Goal: Task Accomplishment & Management: Use online tool/utility

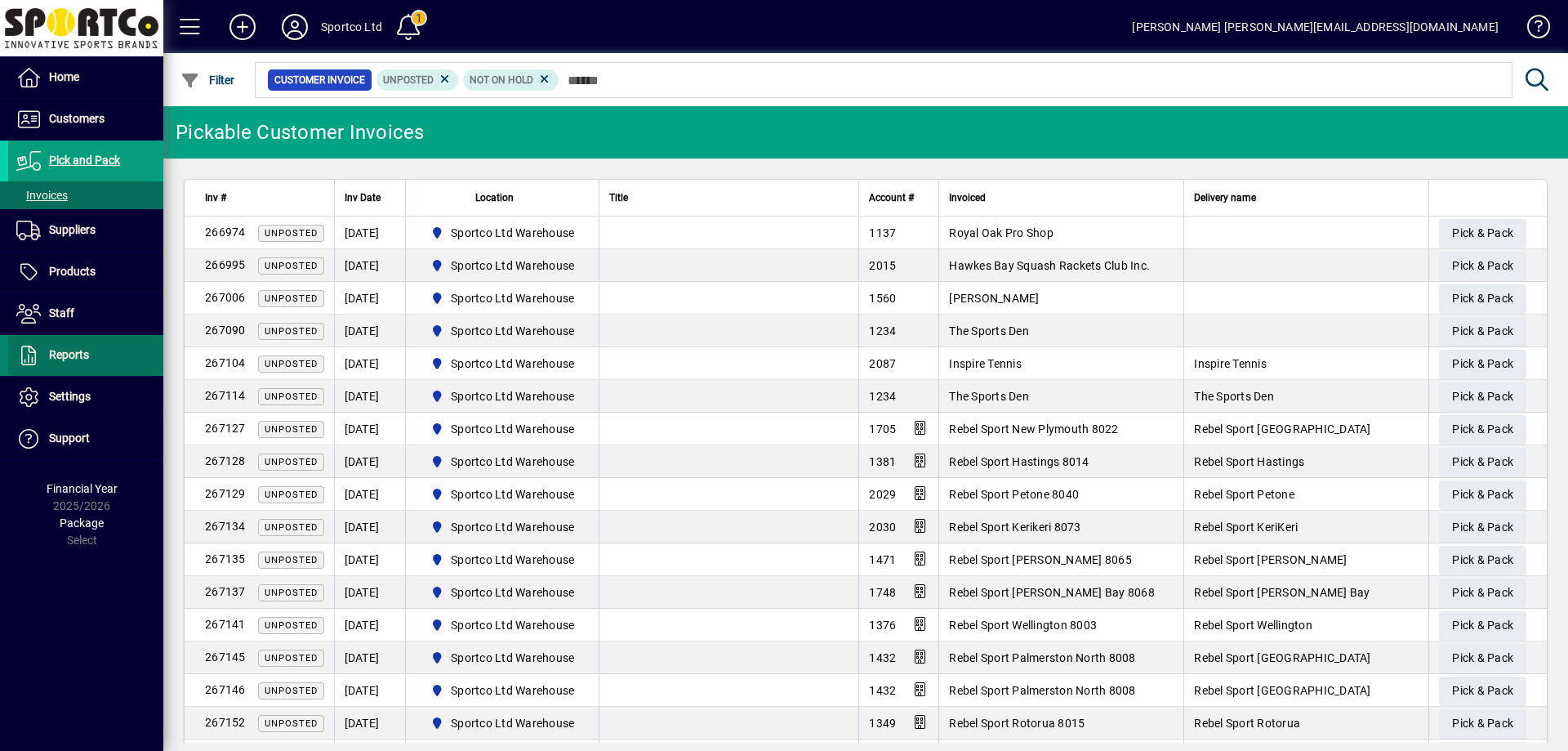
click at [70, 349] on span "Reports" at bounding box center [69, 354] width 40 height 13
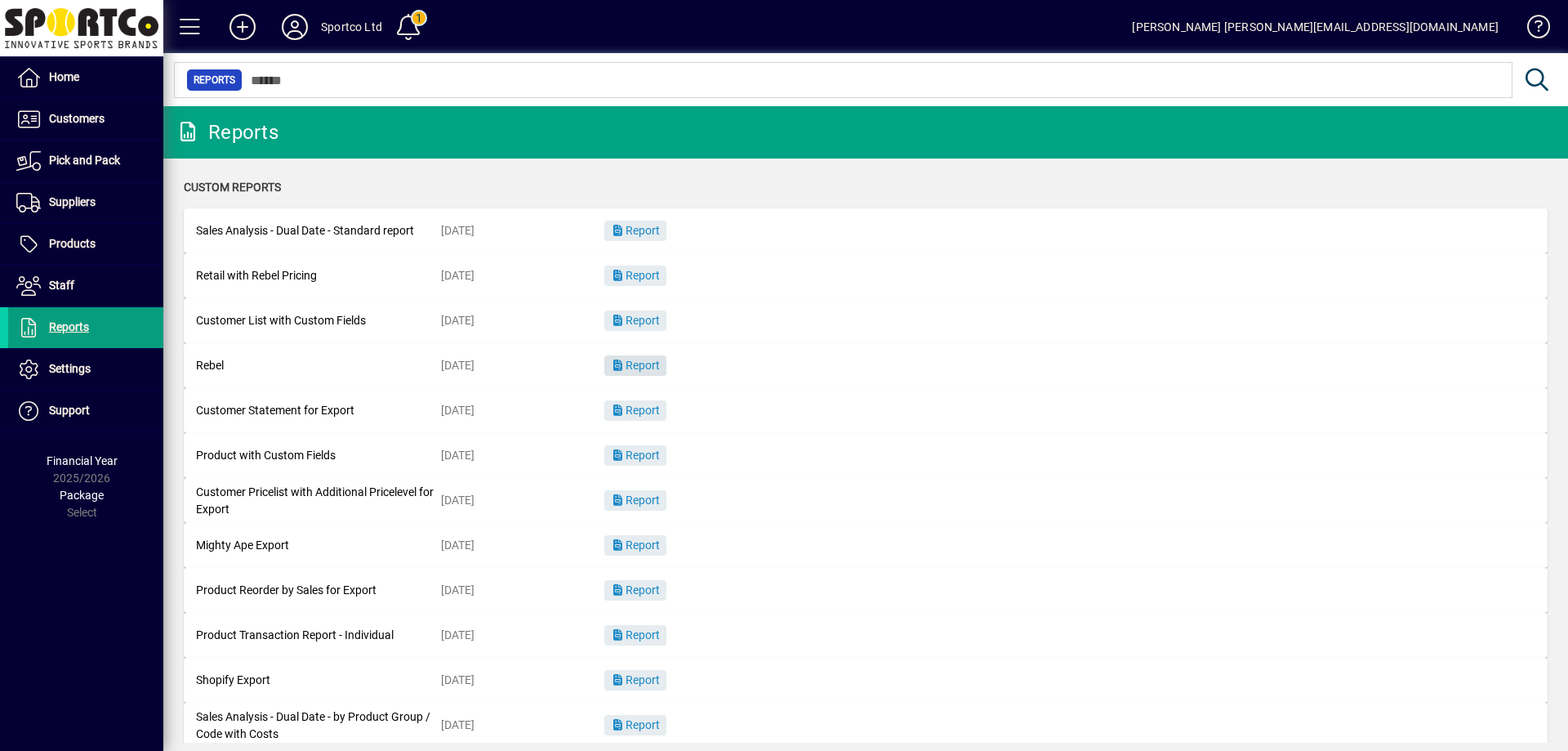
click at [645, 359] on span "Report" at bounding box center [635, 366] width 49 height 13
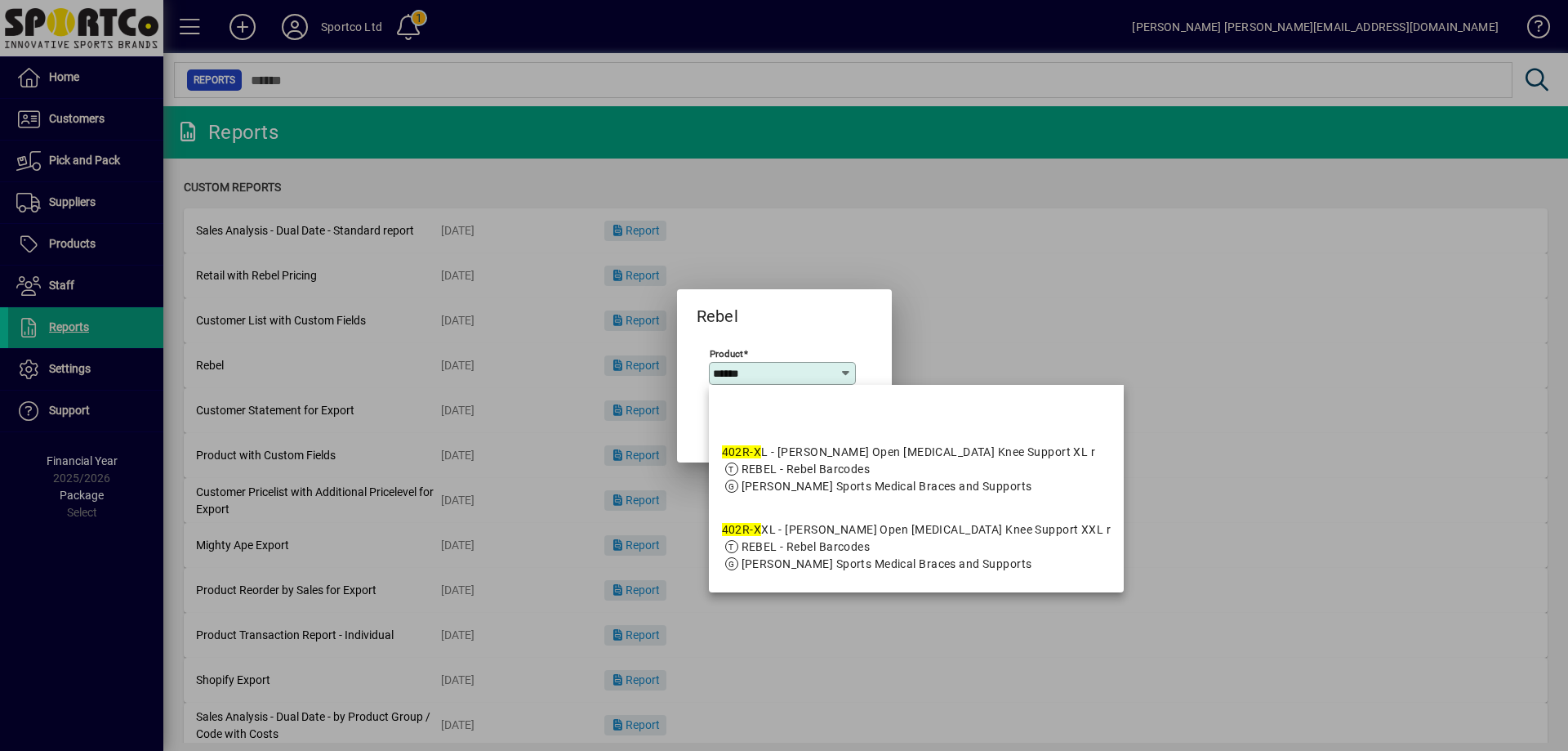
type input "*******"
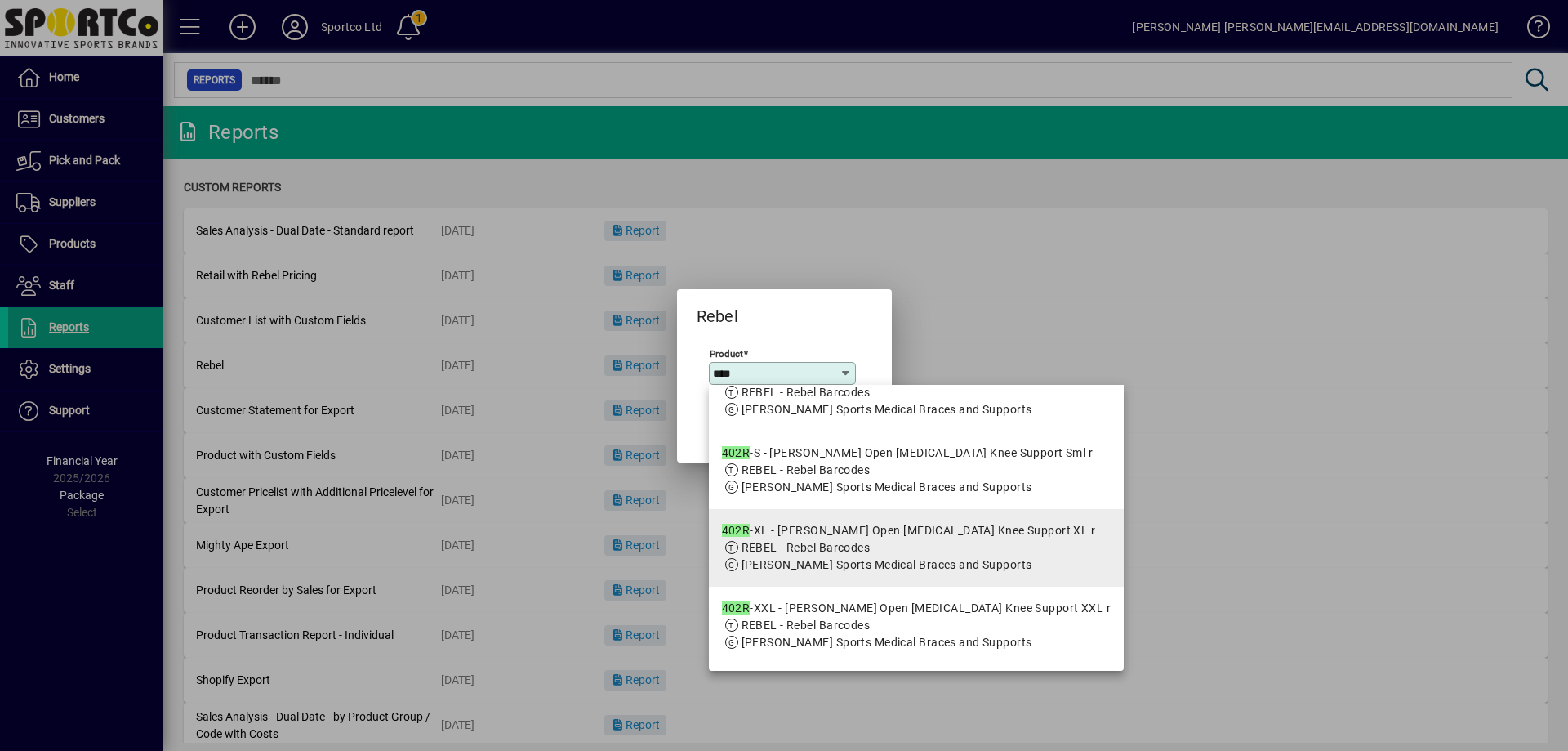
scroll to position [245, 0]
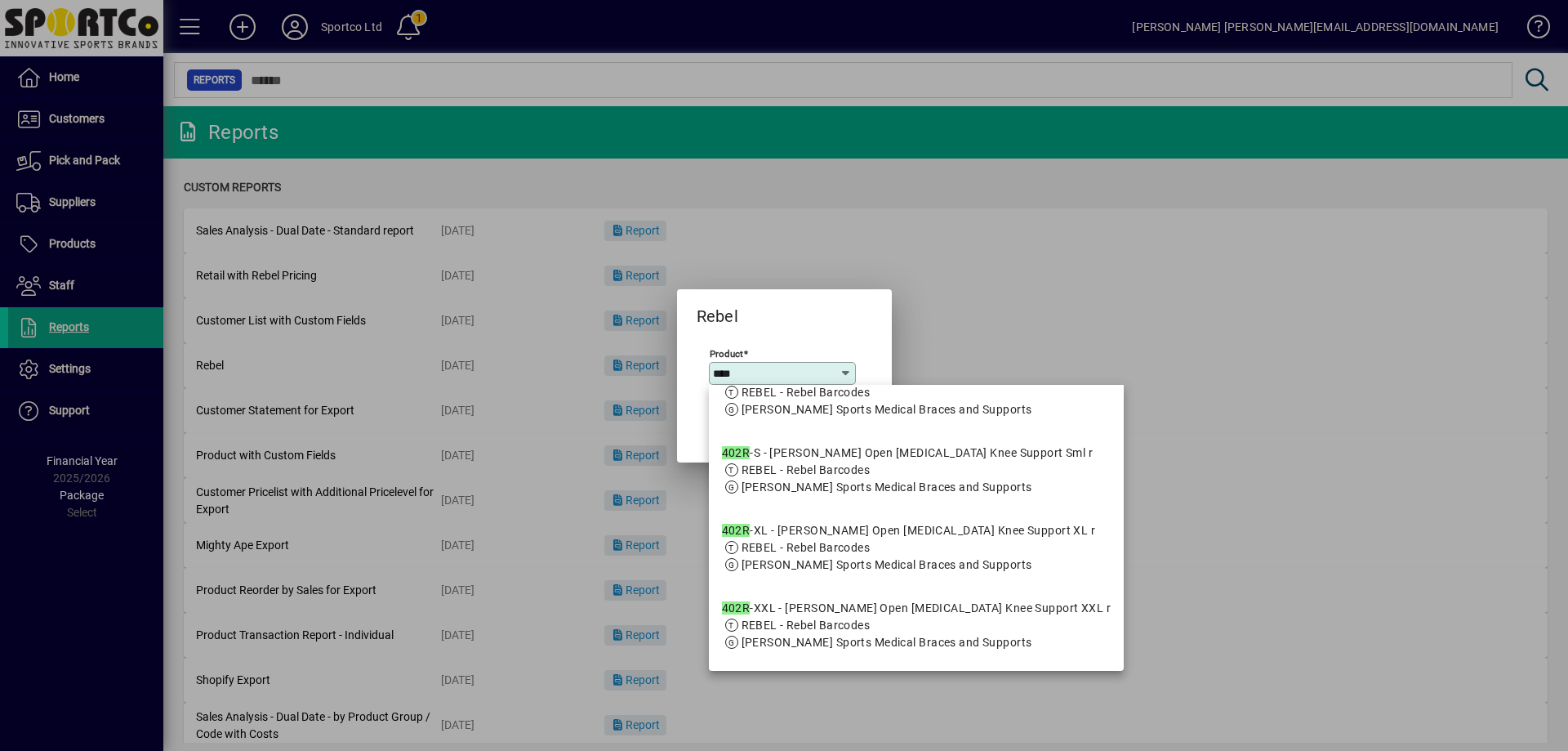
click at [790, 540] on div "402R -XL - McDavid Open Patella Knee Support XL r" at bounding box center [908, 530] width 374 height 17
type input "**********"
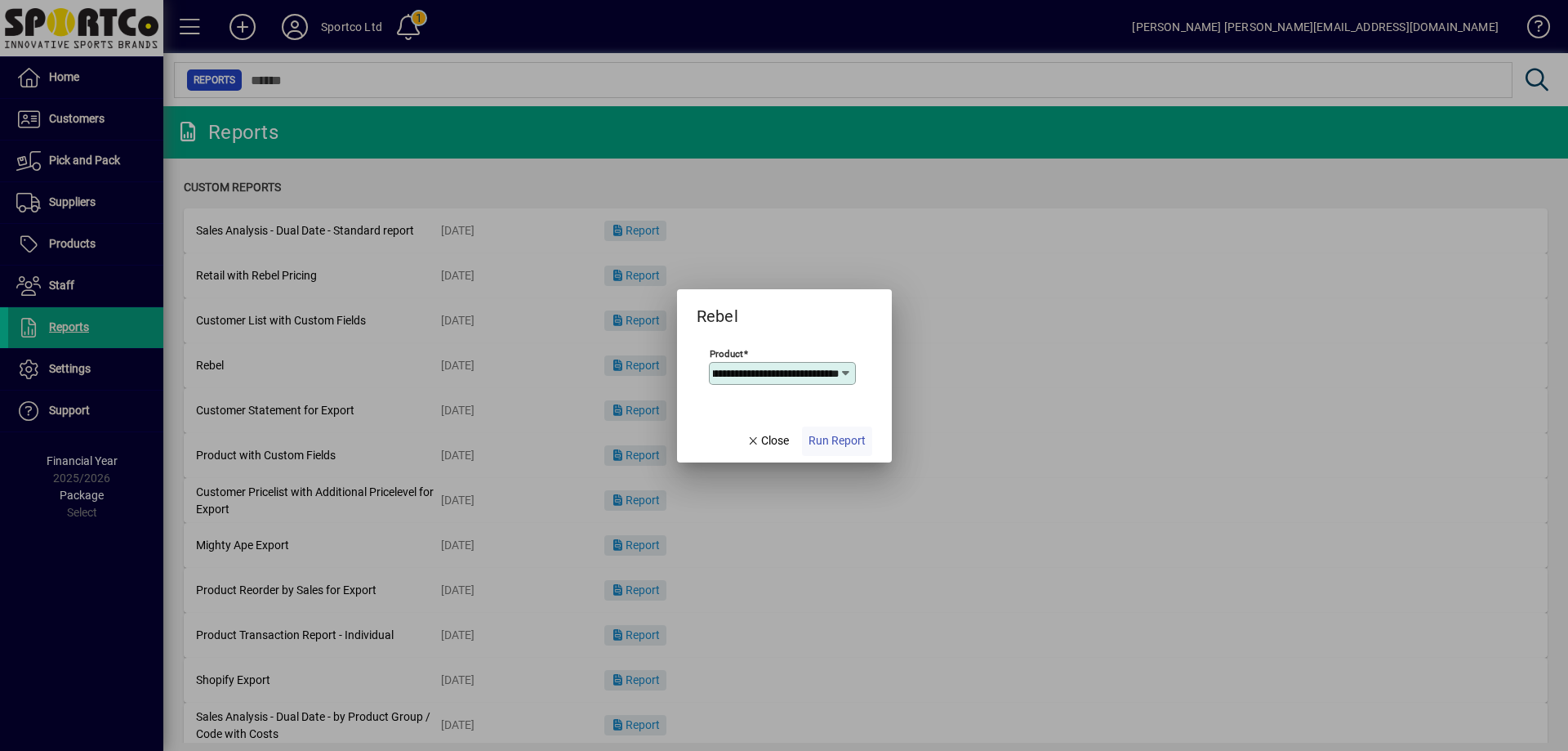
scroll to position [0, 0]
click at [852, 430] on span "button" at bounding box center [836, 441] width 70 height 39
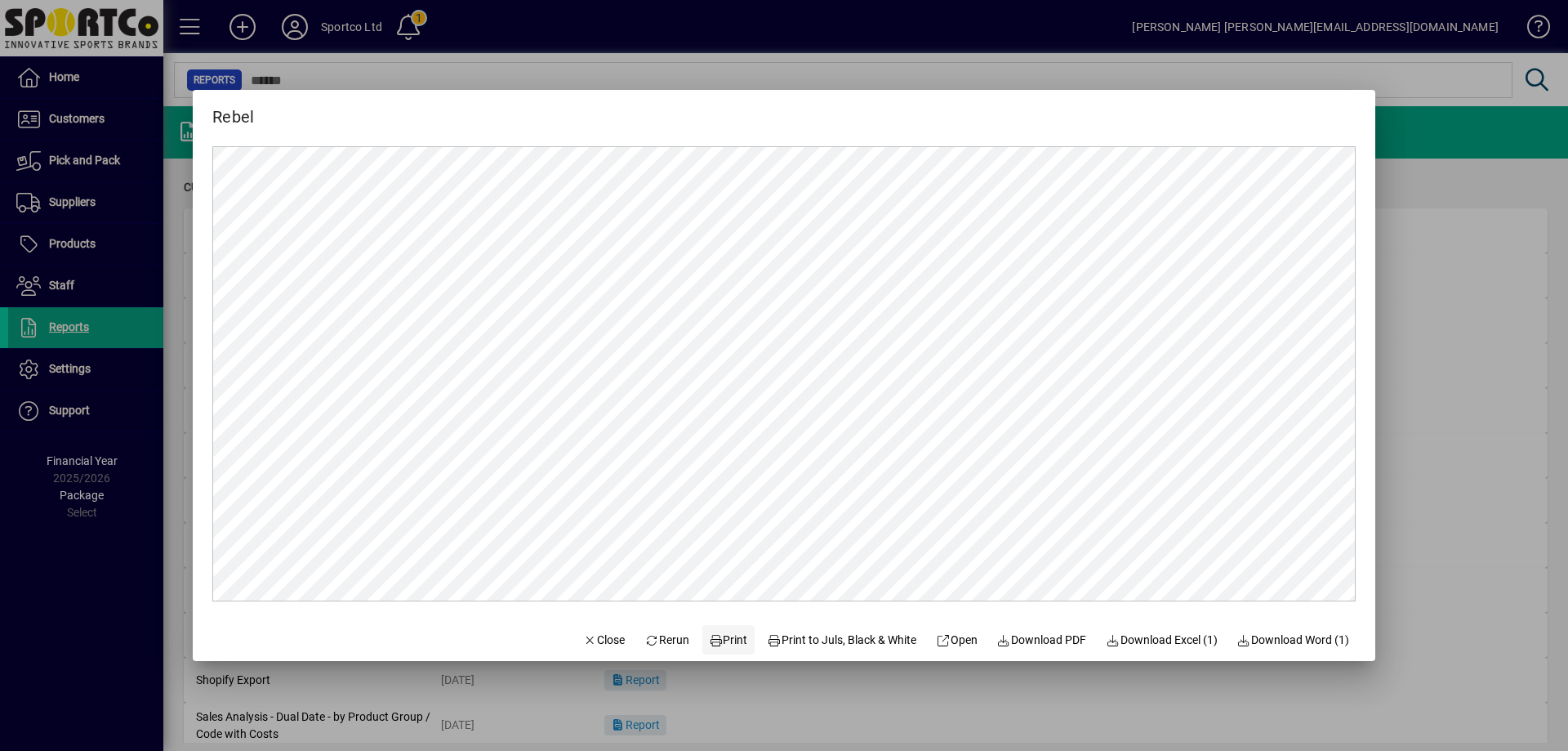
click at [715, 632] on span "Print" at bounding box center [728, 640] width 39 height 17
drag, startPoint x: 81, startPoint y: 258, endPoint x: 85, endPoint y: 246, distance: 12.6
click at [85, 258] on div at bounding box center [784, 375] width 1568 height 751
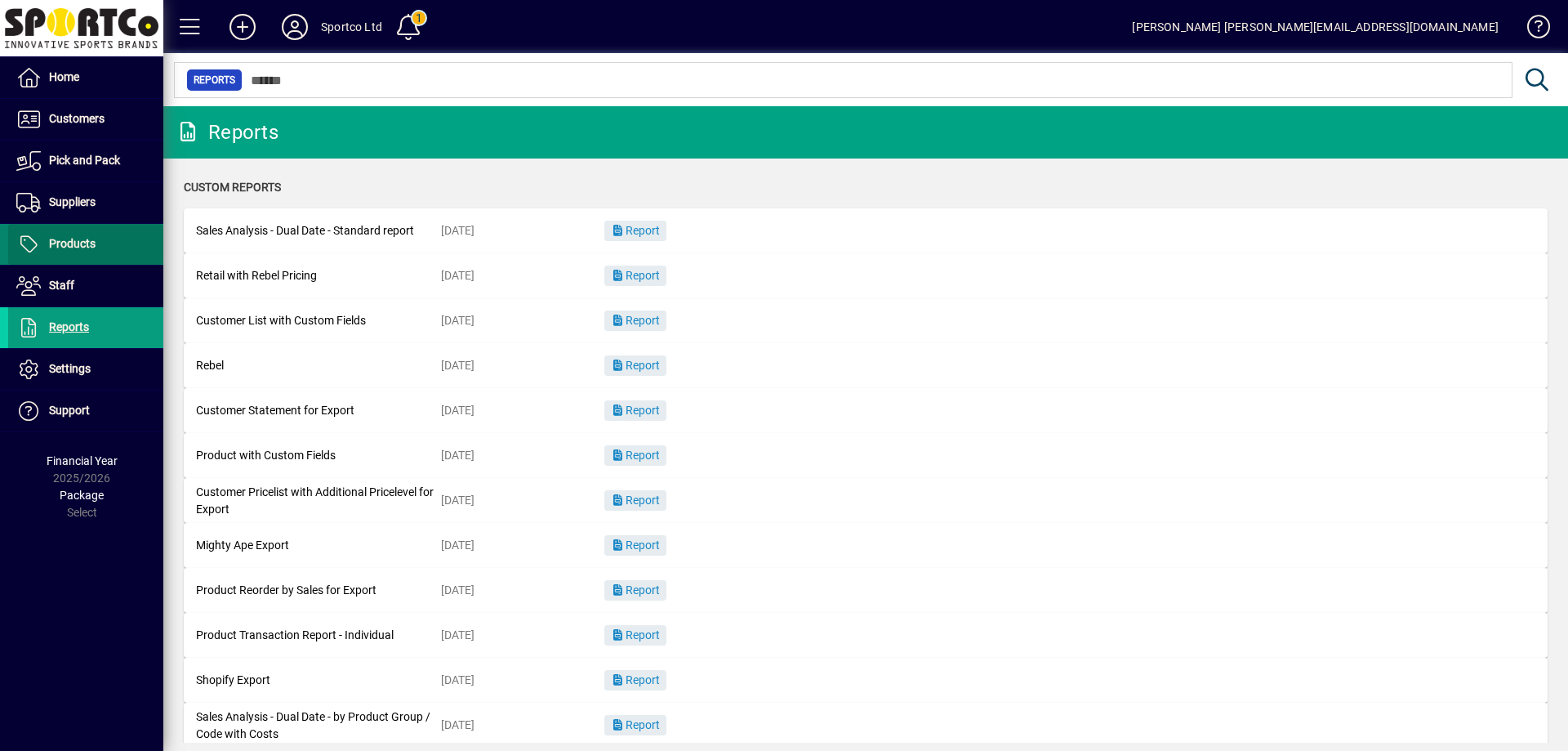
click at [113, 235] on span at bounding box center [85, 244] width 155 height 39
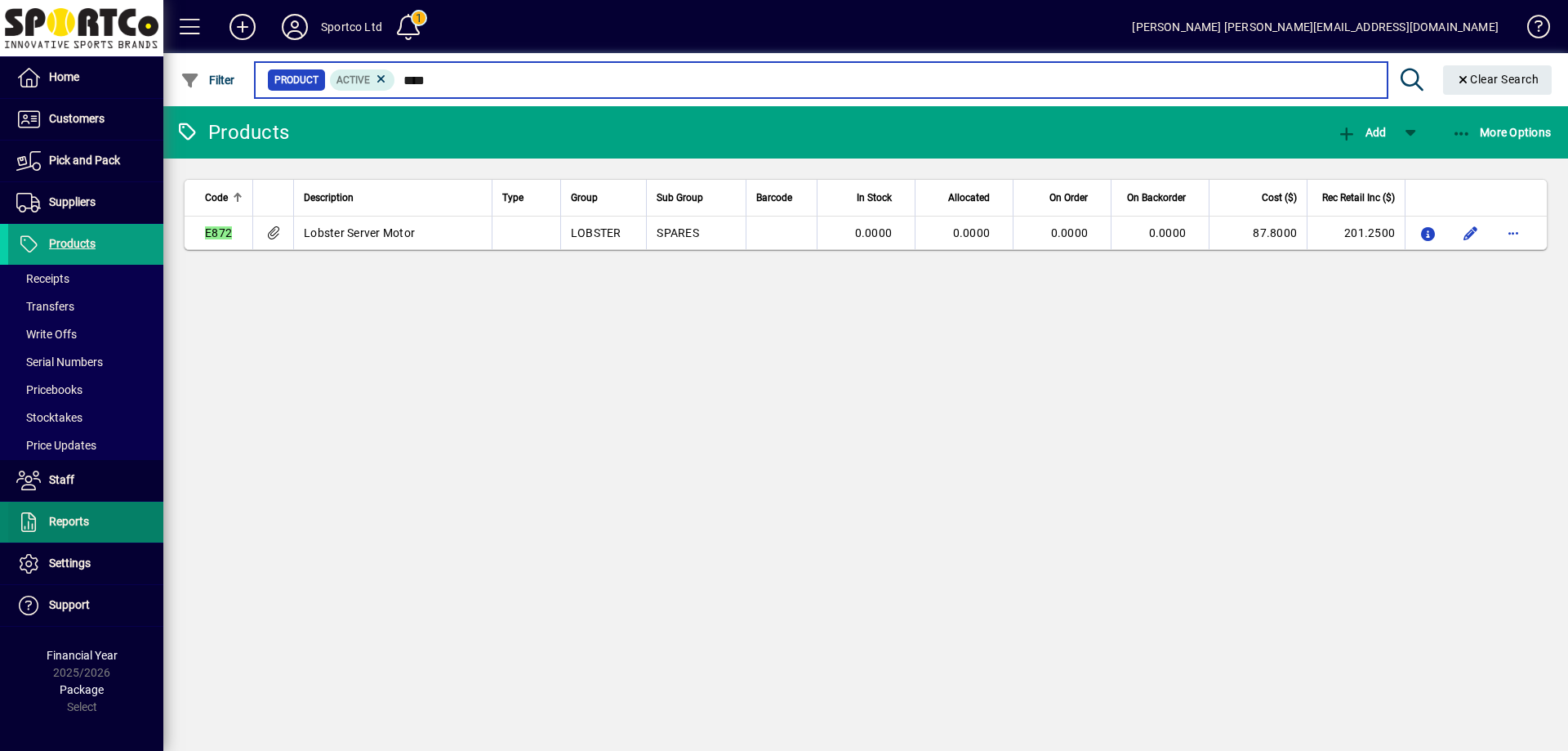
type input "****"
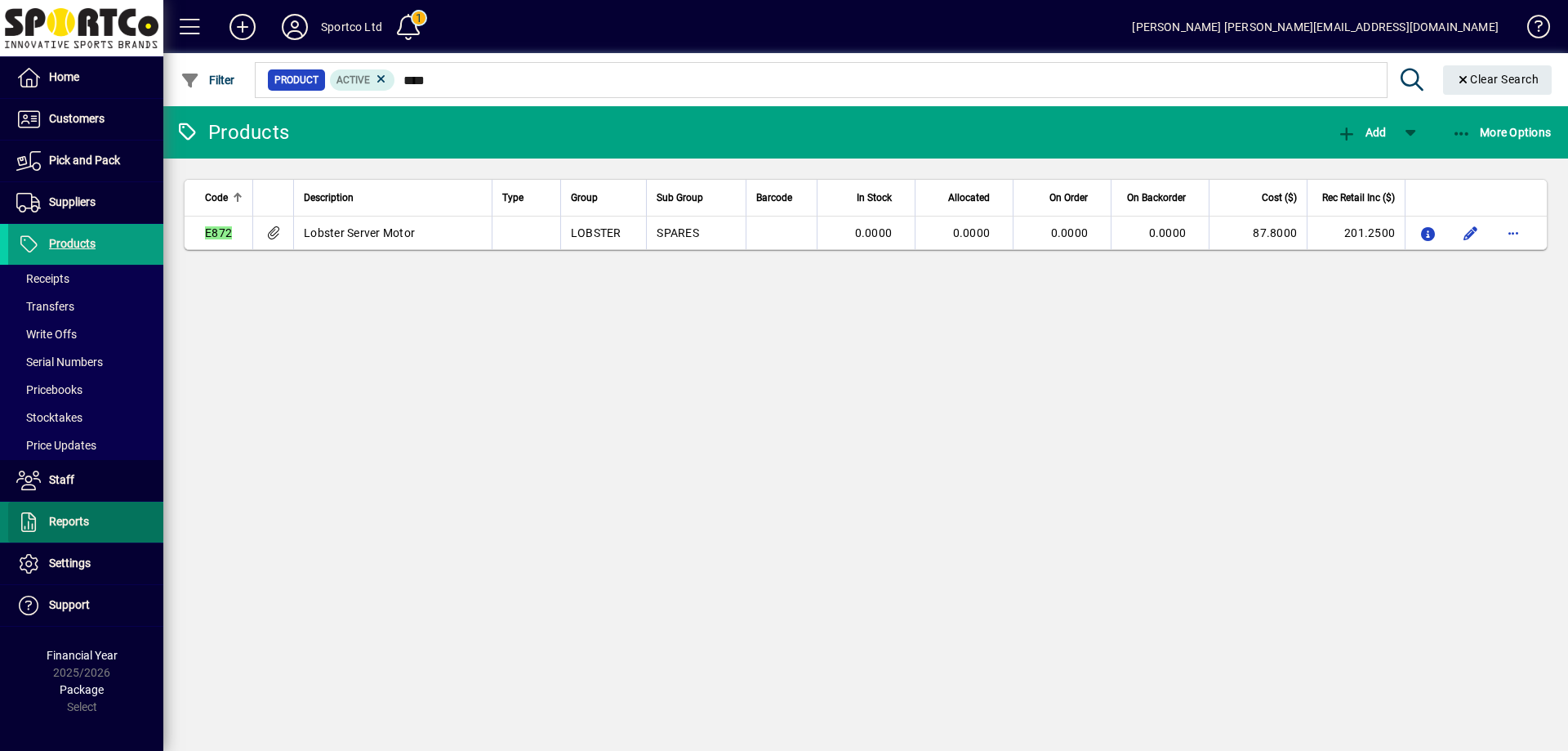
click at [81, 518] on span "Reports" at bounding box center [69, 522] width 40 height 13
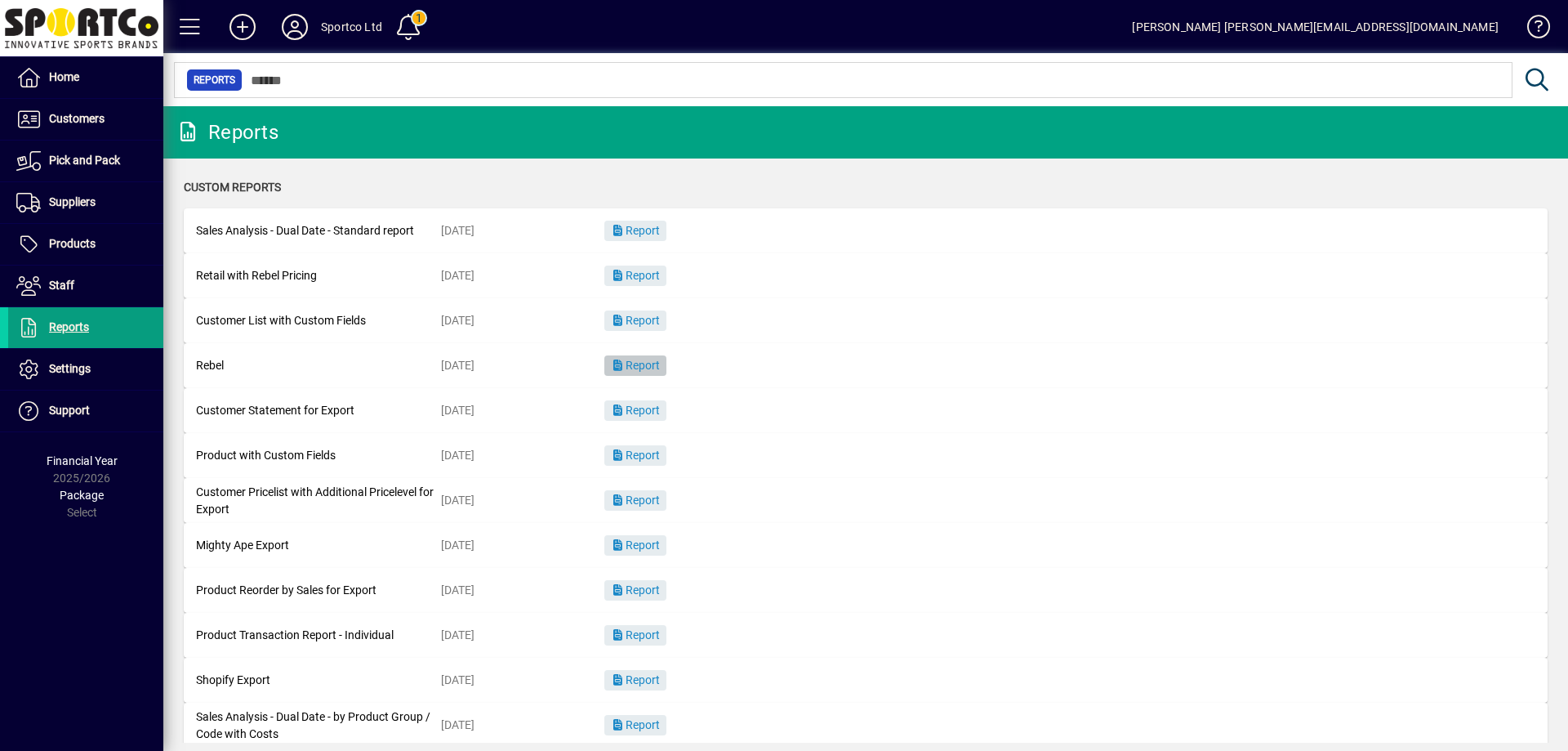
click at [644, 371] on span "Report" at bounding box center [635, 366] width 49 height 13
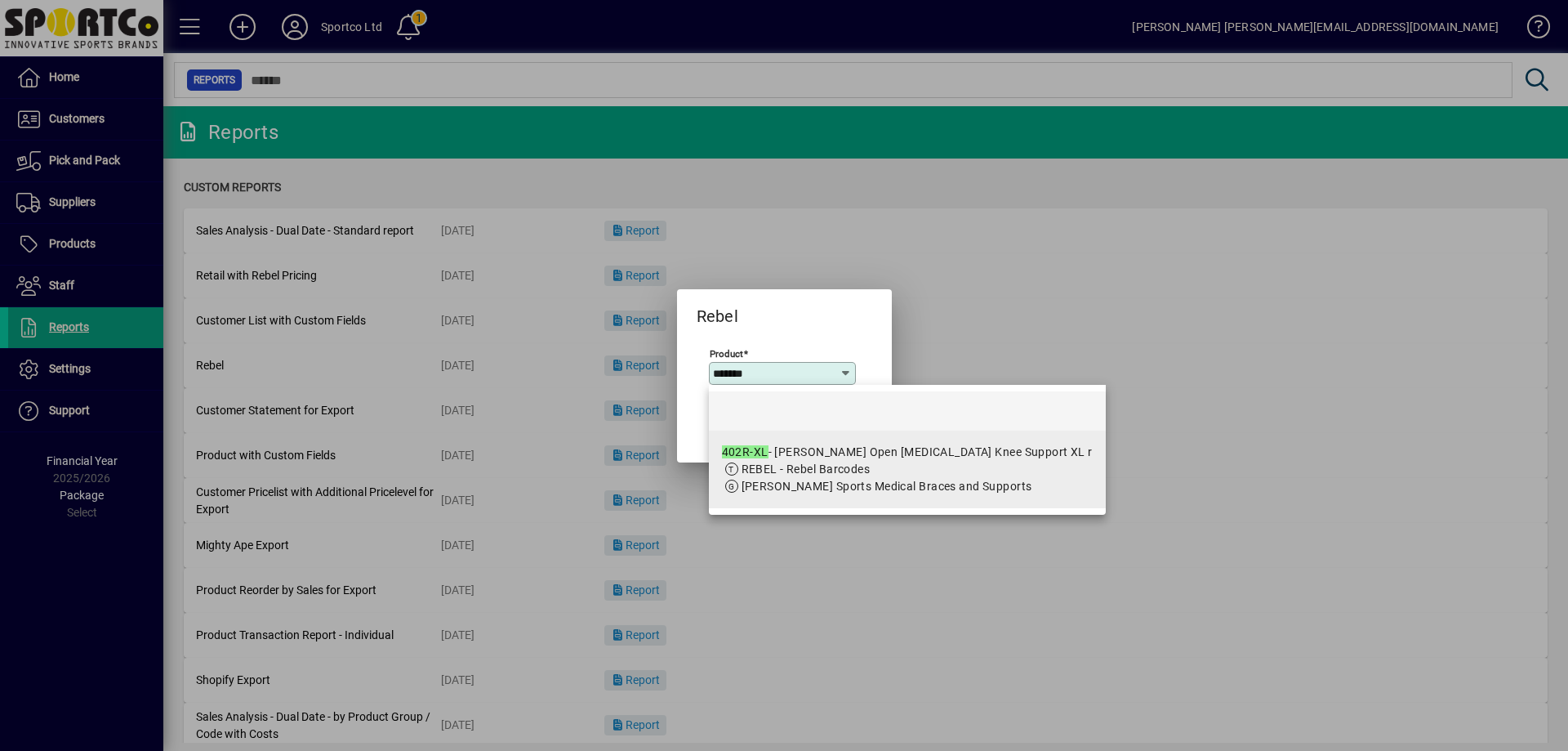
click at [802, 461] on app-search-response-field "REBEL - Rebel Barcodes" at bounding box center [805, 469] width 129 height 17
type input "**********"
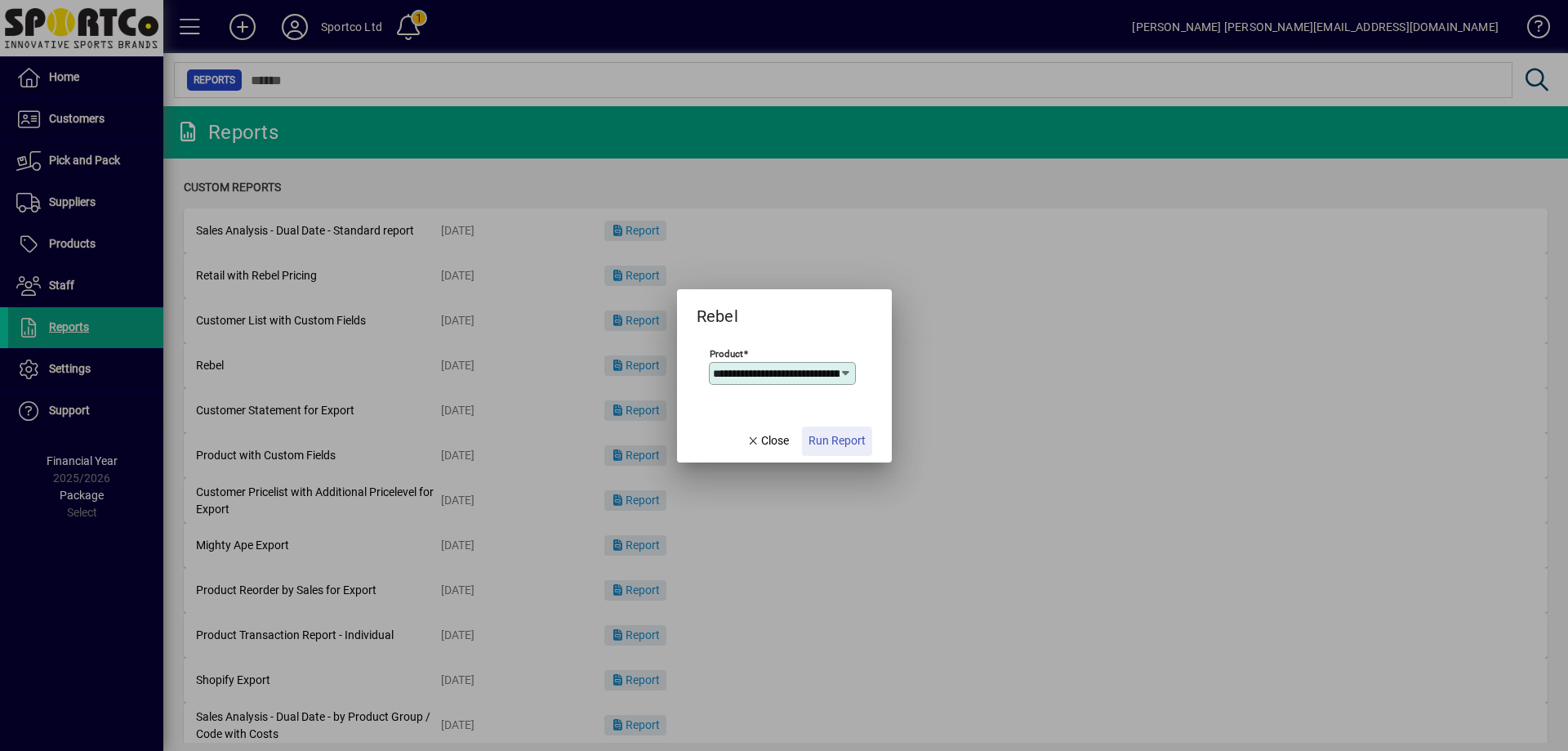
click at [835, 437] on span "Run Report" at bounding box center [836, 441] width 57 height 17
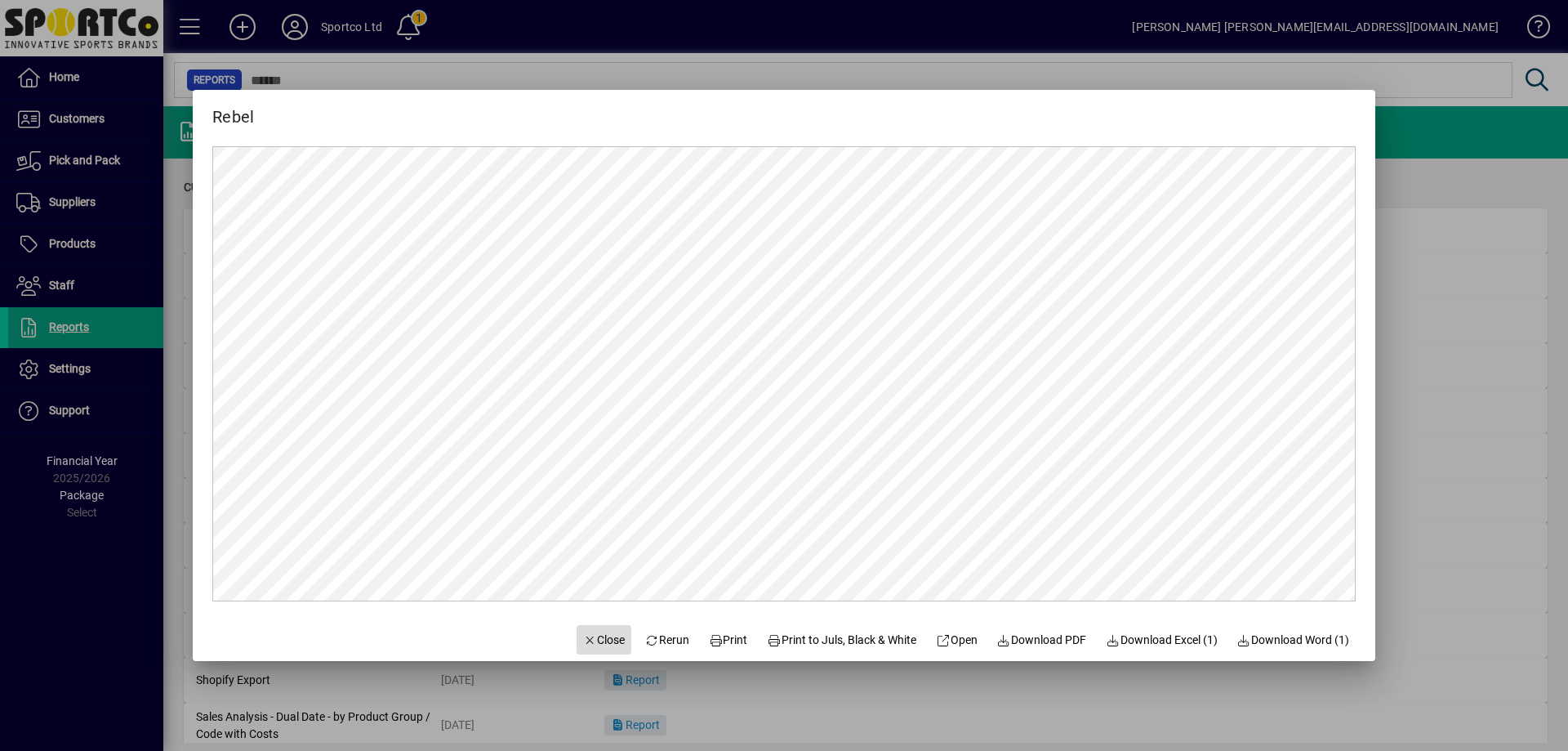
click at [591, 643] on span "Close" at bounding box center [604, 640] width 42 height 17
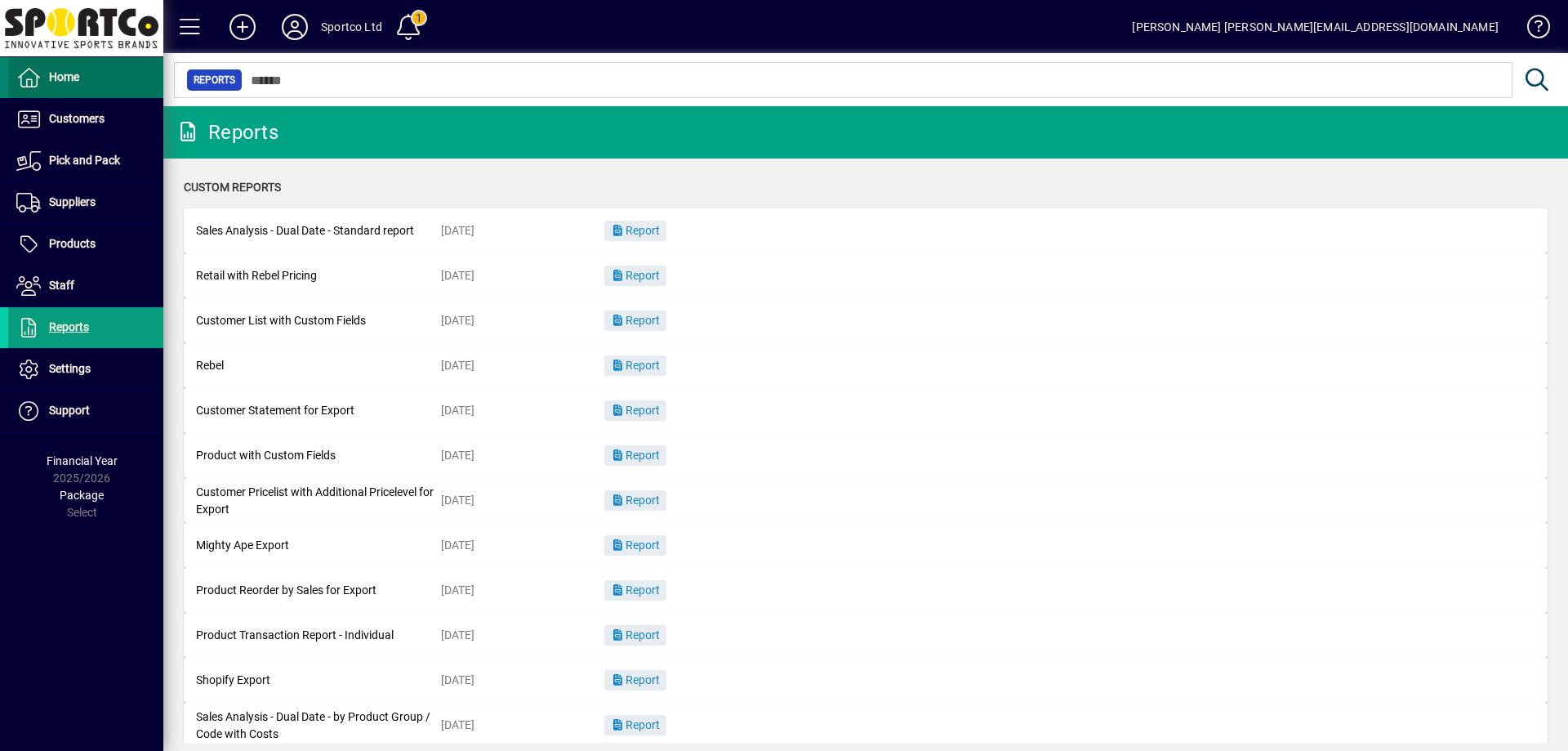
click at [65, 74] on span "Home" at bounding box center [64, 77] width 30 height 13
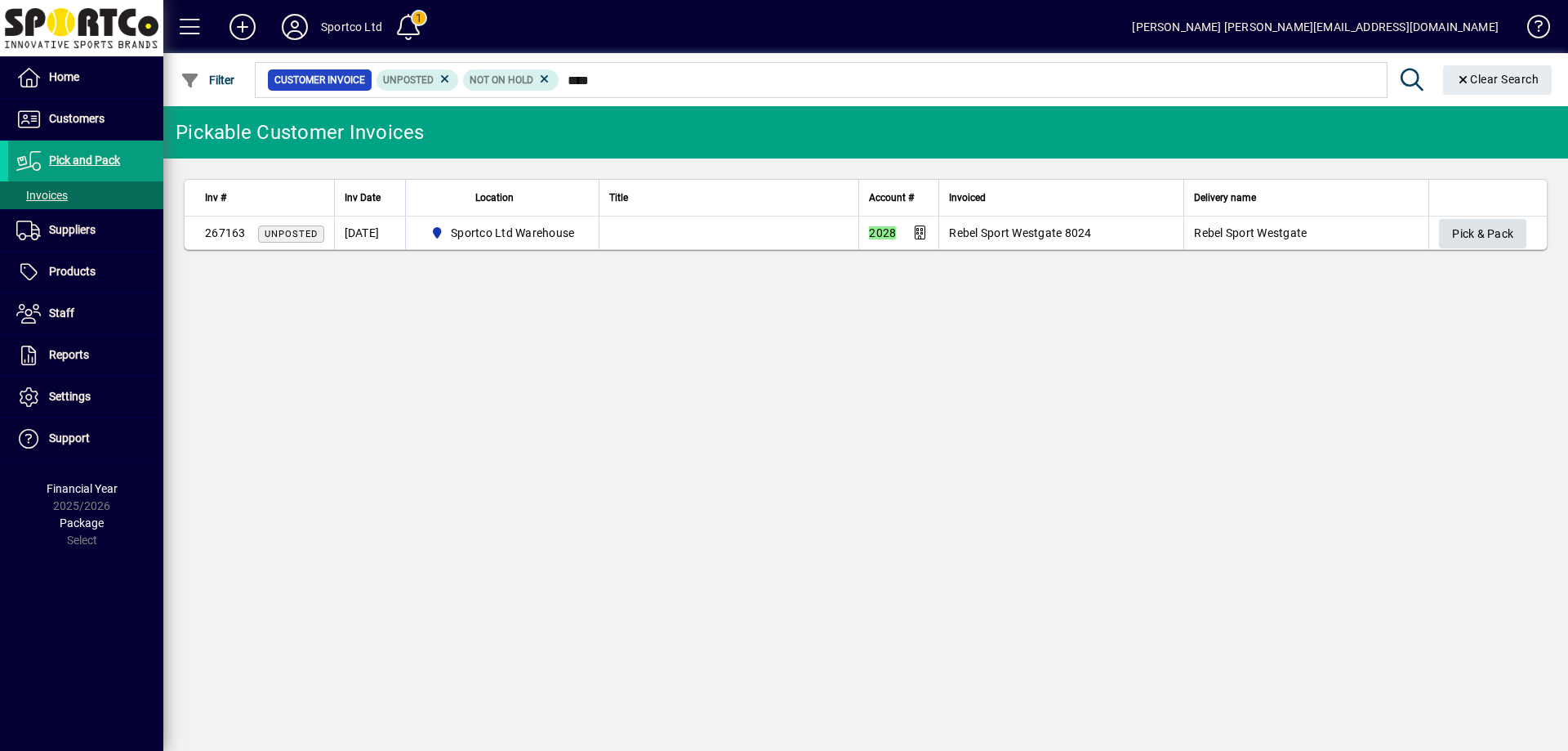
type input "****"
click at [1488, 228] on span "Pick & Pack" at bounding box center [1482, 234] width 61 height 27
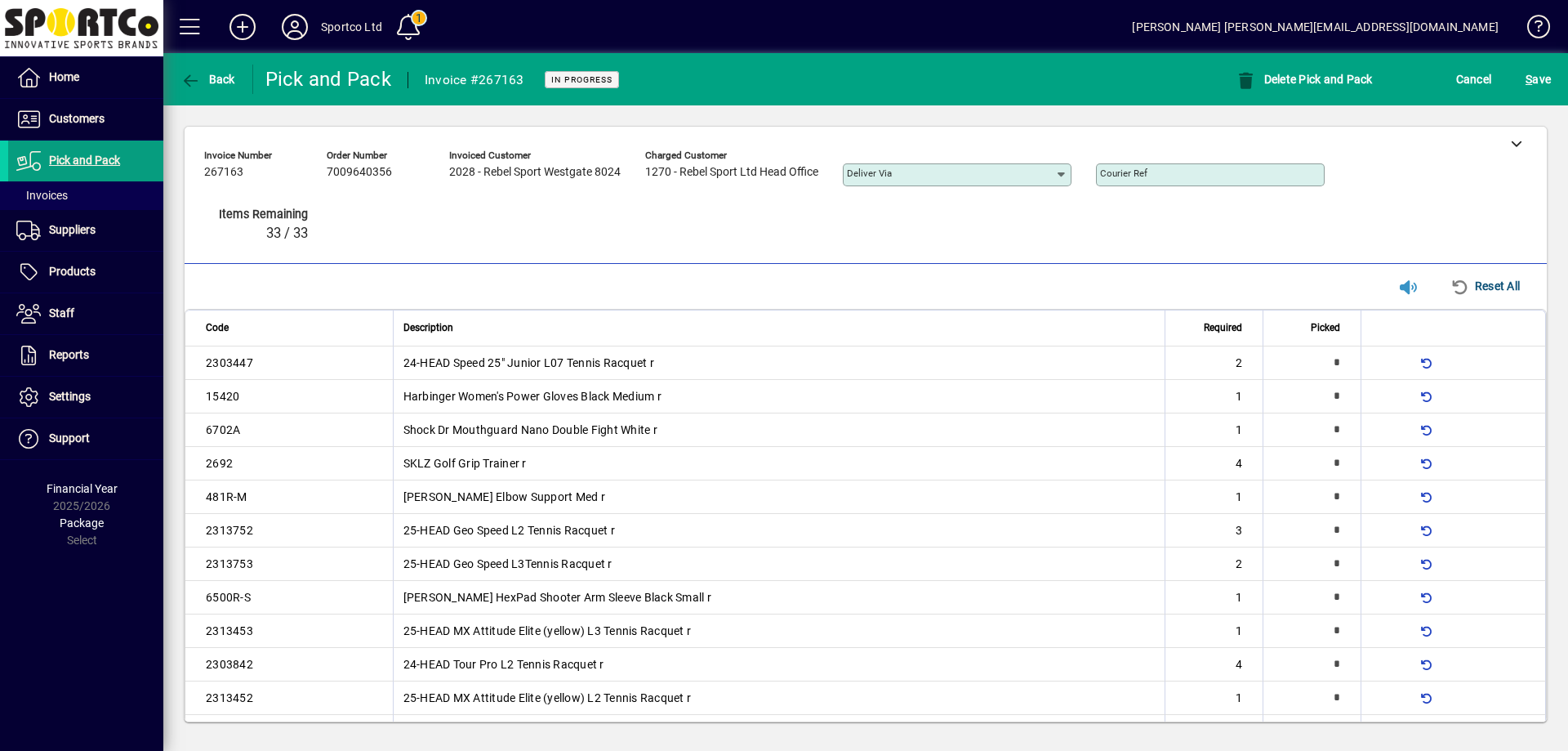
type input "*"
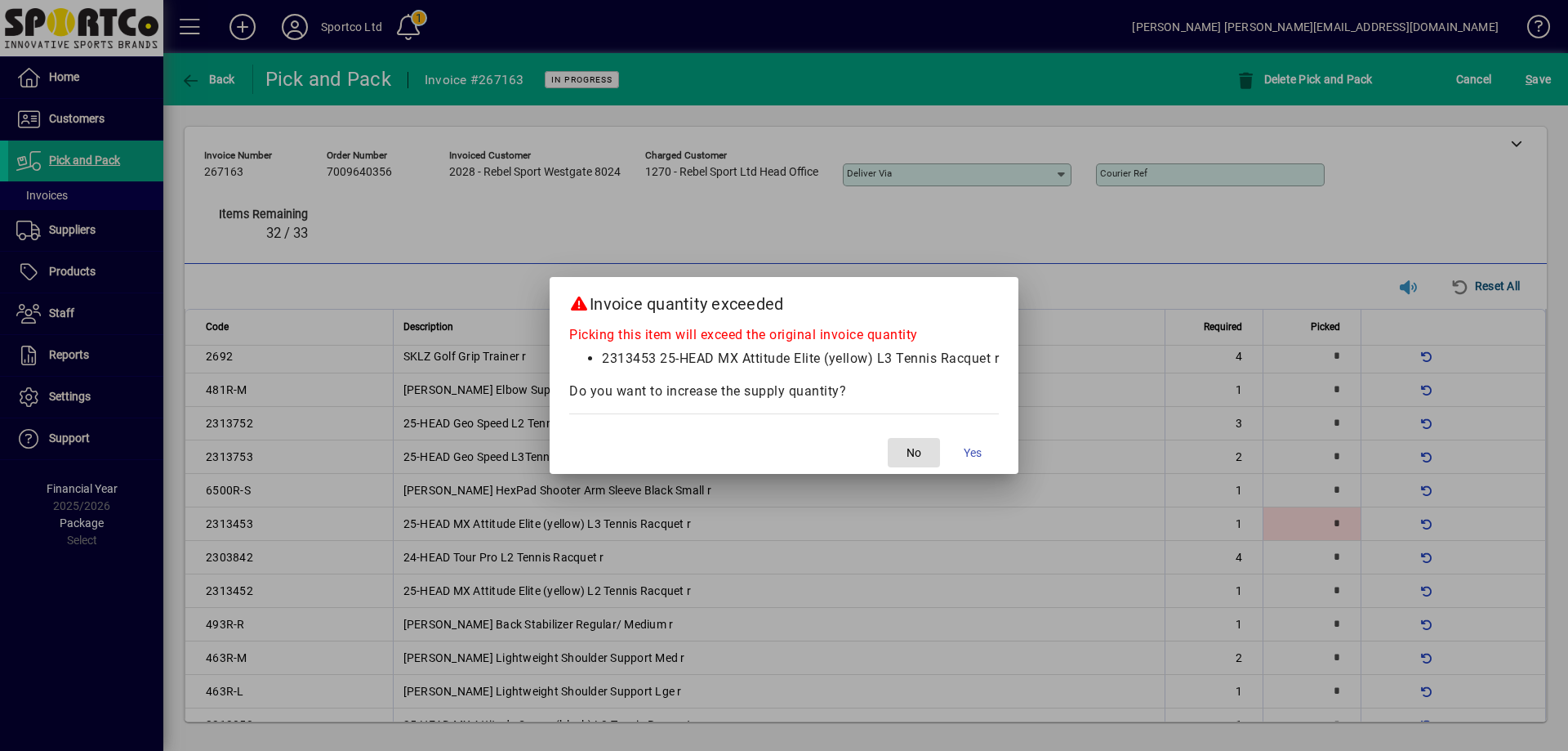
scroll to position [117, 0]
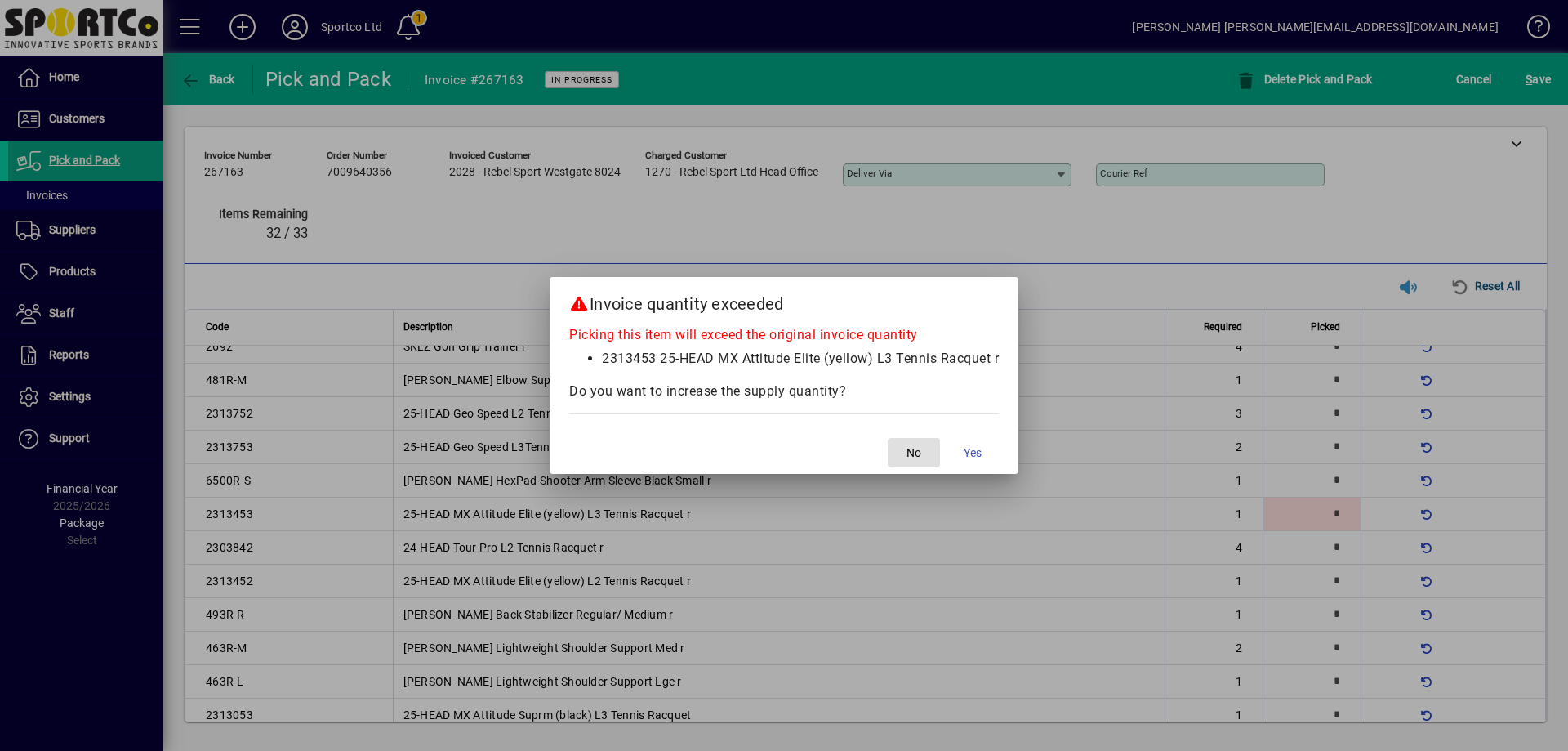
click at [918, 446] on span "No" at bounding box center [914, 453] width 15 height 17
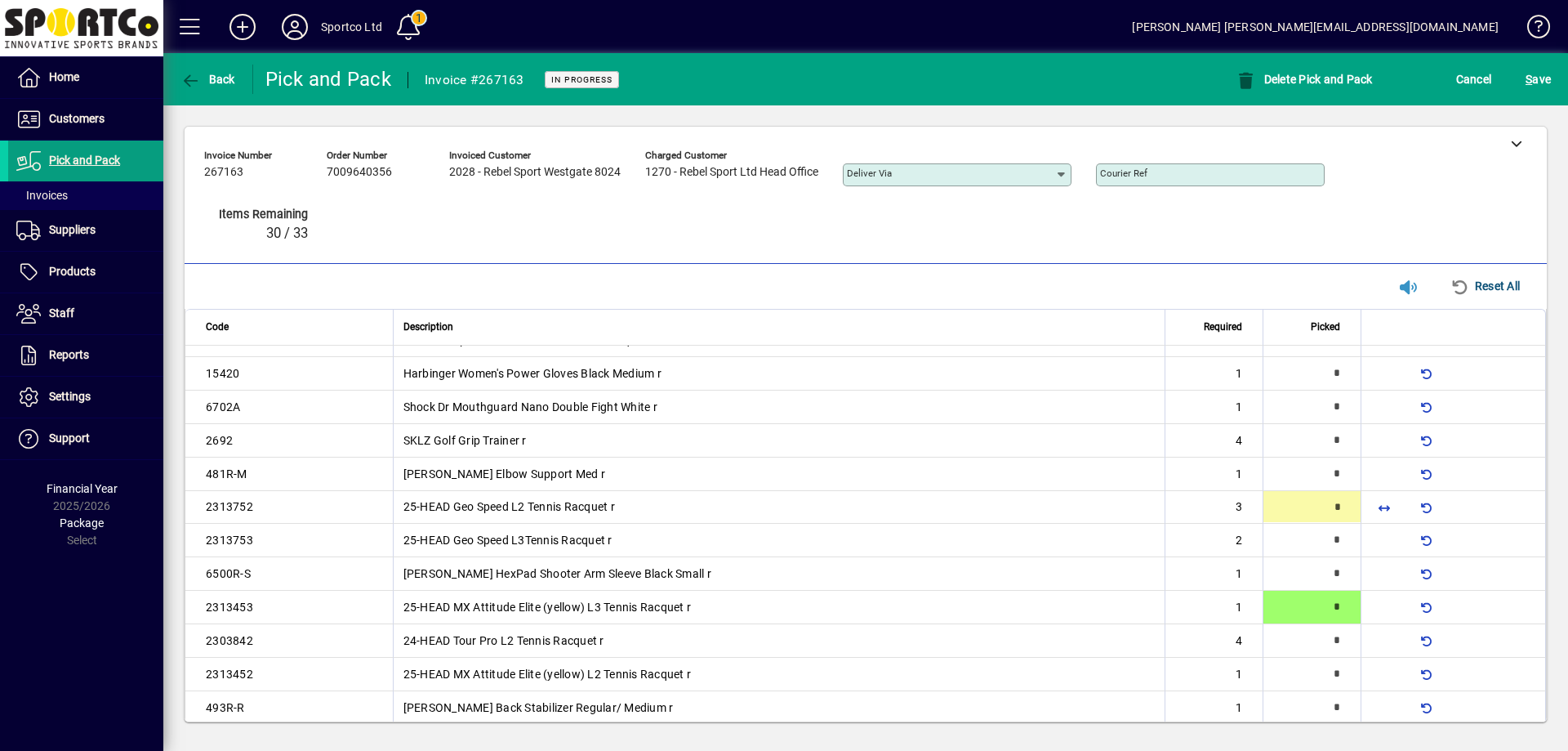
scroll to position [16, 0]
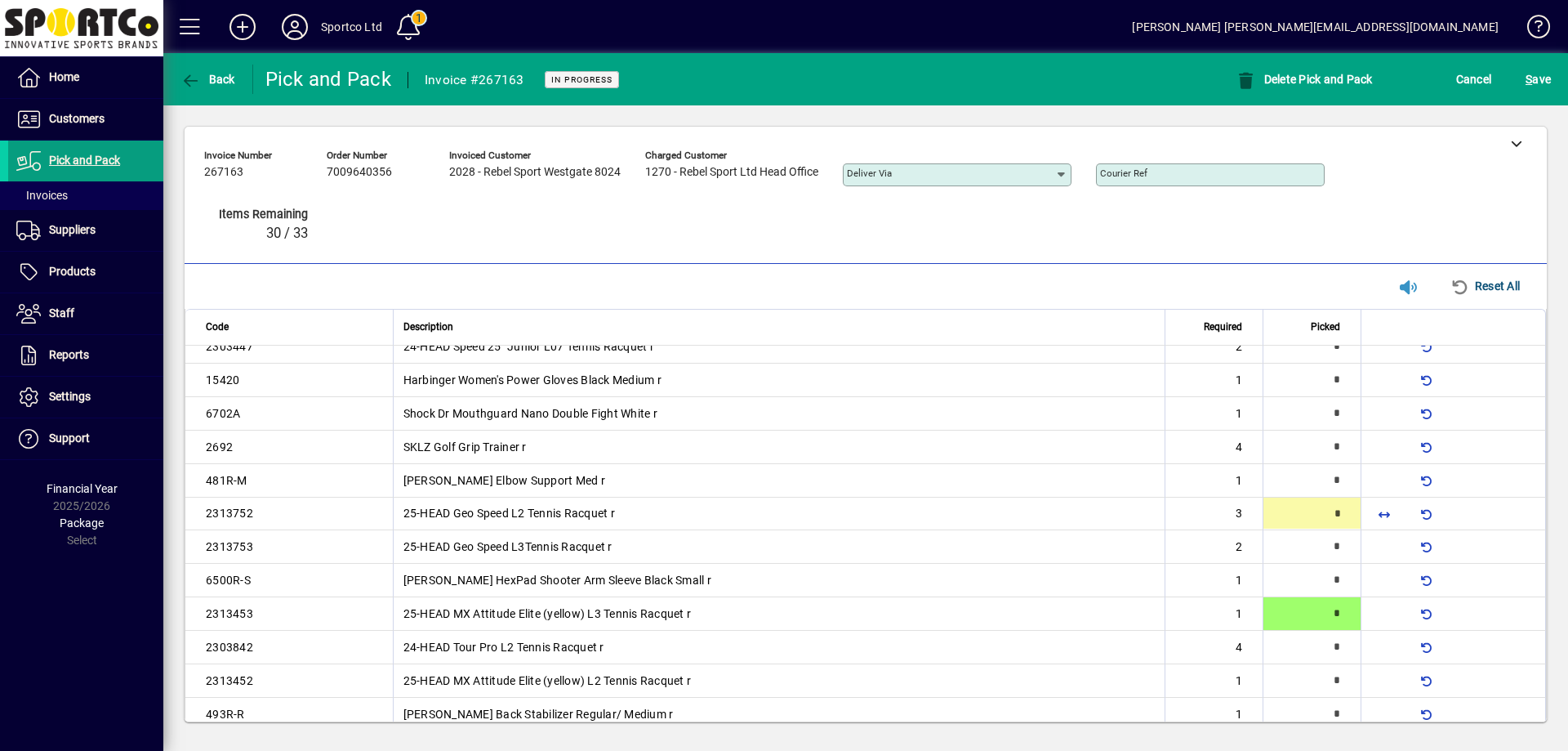
type input "*"
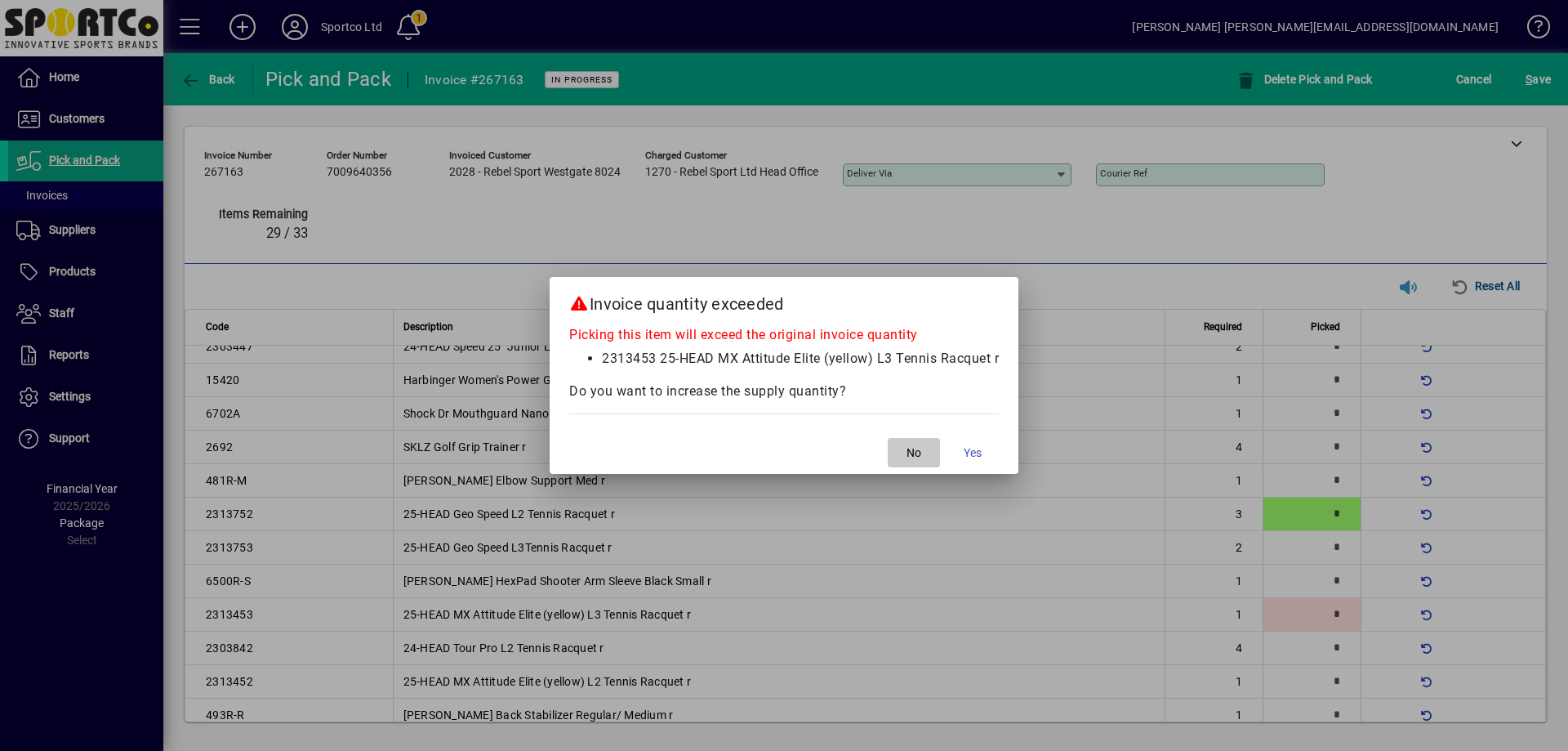
click at [918, 447] on span "No" at bounding box center [914, 453] width 15 height 17
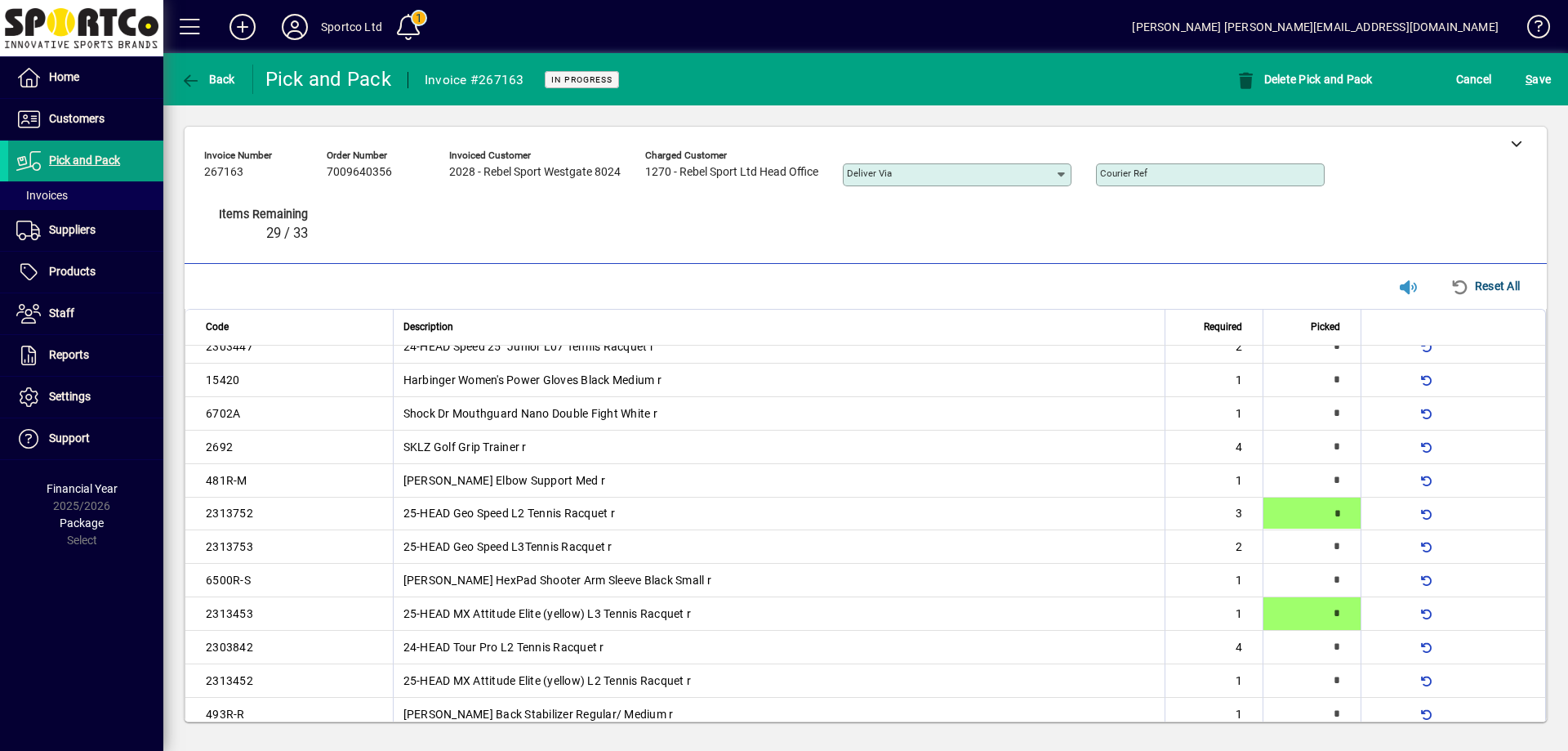
type input "*"
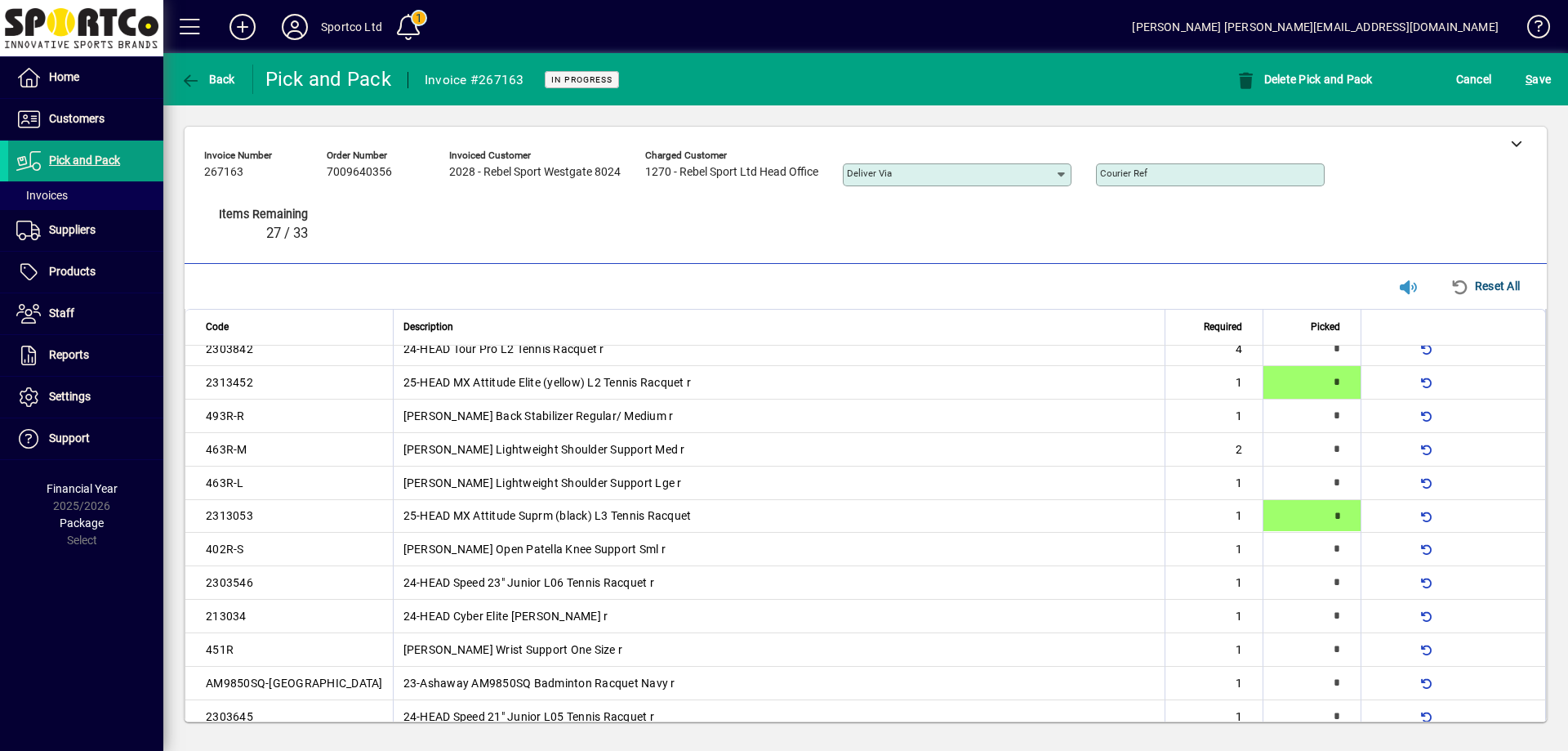
type input "*"
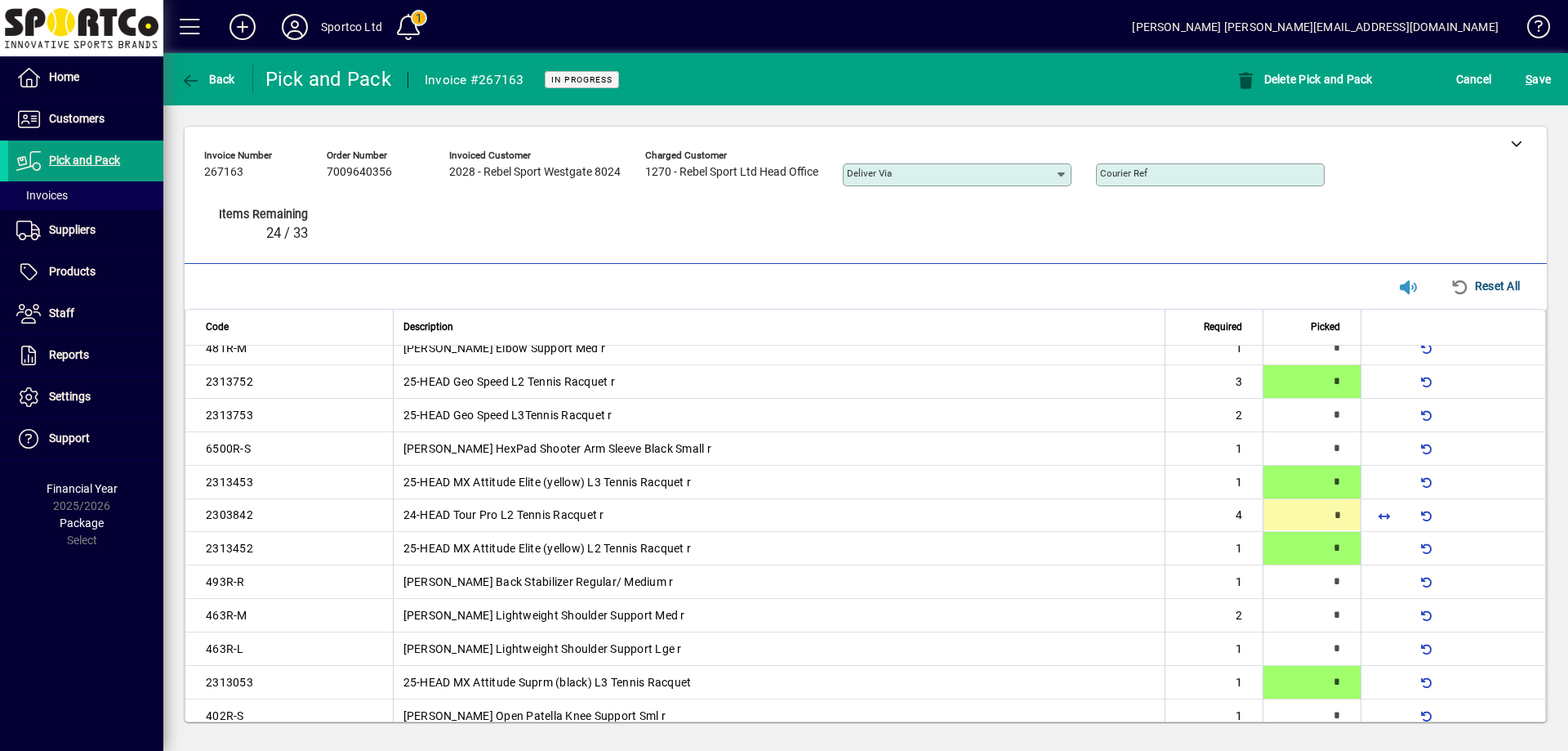
scroll to position [150, 0]
type input "*"
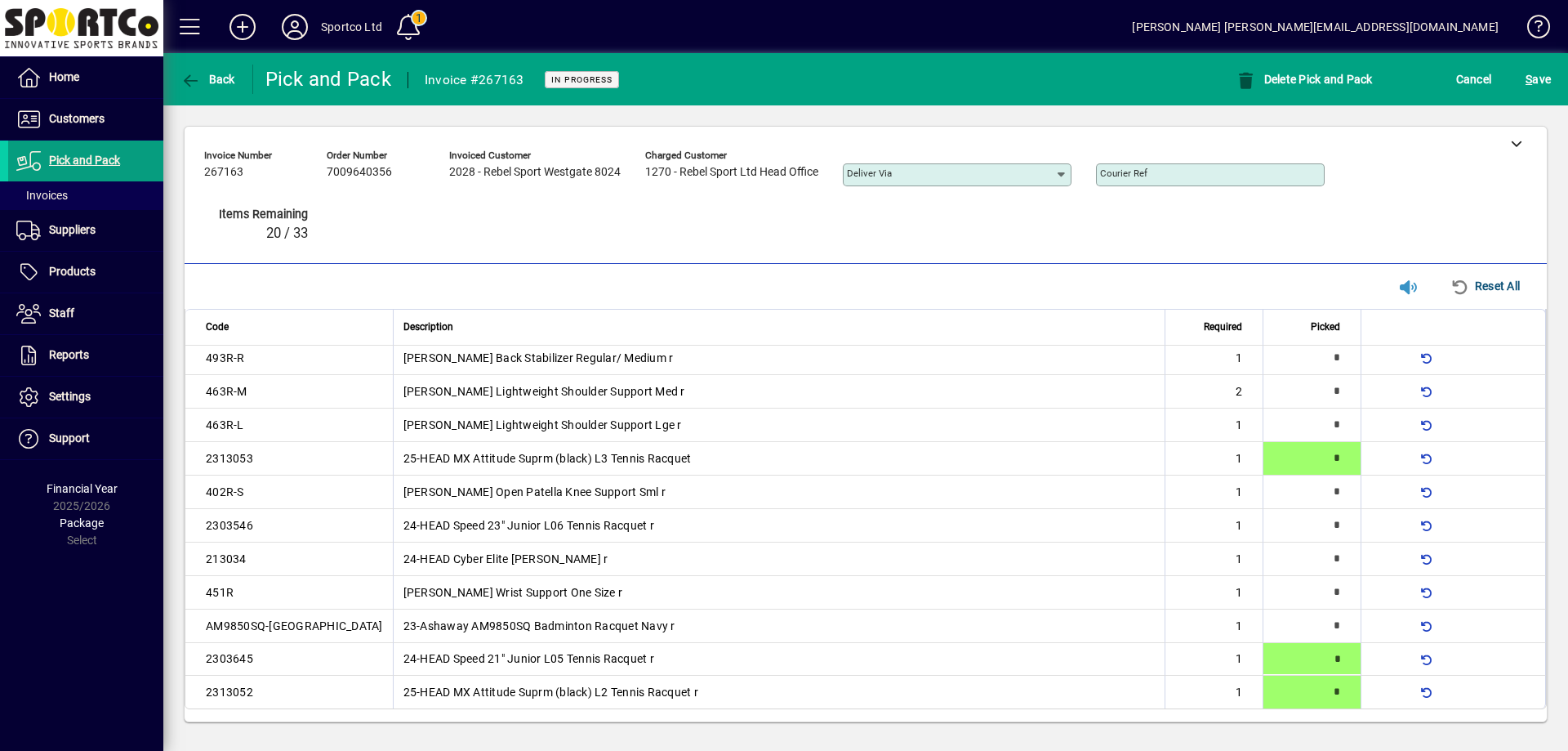
scroll to position [0, 0]
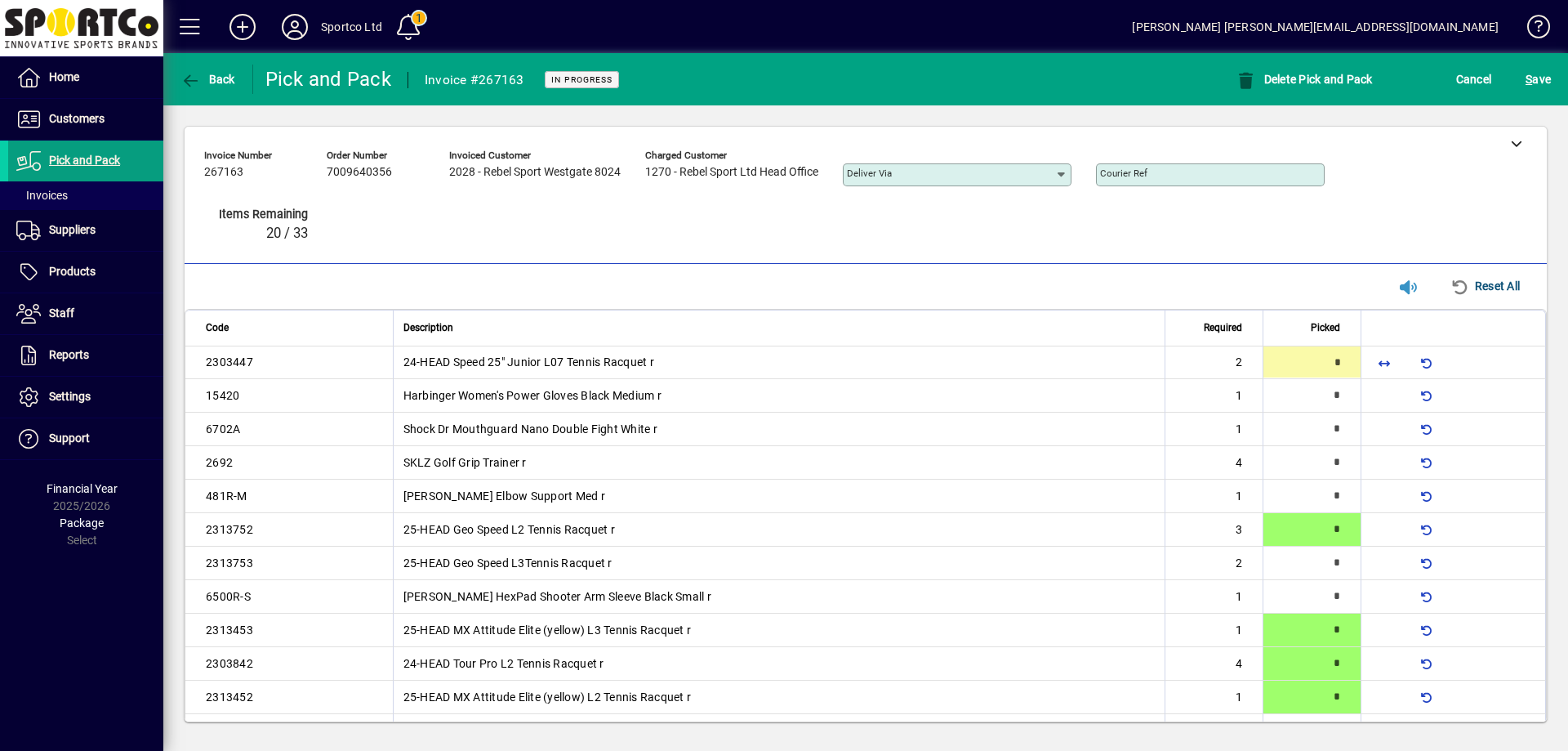
type input "*"
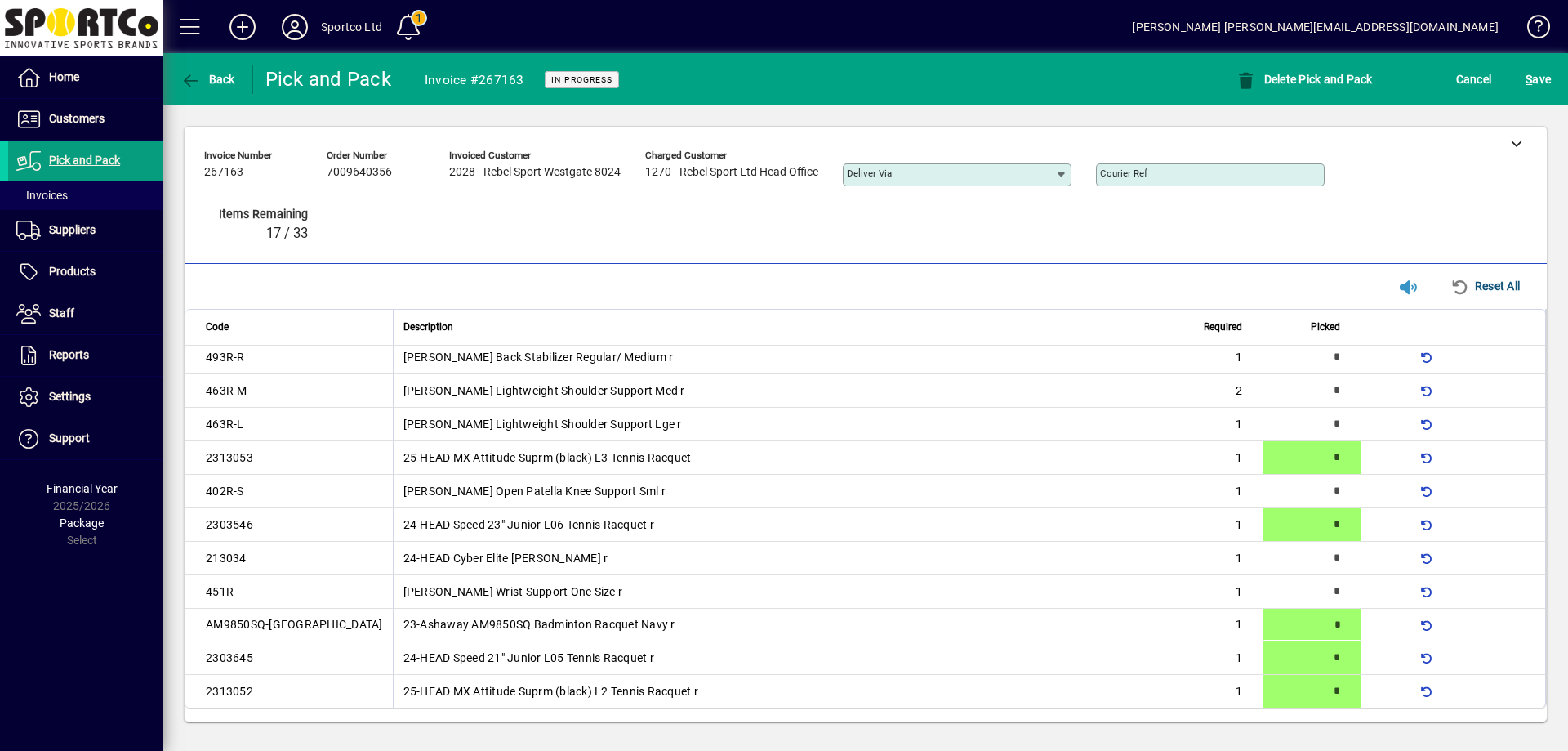
type input "*"
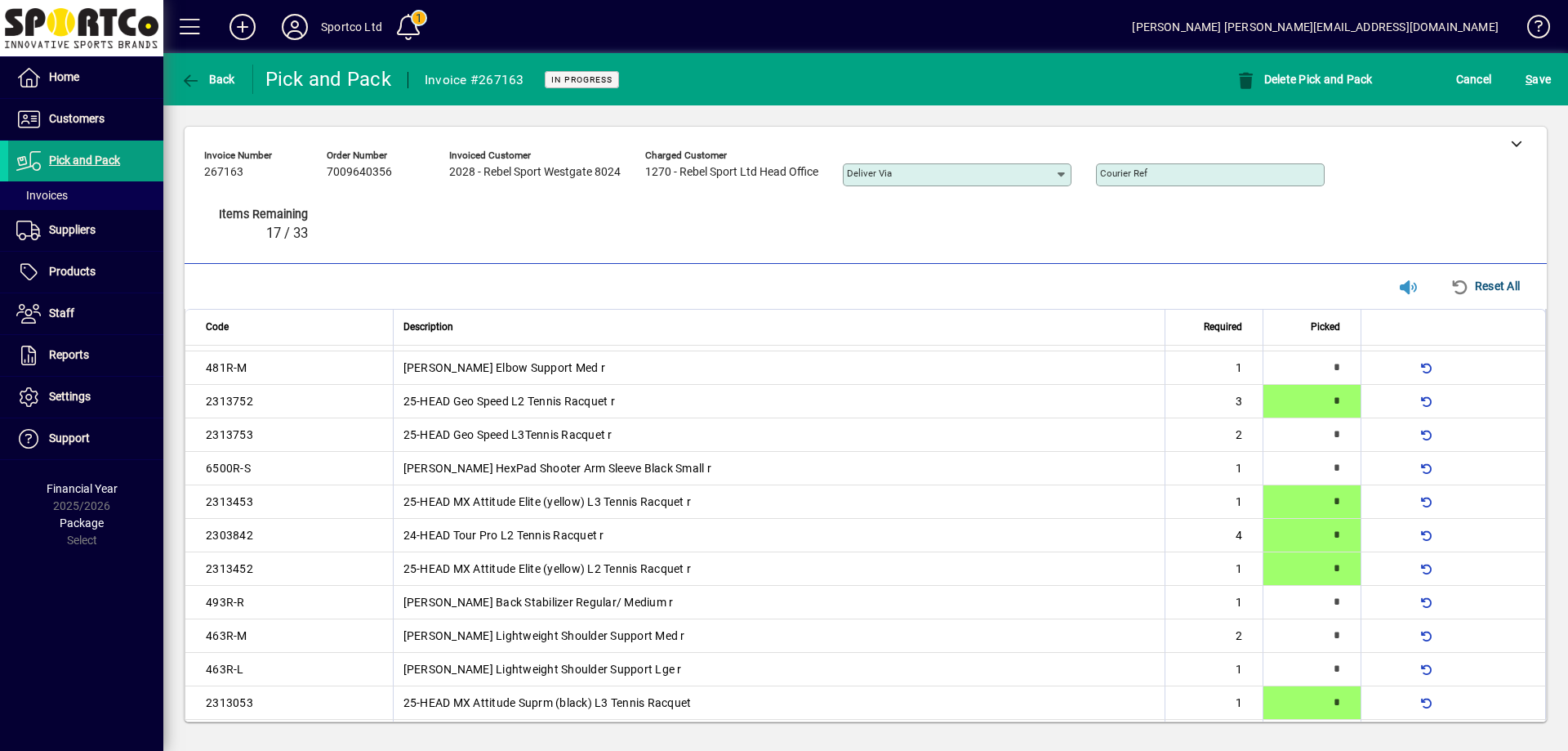
scroll to position [0, 0]
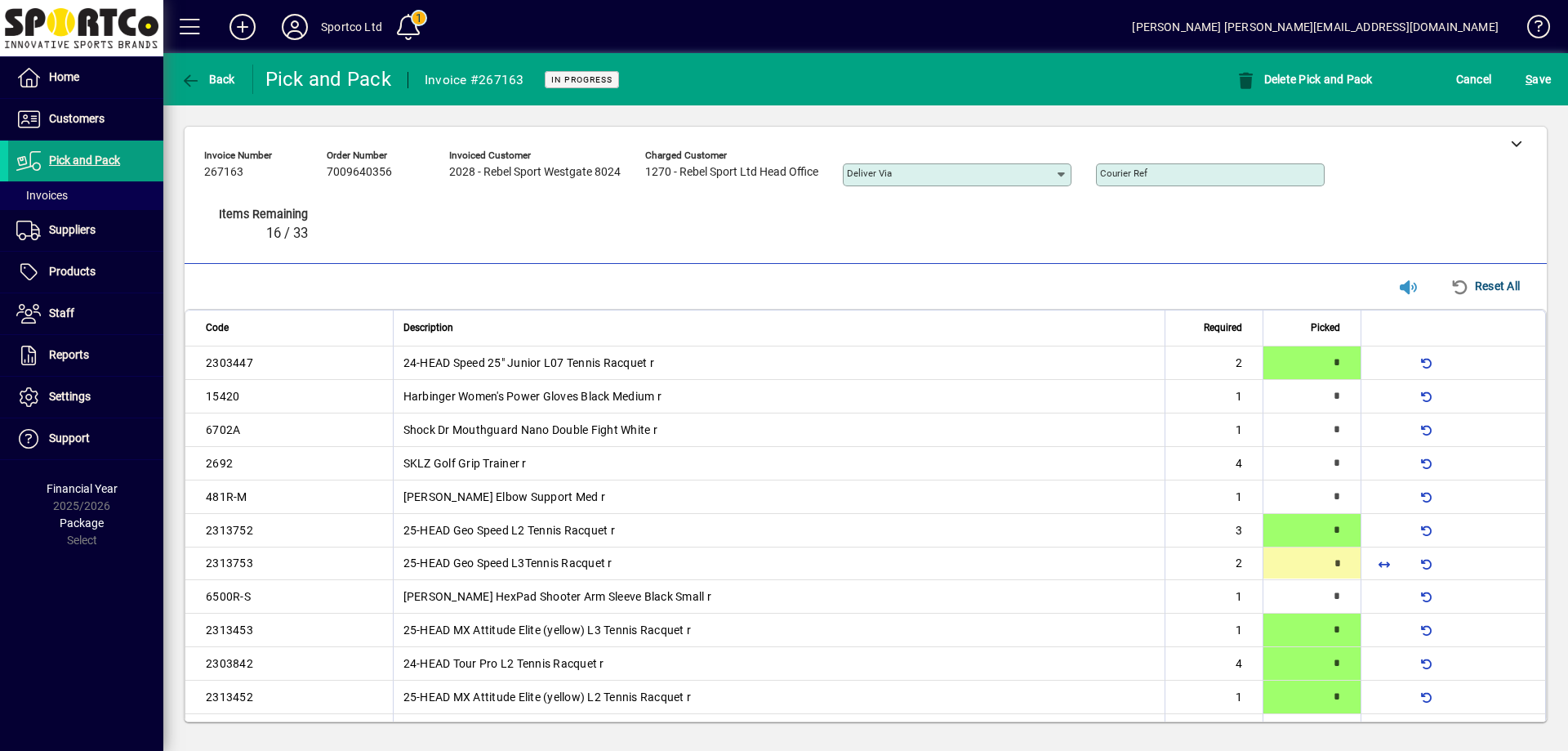
type input "*"
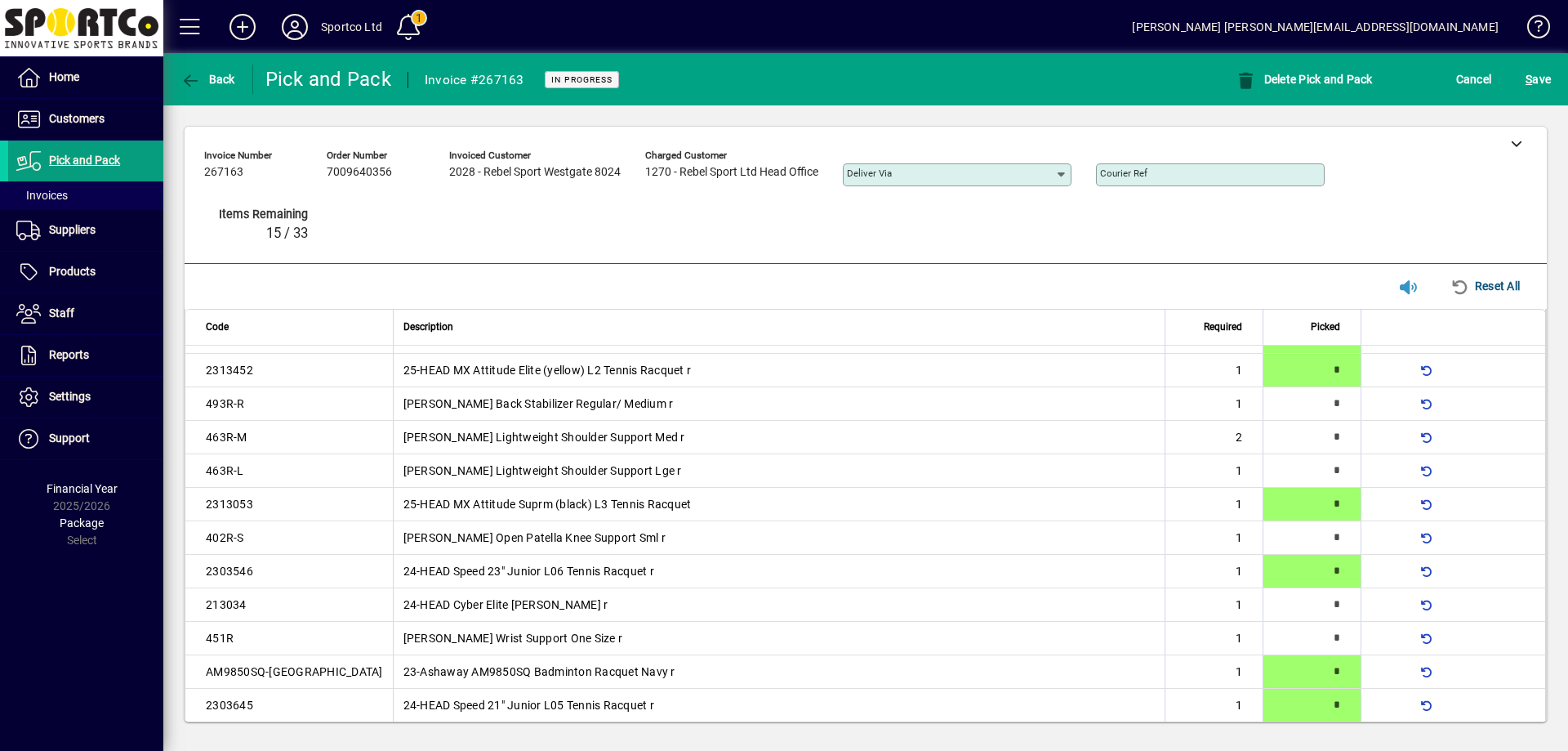
scroll to position [374, 0]
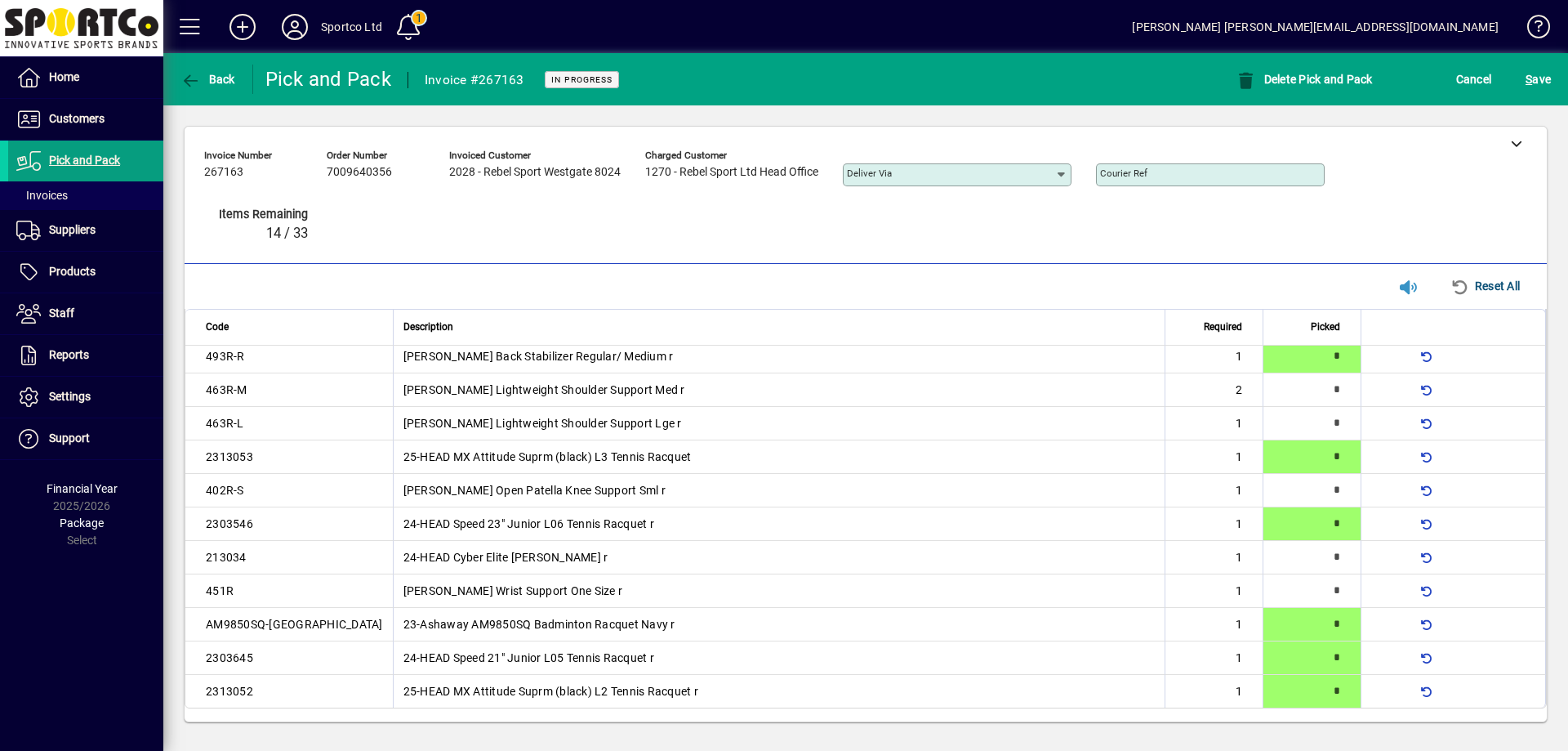
type input "*"
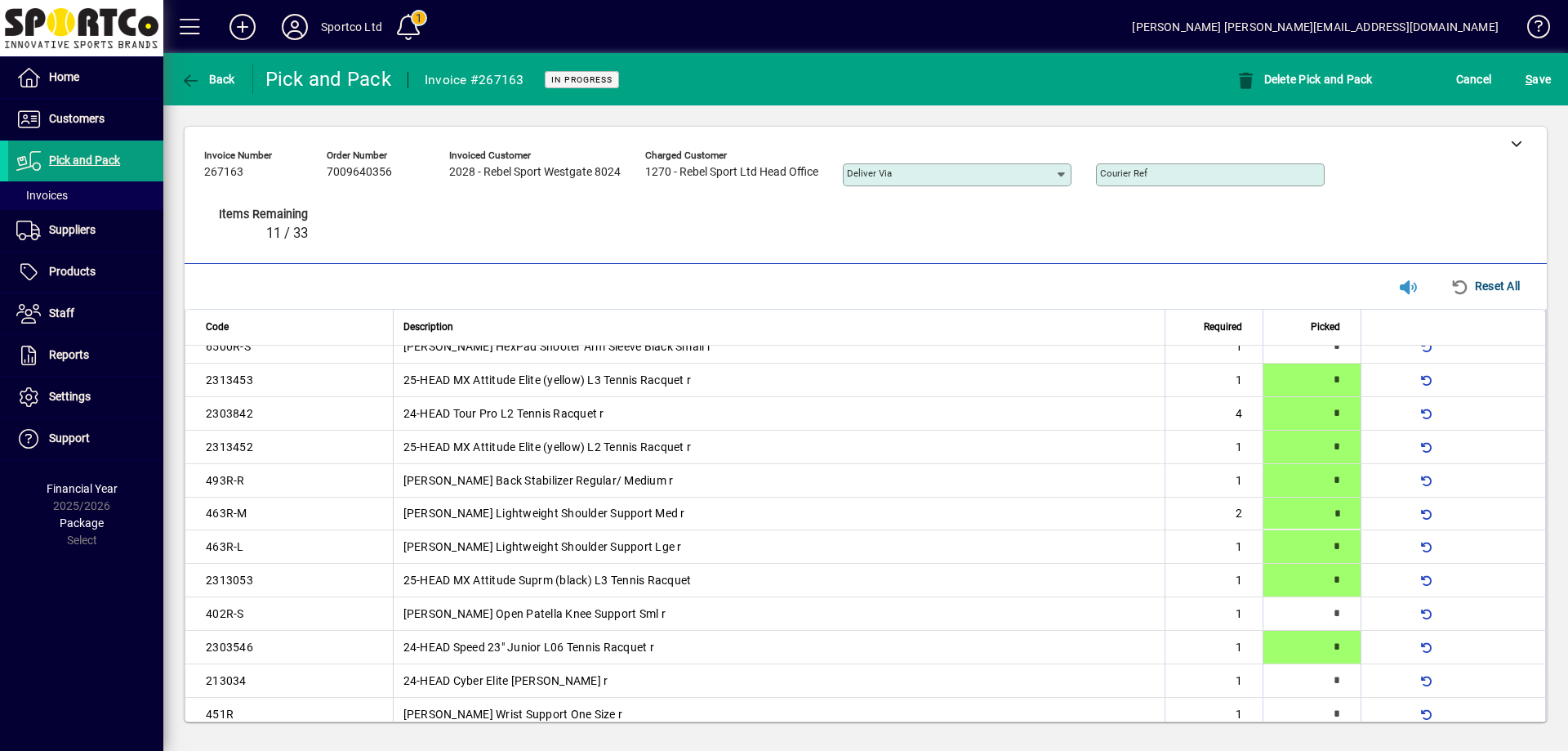
type input "*"
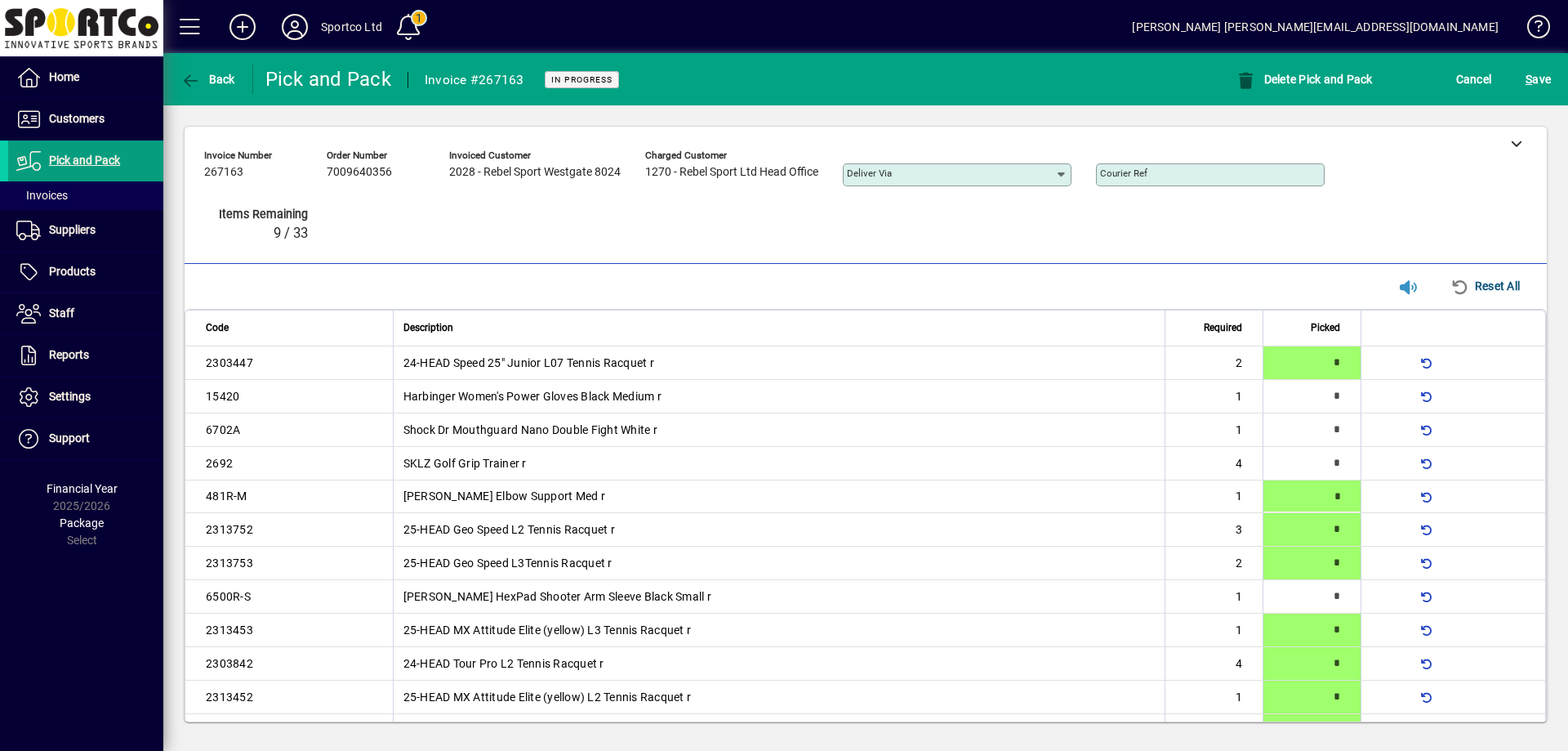
type input "*"
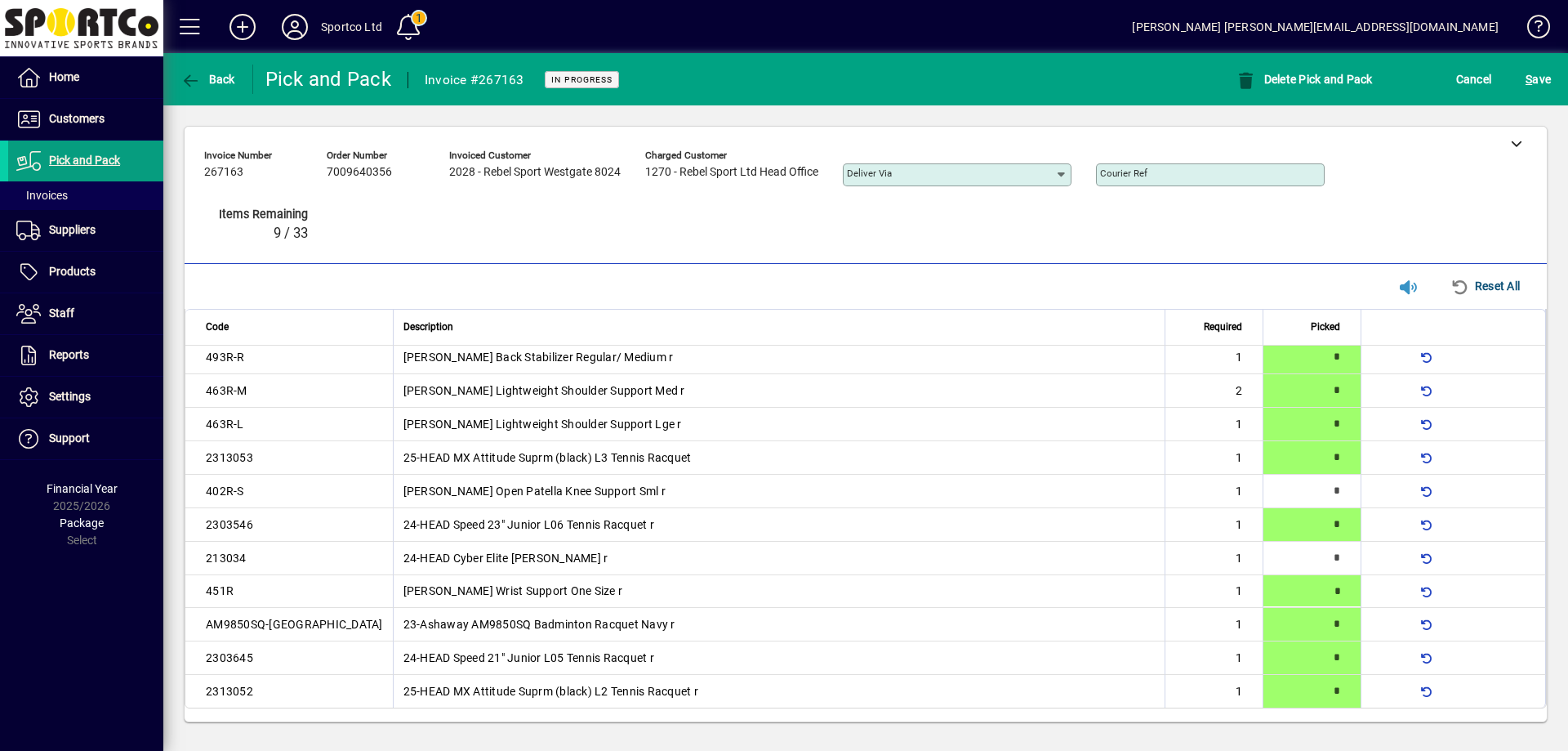
type input "*"
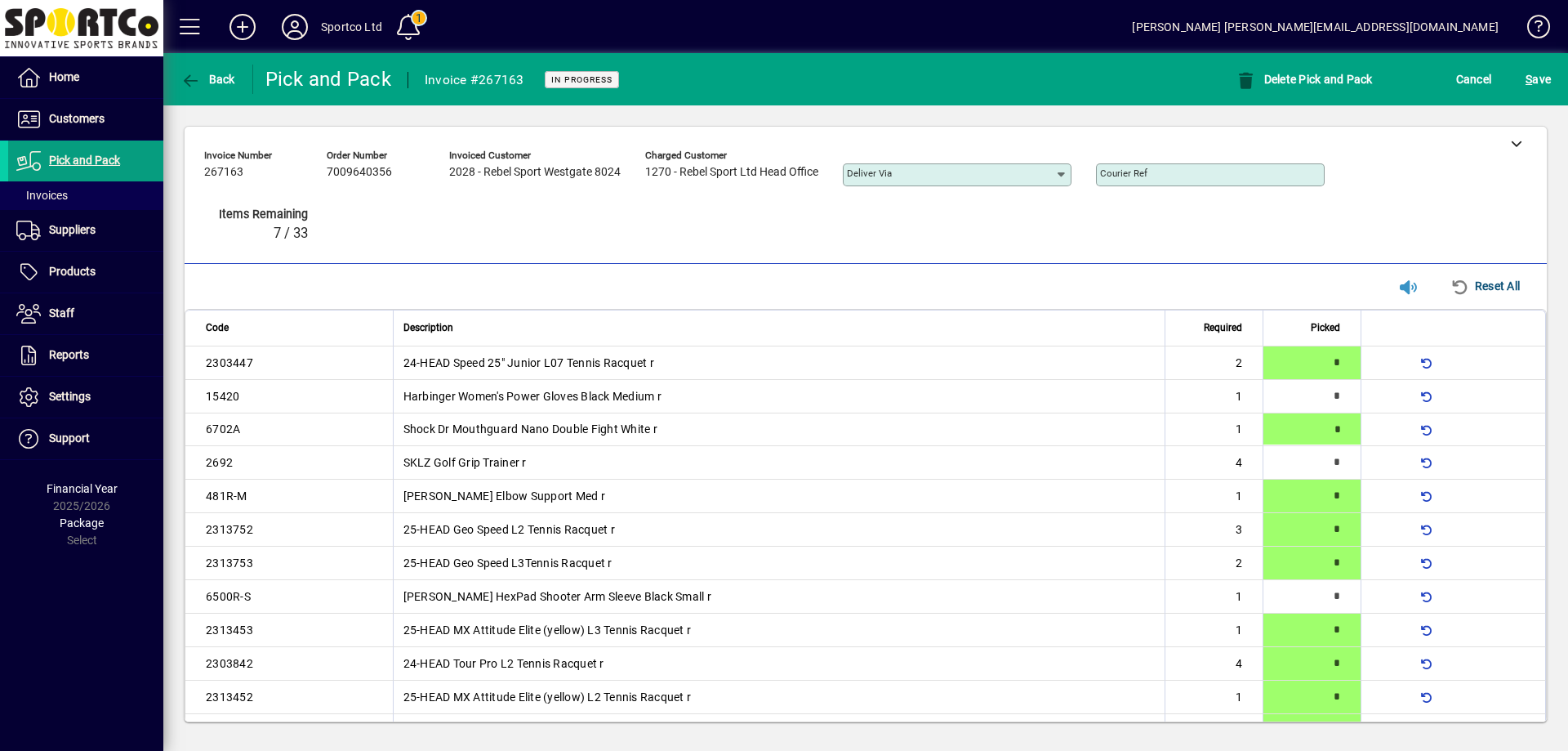
type input "*"
click at [1530, 81] on span "S" at bounding box center [1529, 79] width 7 height 13
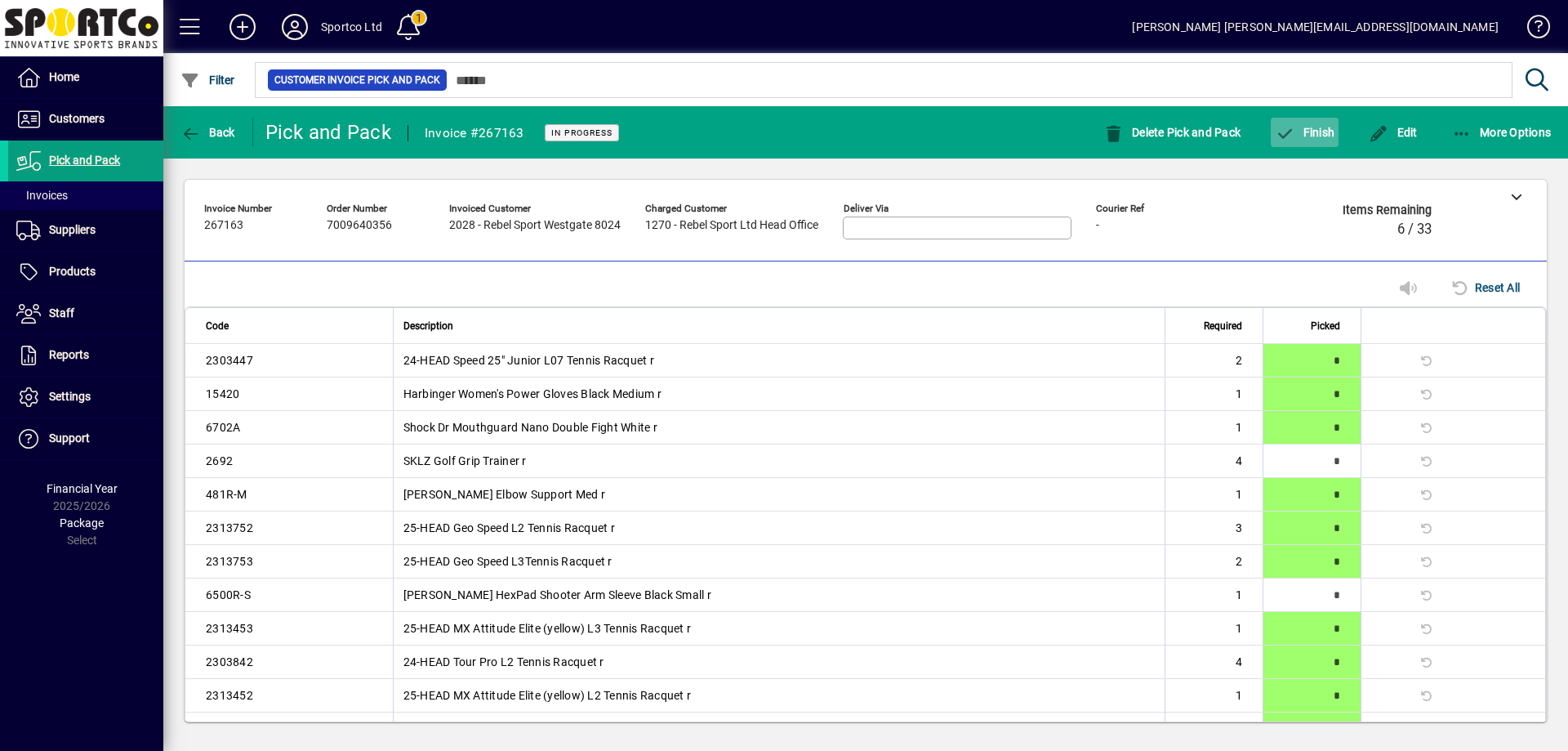
click at [1312, 133] on span "Finish" at bounding box center [1304, 133] width 59 height 13
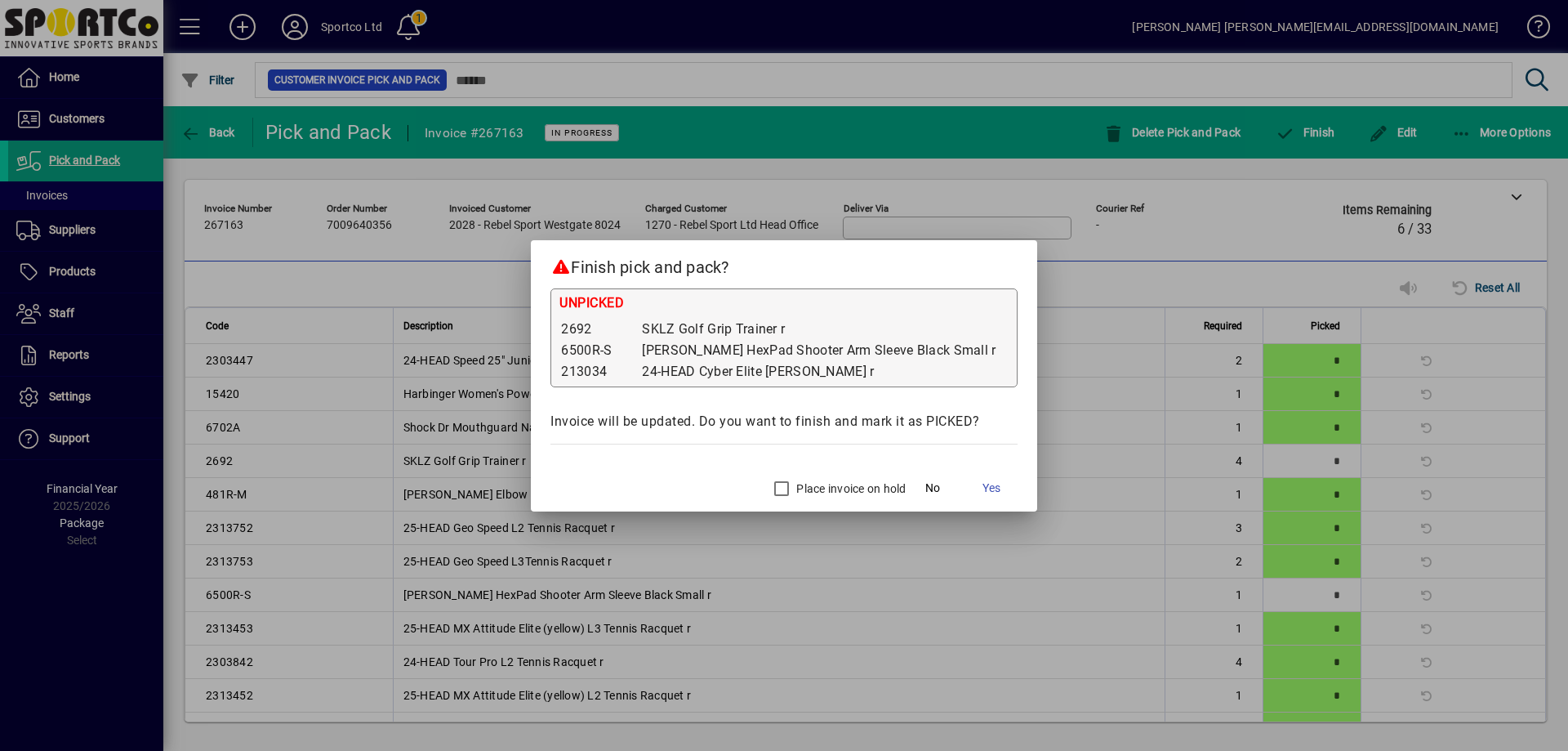
click at [793, 485] on label "Place invoice on hold" at bounding box center [849, 488] width 113 height 16
click at [983, 488] on span "Yes" at bounding box center [991, 488] width 18 height 17
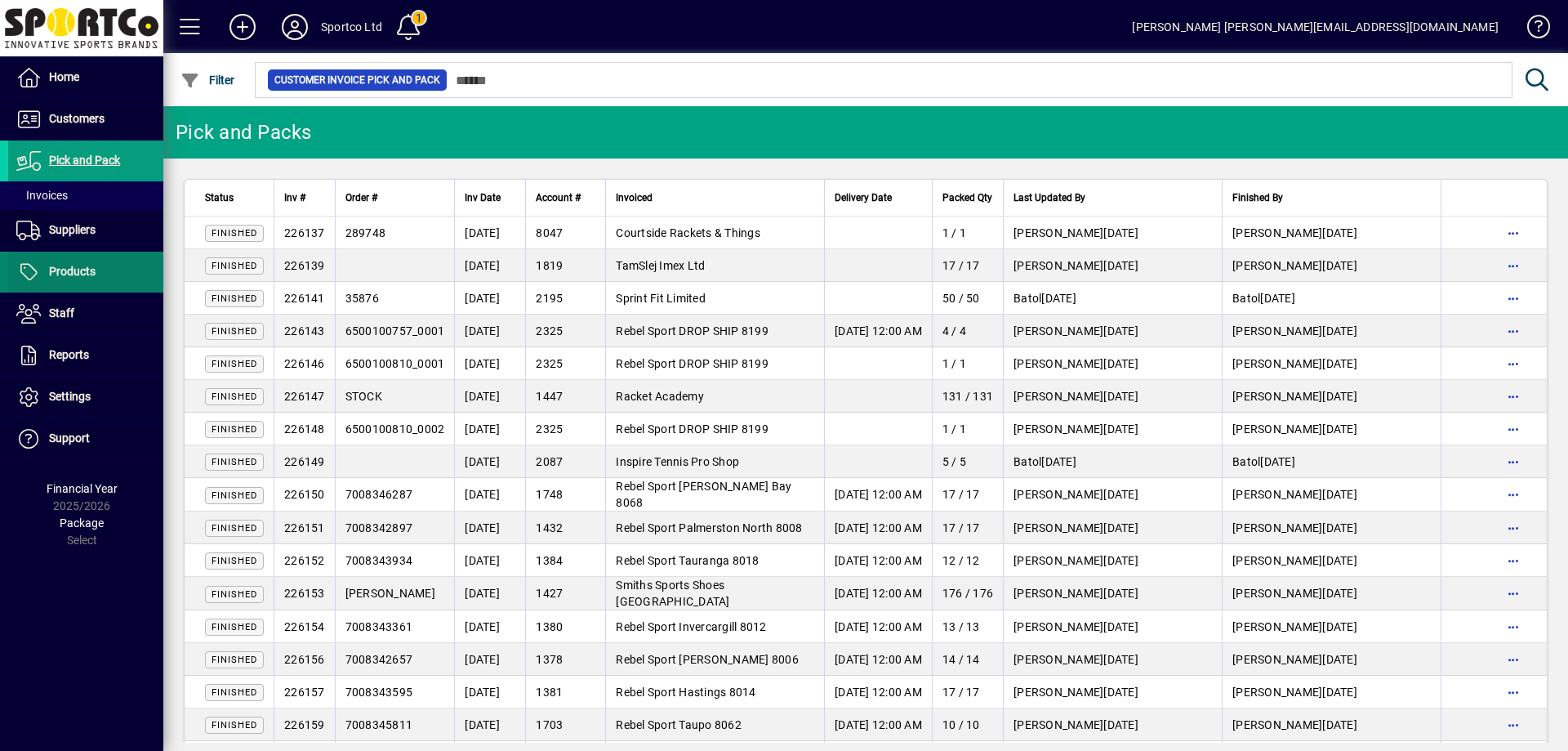
click at [74, 273] on span "Products" at bounding box center [72, 272] width 47 height 13
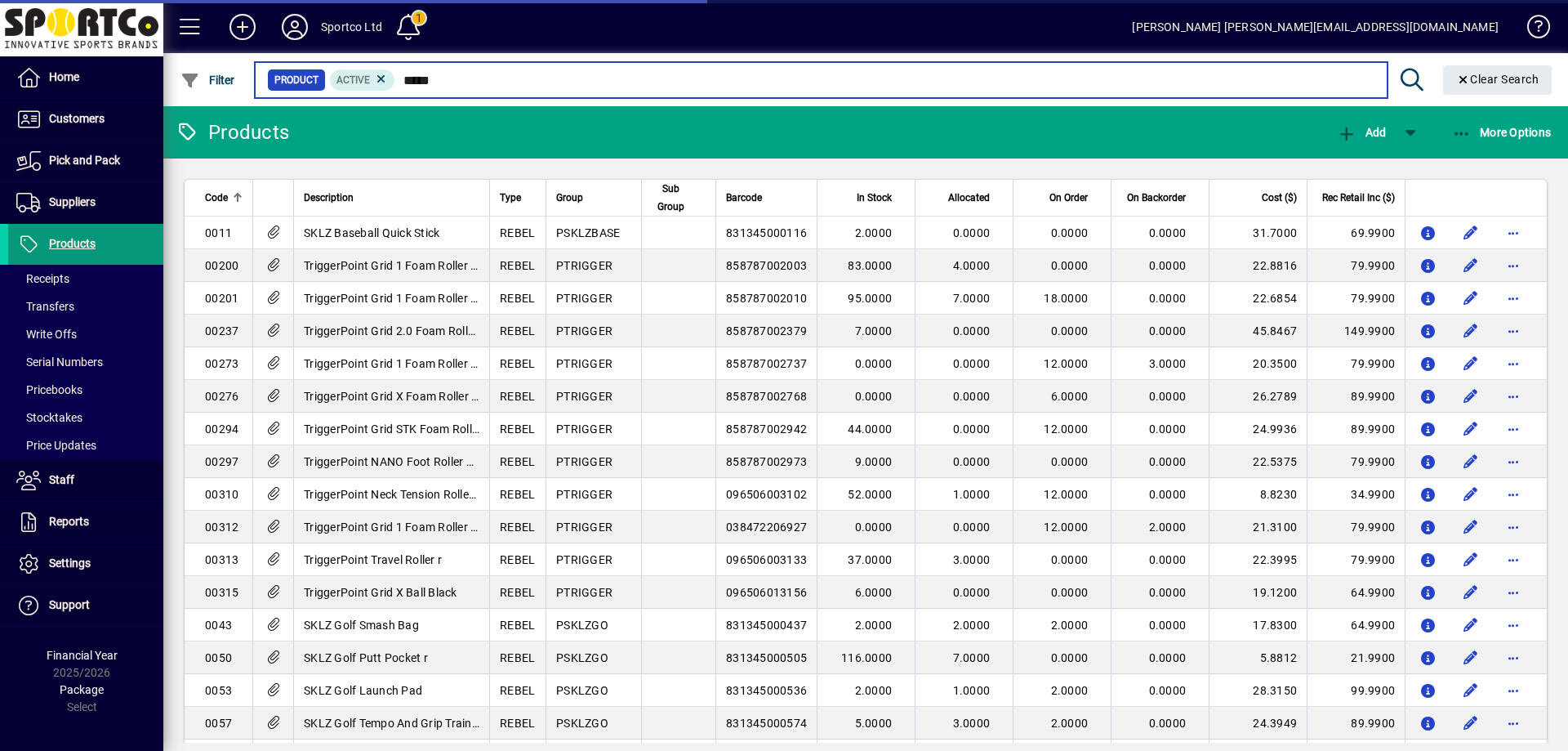
type input "******"
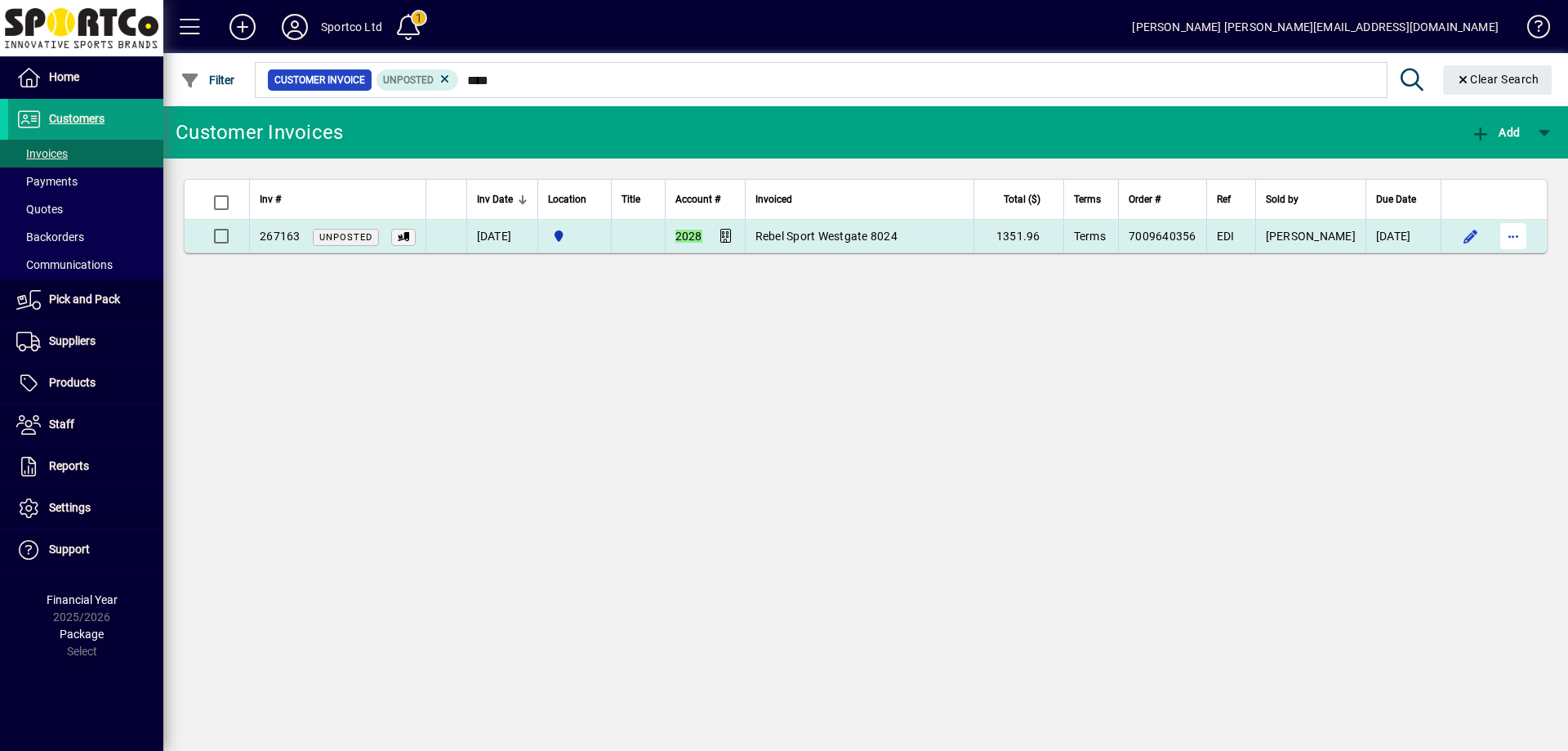
type input "****"
click at [1511, 234] on span "button" at bounding box center [1514, 236] width 39 height 39
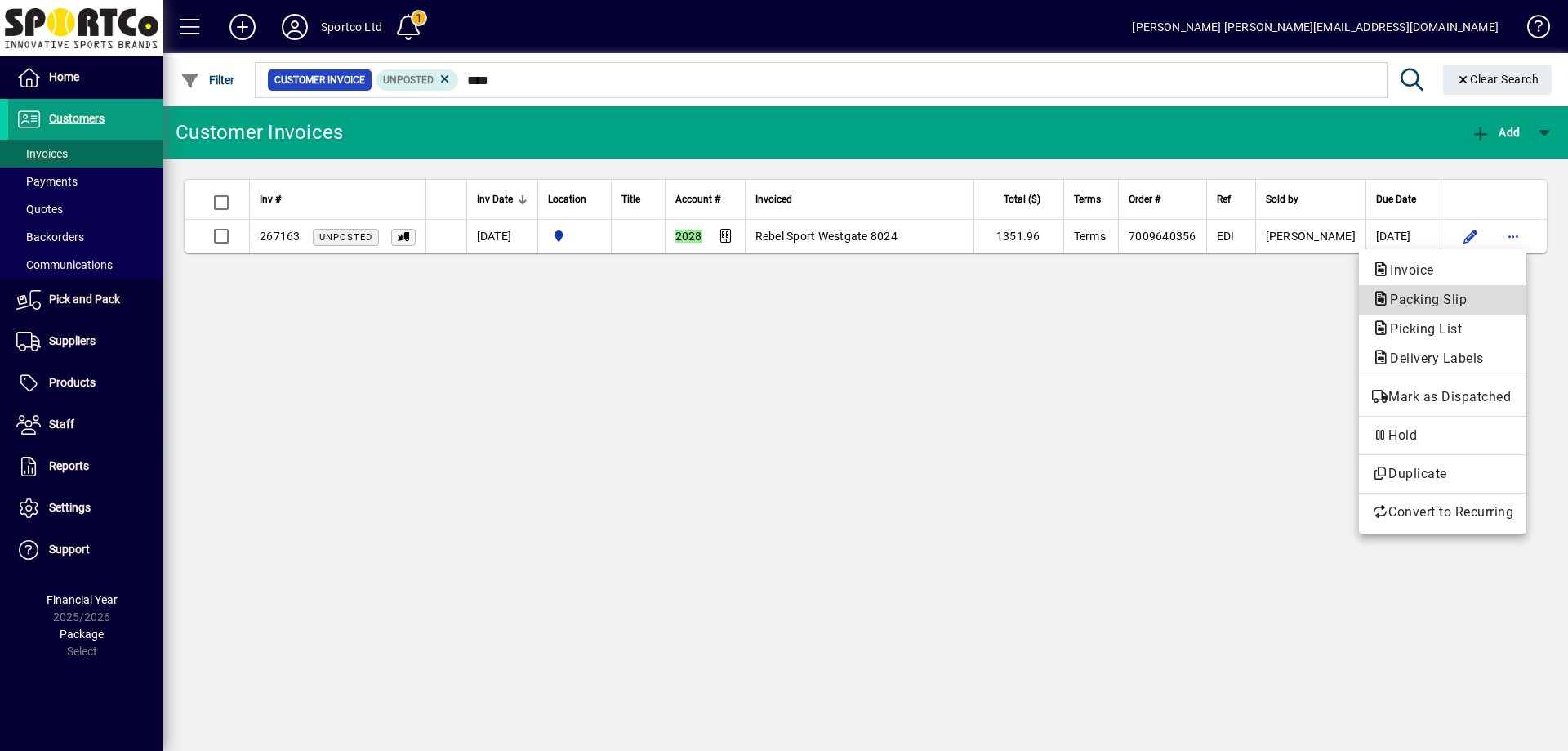
click at [1473, 297] on span "Packing Slip" at bounding box center [1442, 300] width 141 height 20
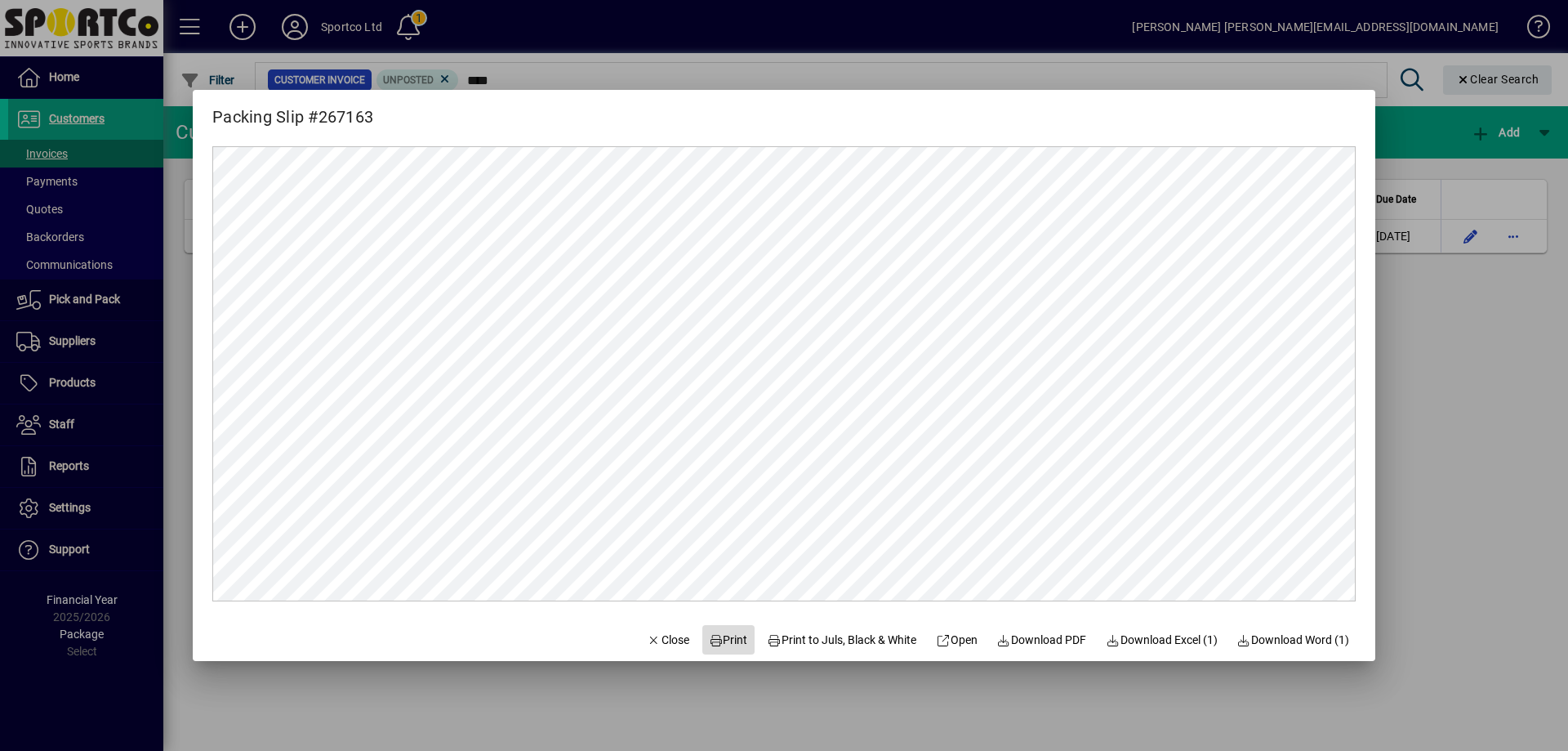
click at [714, 639] on span "Print" at bounding box center [728, 640] width 39 height 17
drag, startPoint x: 662, startPoint y: 634, endPoint x: 672, endPoint y: 626, distance: 12.8
click at [667, 633] on span "Close" at bounding box center [667, 640] width 42 height 17
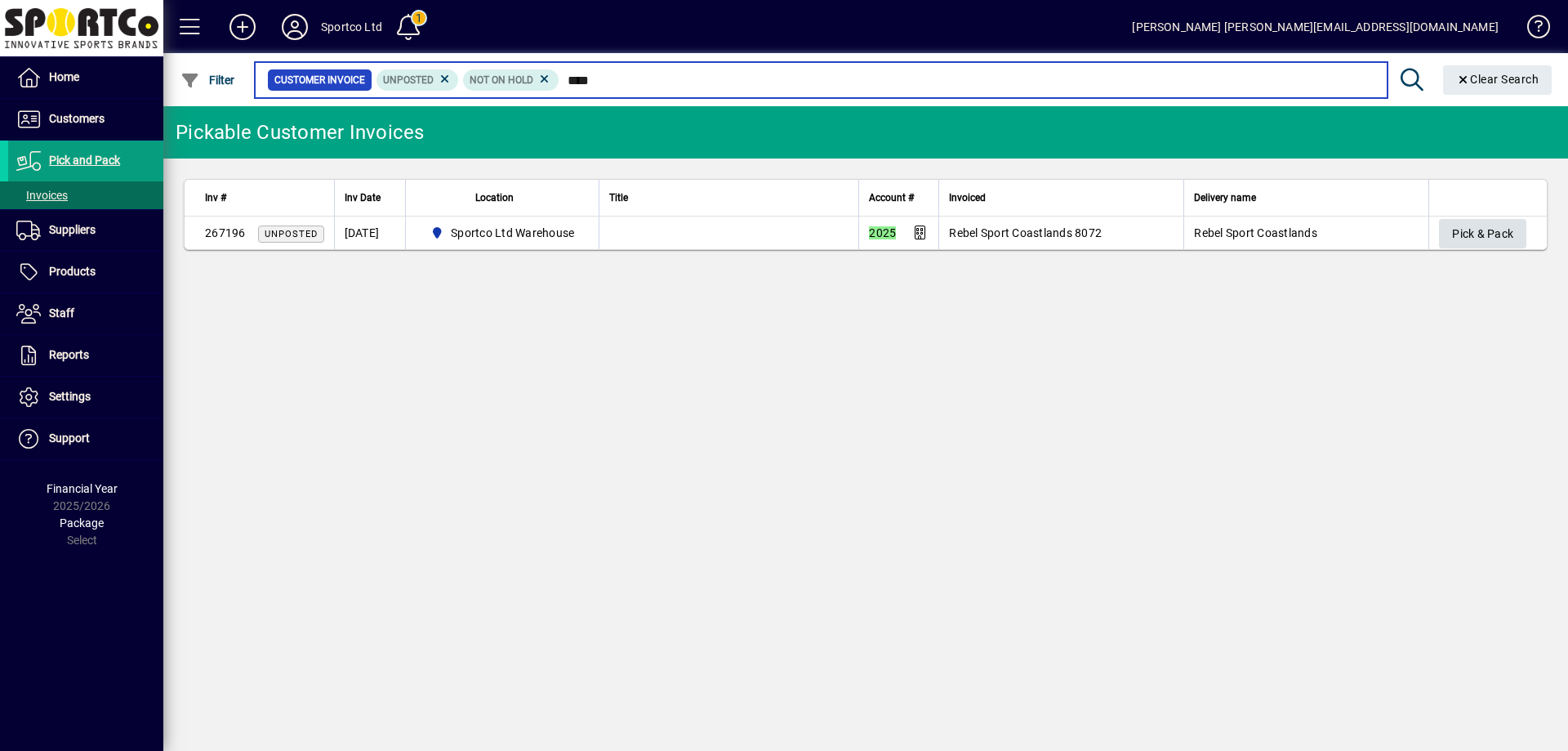
type input "****"
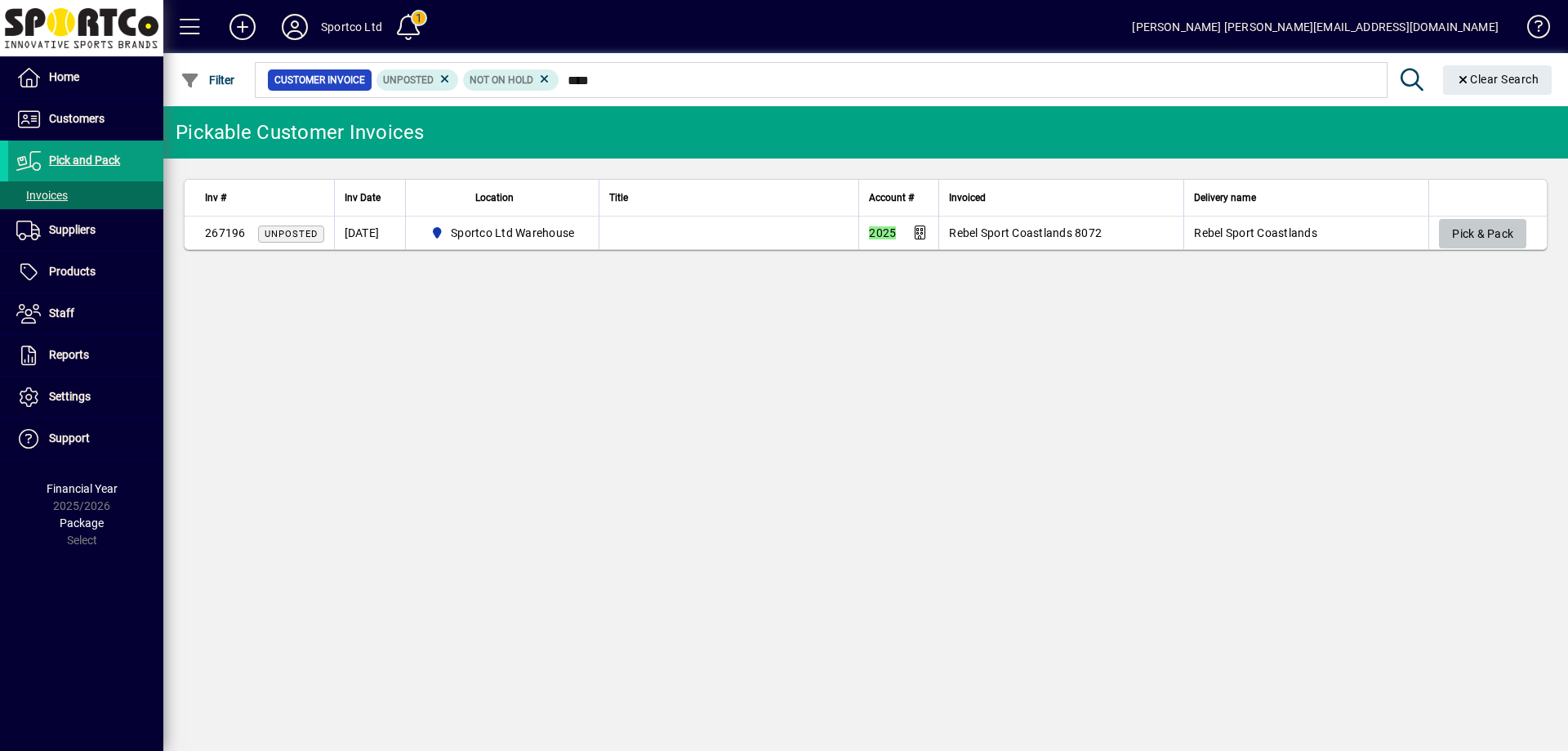
click at [1463, 234] on span "Pick & Pack" at bounding box center [1482, 234] width 61 height 27
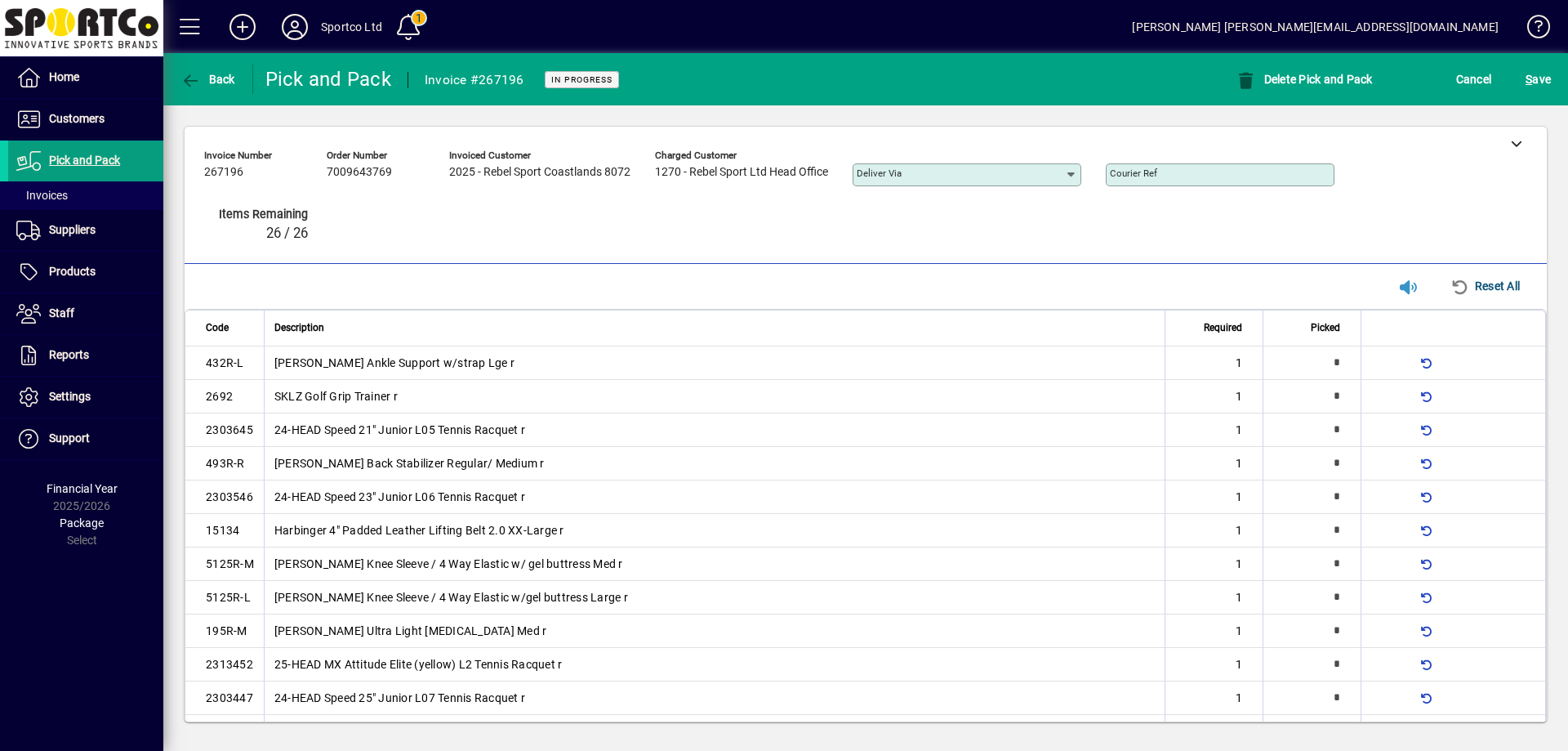
type input "*"
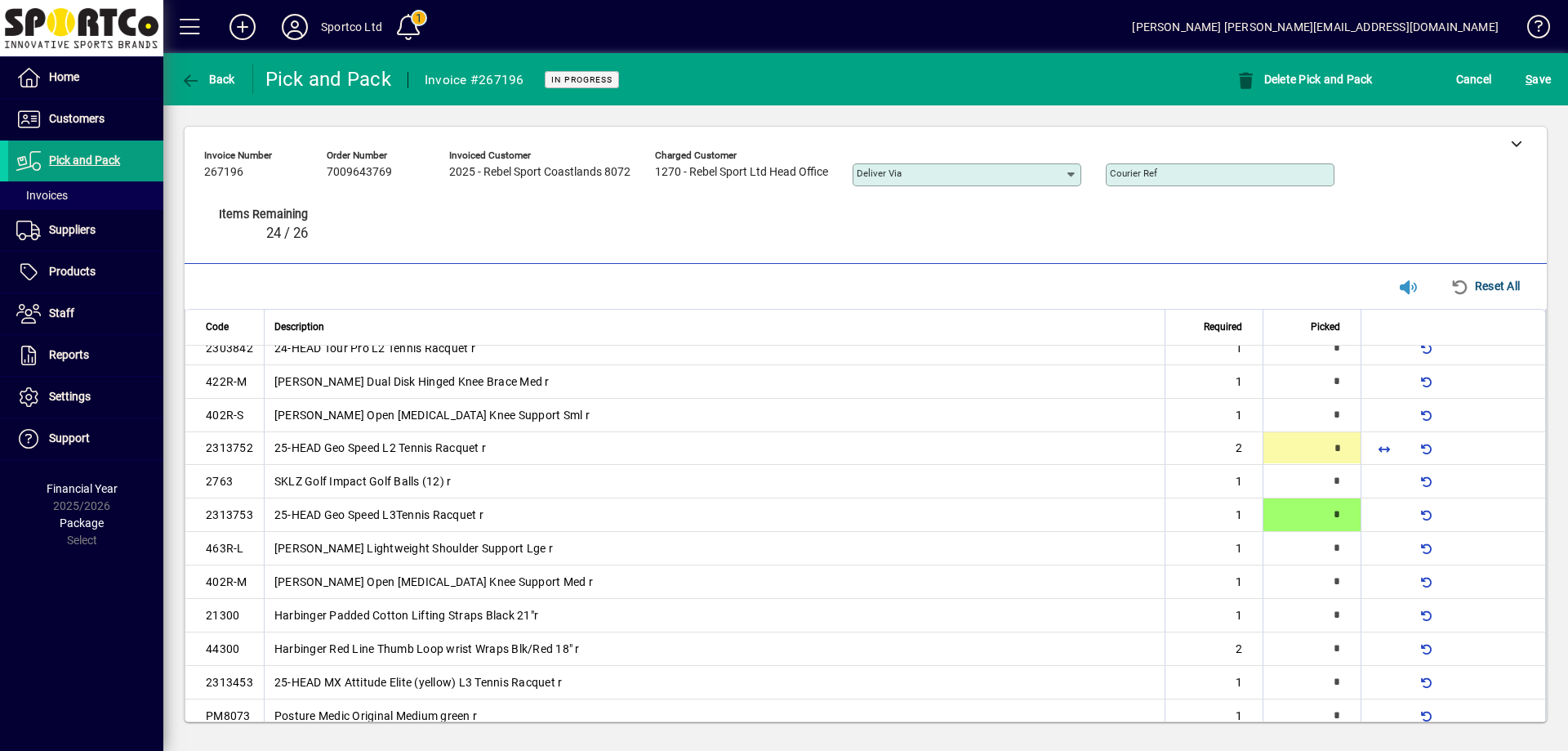
type input "*"
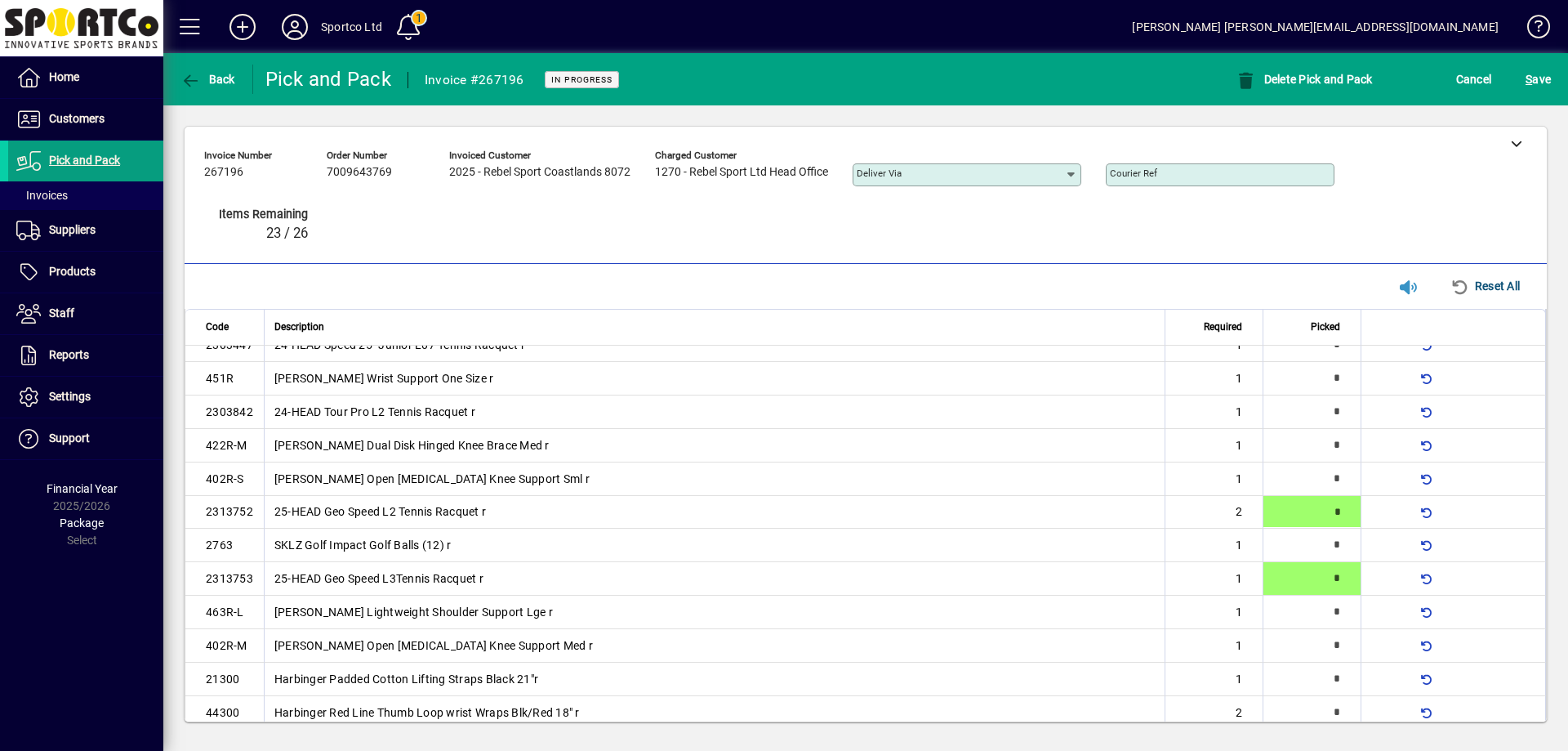
scroll to position [352, 0]
type input "*"
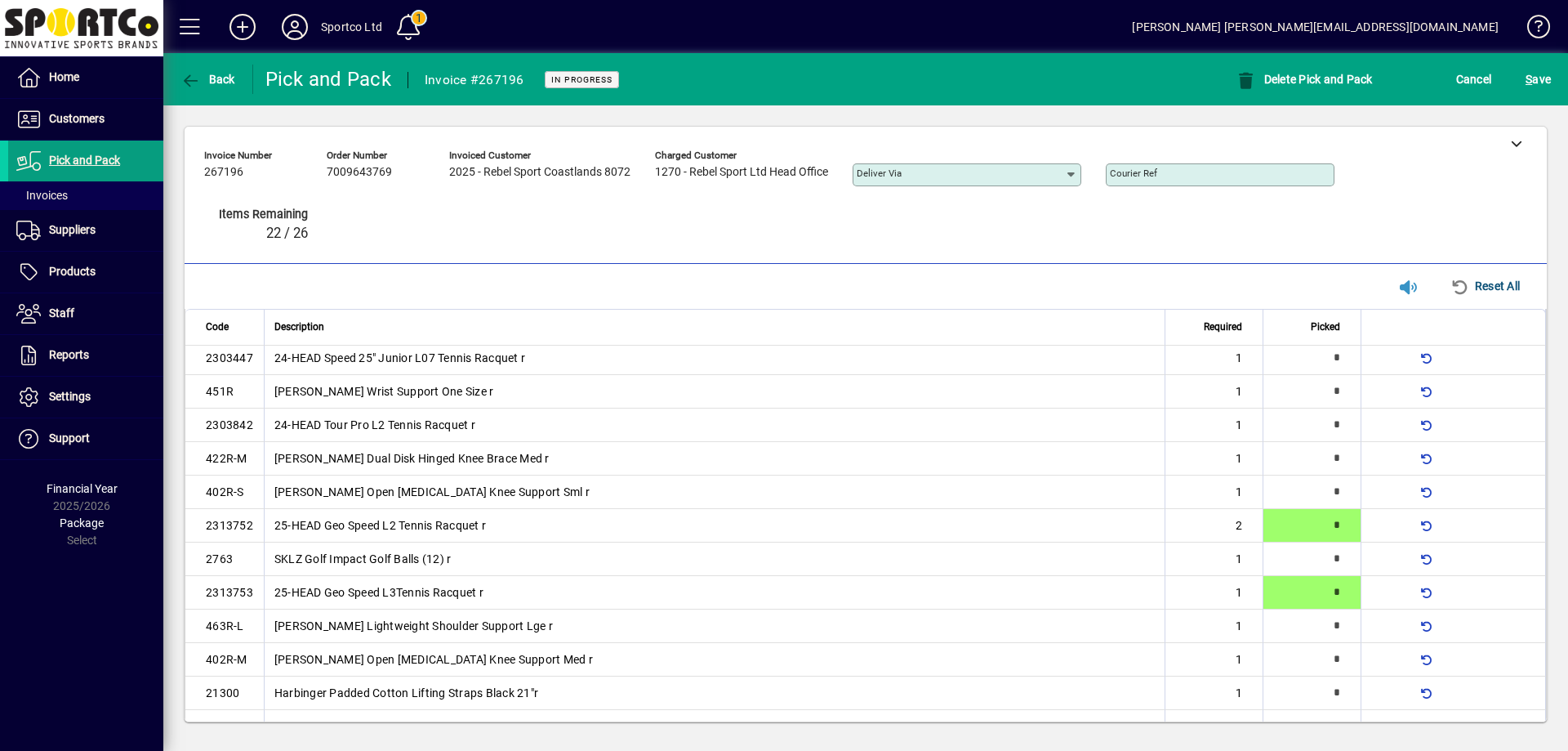
type input "*"
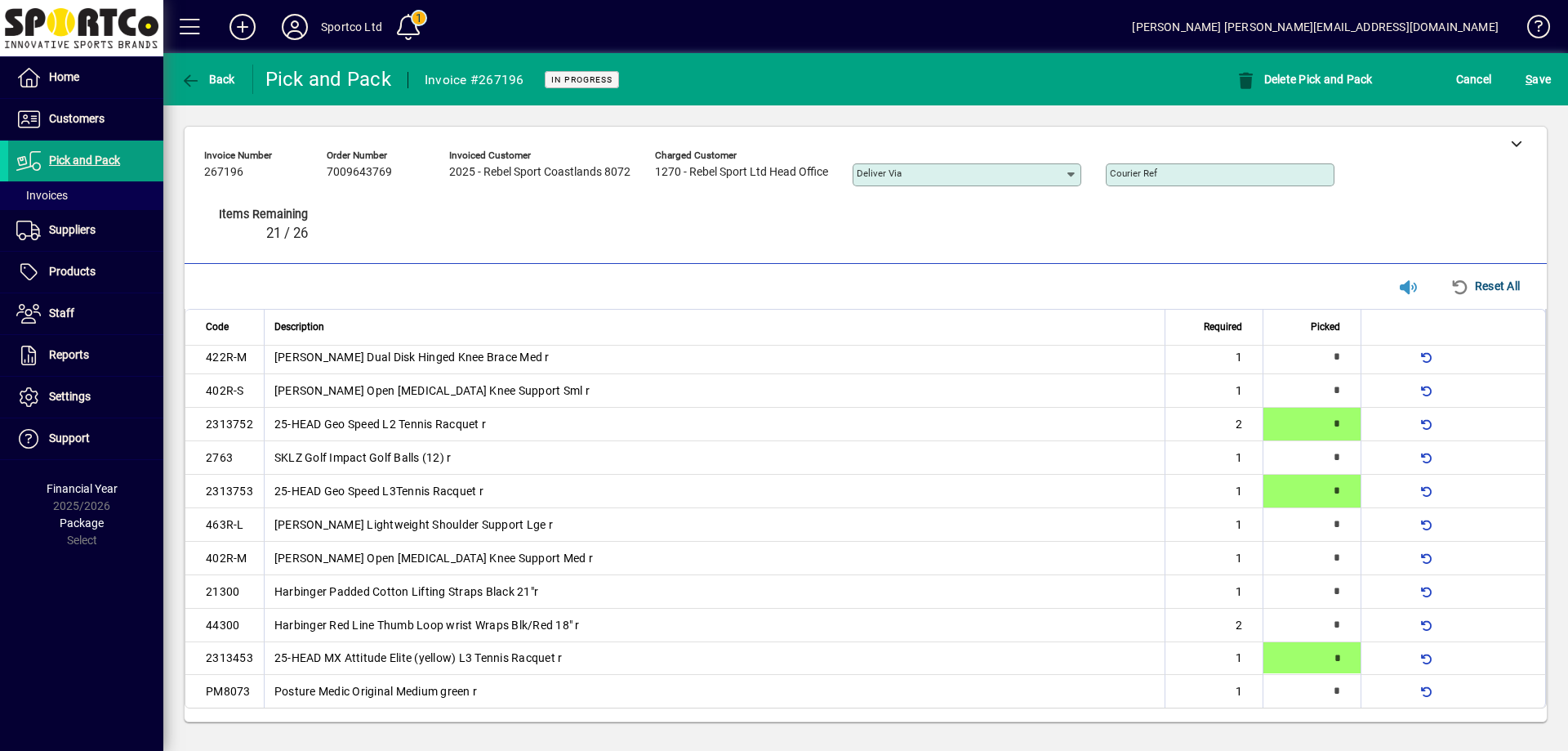
type input "*"
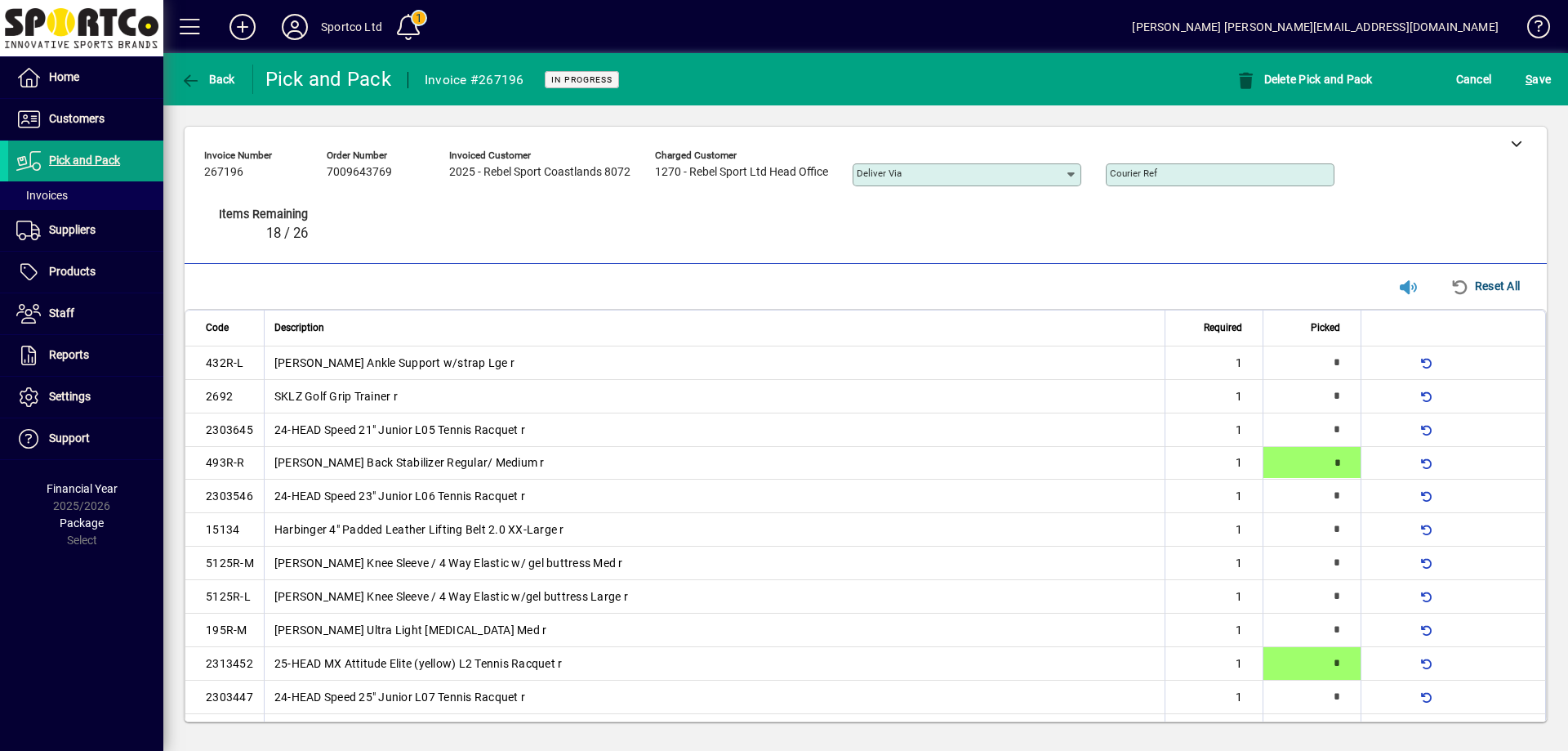
type input "*"
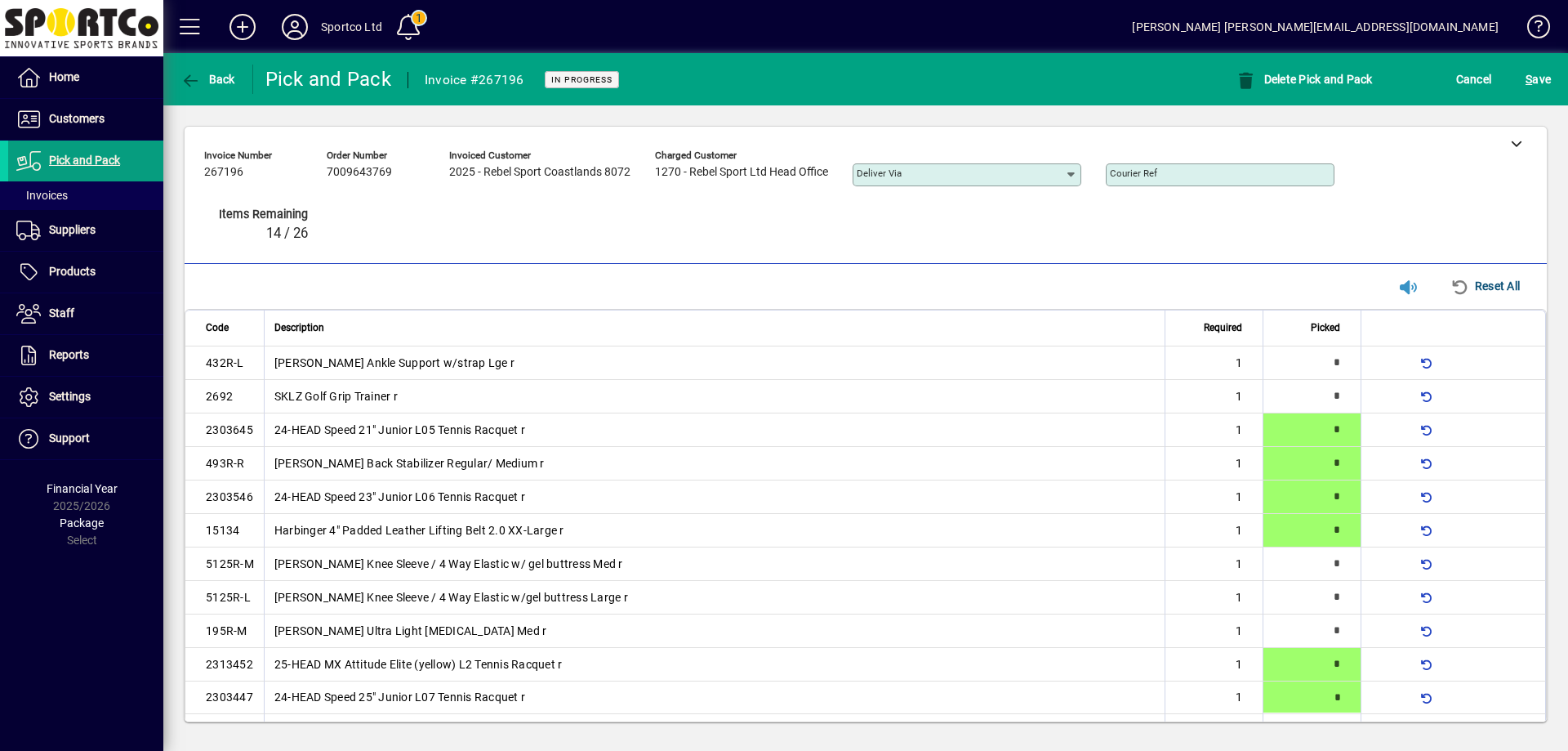
type input "*"
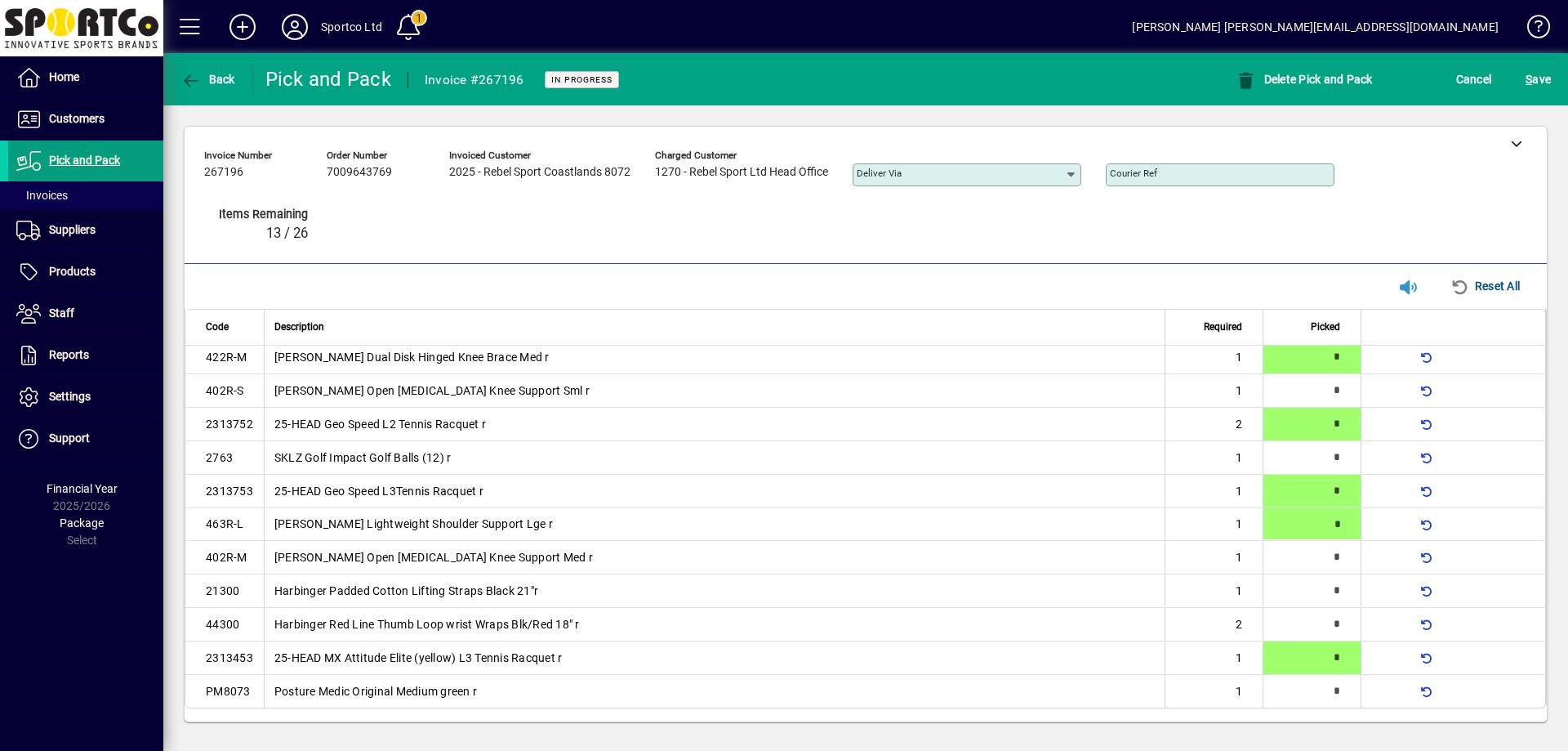
type input "*"
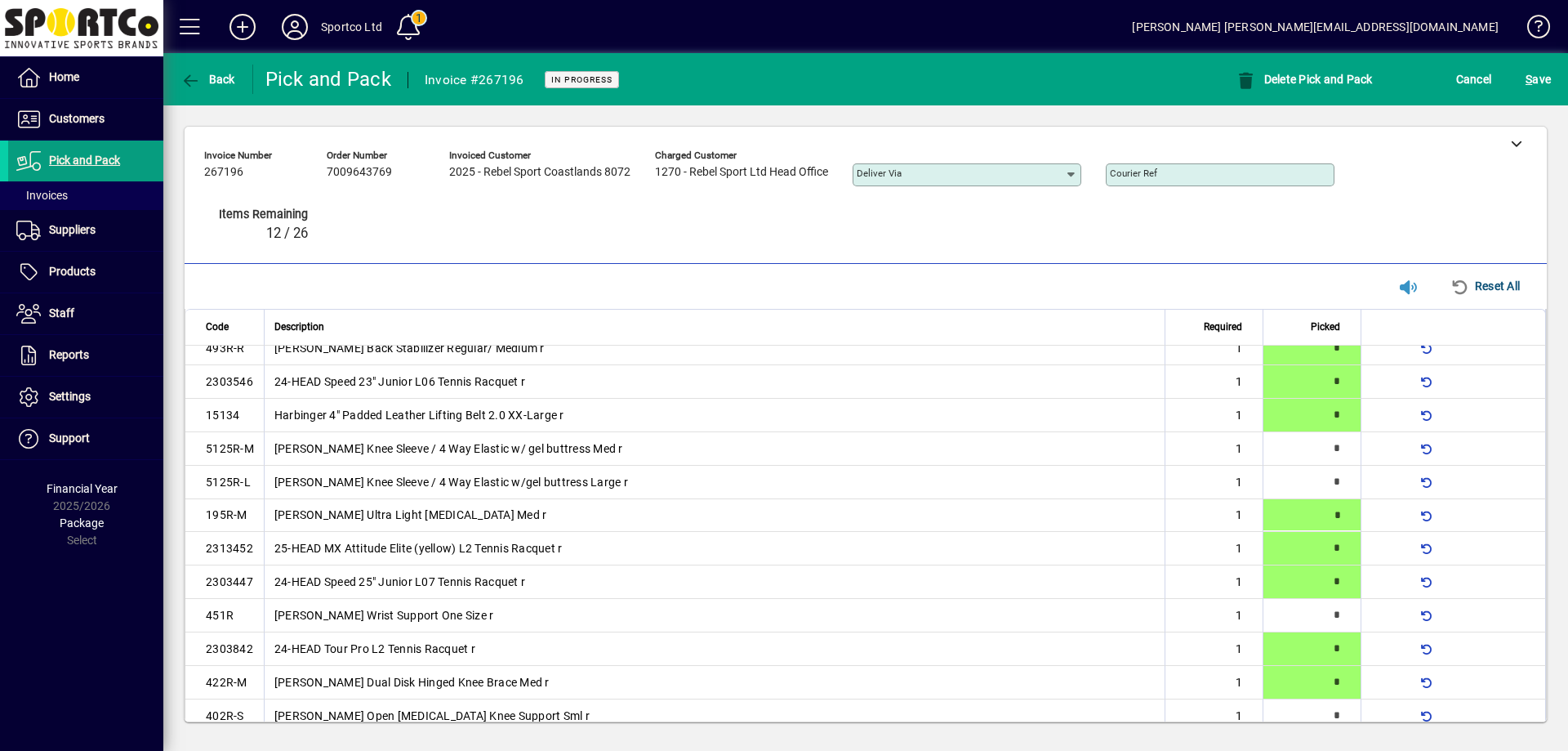
type input "*"
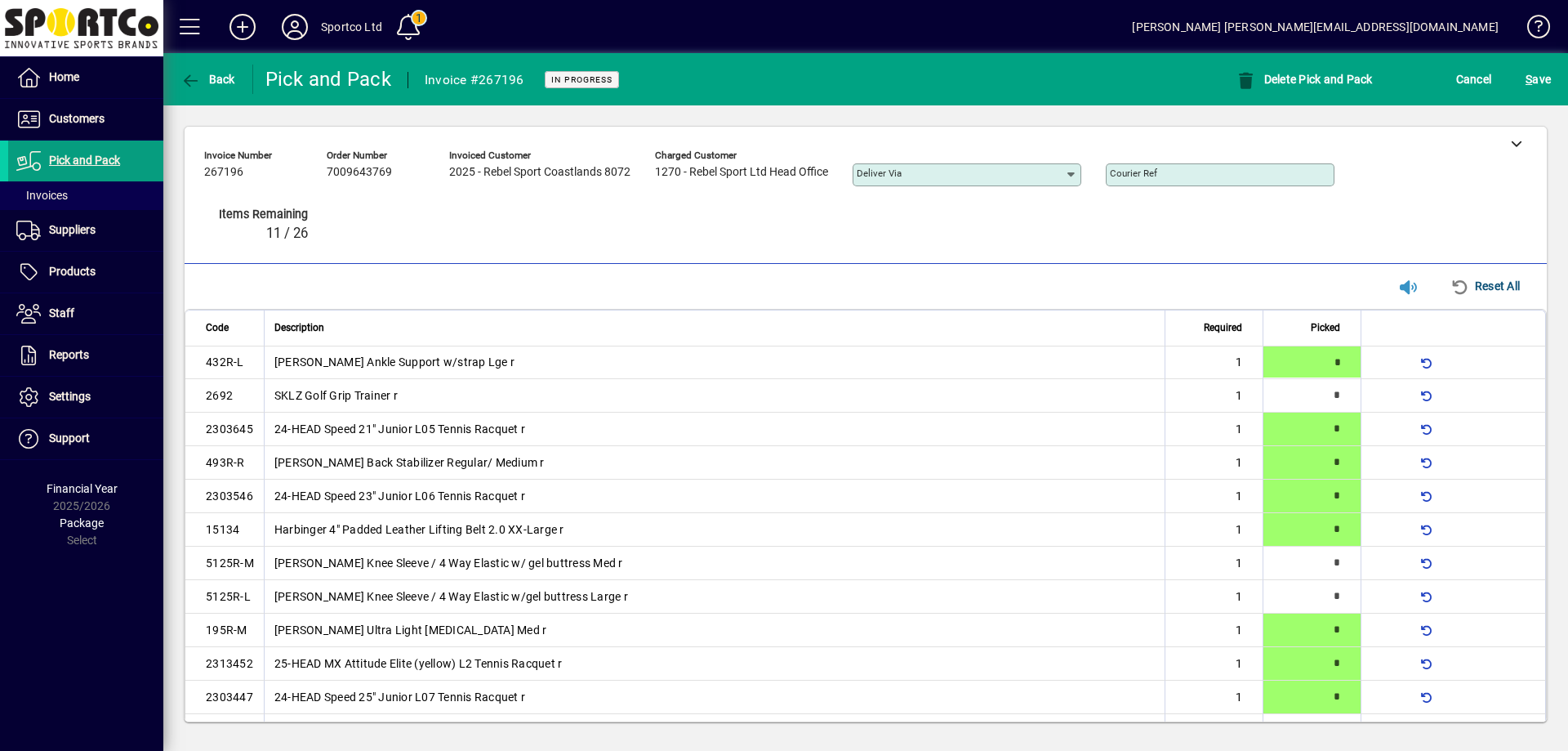
type input "*"
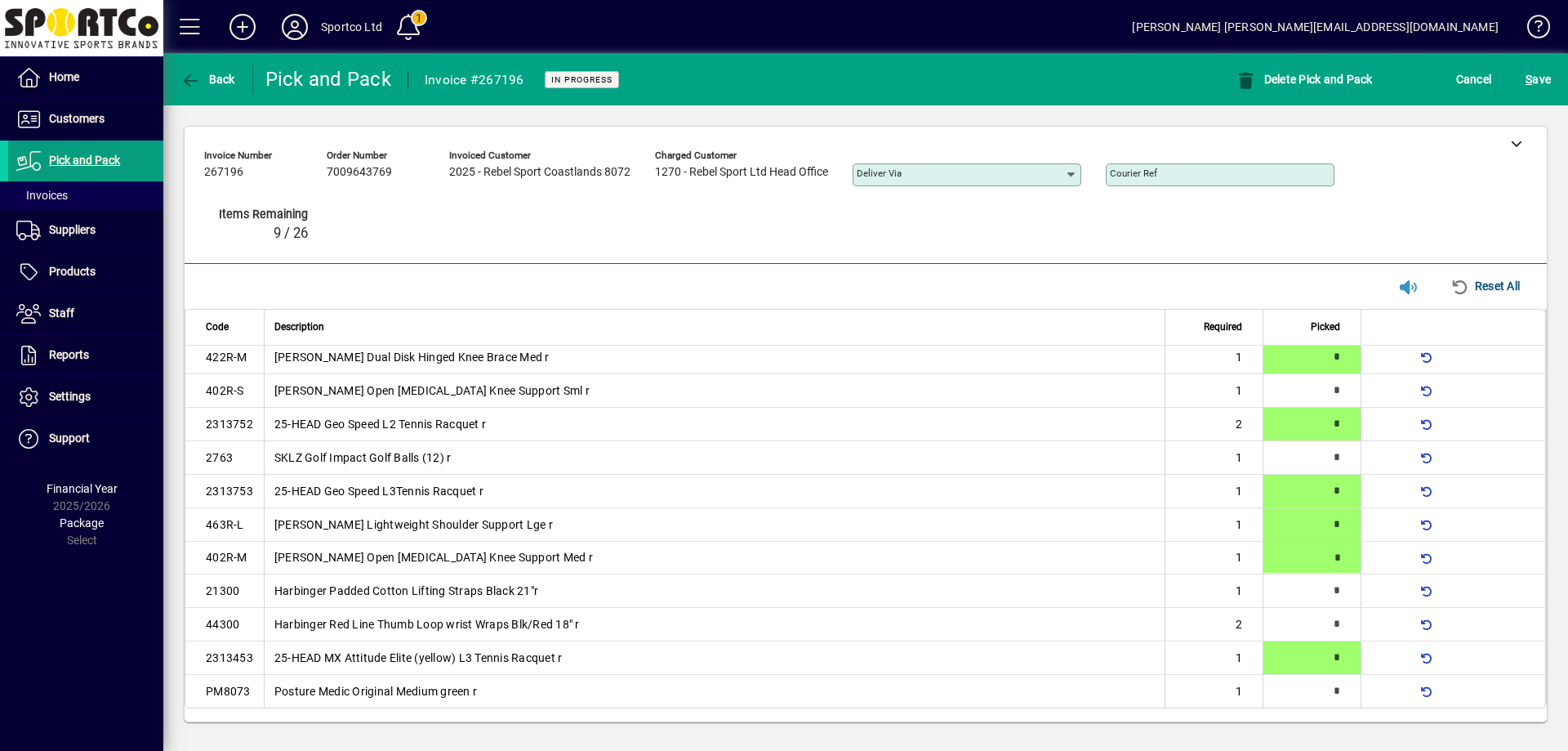
type input "*"
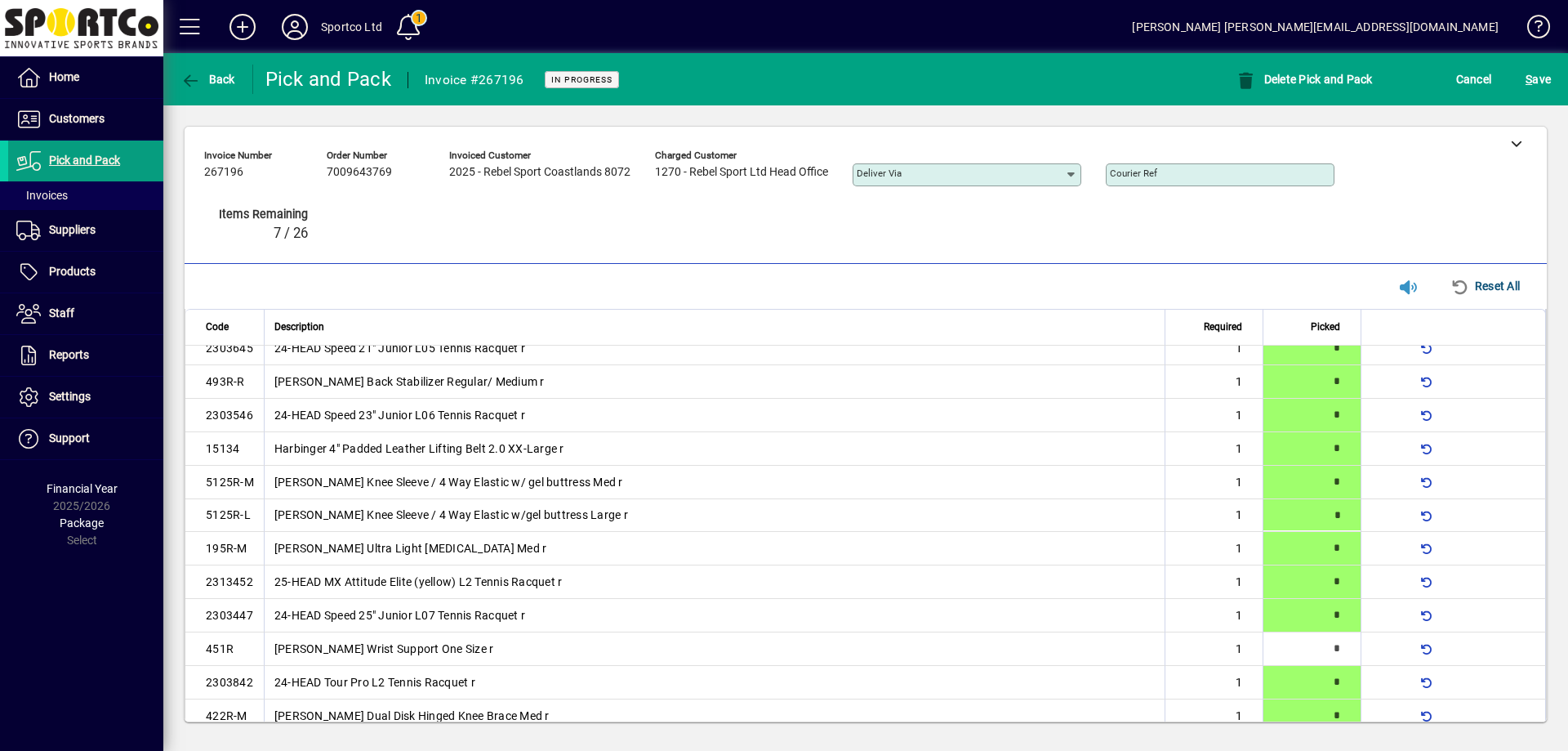
type input "*"
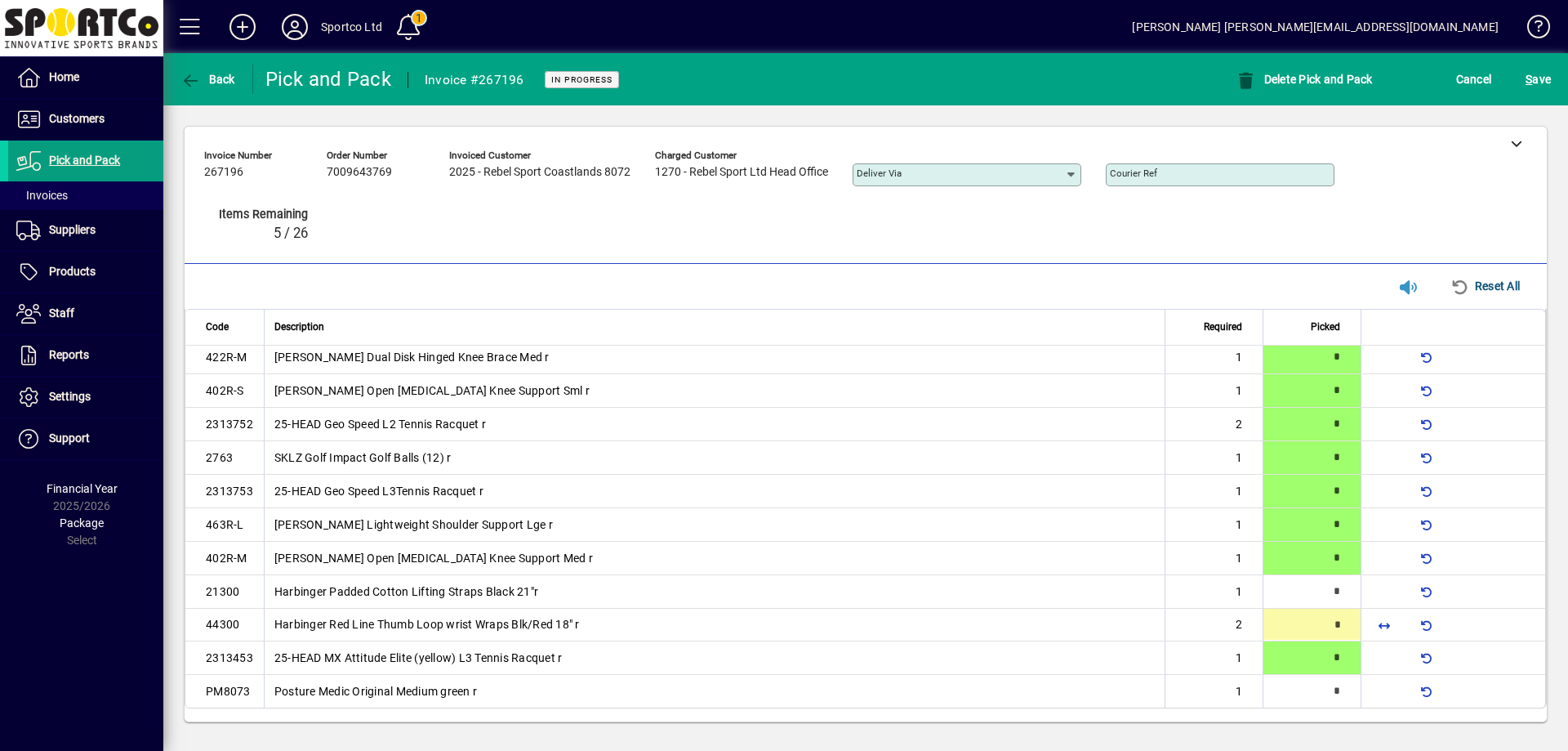
type input "*"
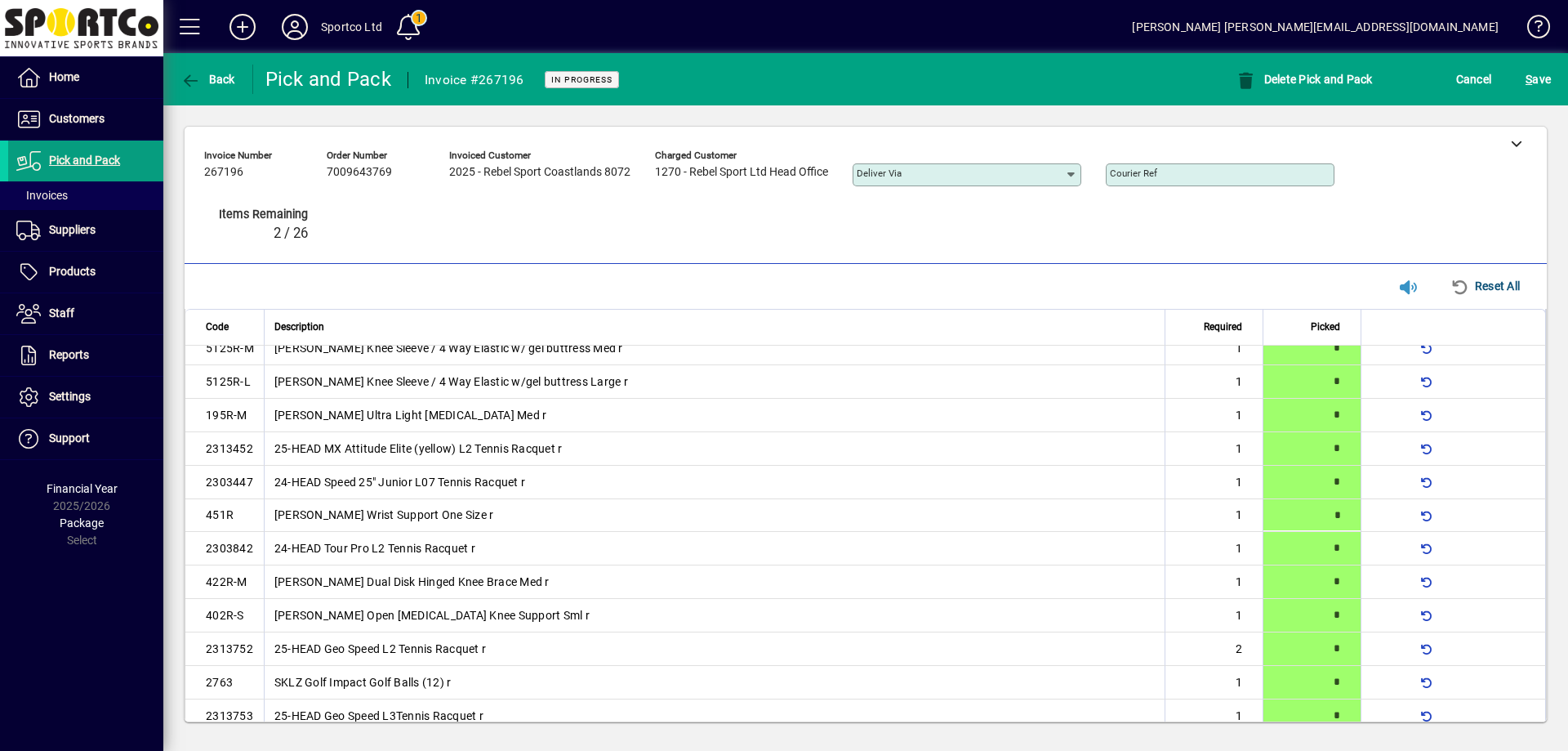
type input "*"
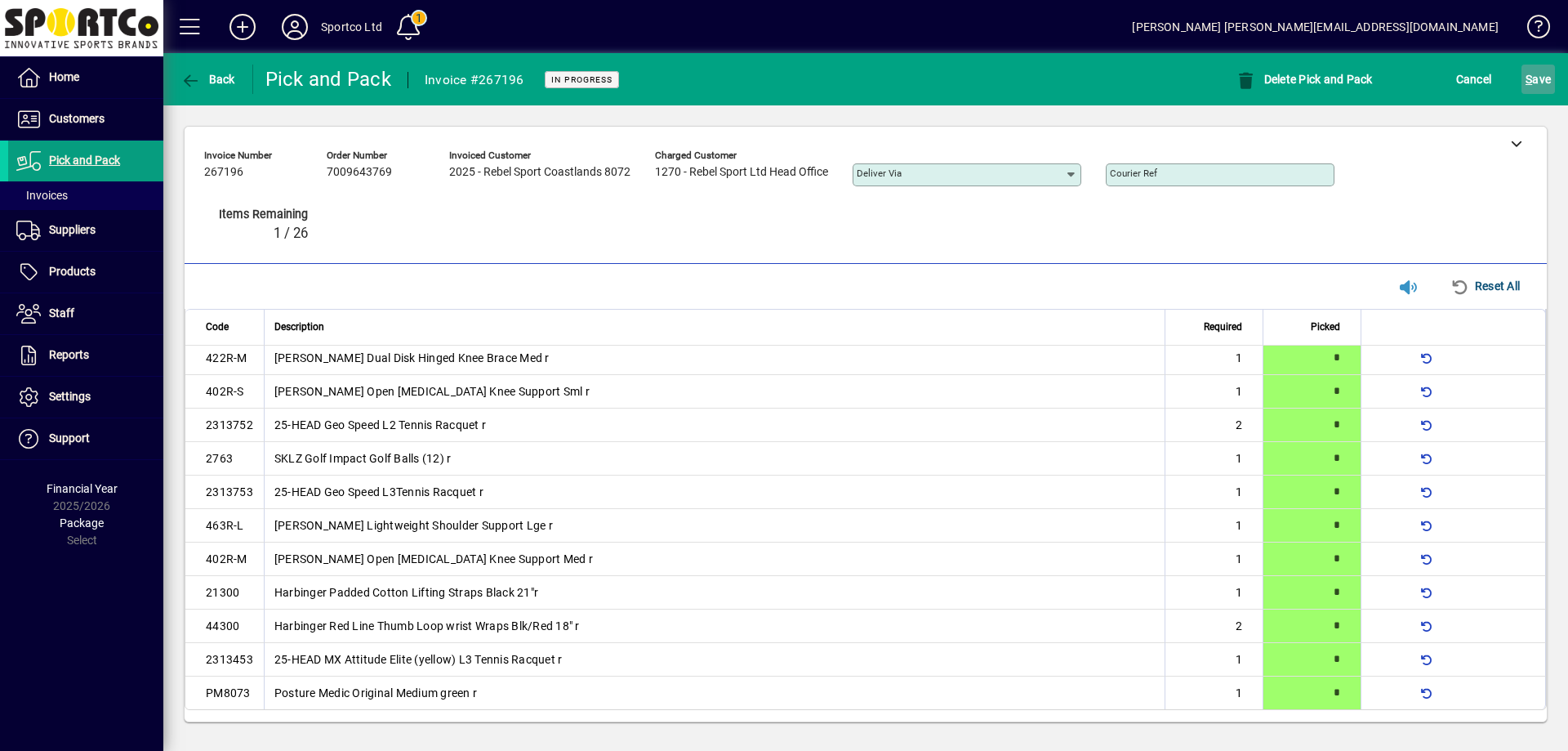
click at [1529, 77] on span "S" at bounding box center [1529, 79] width 7 height 13
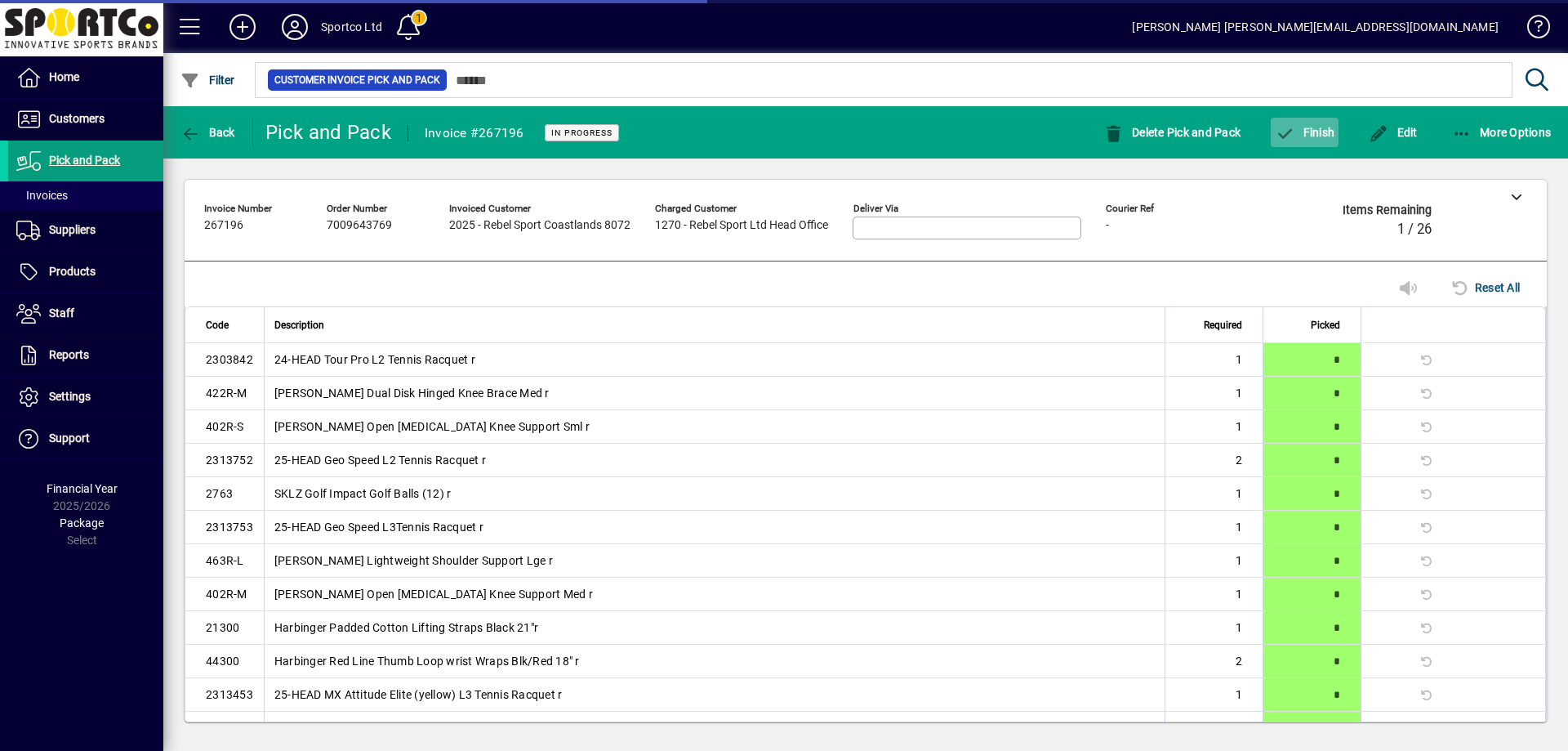
scroll to position [426, 0]
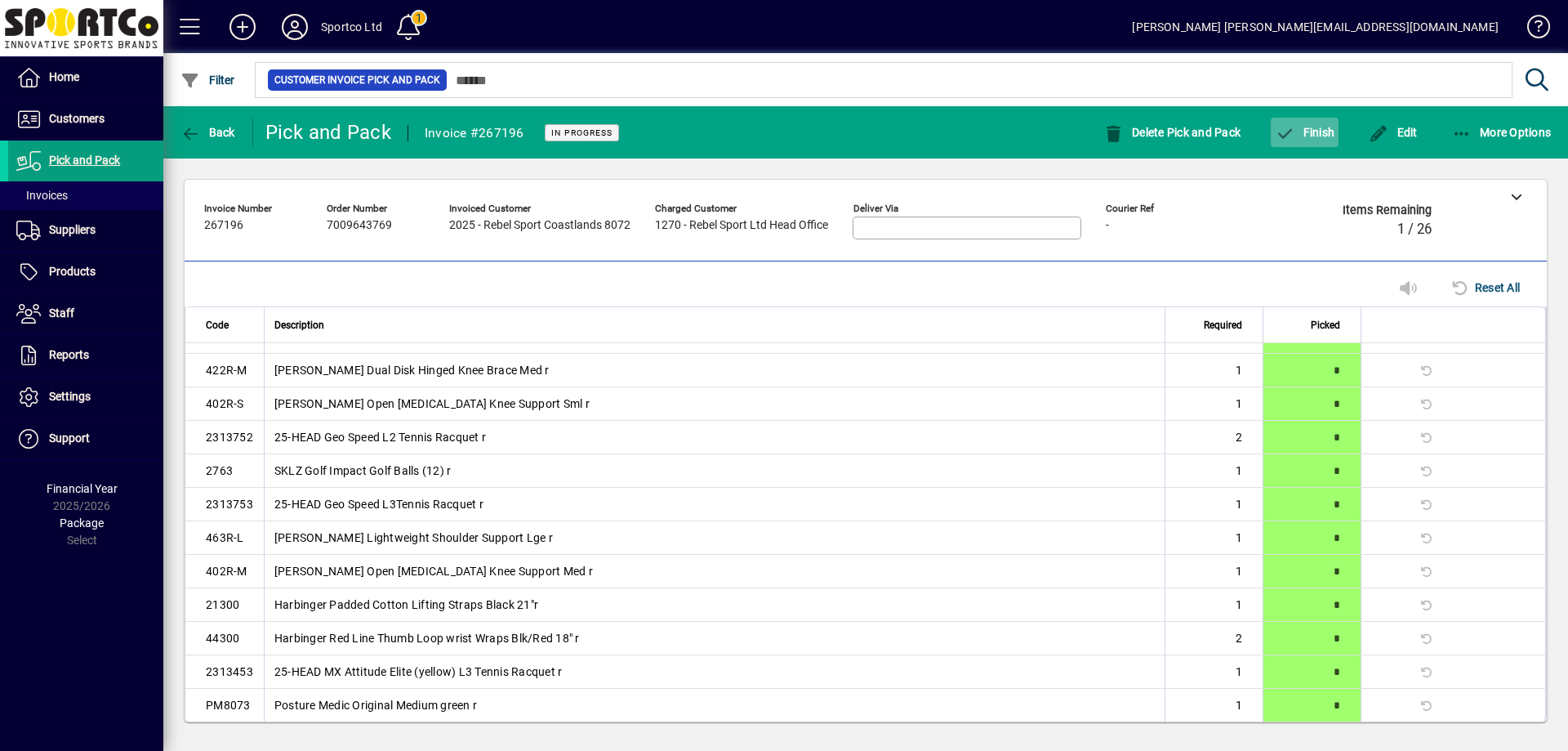
click at [1307, 130] on span "Finish" at bounding box center [1304, 133] width 59 height 13
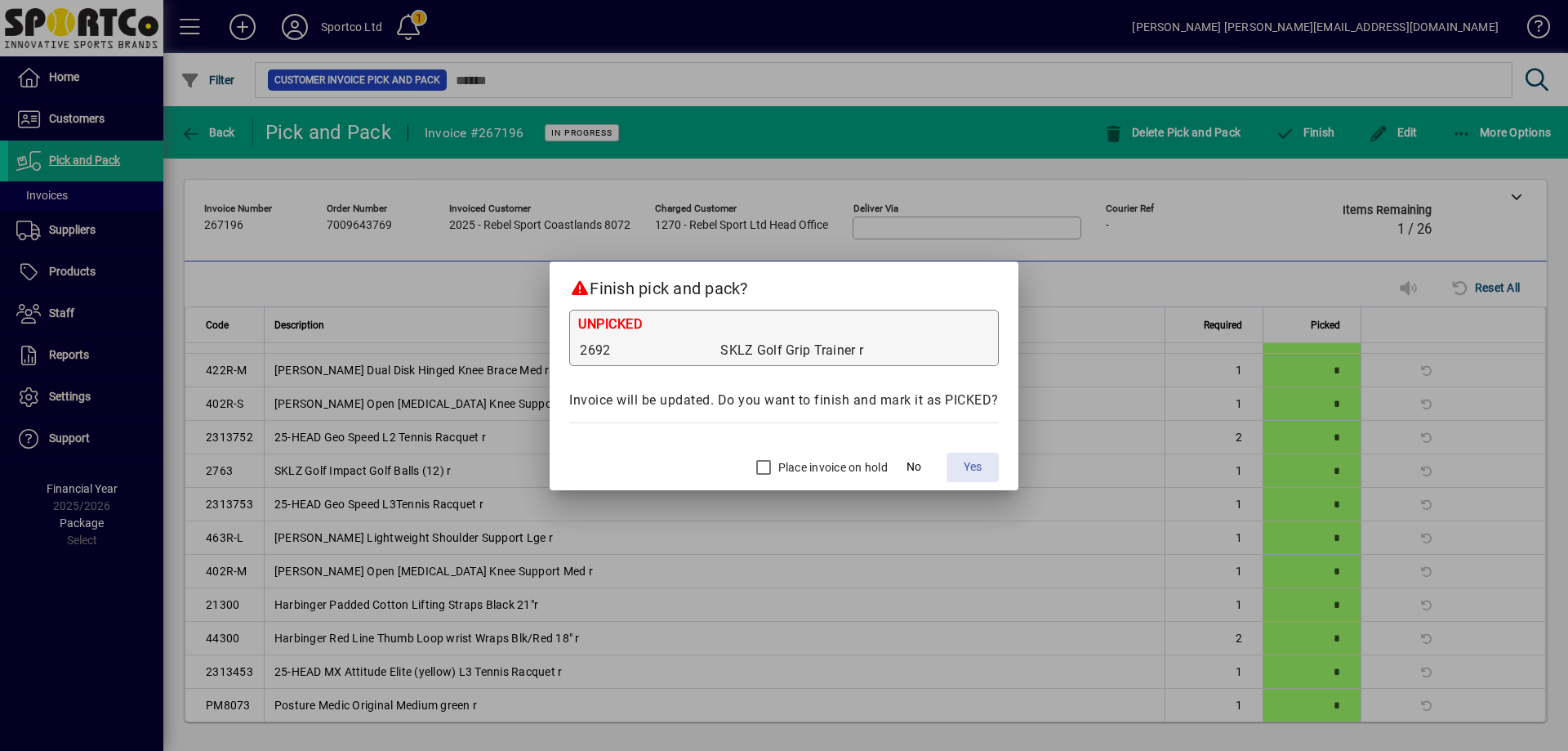
click at [979, 463] on span "Yes" at bounding box center [972, 467] width 18 height 17
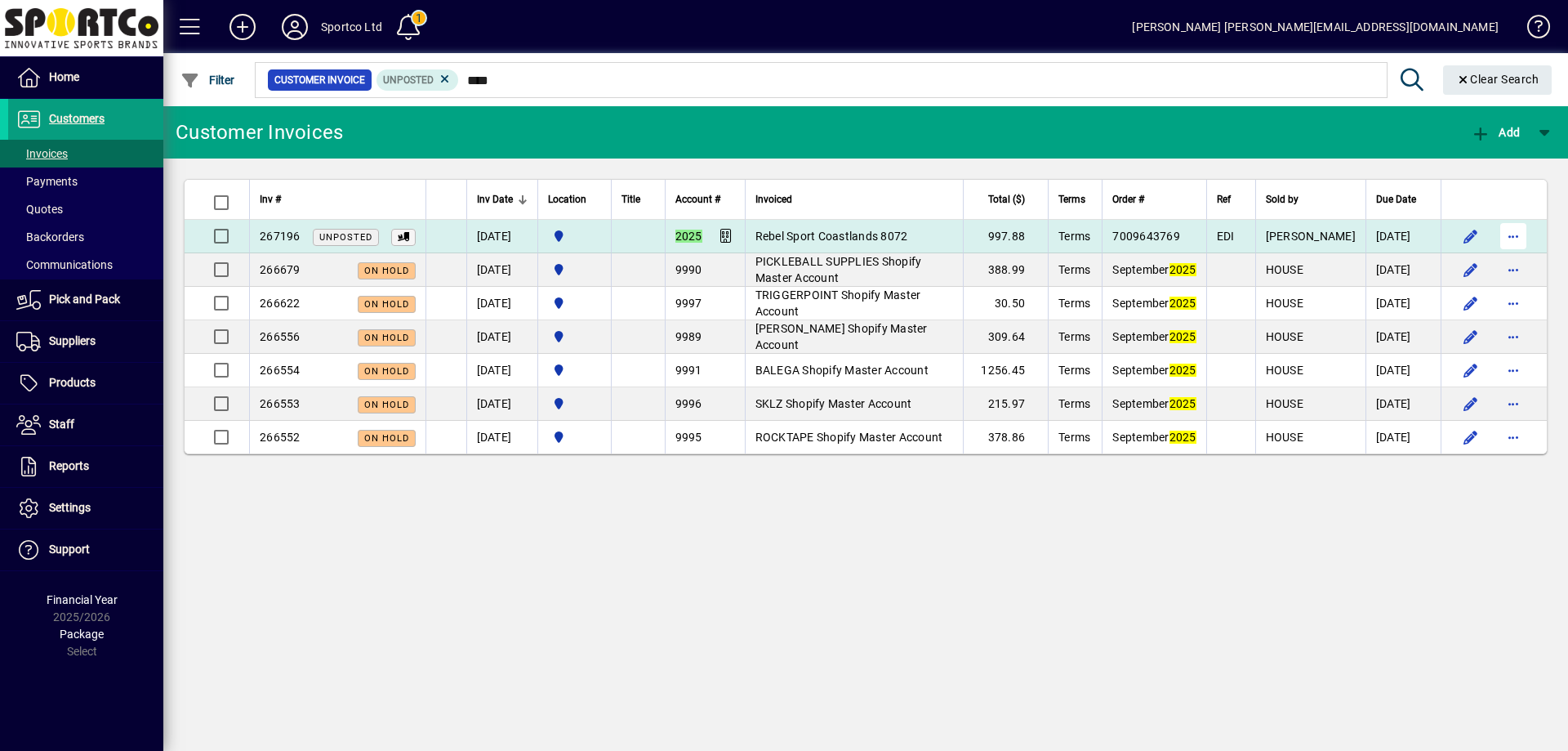
type input "****"
click at [1510, 234] on span "button" at bounding box center [1514, 236] width 39 height 39
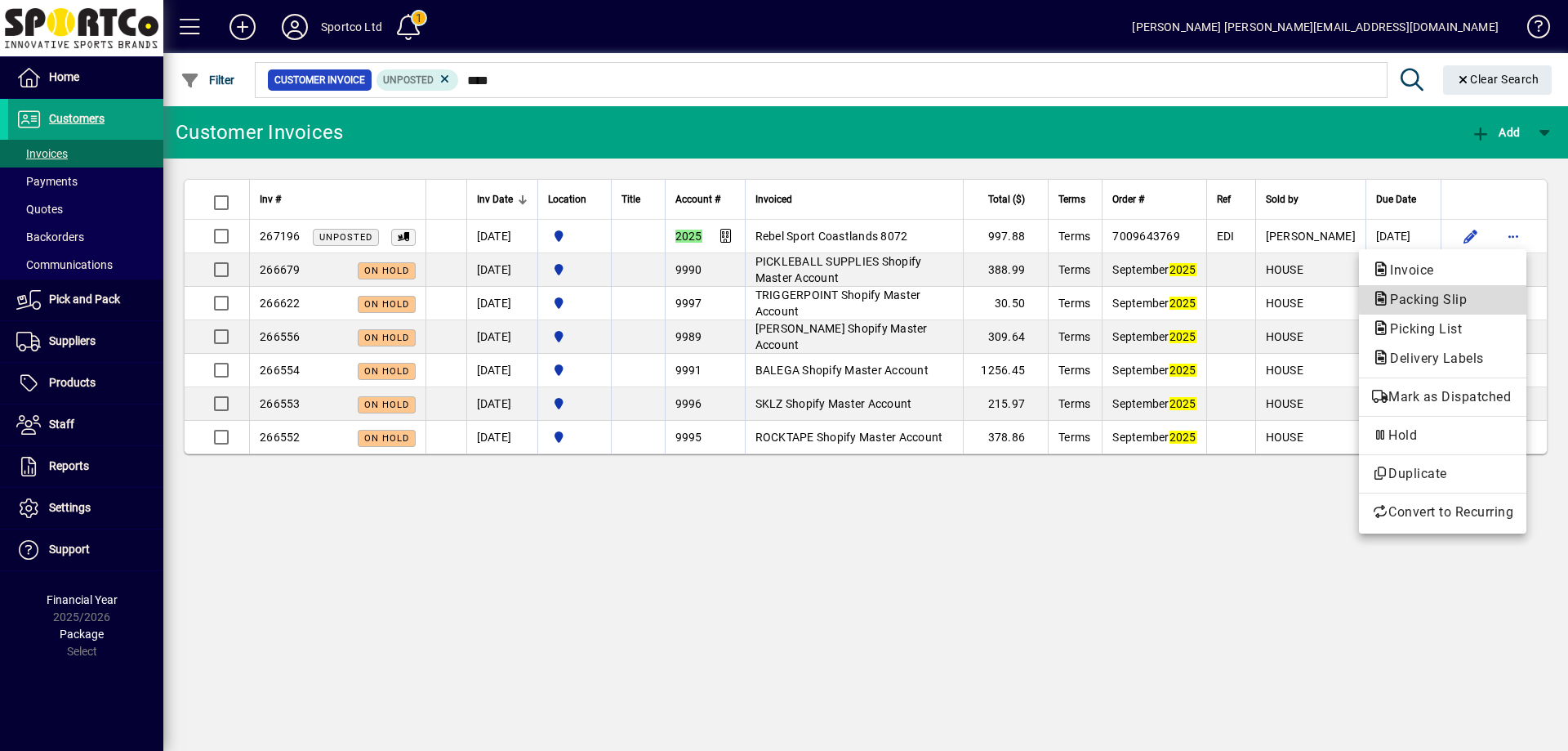
click at [1463, 298] on span "Packing Slip" at bounding box center [1423, 299] width 103 height 16
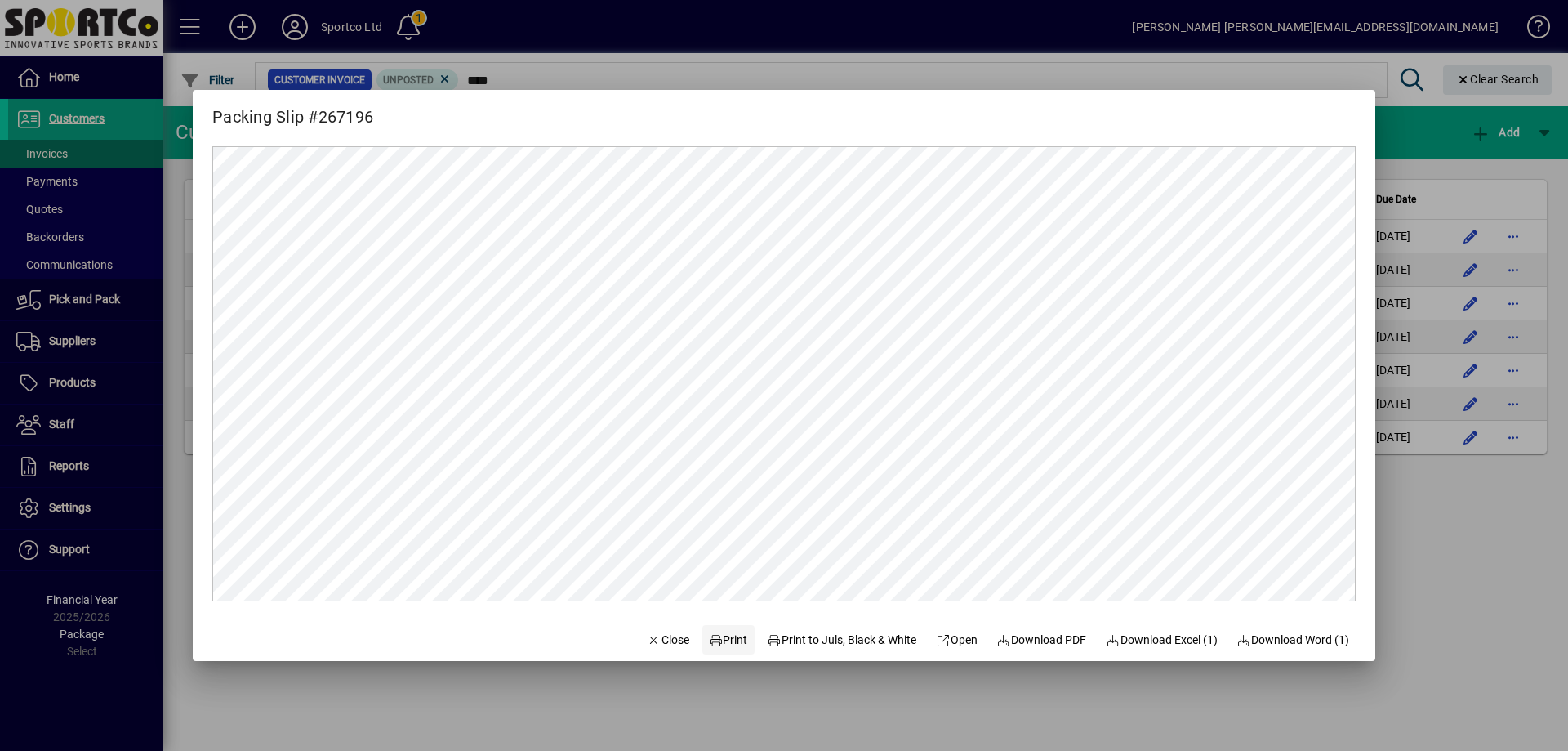
click at [721, 638] on span "Print" at bounding box center [728, 640] width 39 height 17
click at [660, 632] on span "Close" at bounding box center [667, 640] width 42 height 17
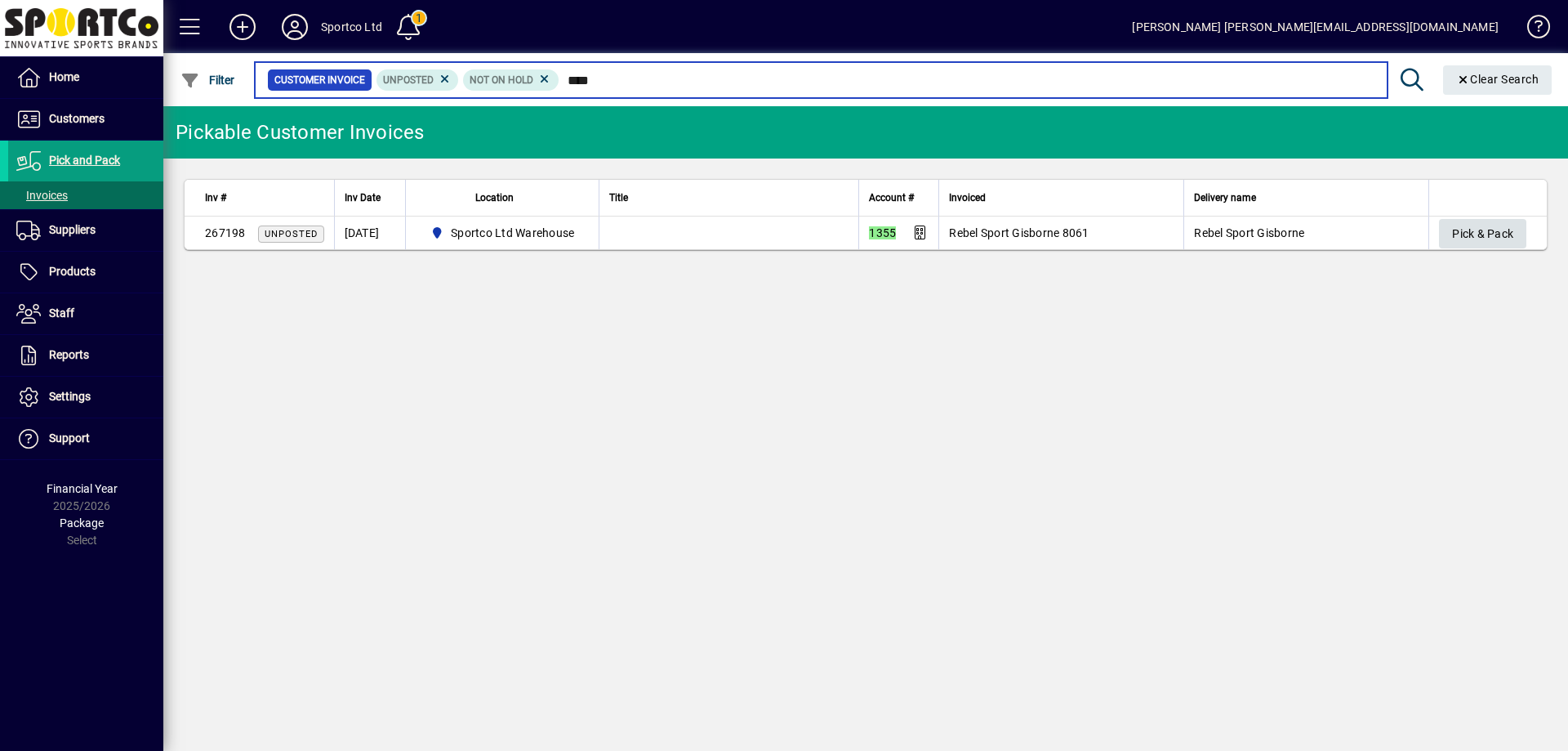
type input "****"
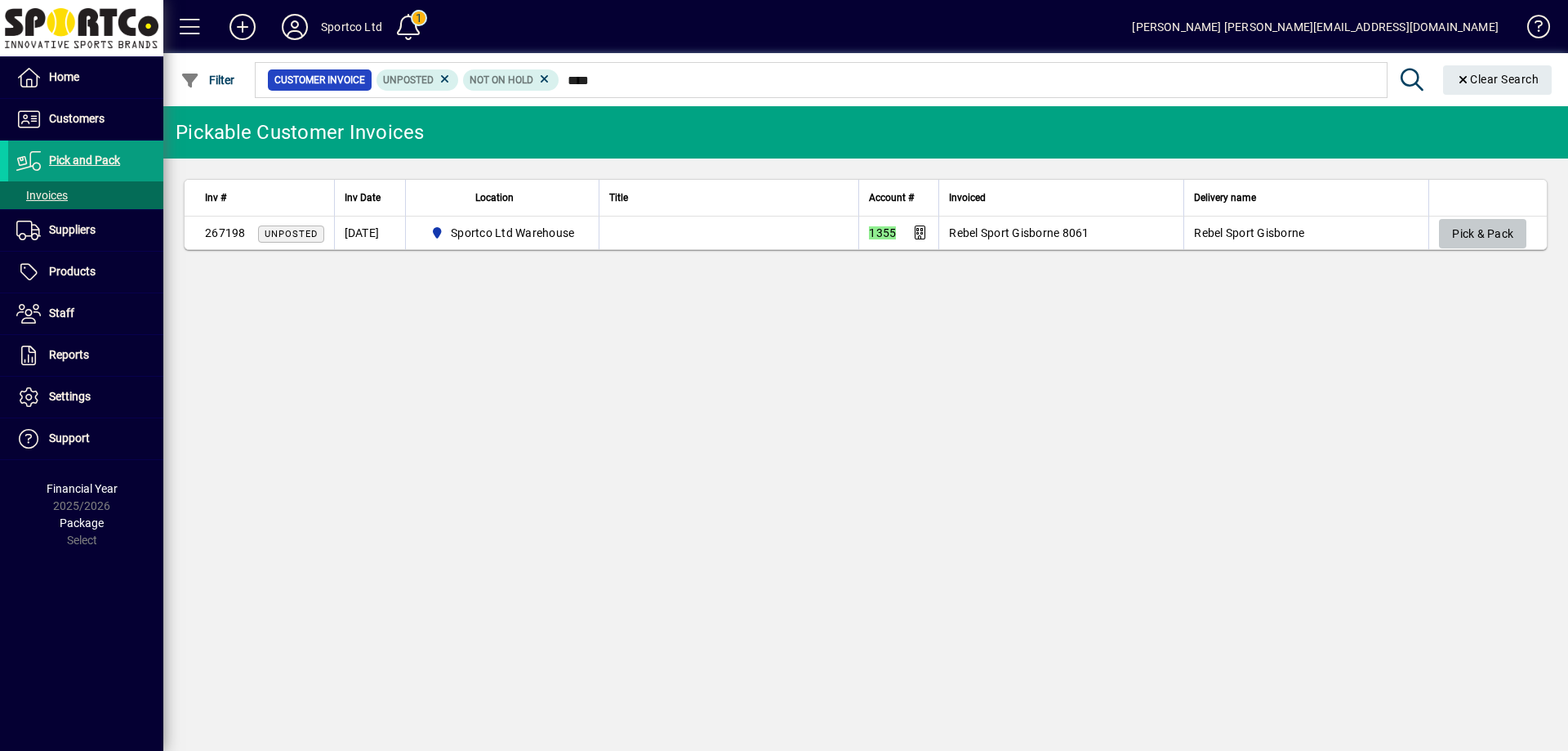
click at [1477, 228] on span "Pick & Pack" at bounding box center [1482, 234] width 61 height 27
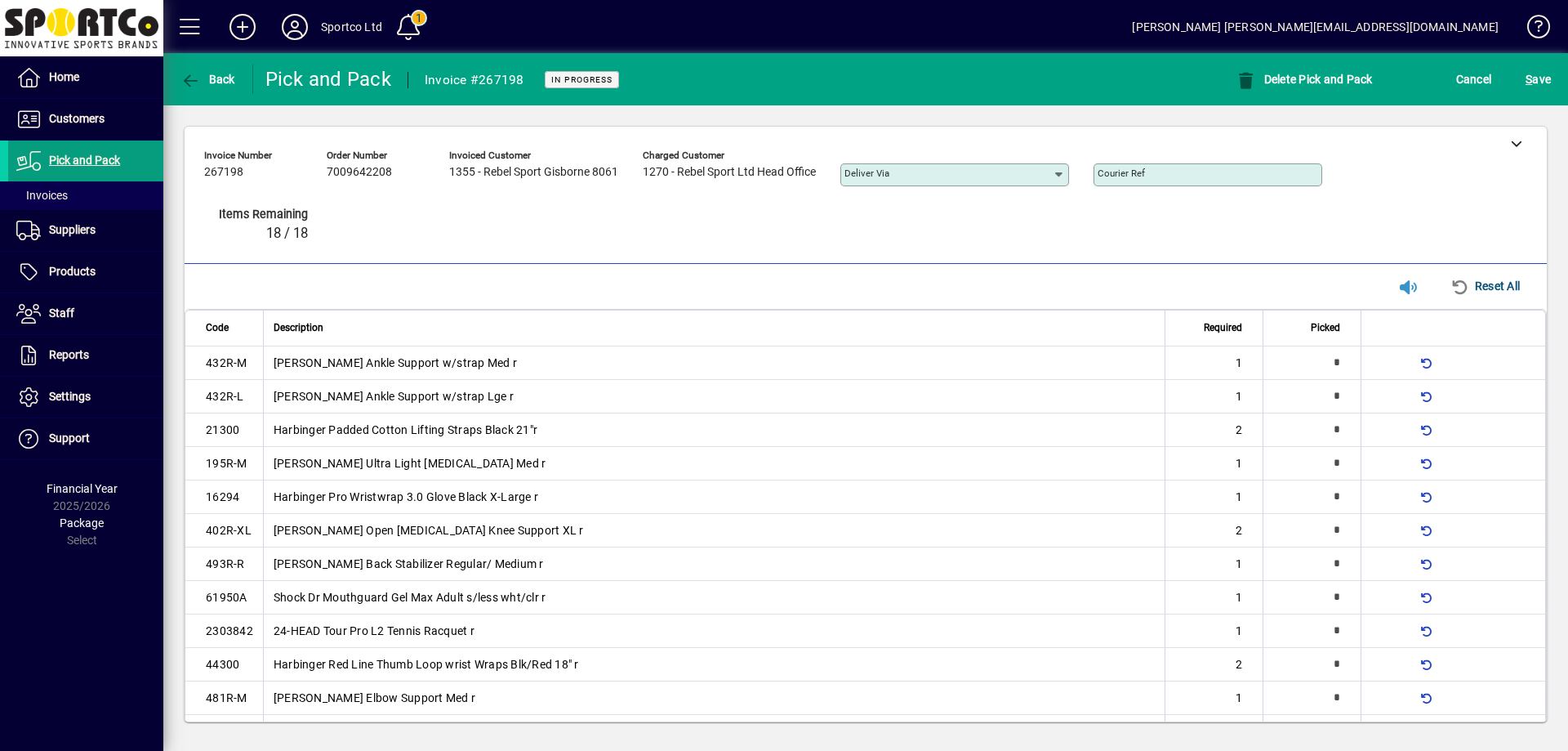
type input "*"
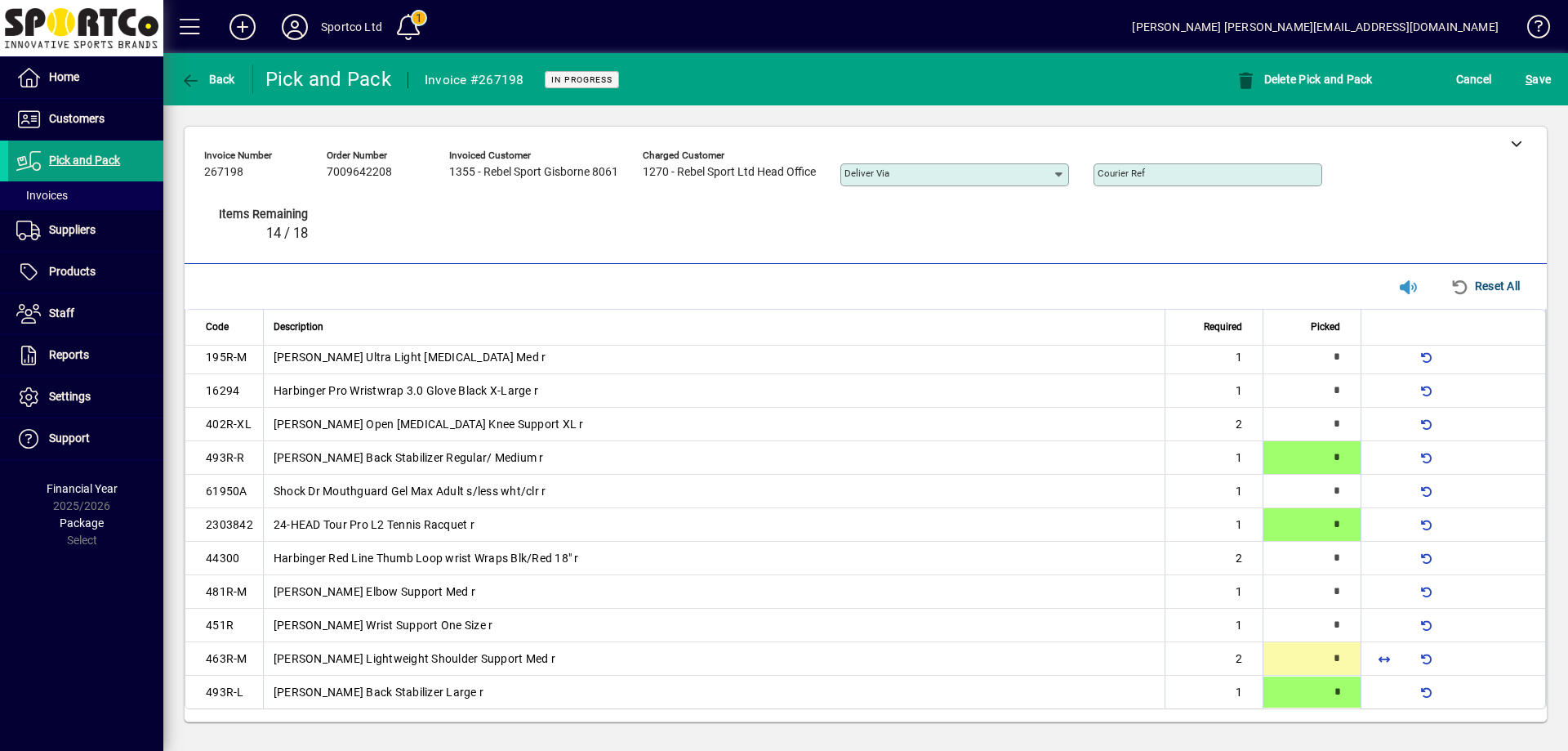
type input "*"
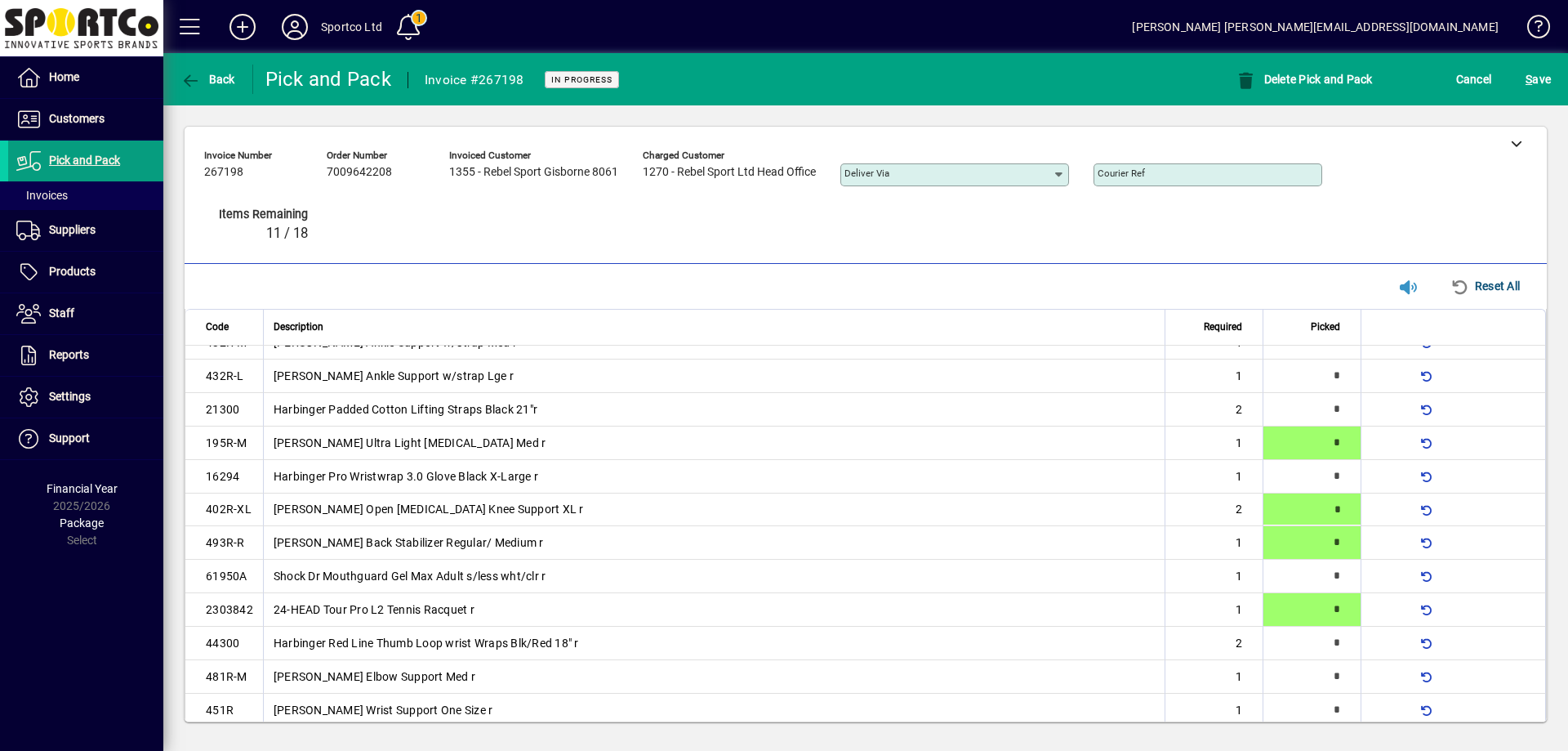
scroll to position [16, 0]
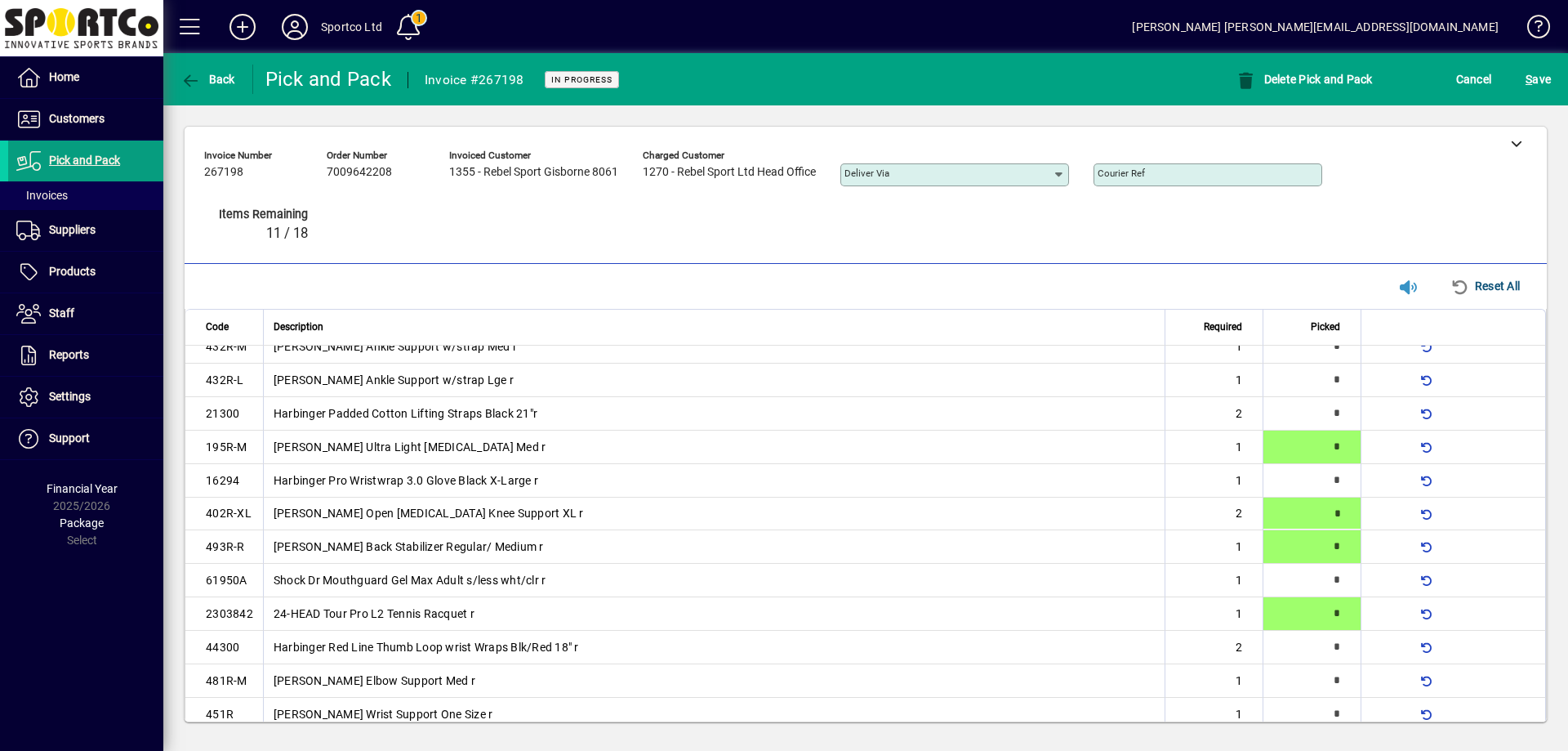
type input "*"
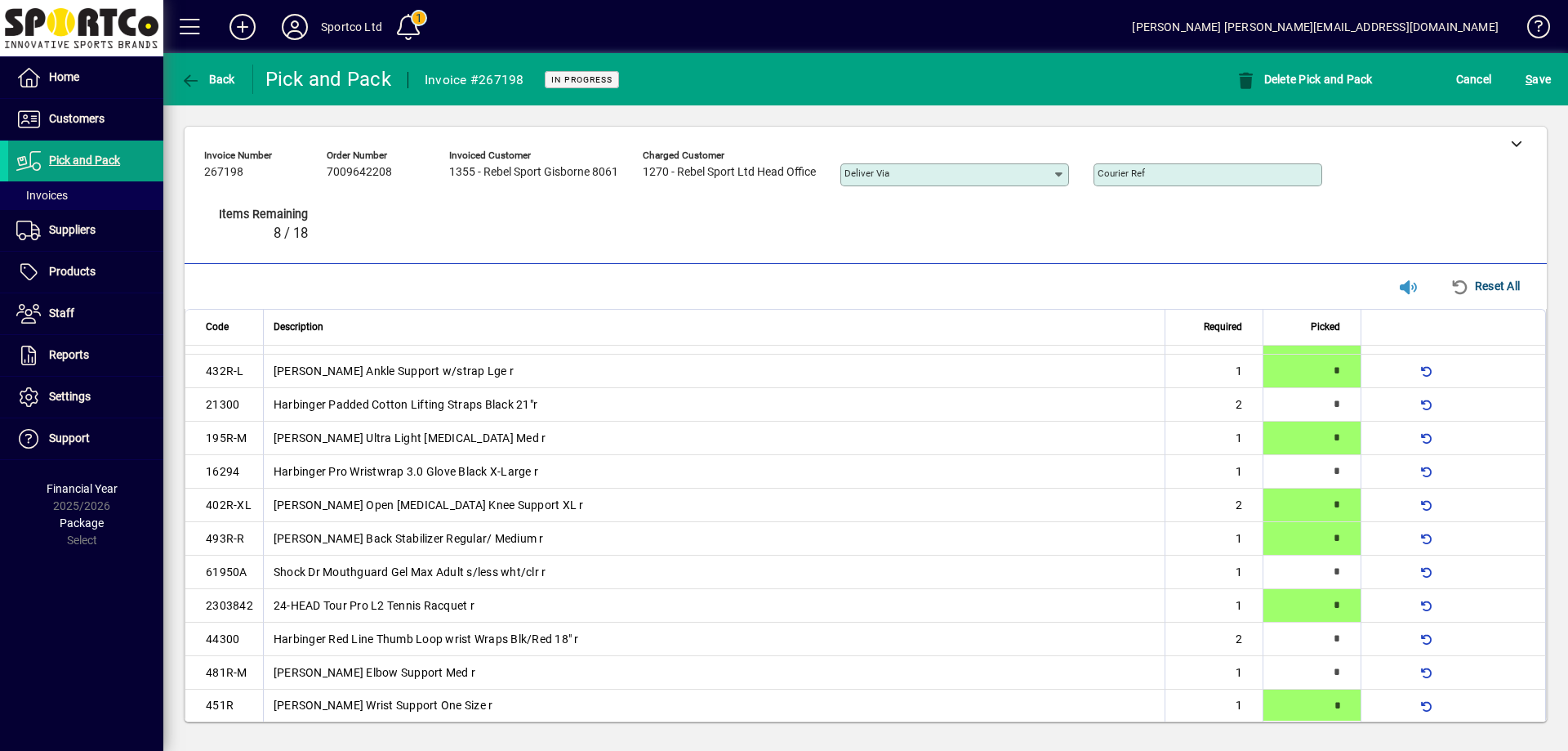
type input "*"
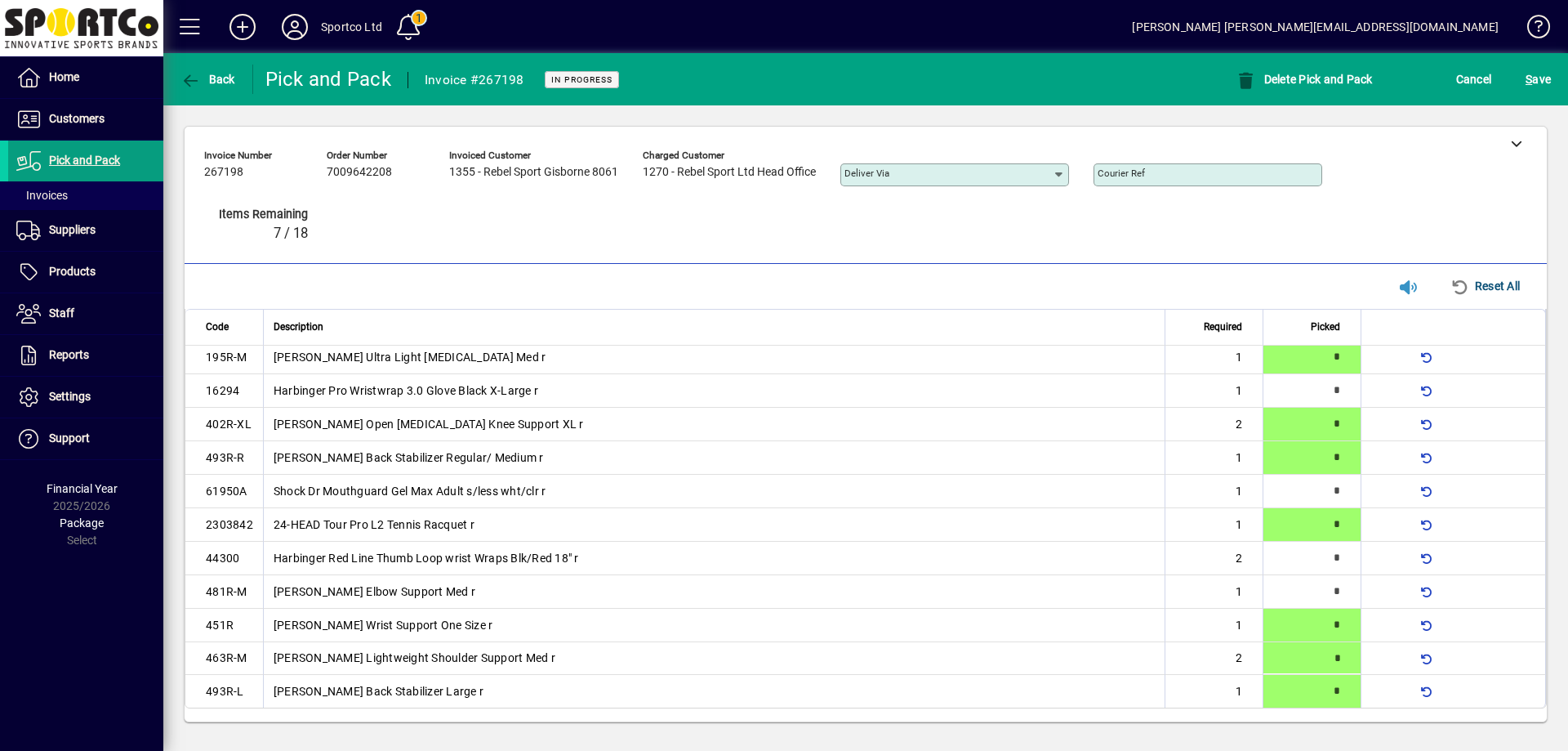
type input "*"
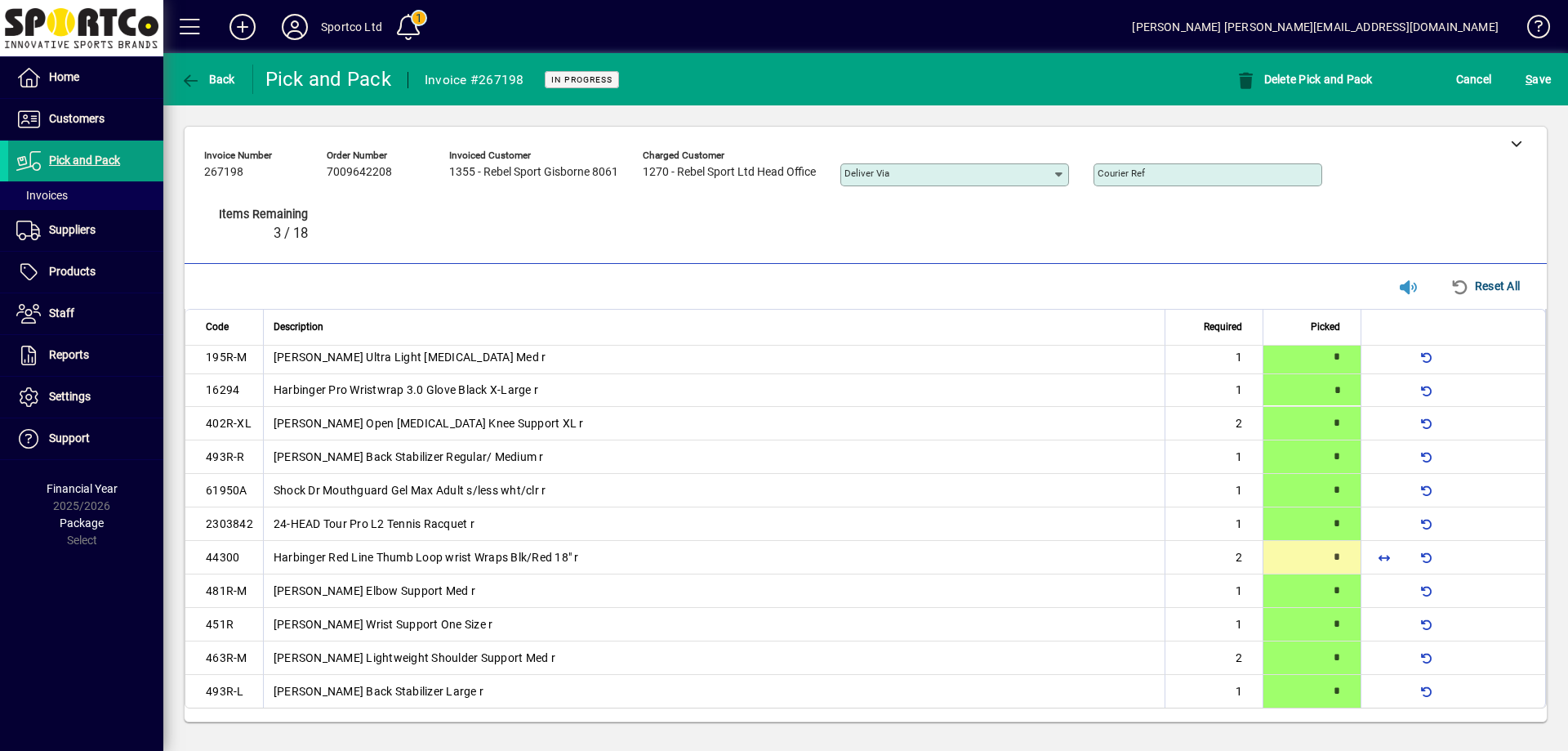
type input "*"
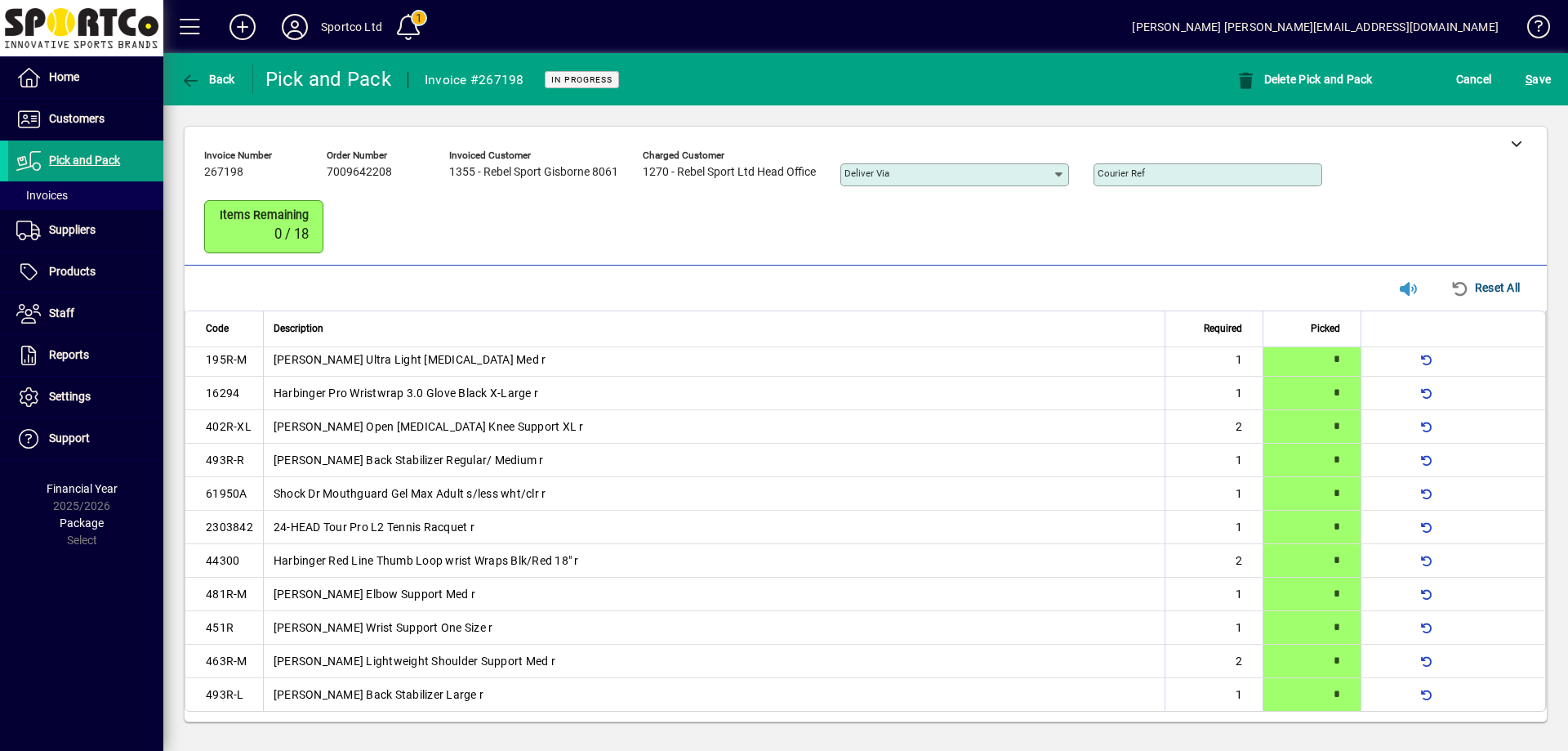
scroll to position [0, 0]
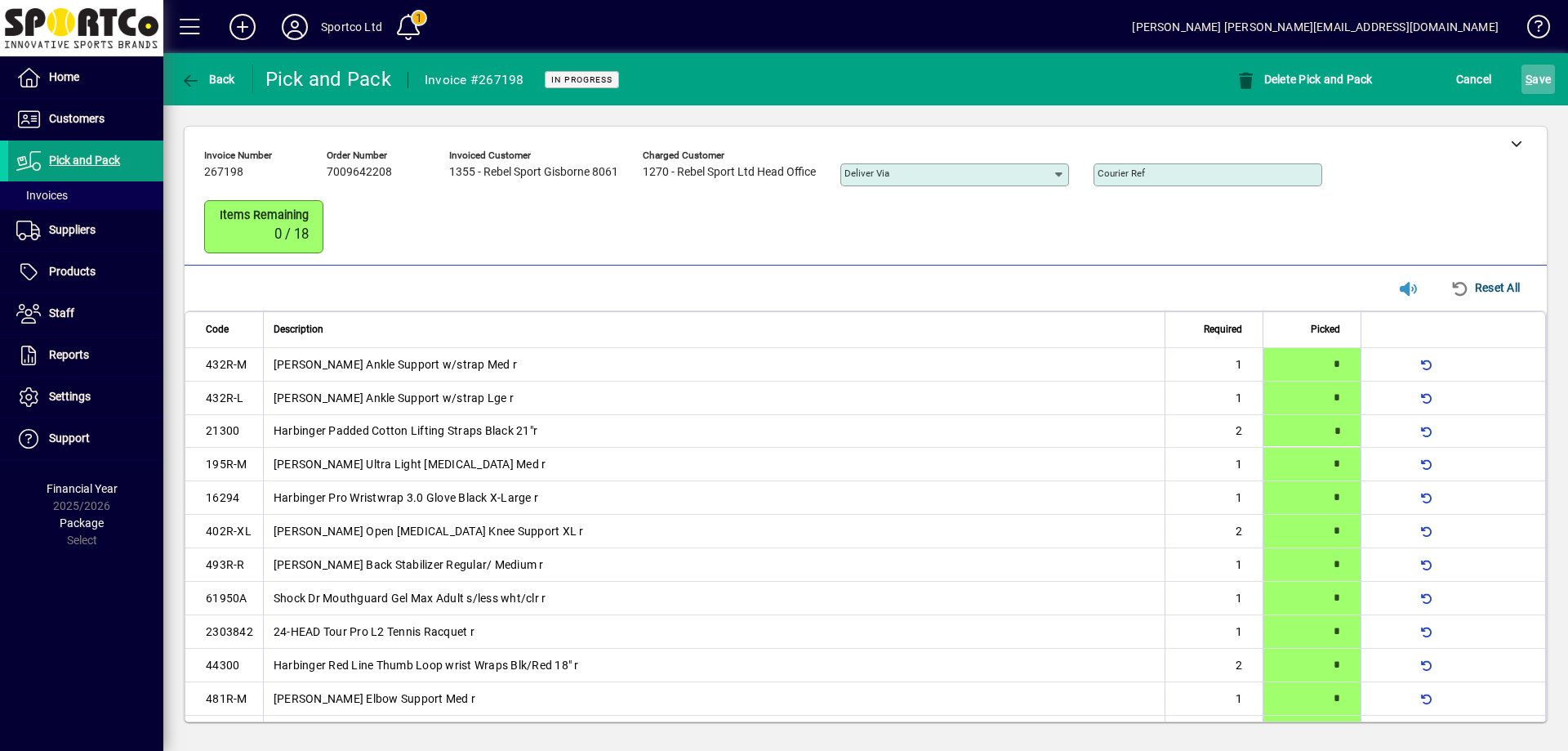
click at [1539, 81] on span "S ave" at bounding box center [1538, 79] width 25 height 26
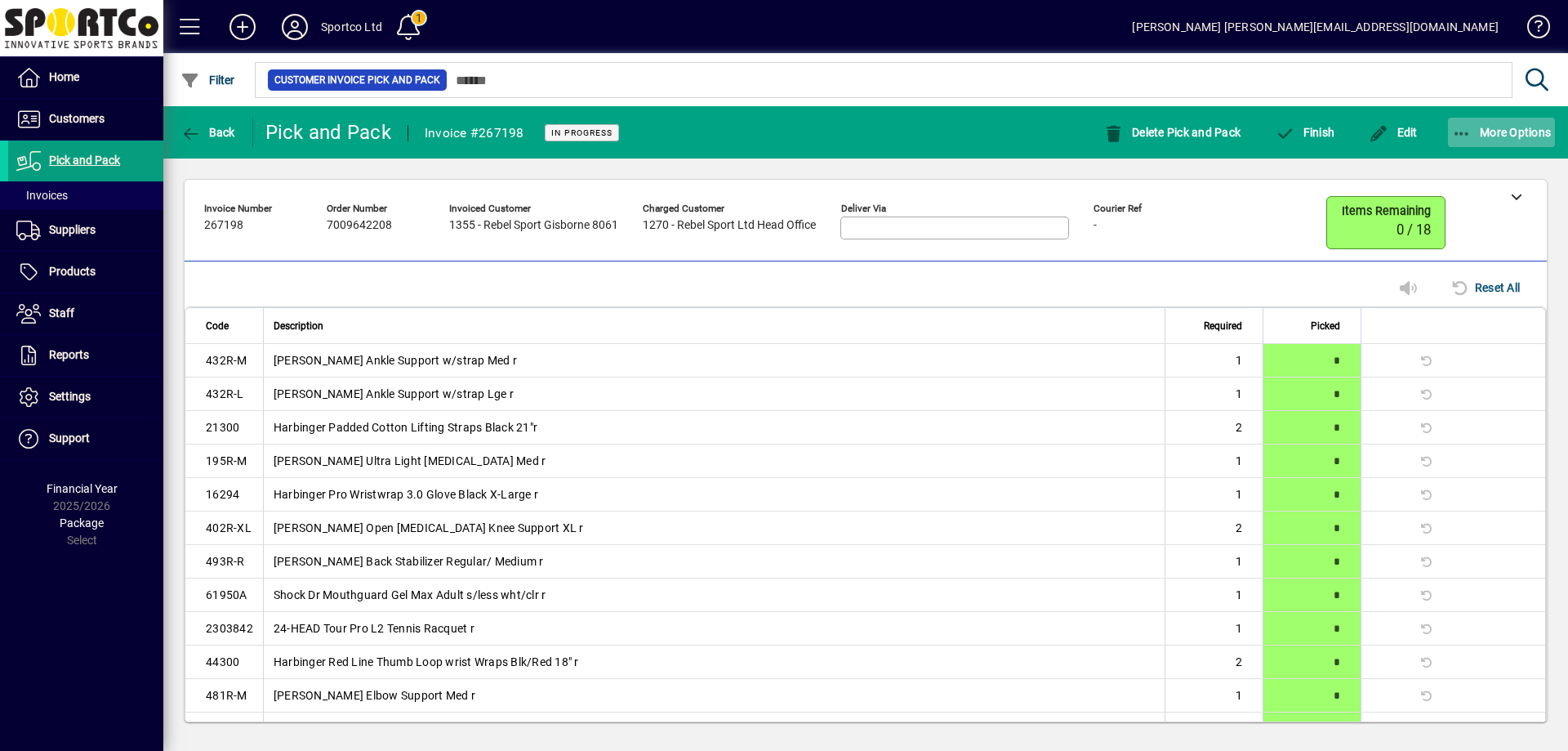
click at [1462, 126] on icon "button" at bounding box center [1462, 133] width 21 height 16
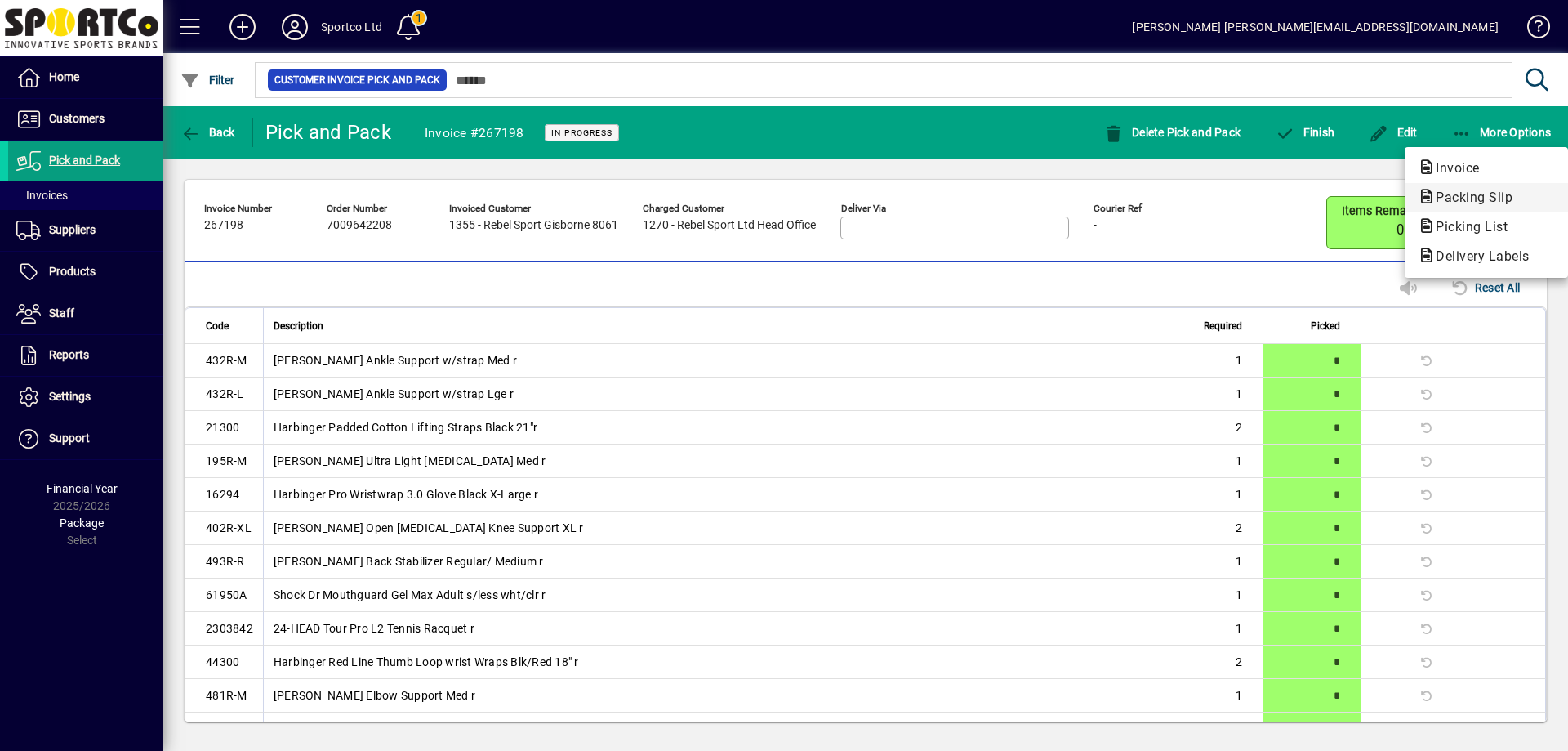
click at [1469, 195] on span "Packing Slip" at bounding box center [1469, 197] width 103 height 16
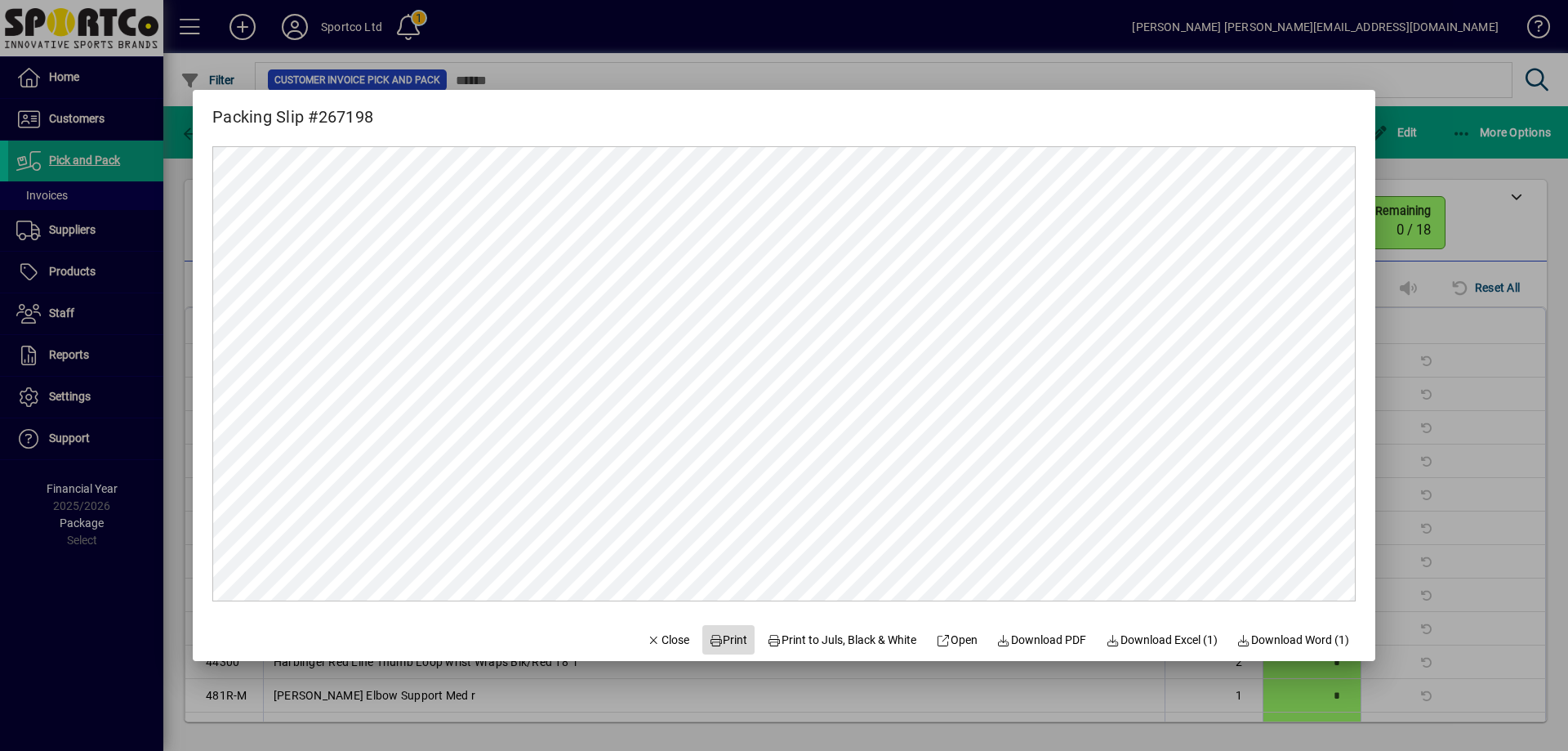
click at [726, 640] on span "Print" at bounding box center [728, 640] width 39 height 17
click at [650, 637] on span "Close" at bounding box center [667, 640] width 42 height 17
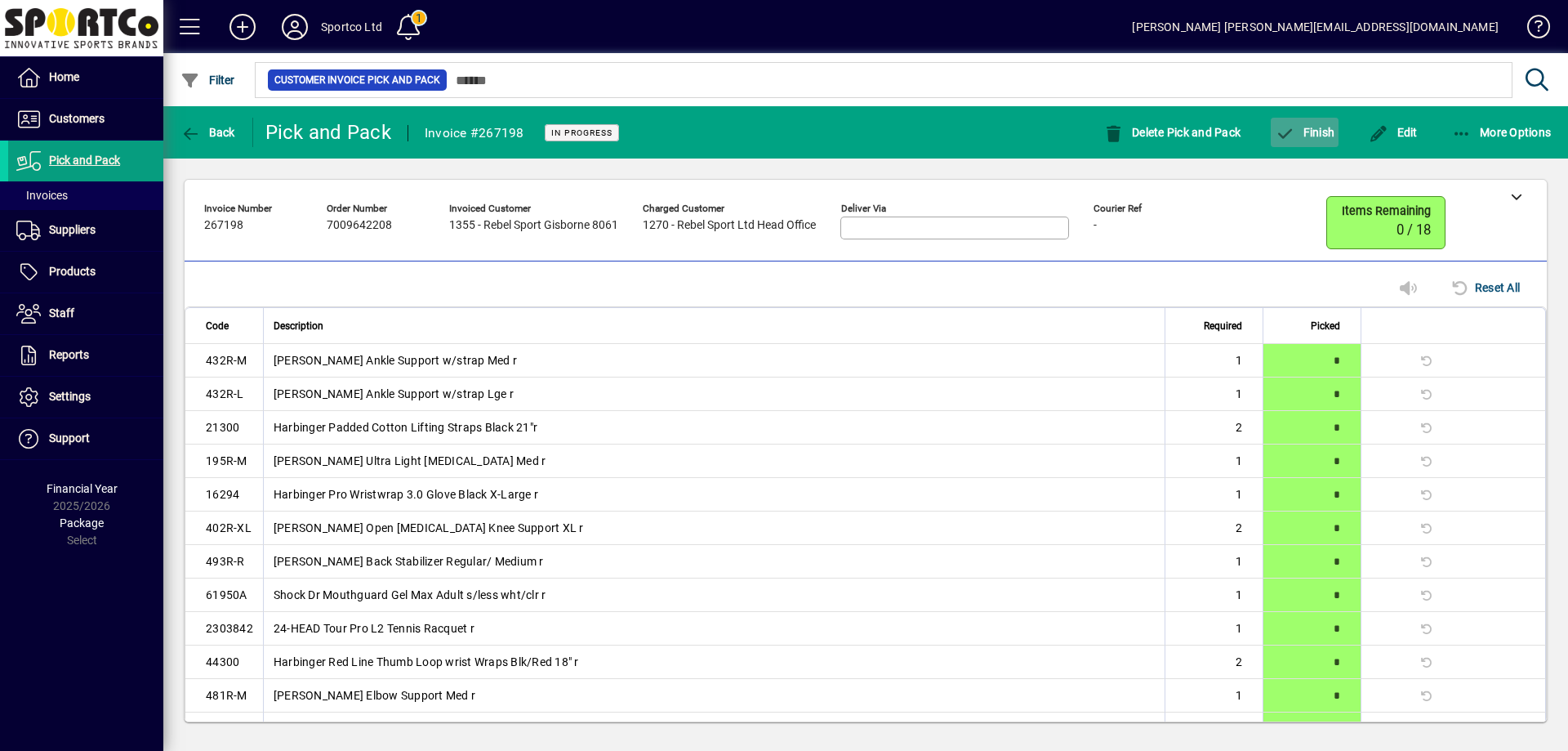
click at [1313, 133] on span "Finish" at bounding box center [1304, 133] width 59 height 13
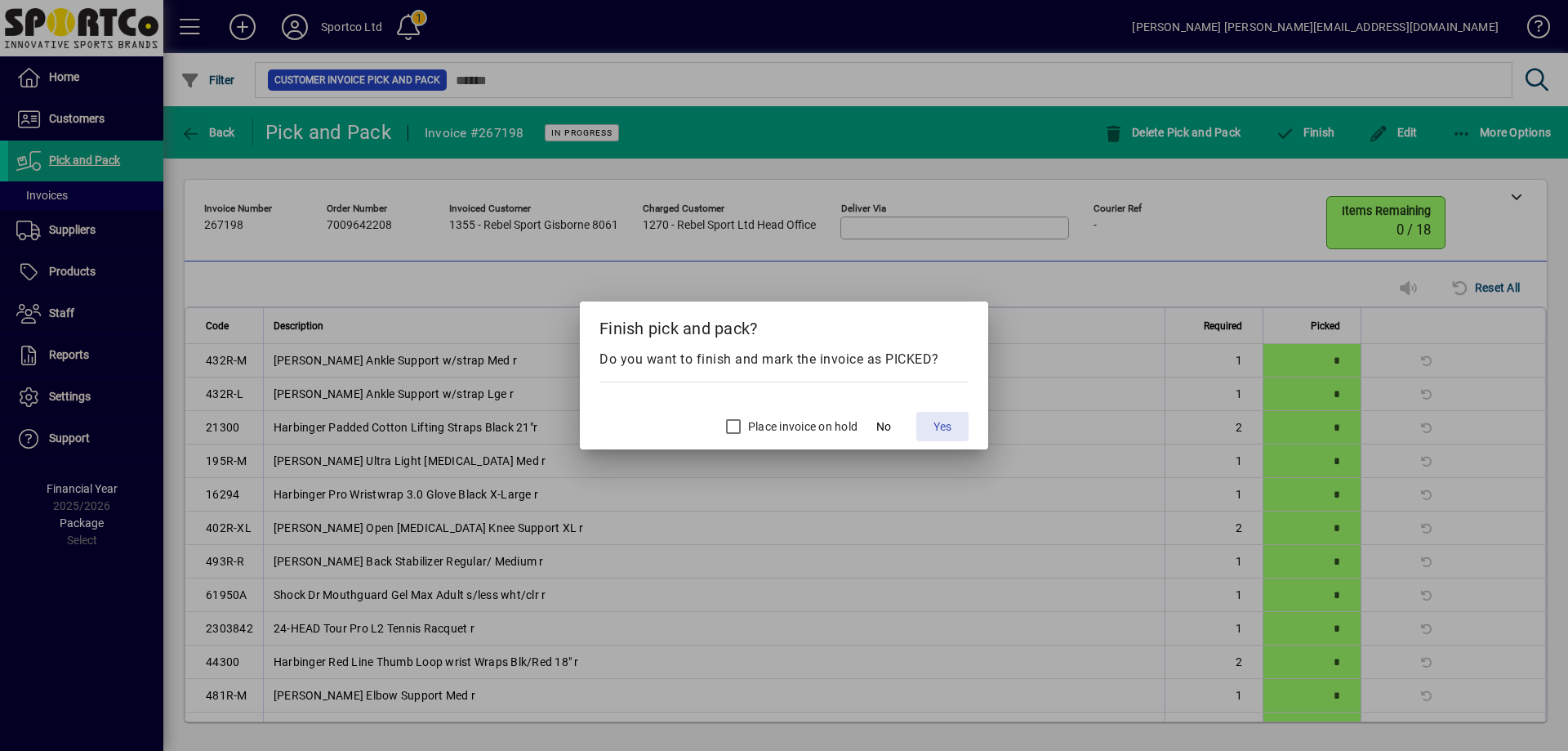
click at [947, 428] on span "Yes" at bounding box center [941, 427] width 18 height 17
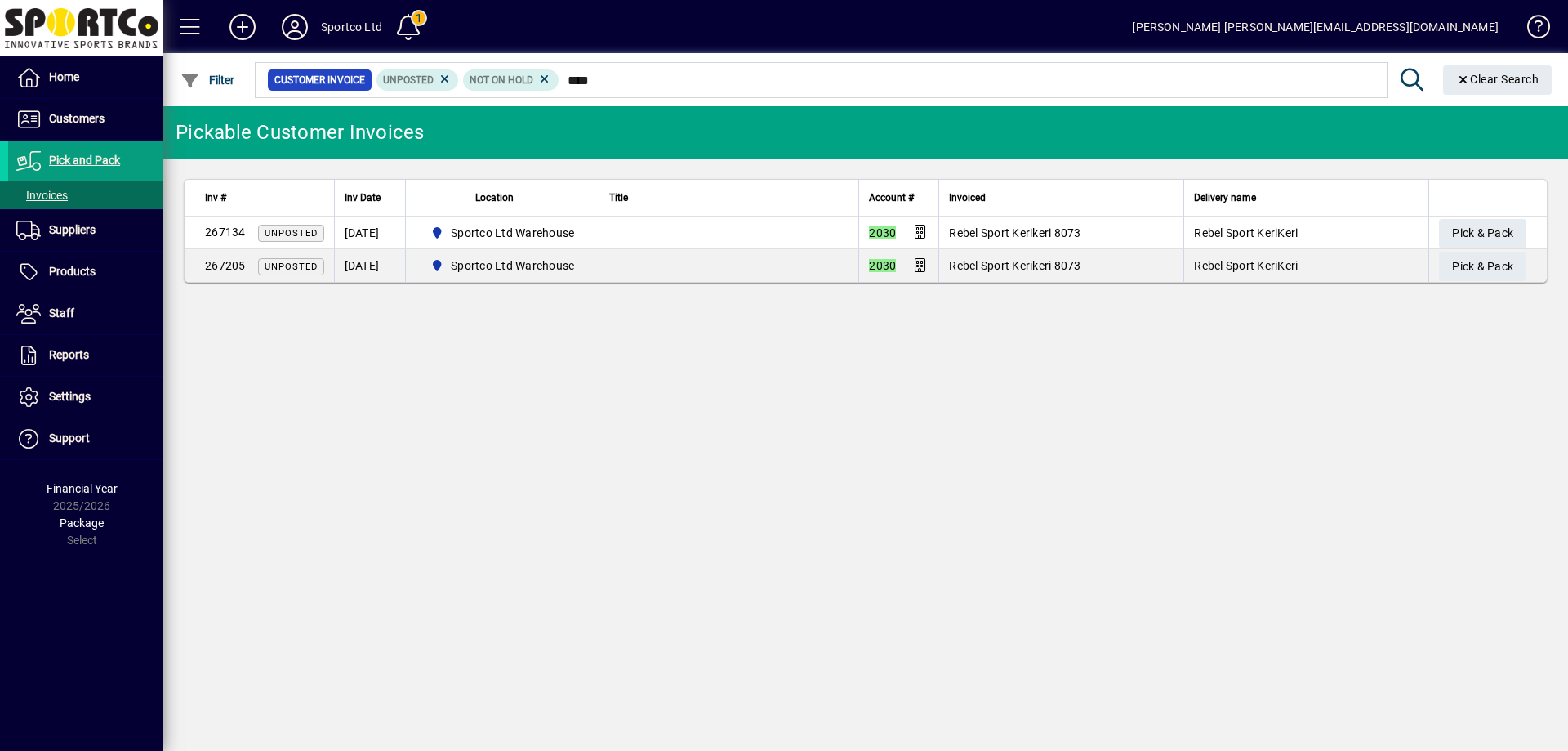
type input "****"
drag, startPoint x: 1496, startPoint y: 211, endPoint x: 1495, endPoint y: 221, distance: 10.0
click at [1496, 212] on th at bounding box center [1487, 197] width 118 height 37
click at [1490, 236] on span "Pick & Pack" at bounding box center [1482, 233] width 61 height 27
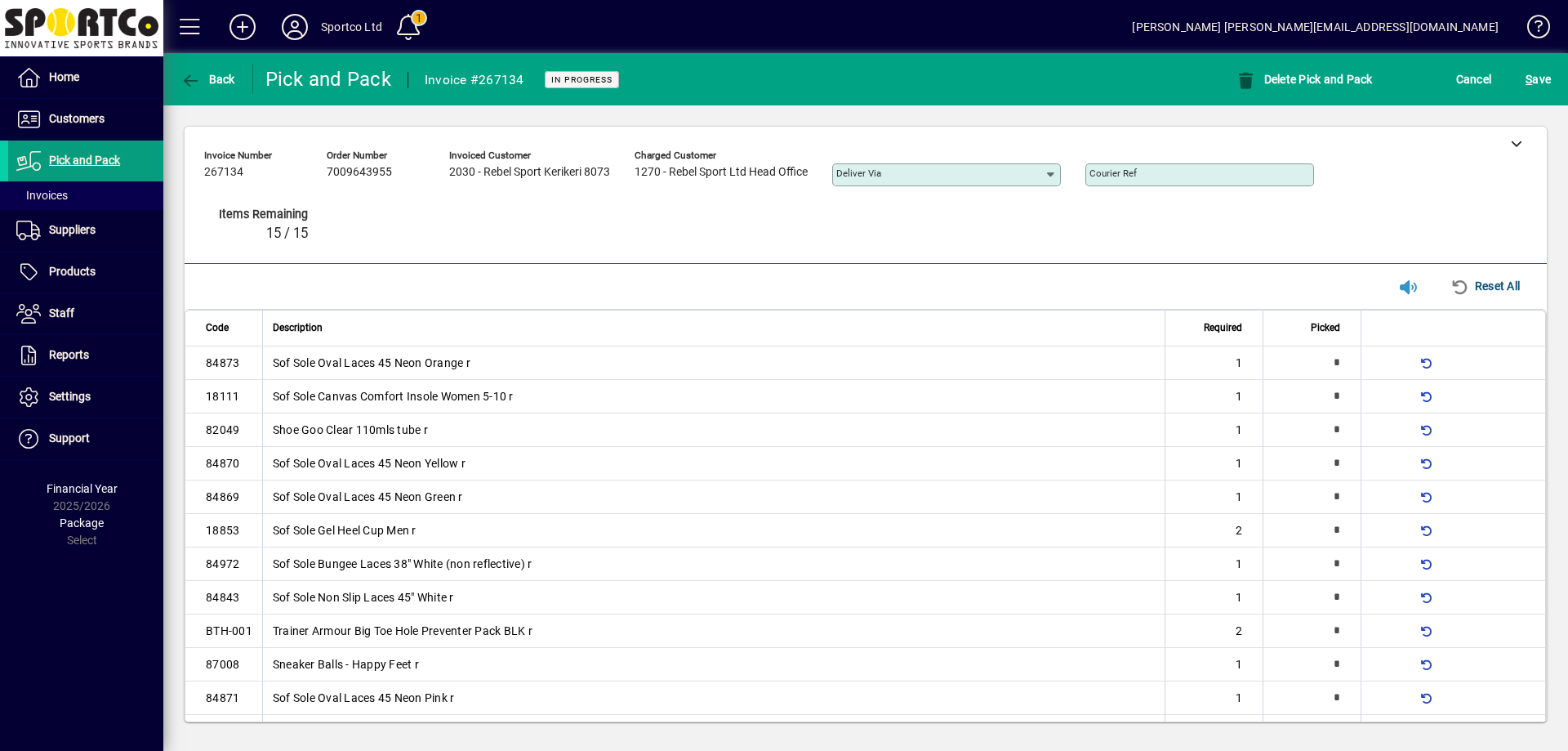
type input "*"
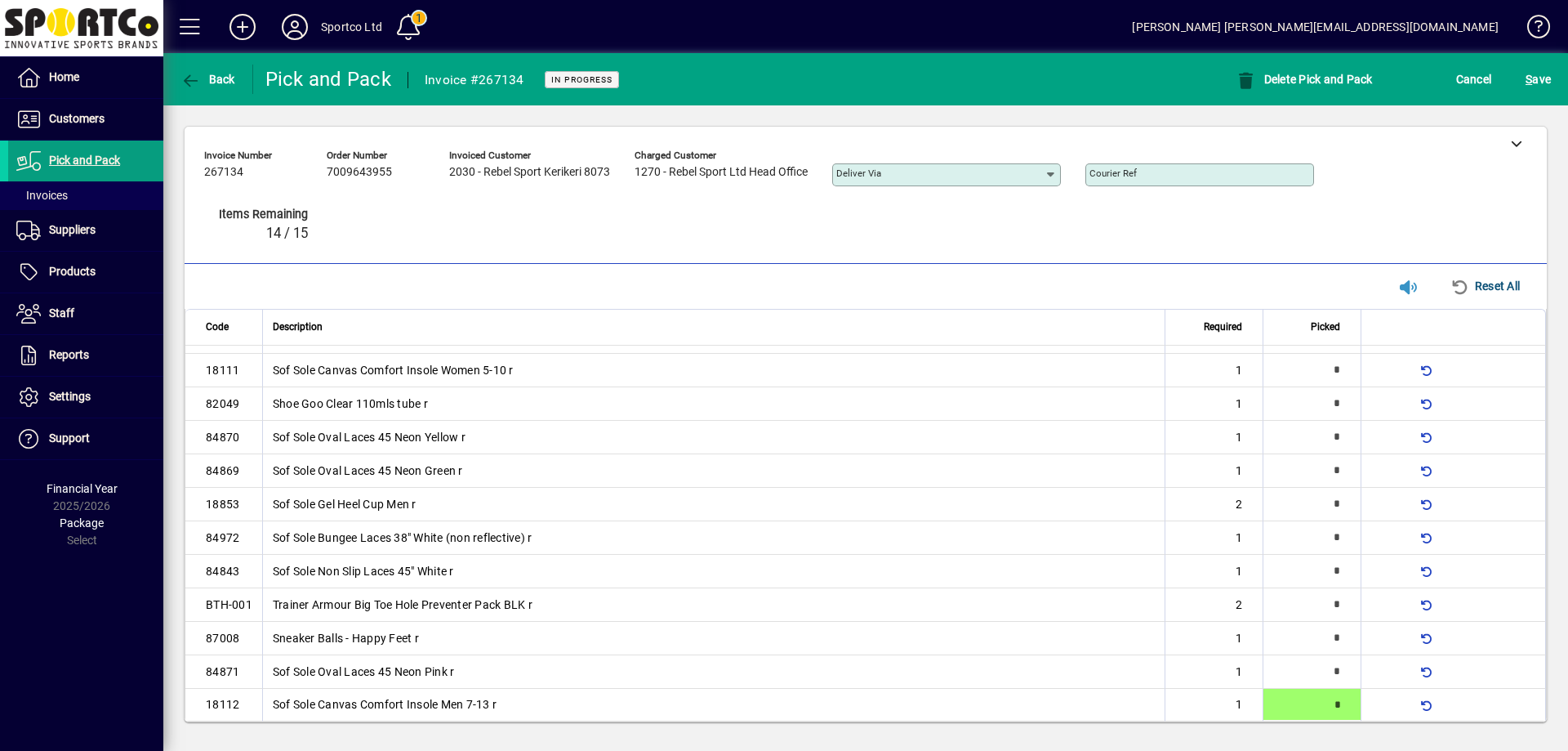
type input "*"
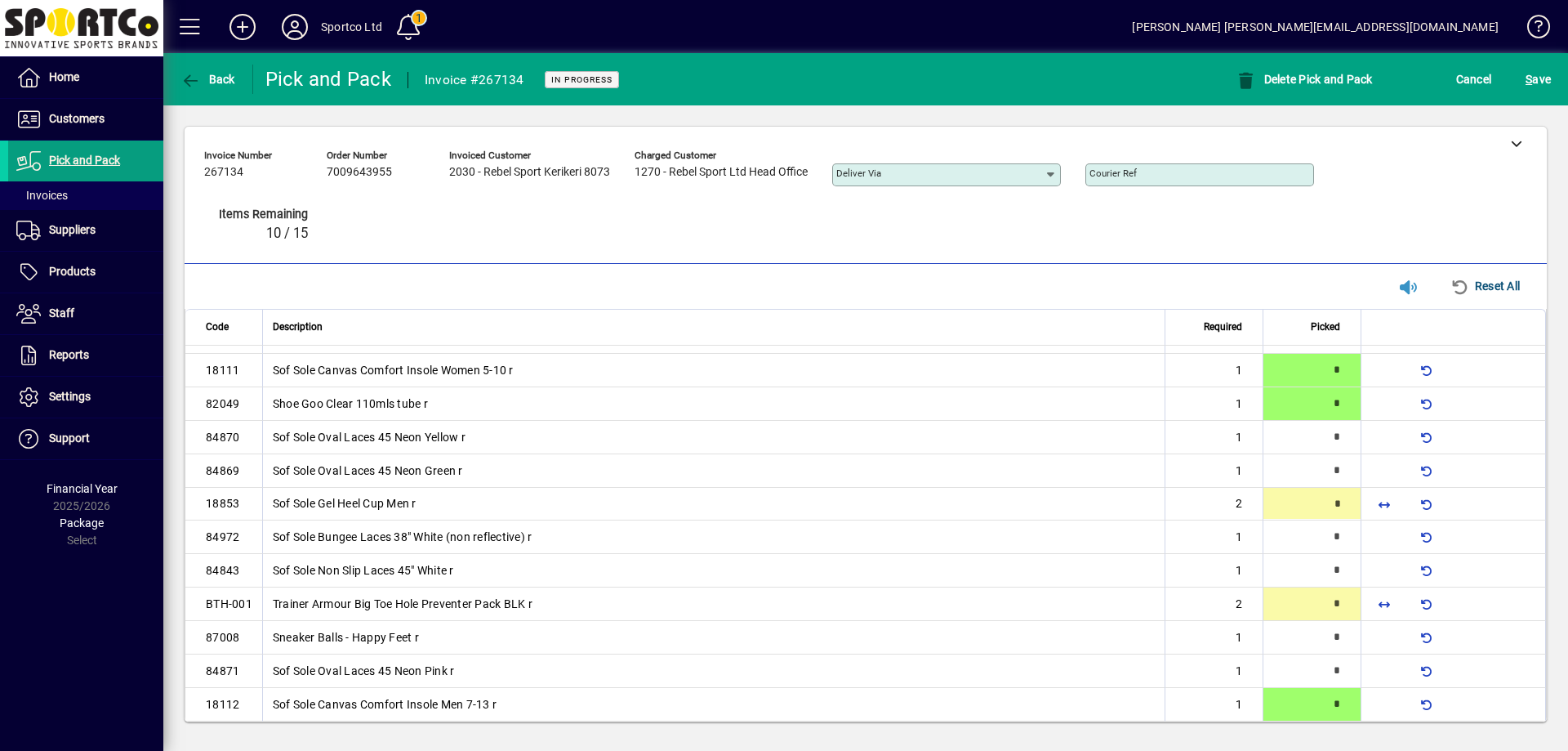
type input "*"
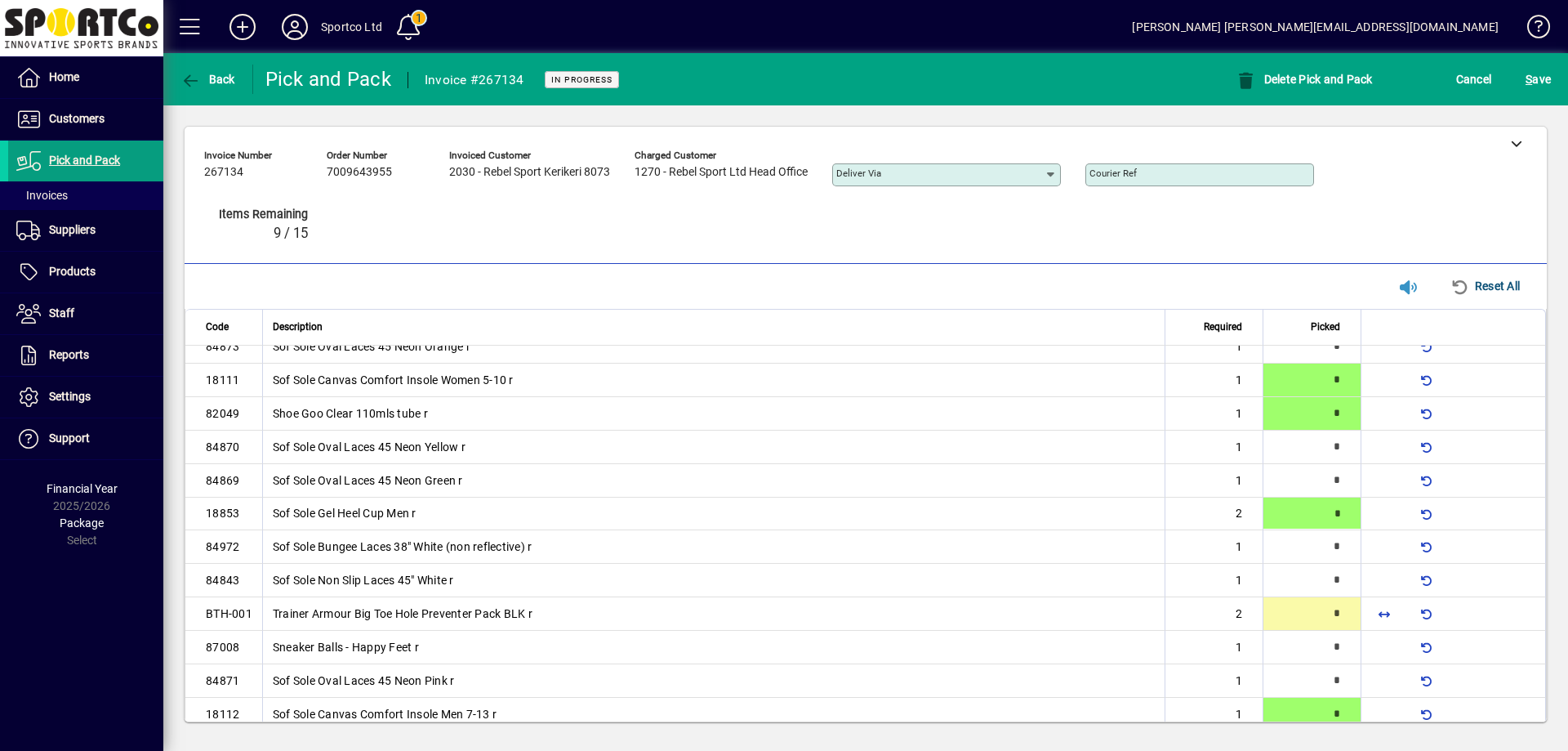
type input "*"
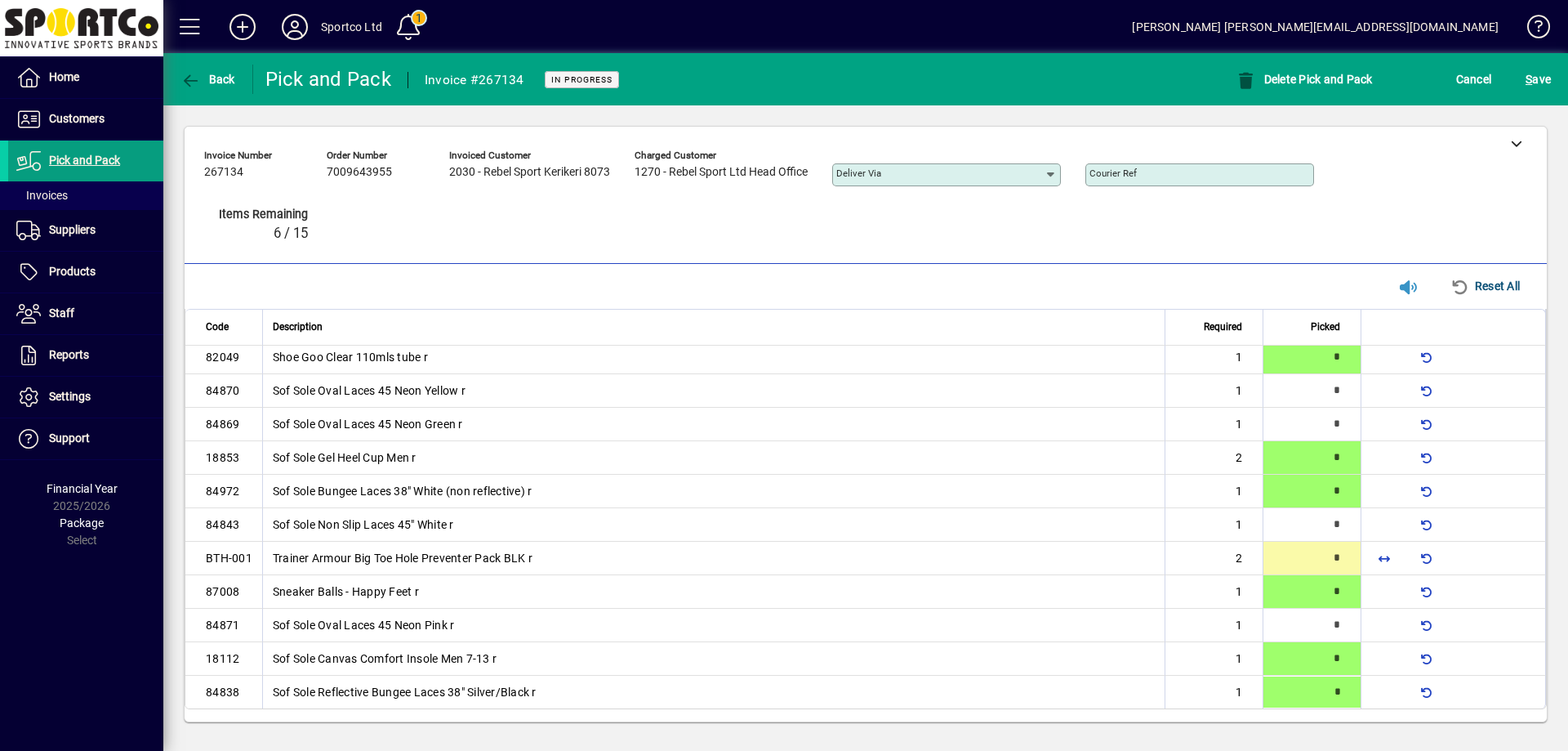
type input "*"
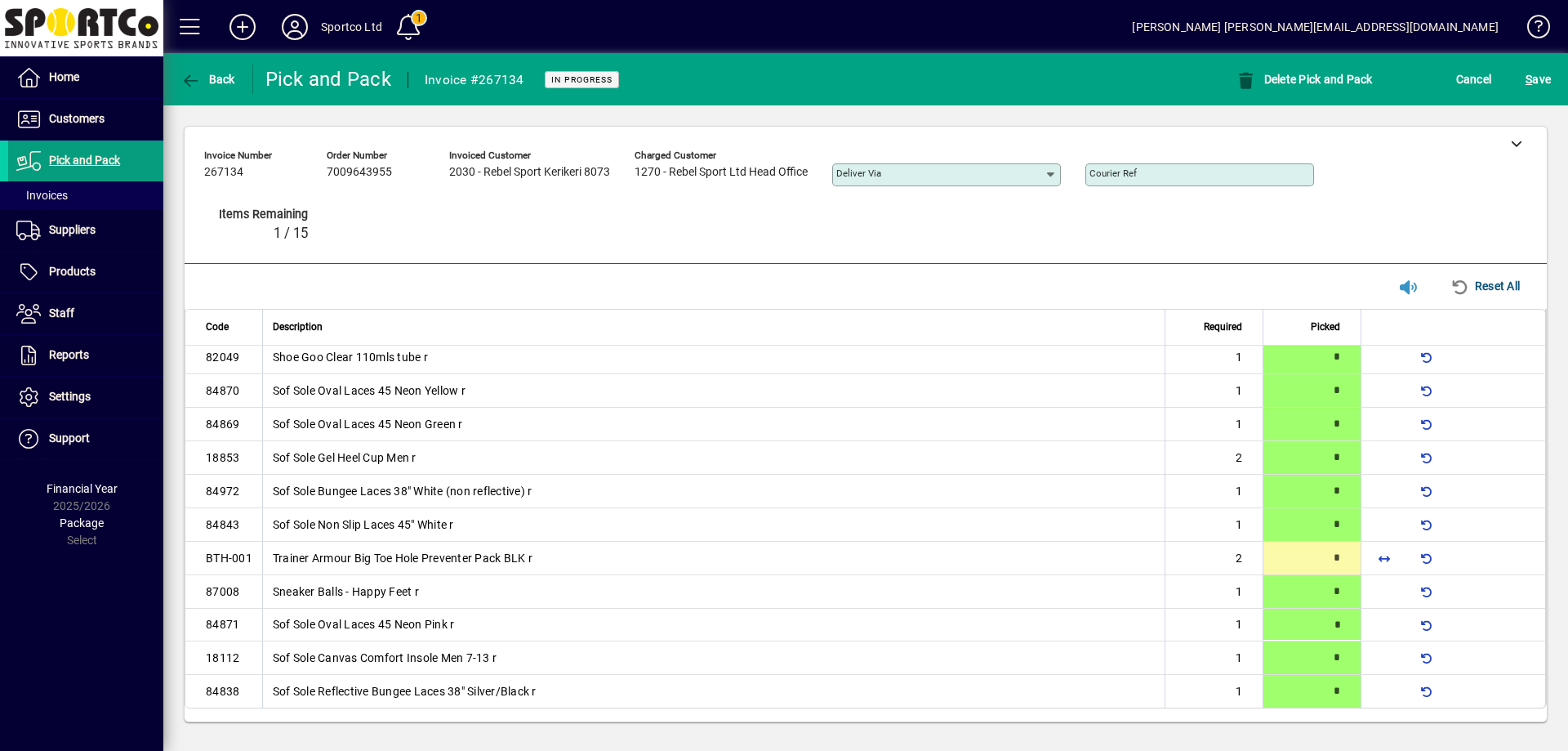
type input "*"
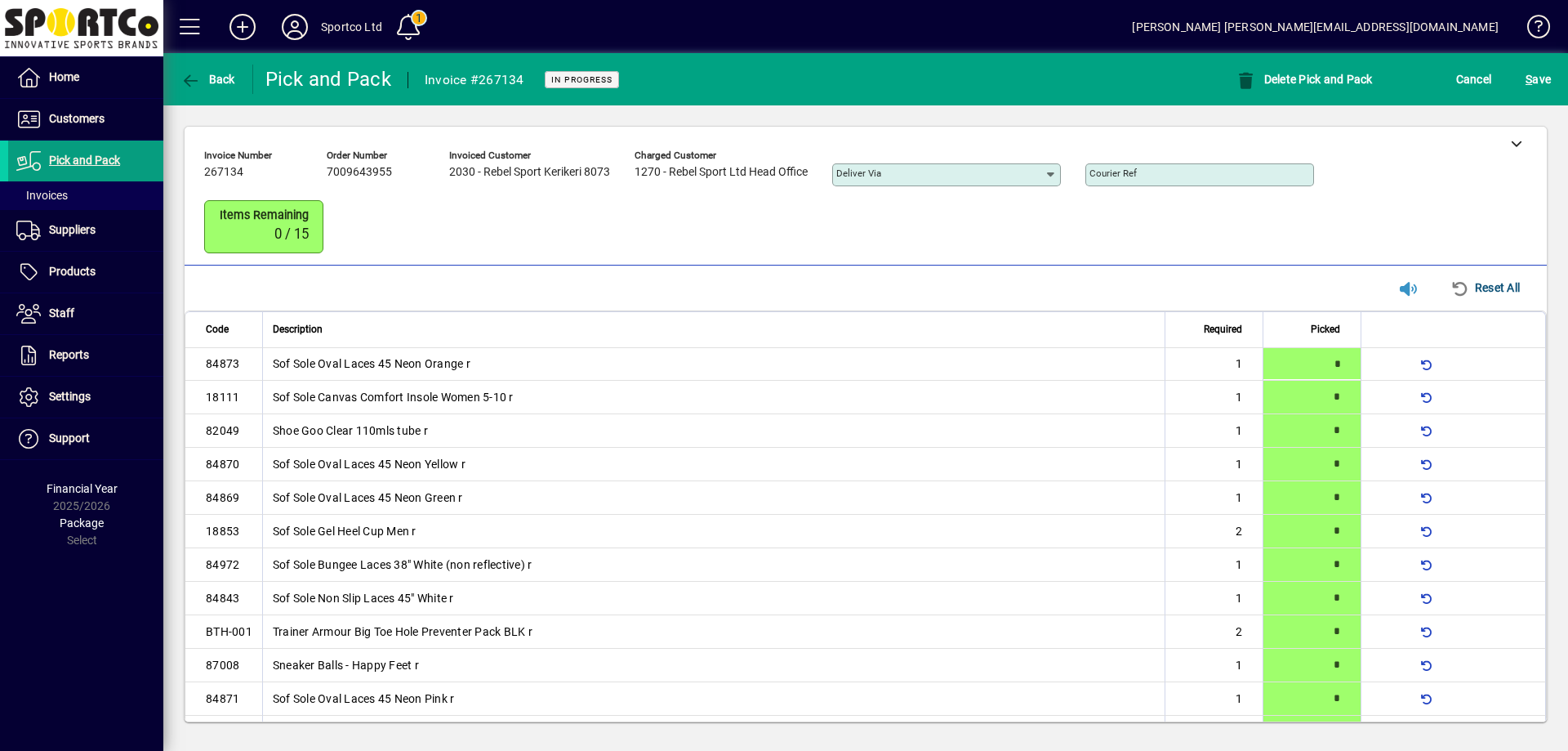
type input "*"
click at [1545, 71] on span "S ave" at bounding box center [1538, 79] width 25 height 26
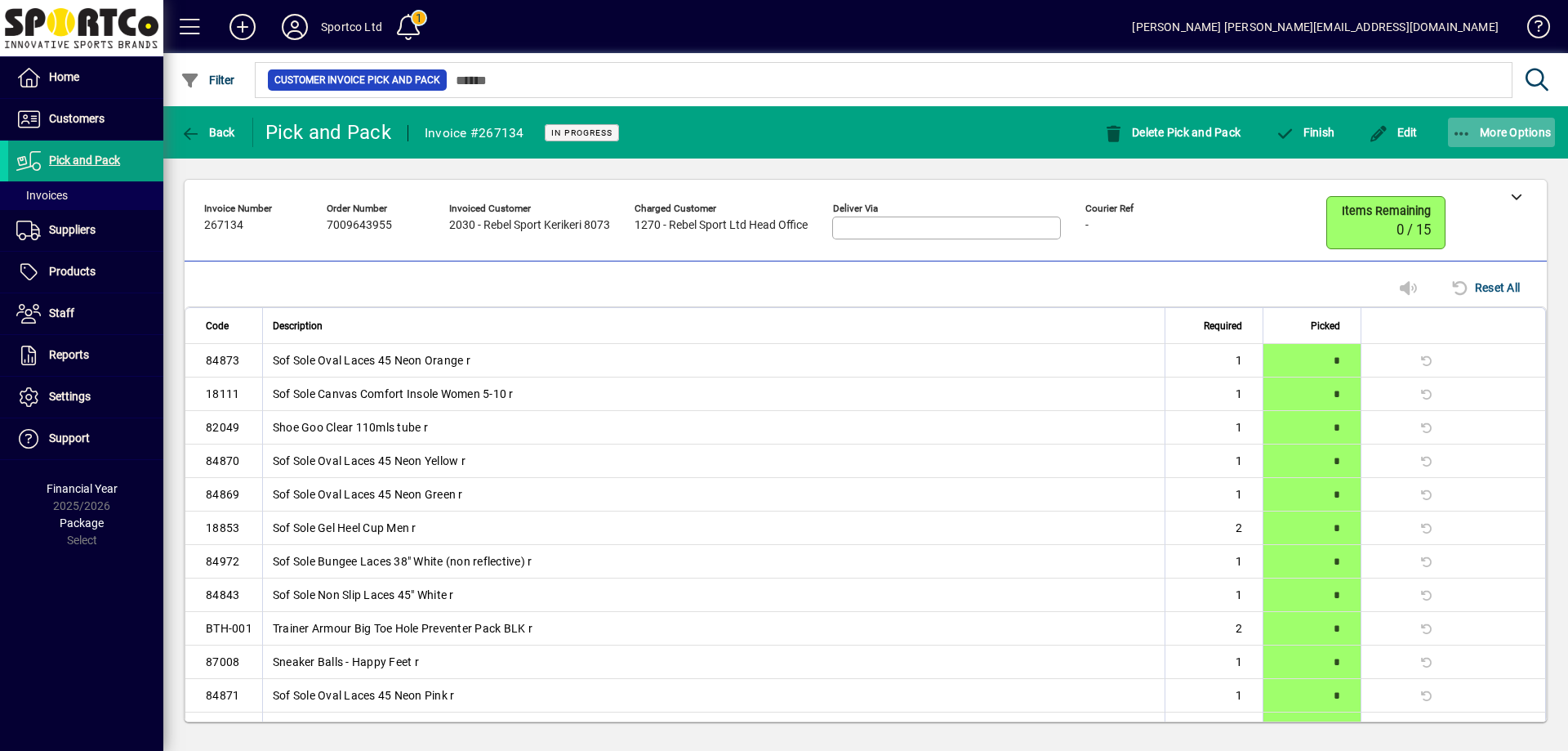
click at [1460, 133] on icon "button" at bounding box center [1462, 133] width 21 height 16
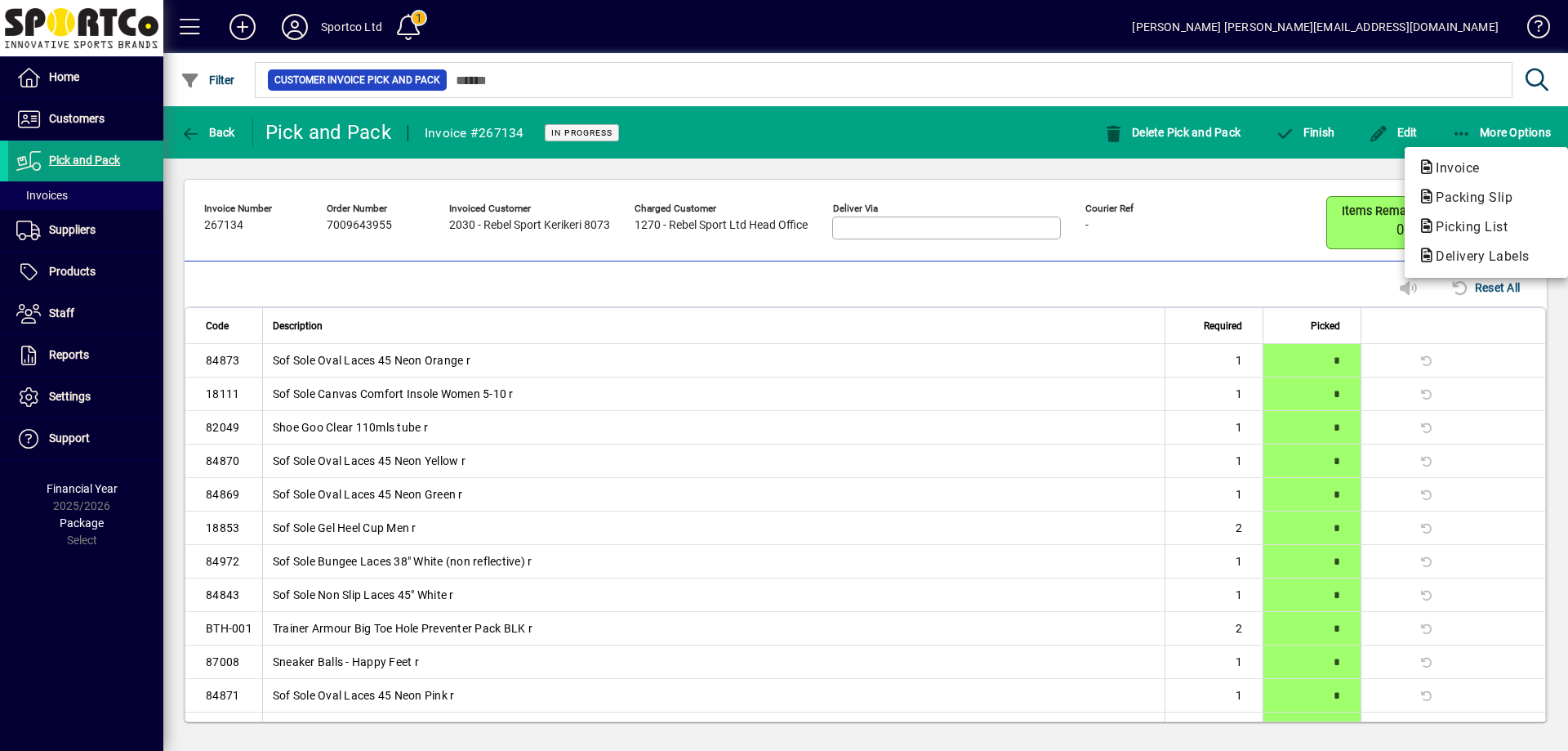
click at [1471, 191] on span "Packing Slip" at bounding box center [1469, 197] width 103 height 16
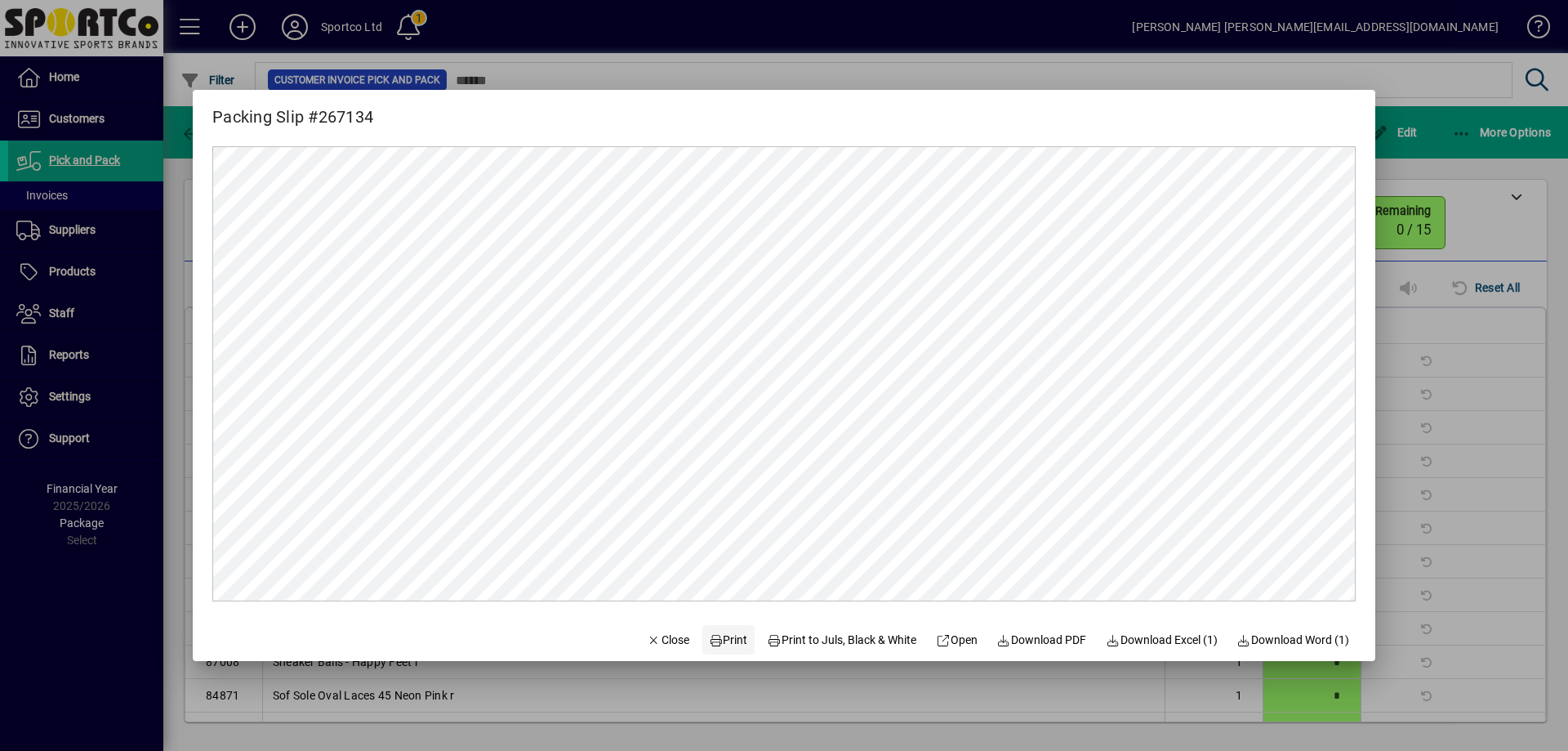
click at [726, 638] on span "Print" at bounding box center [728, 640] width 39 height 17
click at [652, 638] on span "Close" at bounding box center [667, 640] width 42 height 17
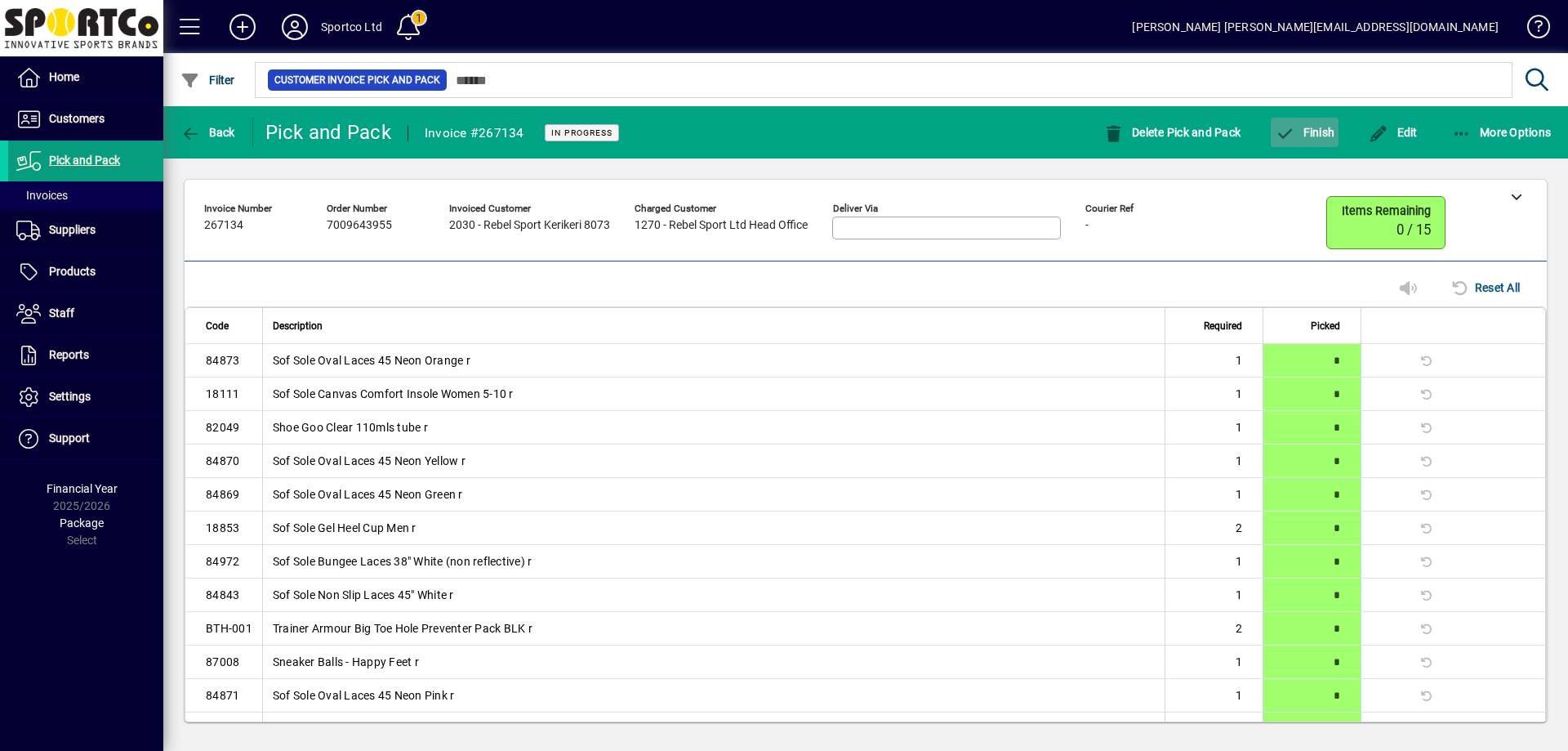
click at [1315, 134] on span "Finish" at bounding box center [1304, 133] width 59 height 13
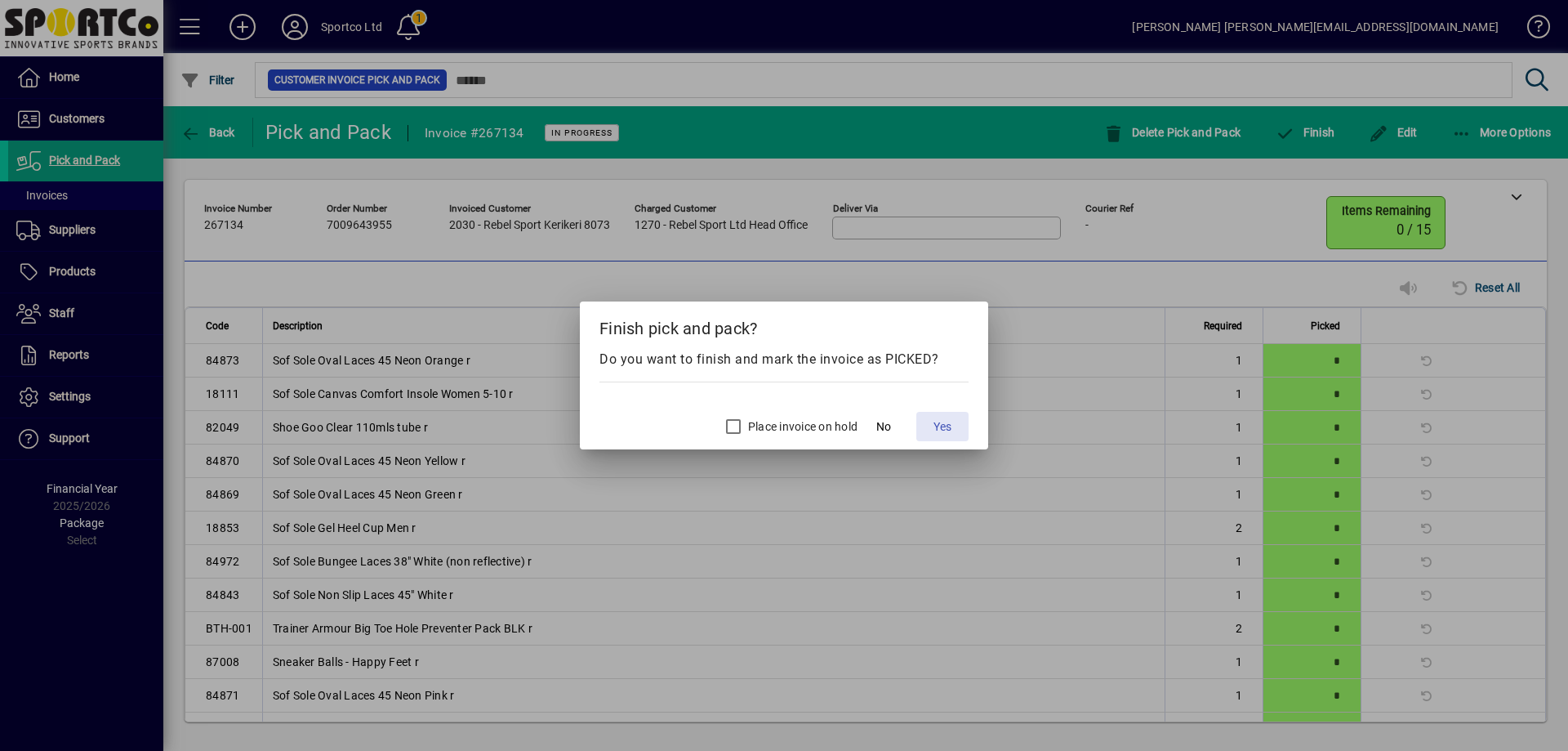
click at [944, 425] on span "Yes" at bounding box center [941, 427] width 18 height 17
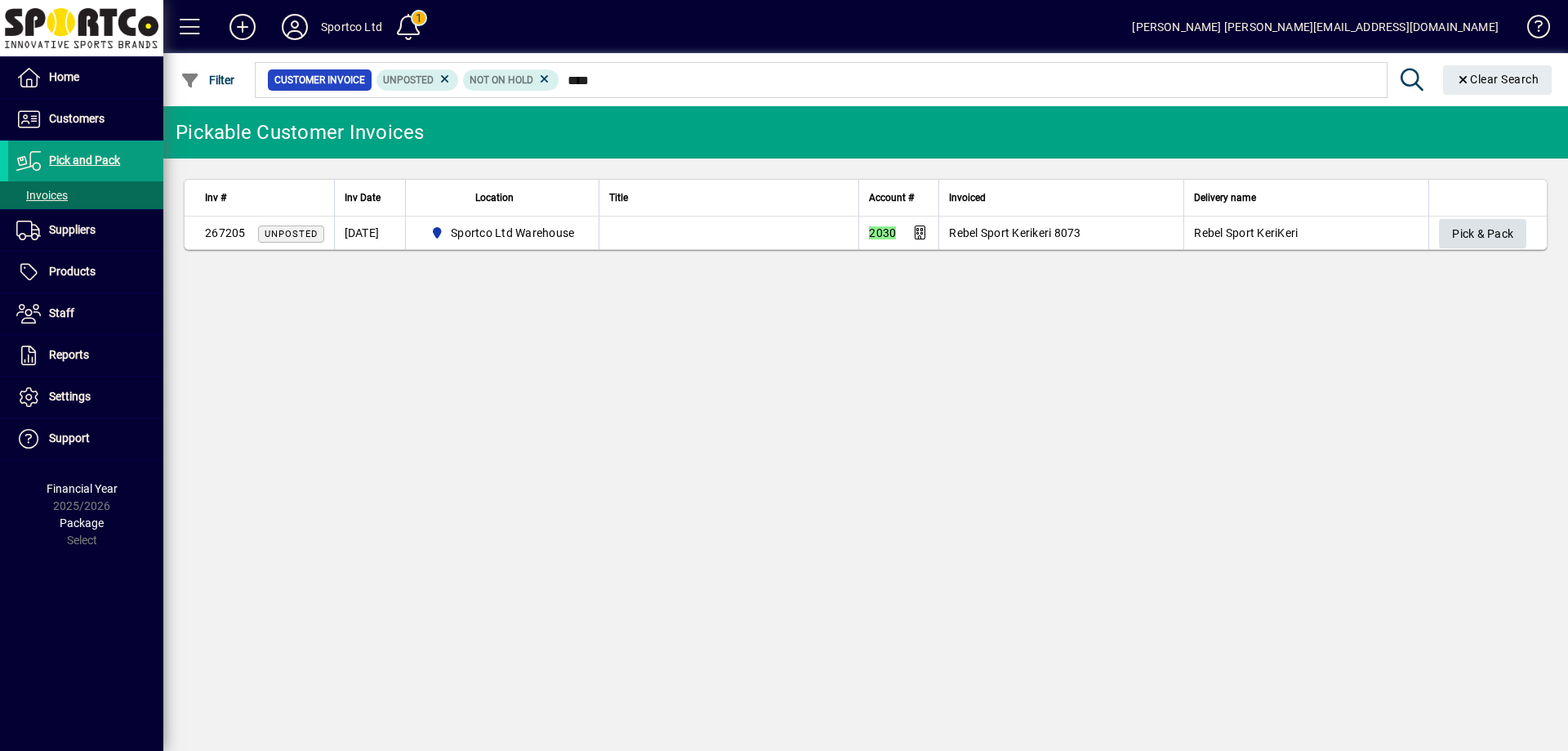
type input "****"
click at [1475, 234] on span "Pick & Pack" at bounding box center [1482, 234] width 61 height 27
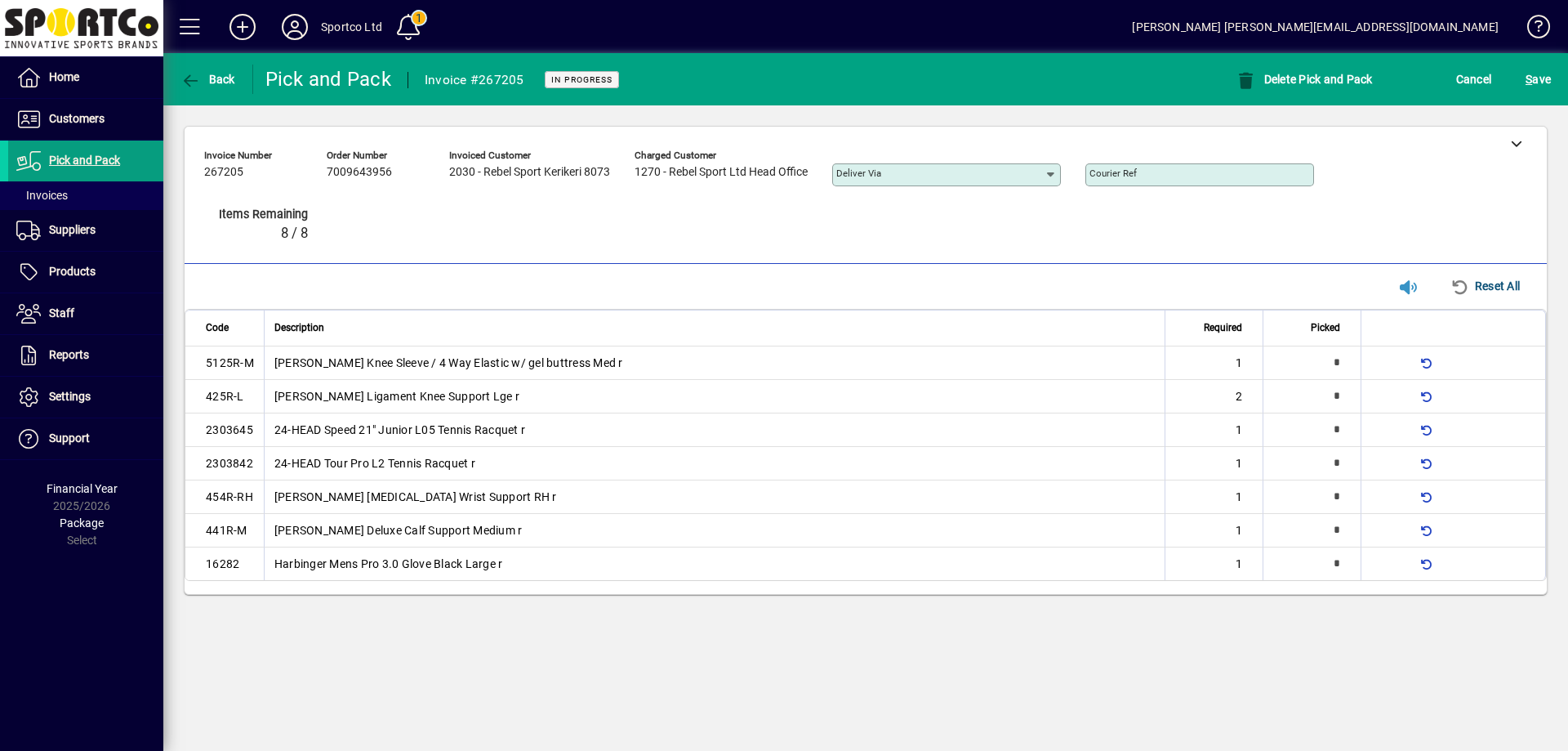
type input "*"
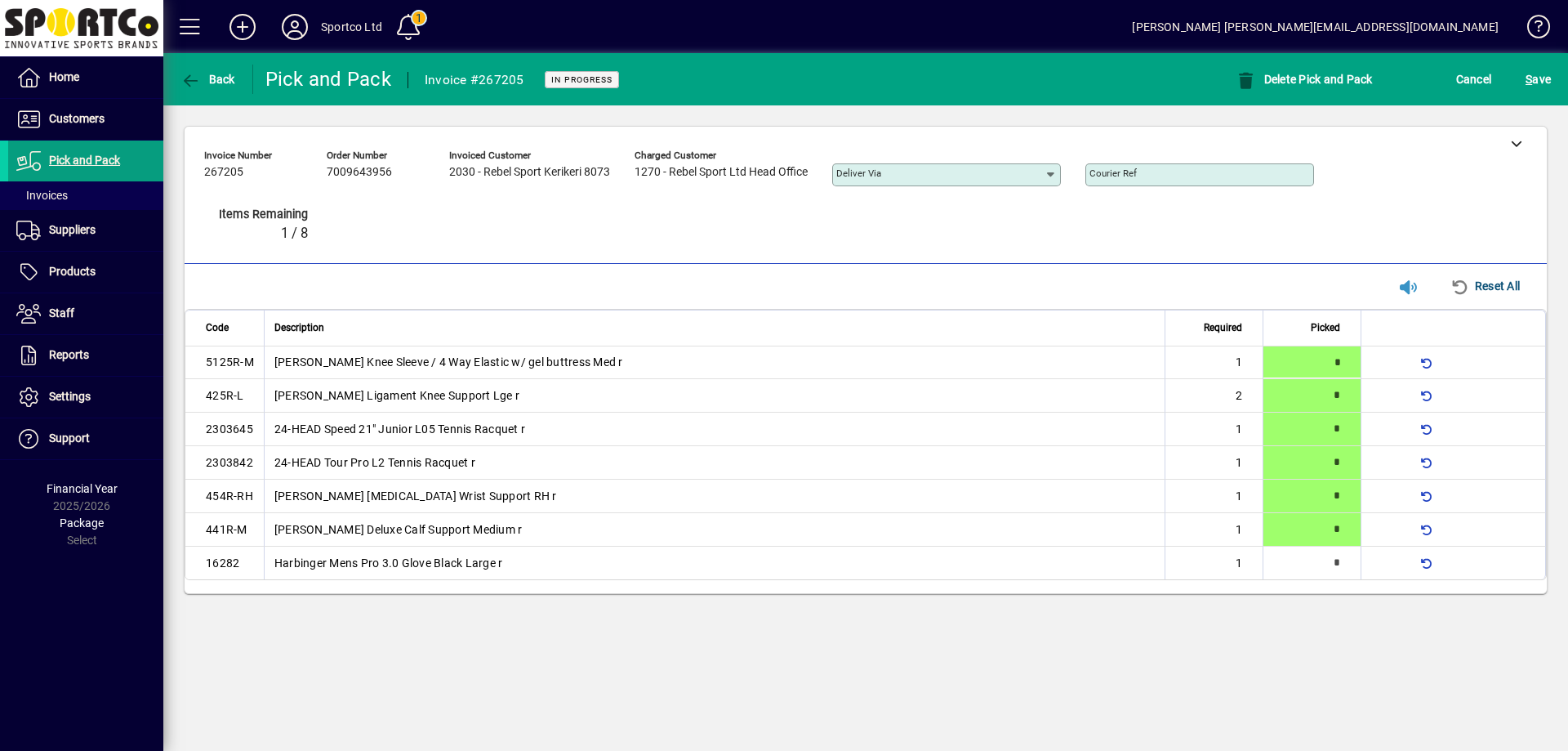
type input "*"
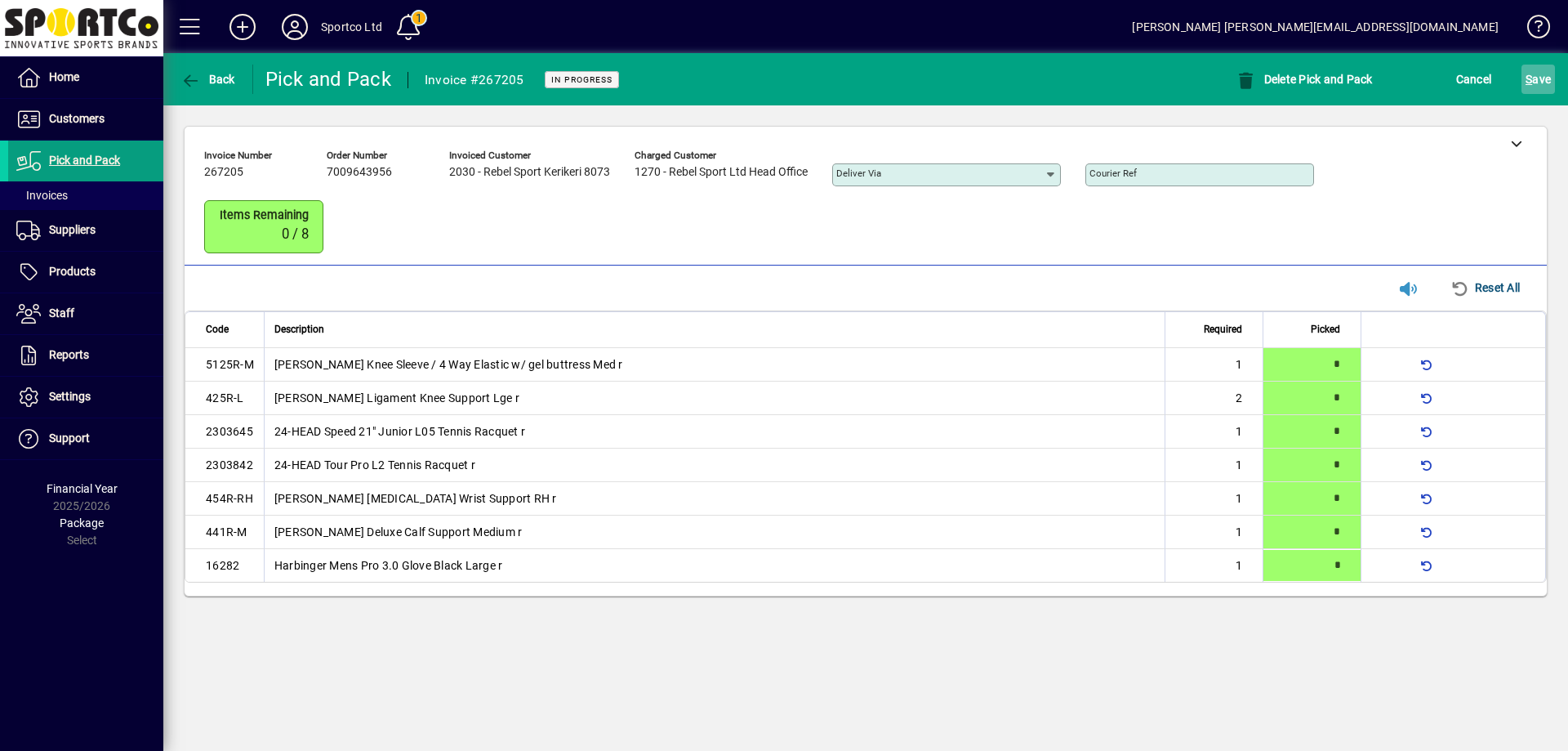
click at [1532, 78] on span "S ave" at bounding box center [1538, 79] width 25 height 26
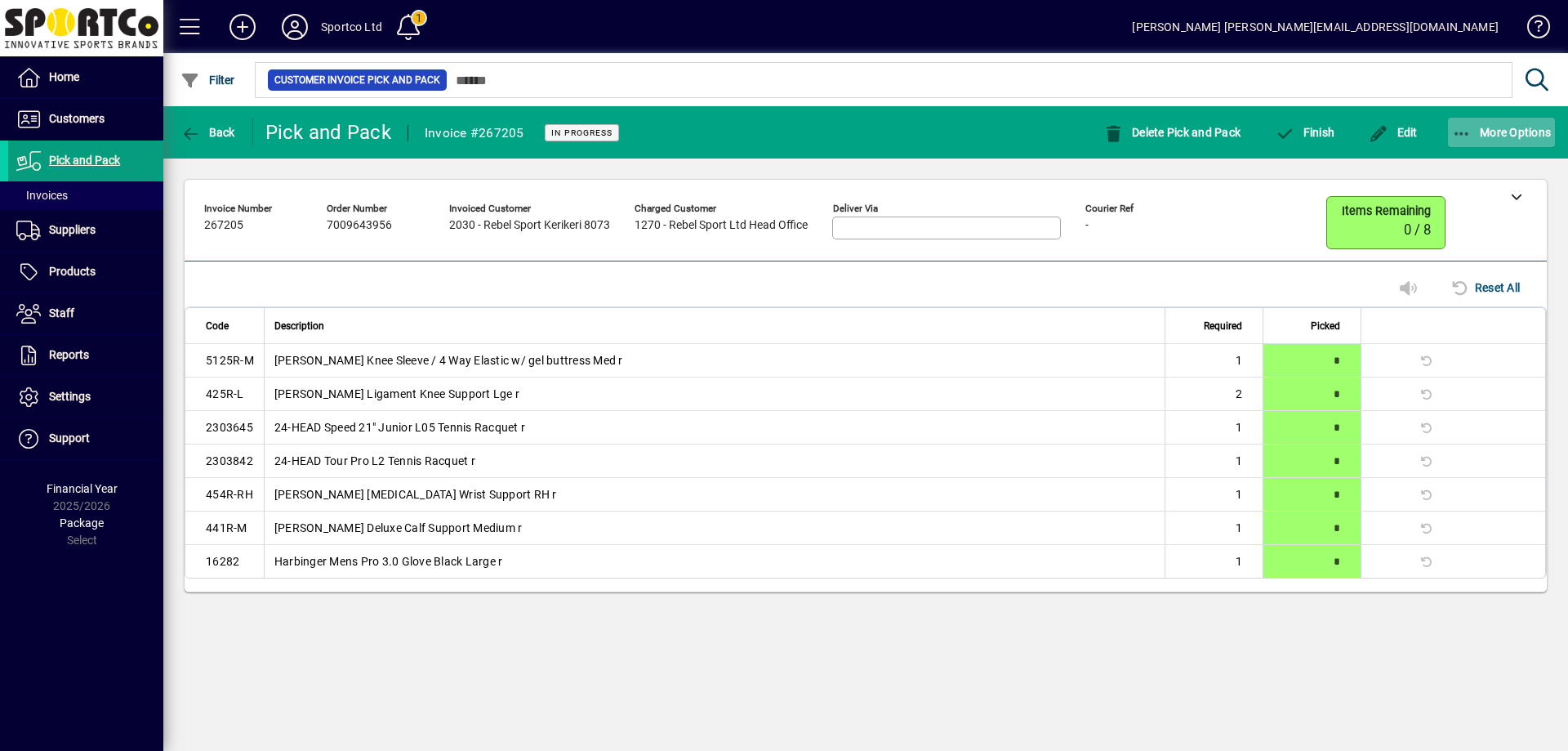
click at [1469, 122] on span "button" at bounding box center [1501, 133] width 108 height 39
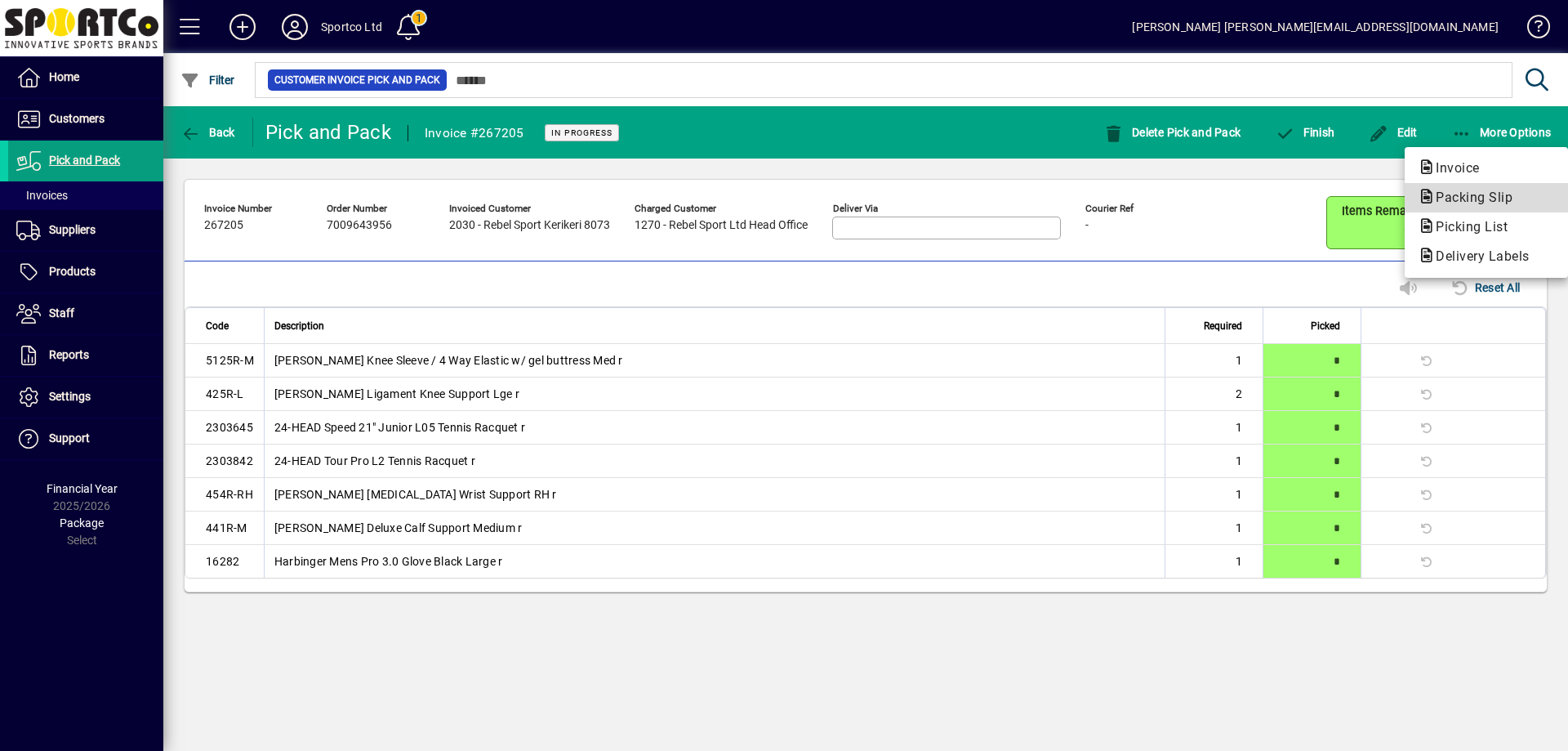
click at [1471, 199] on span "Packing Slip" at bounding box center [1469, 197] width 103 height 16
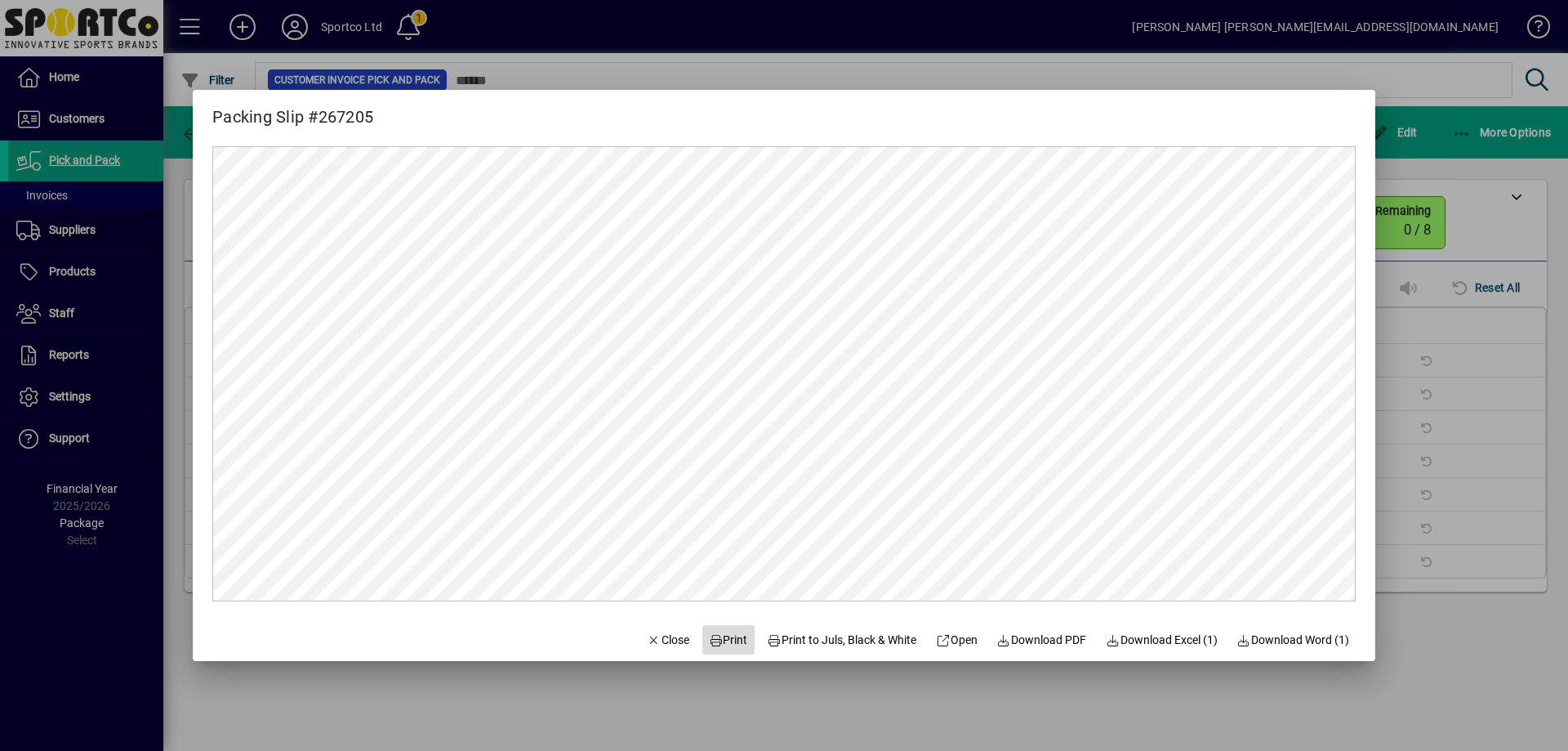
click at [723, 636] on span "Print" at bounding box center [728, 640] width 39 height 17
drag, startPoint x: 657, startPoint y: 640, endPoint x: 1103, endPoint y: 400, distance: 506.5
click at [657, 641] on span "Close" at bounding box center [667, 640] width 42 height 17
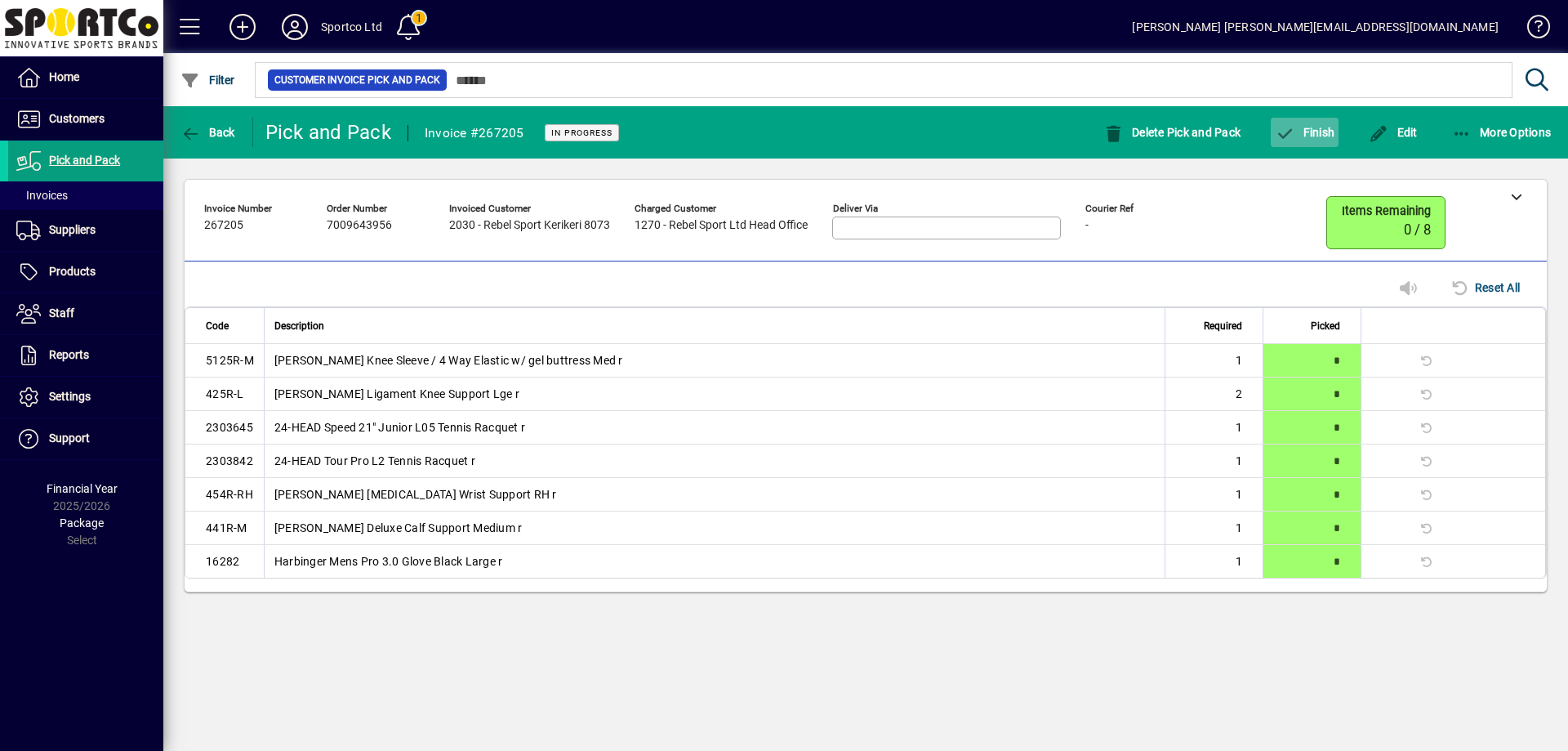
click at [1326, 134] on span "Finish" at bounding box center [1304, 133] width 59 height 13
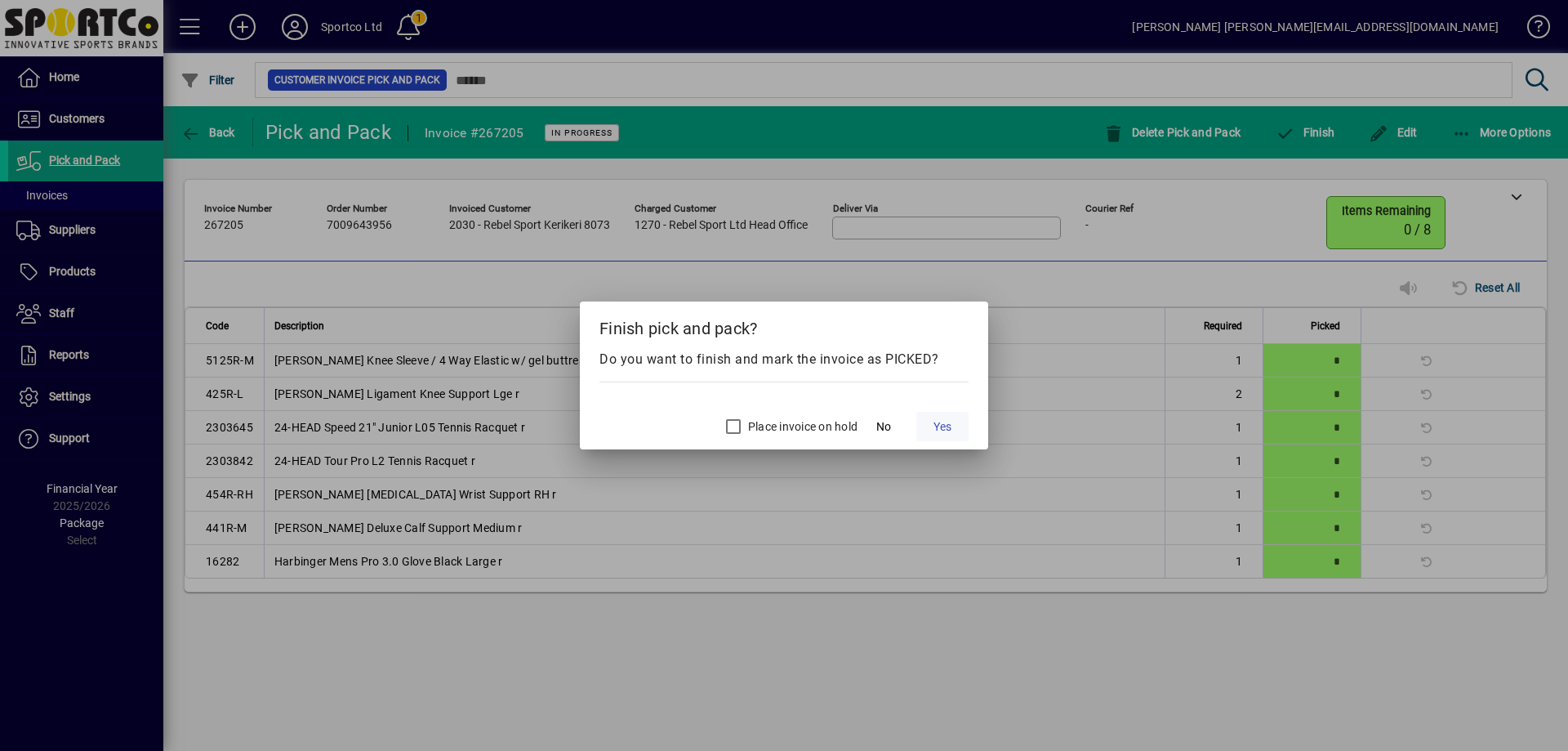
click at [945, 418] on span "Yes" at bounding box center [941, 427] width 18 height 17
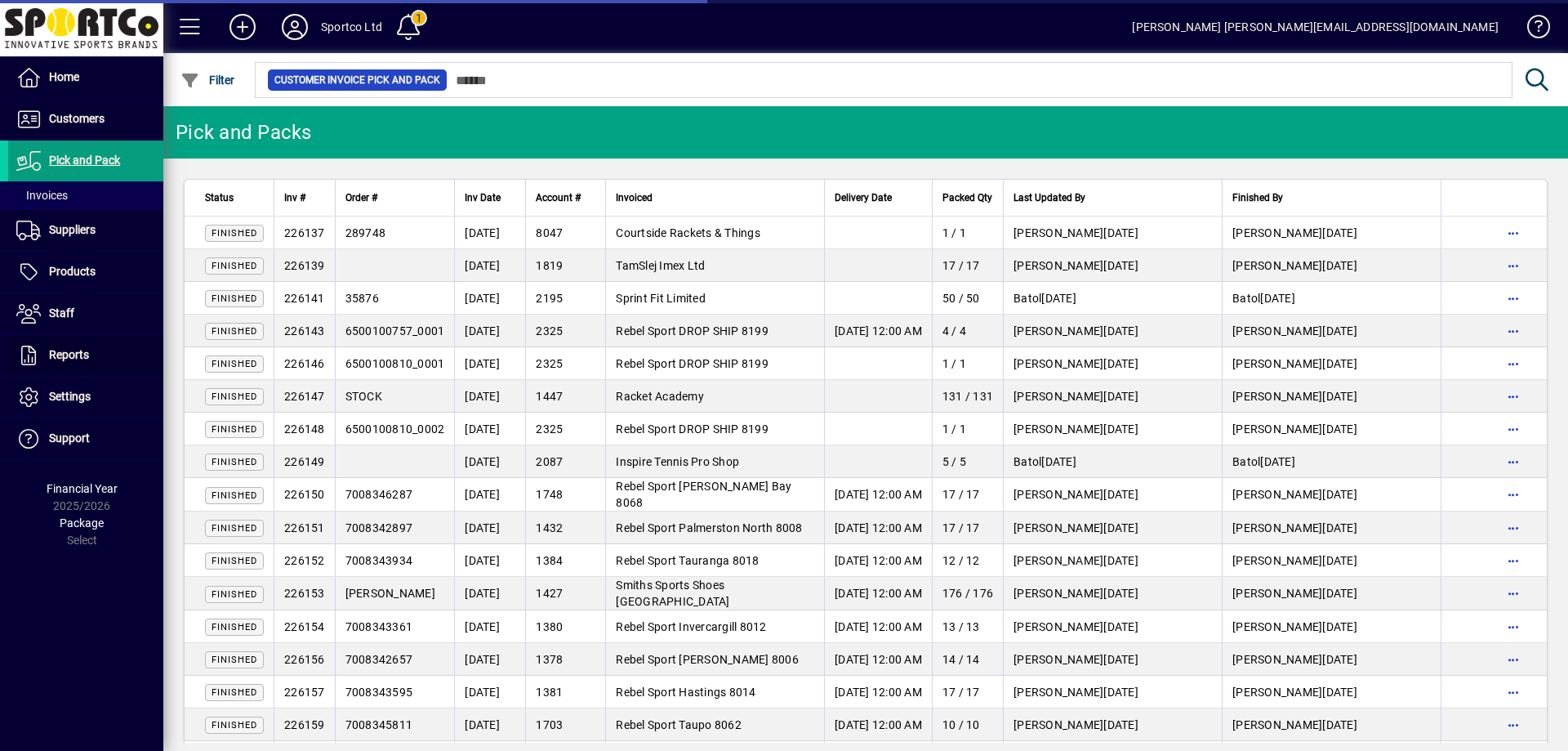
click at [63, 352] on span "Reports" at bounding box center [69, 354] width 40 height 13
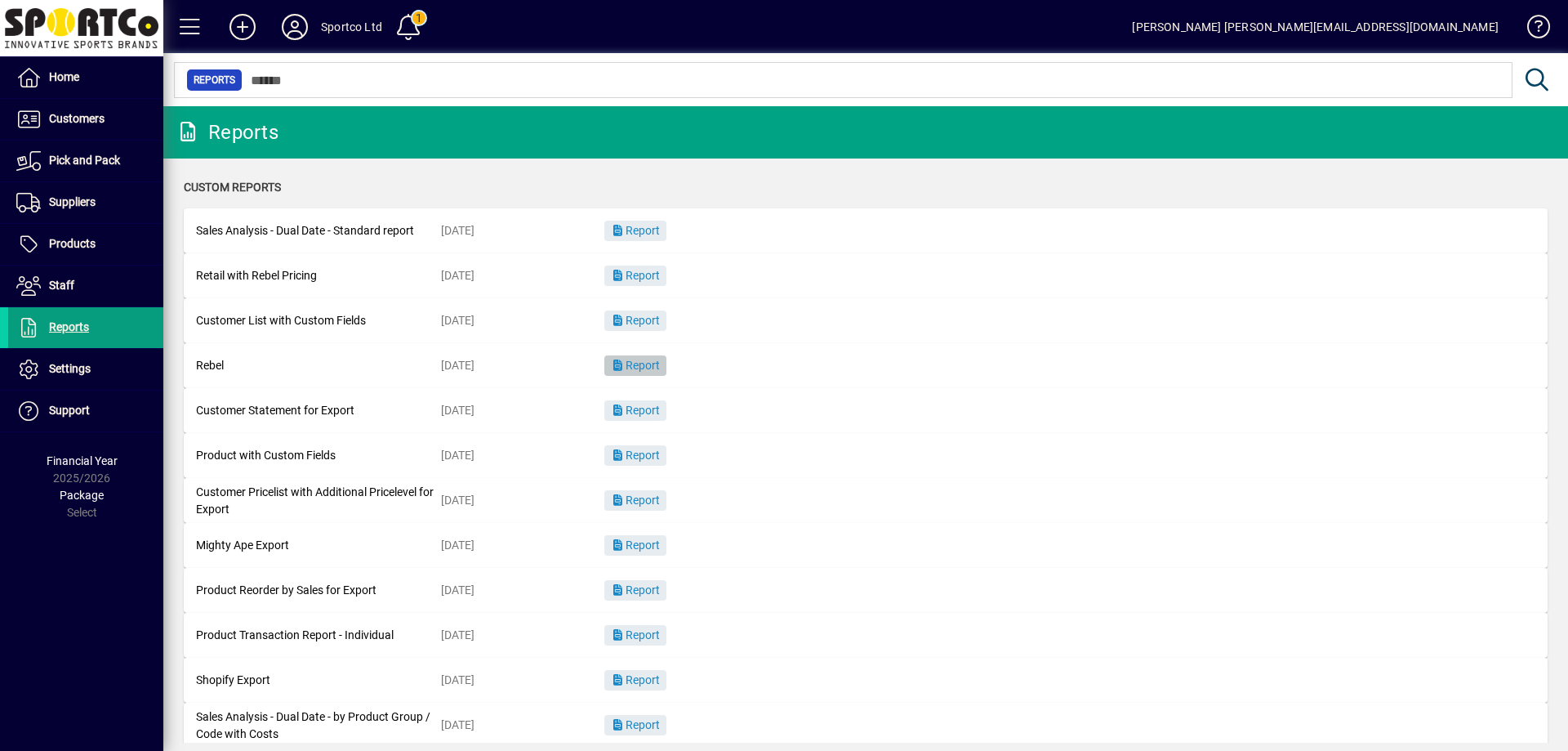
click at [654, 360] on span "Report" at bounding box center [635, 366] width 49 height 13
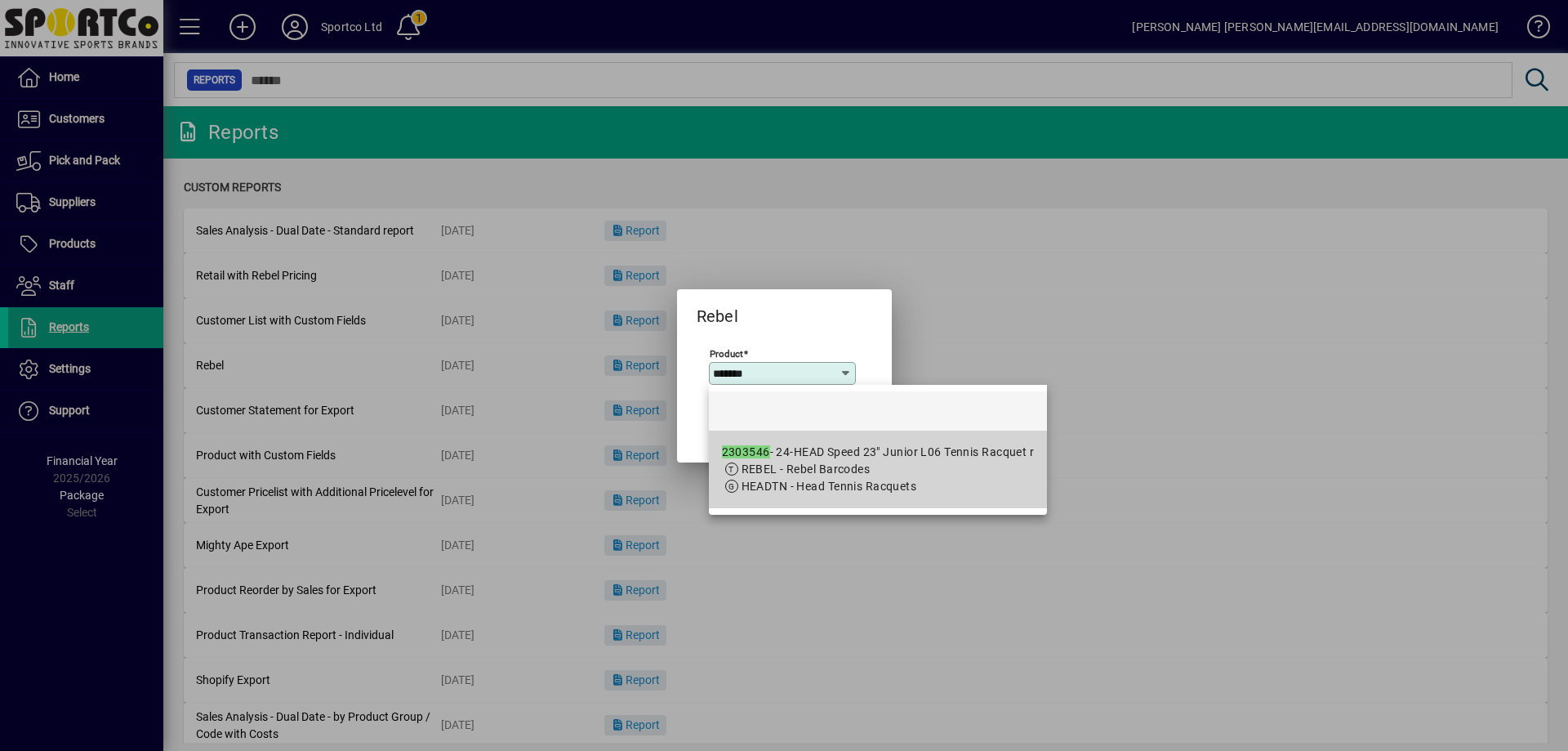
click at [889, 453] on div "2303546 - 24-HEAD Speed 23" Junior L06 Tennis Racquet r" at bounding box center [877, 452] width 313 height 17
type input "**********"
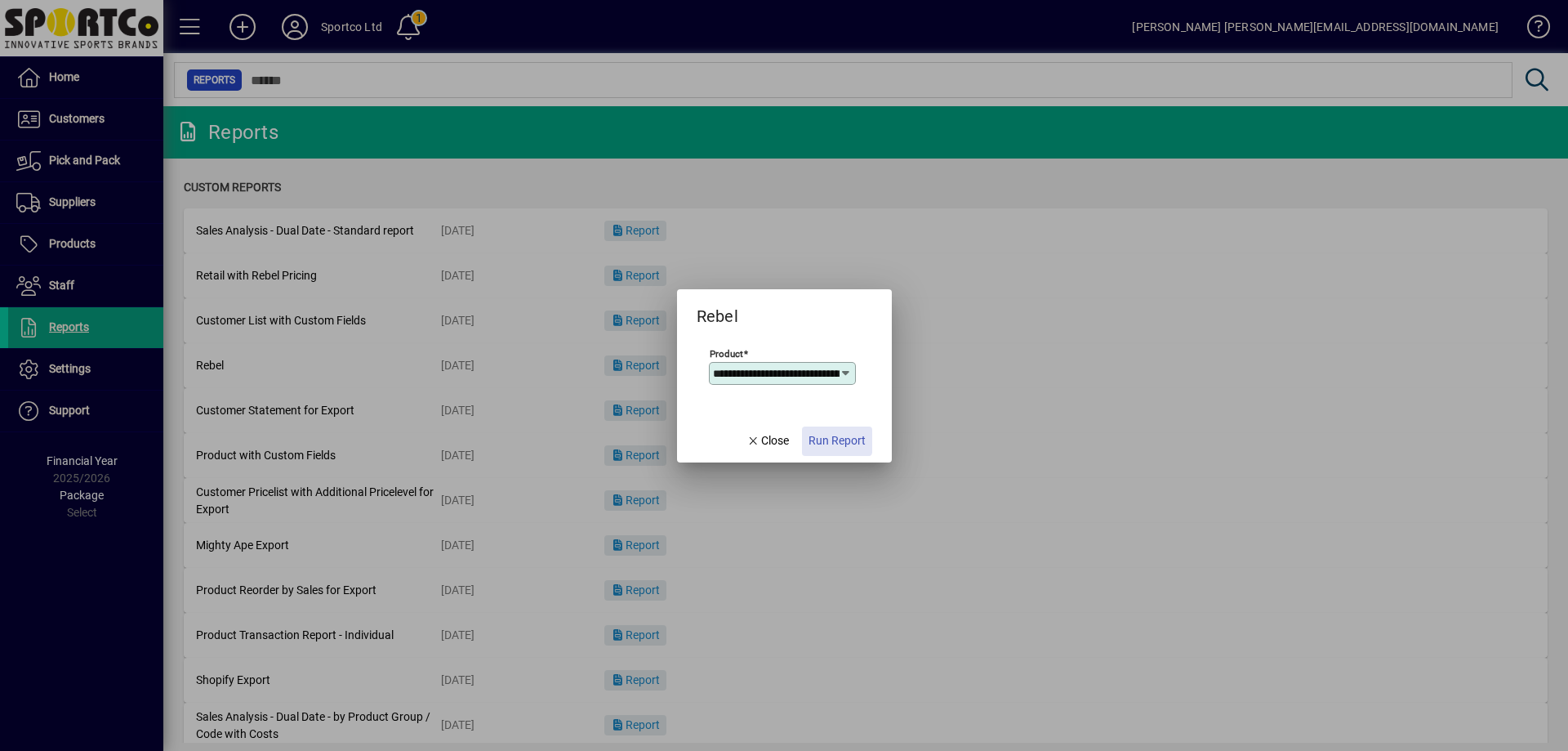
click at [839, 439] on span "Run Report" at bounding box center [836, 441] width 57 height 17
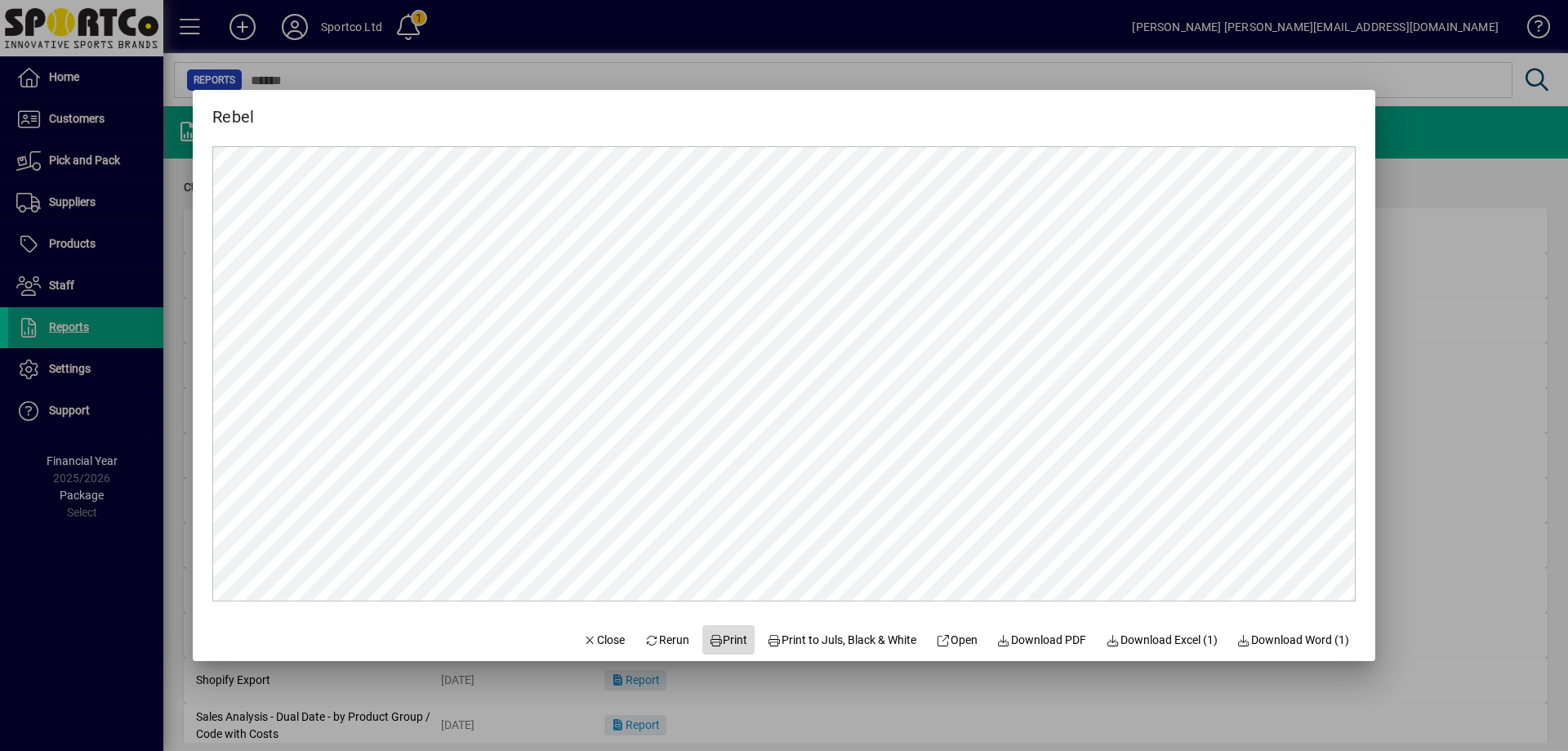
click at [720, 634] on span "Print" at bounding box center [728, 640] width 39 height 17
click at [586, 635] on span "Close" at bounding box center [604, 640] width 42 height 17
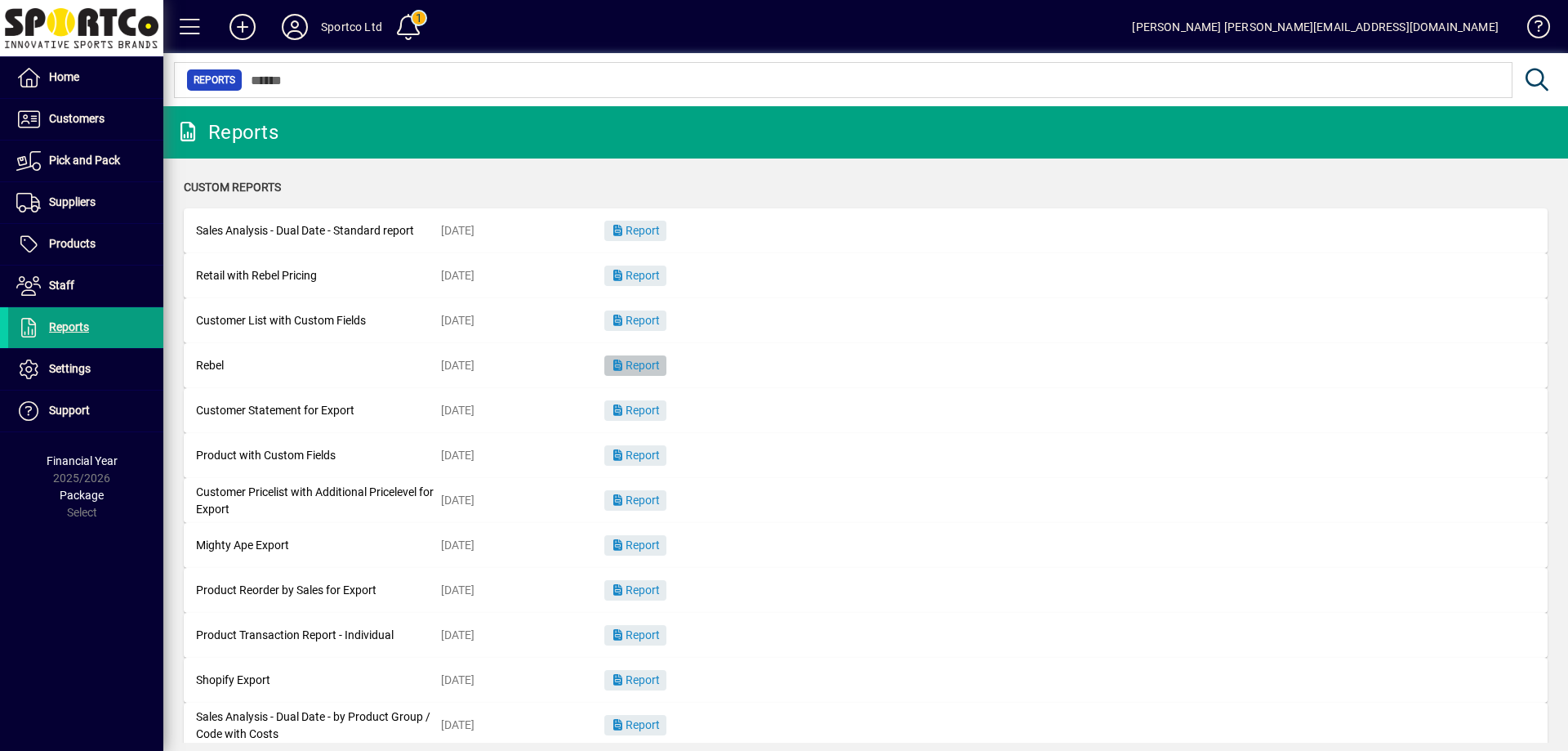
click at [645, 355] on span "button" at bounding box center [635, 367] width 62 height 39
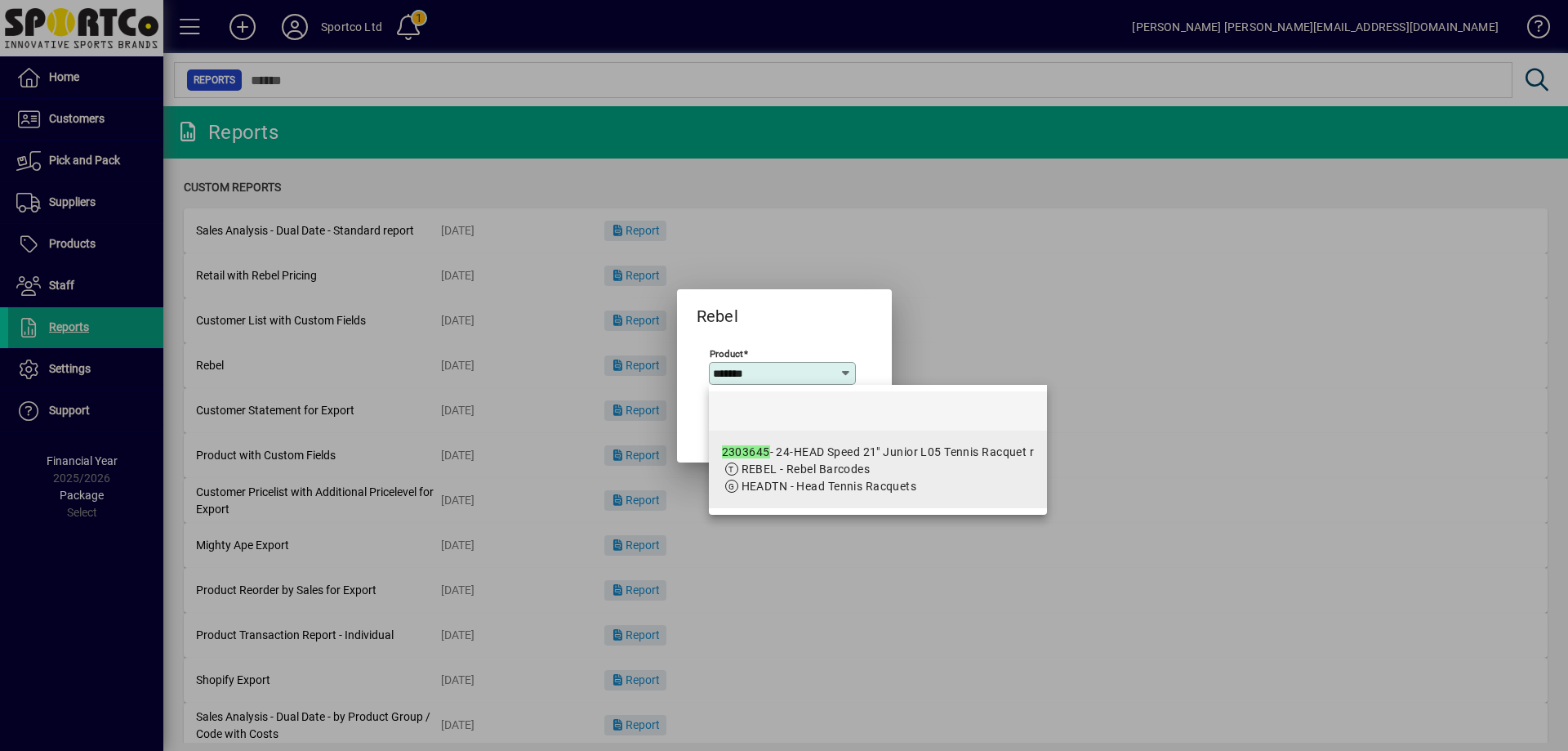
click at [870, 474] on span "REBEL - Rebel Barcodes" at bounding box center [877, 469] width 313 height 17
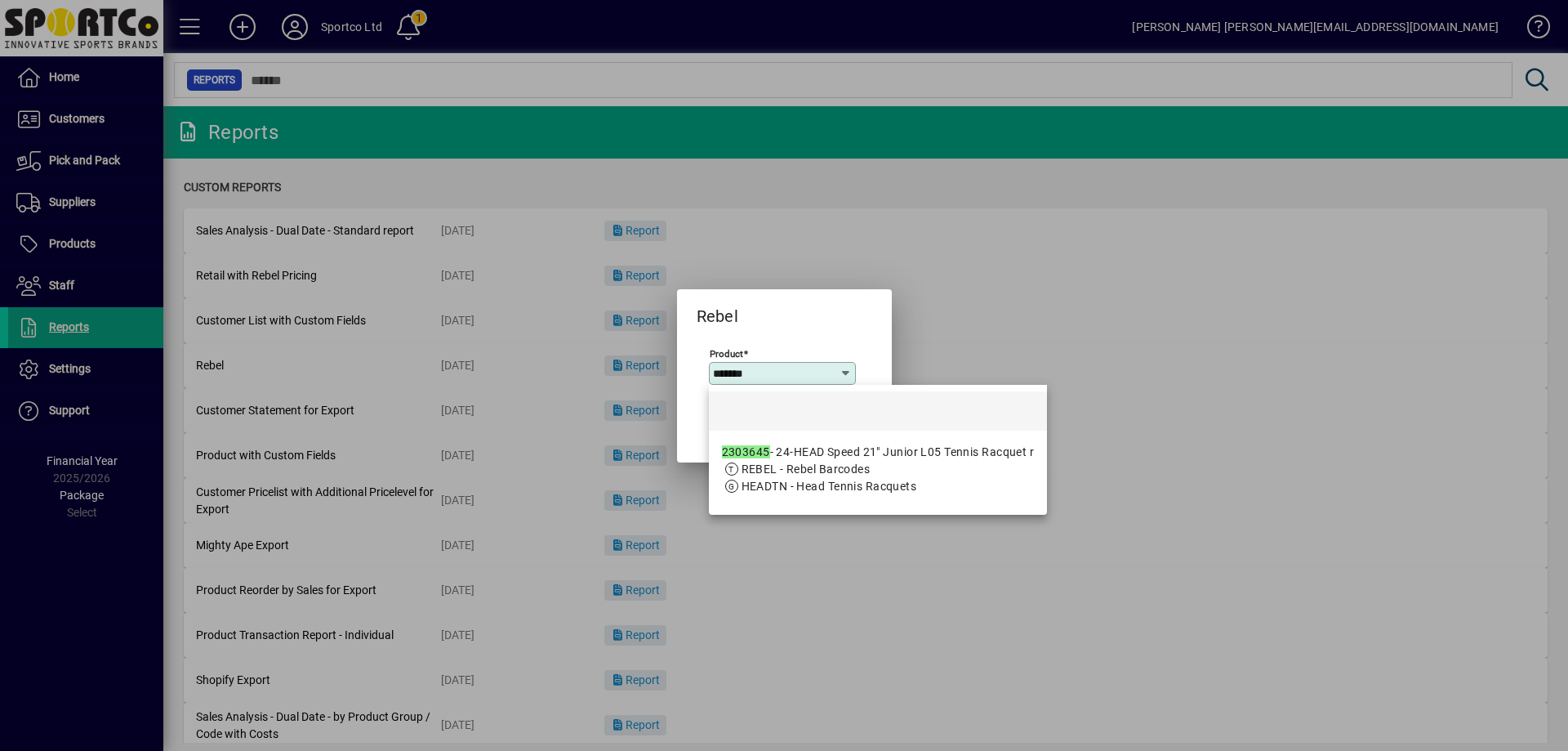
type input "**********"
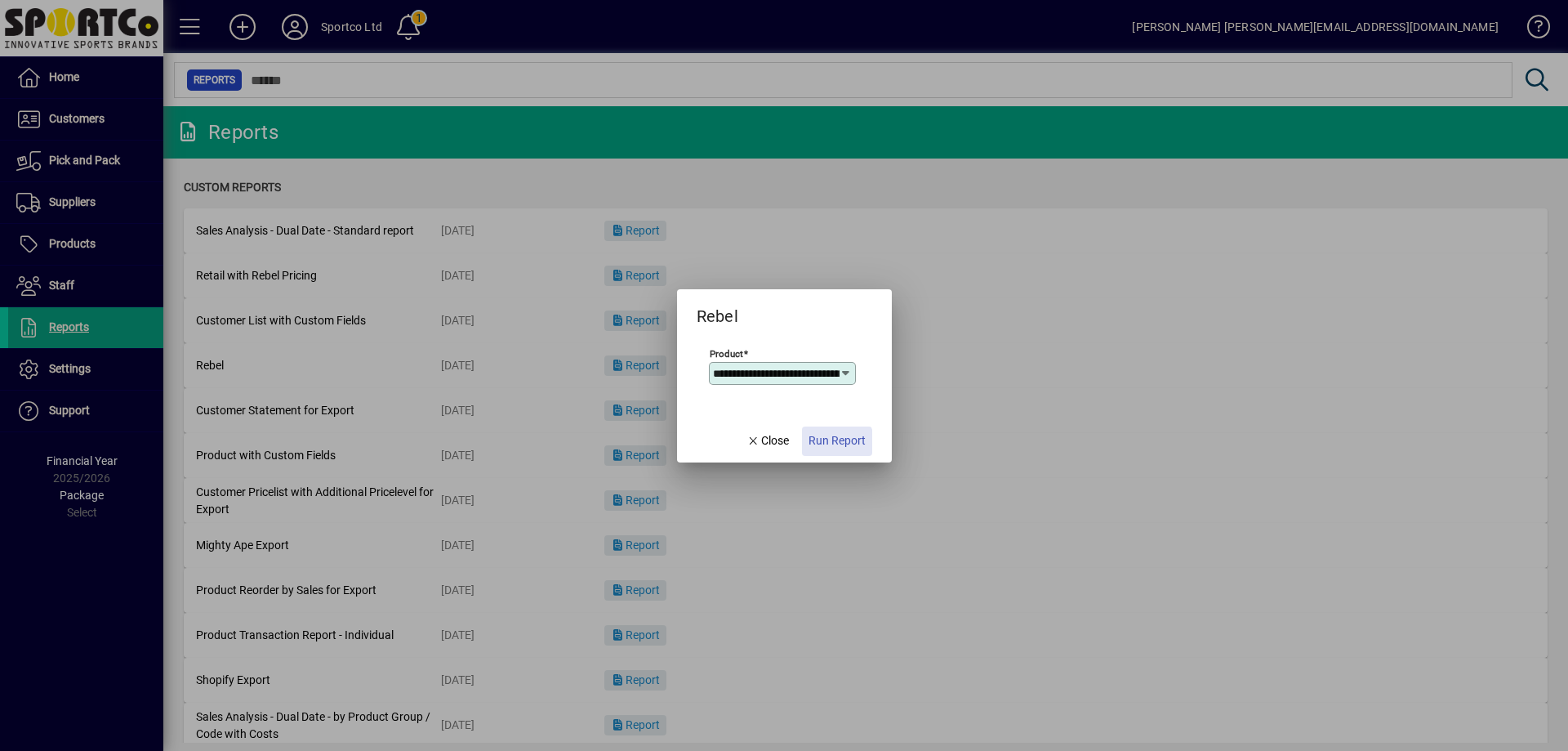
click at [828, 444] on span "Run Report" at bounding box center [836, 441] width 57 height 17
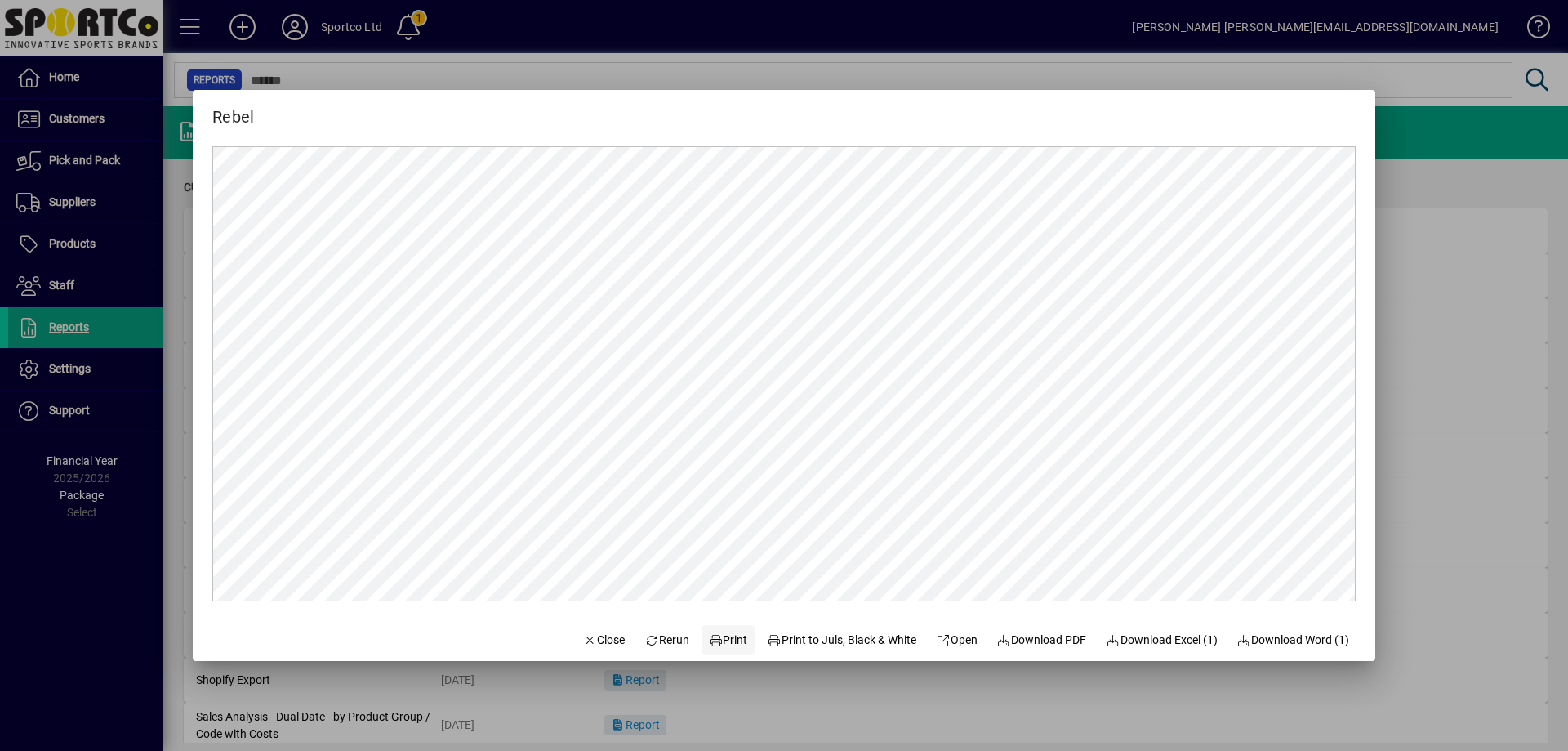
click at [721, 635] on span "Print" at bounding box center [728, 640] width 39 height 17
click at [583, 634] on span "Close" at bounding box center [604, 640] width 42 height 17
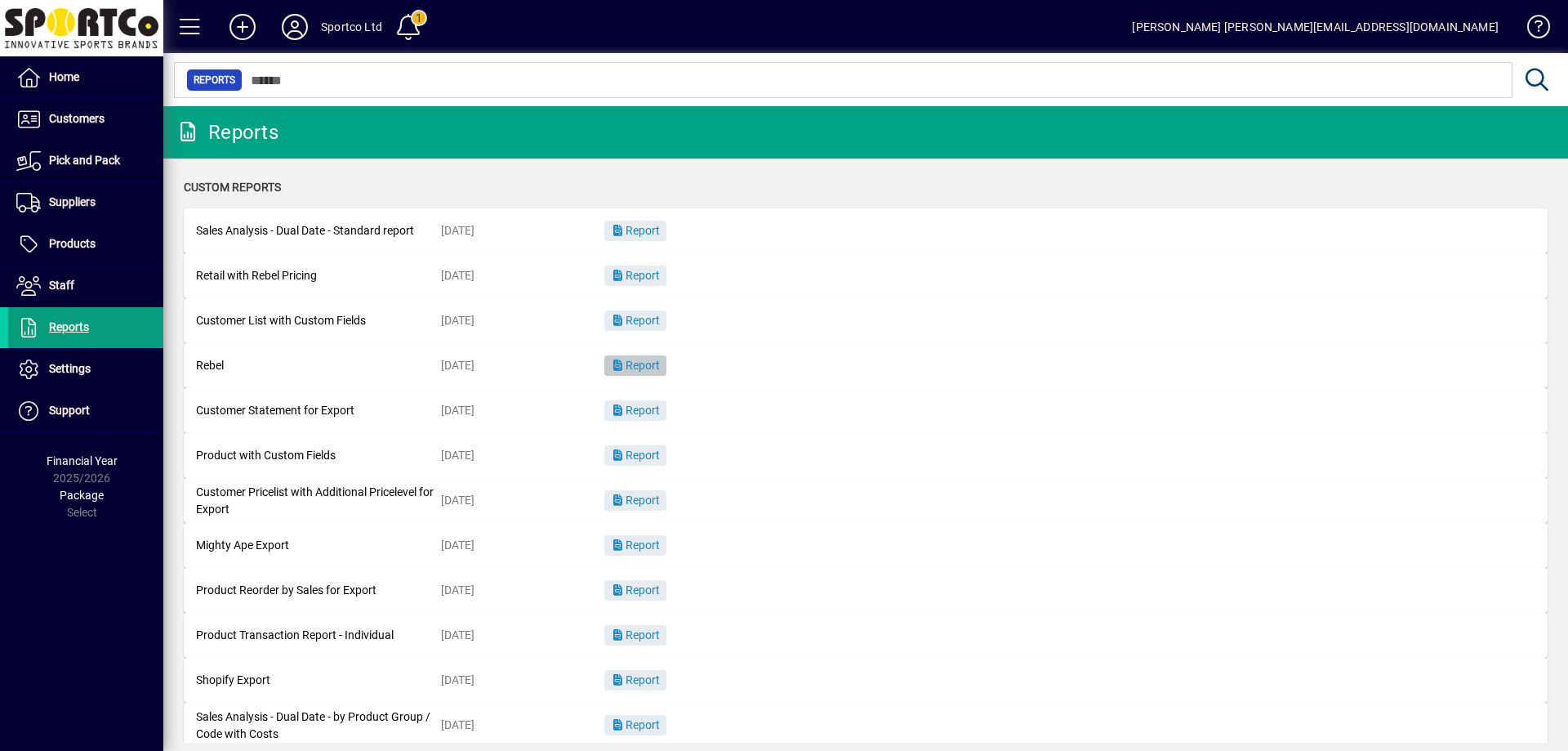
click at [638, 368] on span "Report" at bounding box center [635, 366] width 49 height 13
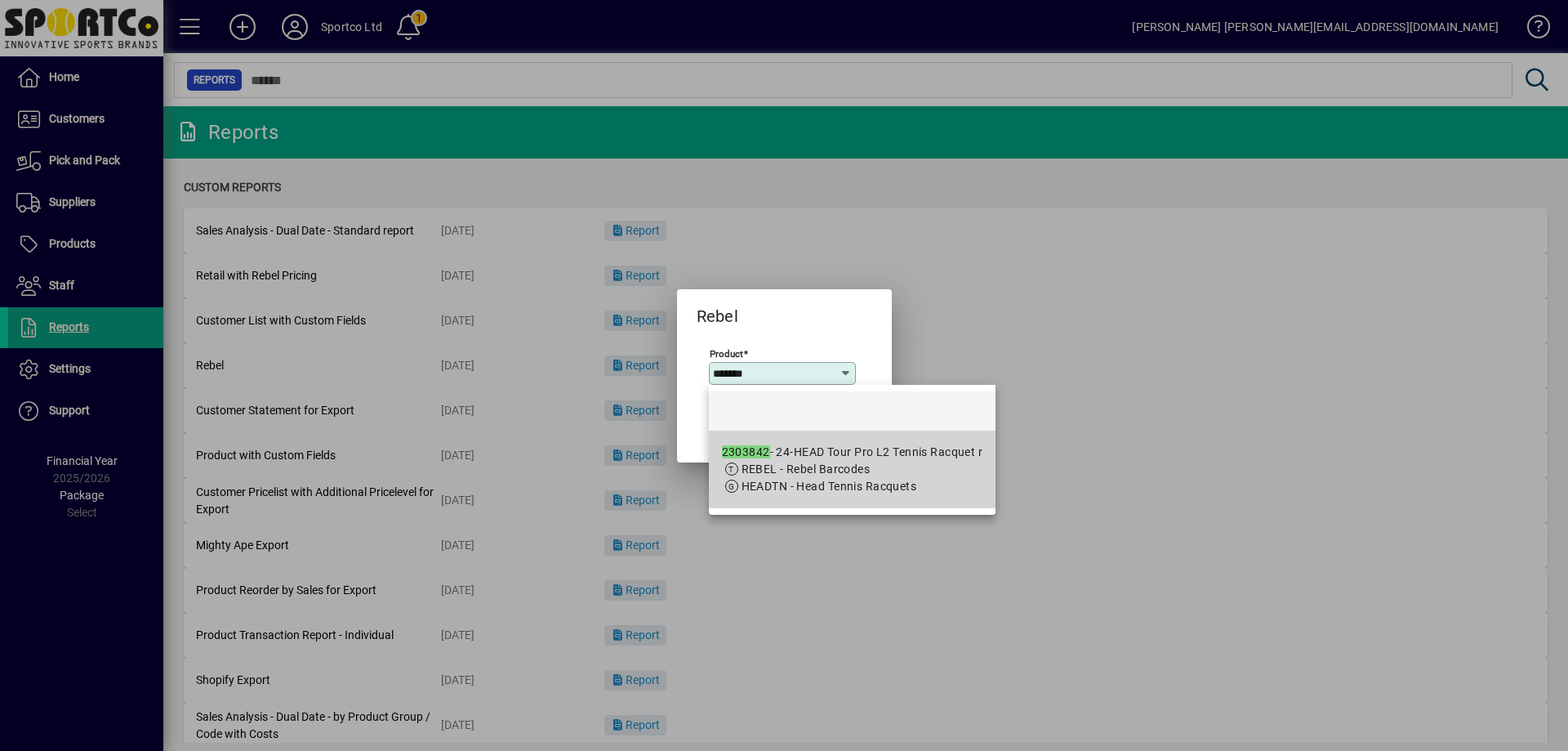
click at [819, 465] on span "REBEL - Rebel Barcodes" at bounding box center [805, 469] width 129 height 13
type input "**********"
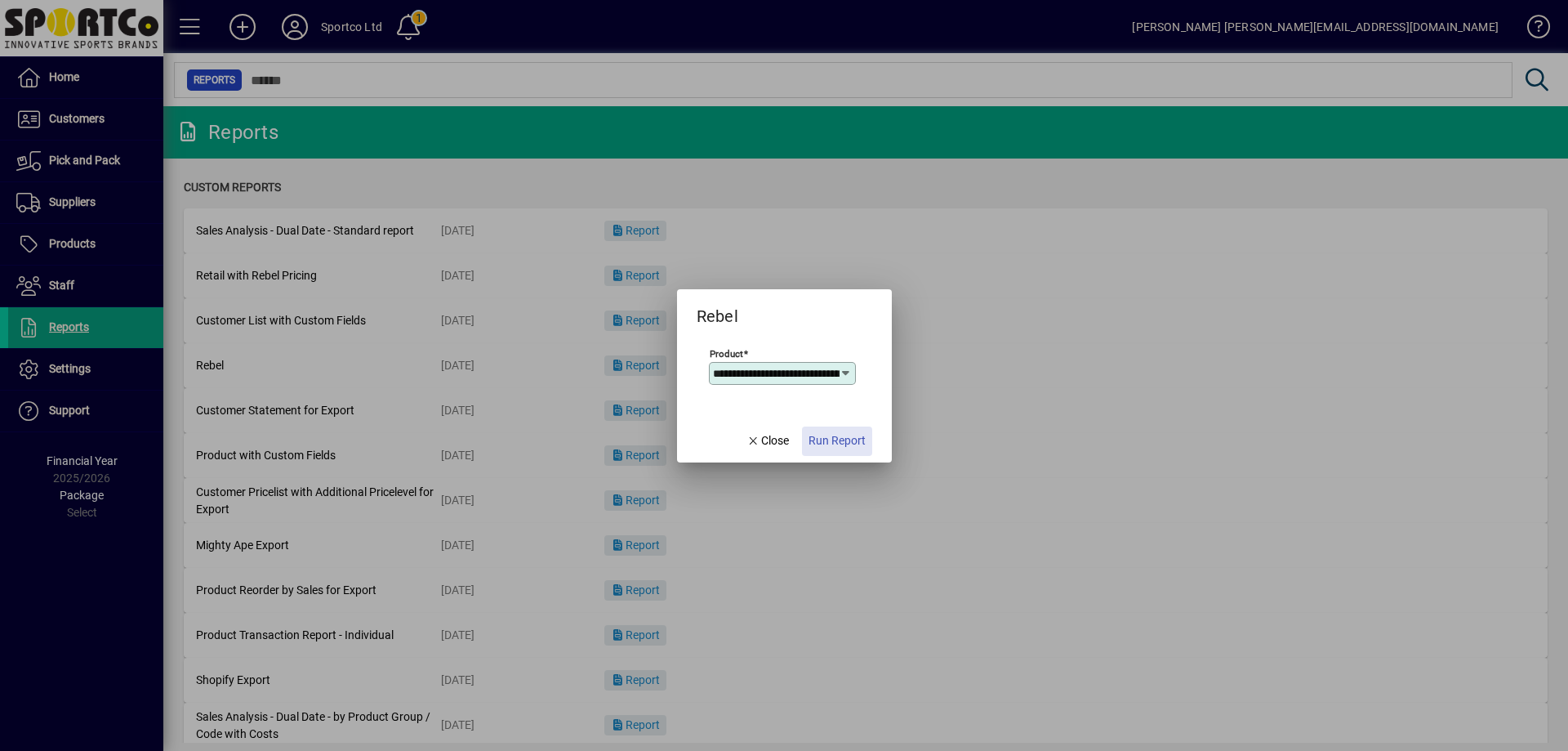
click at [847, 429] on span "button" at bounding box center [836, 441] width 70 height 39
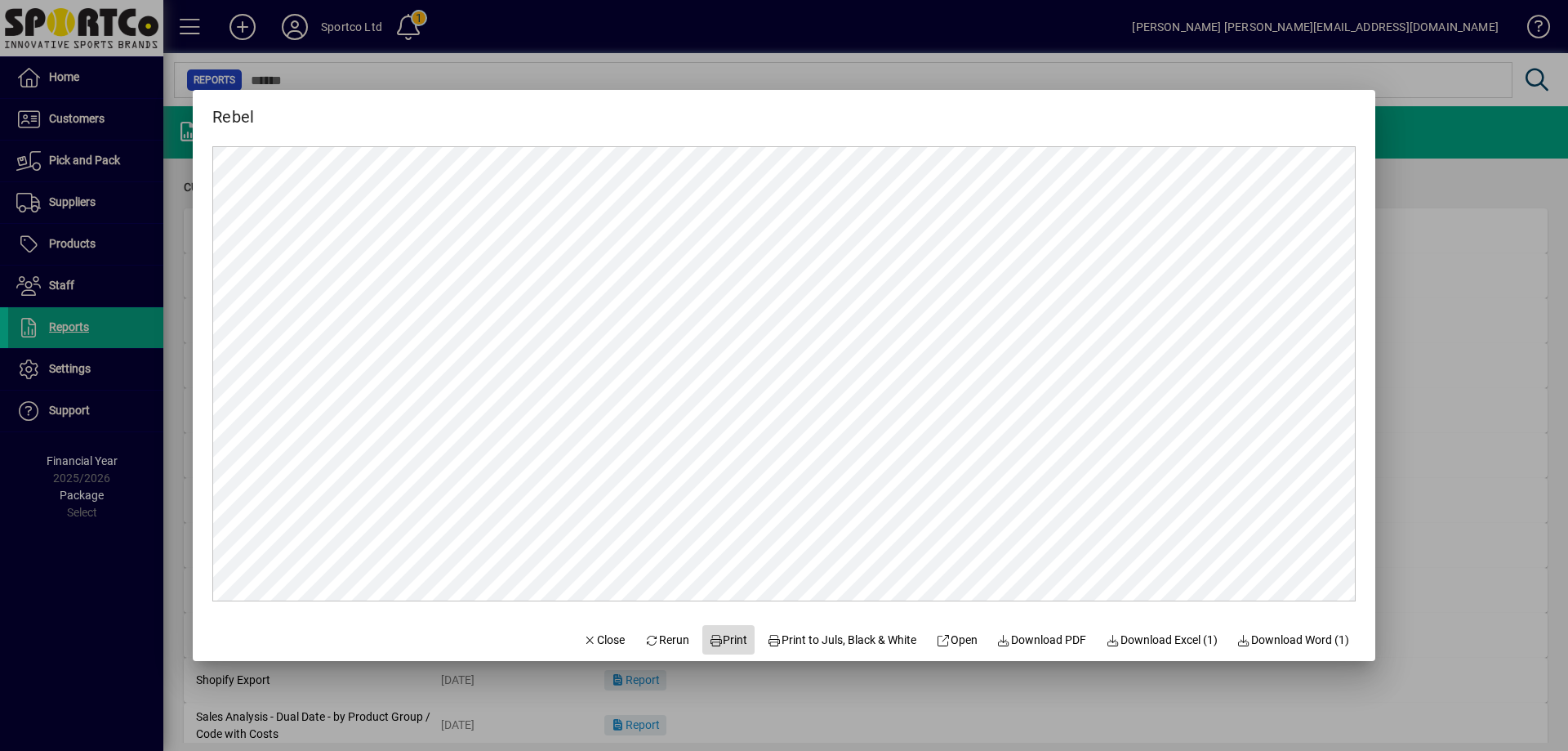
click at [734, 623] on span at bounding box center [728, 640] width 53 height 39
click at [599, 644] on span "Close" at bounding box center [604, 640] width 42 height 17
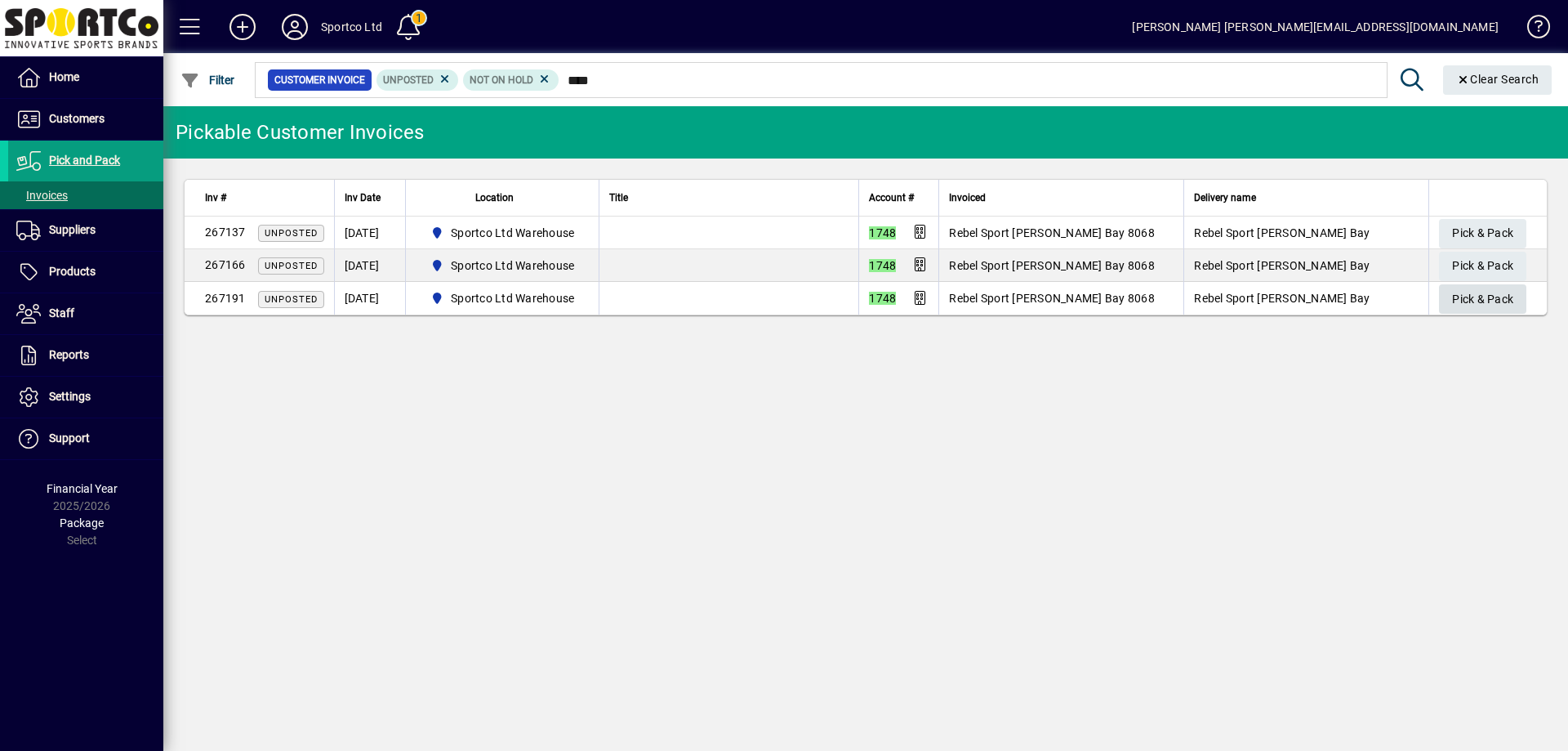
type input "****"
click at [1495, 296] on span "Pick & Pack" at bounding box center [1482, 299] width 61 height 27
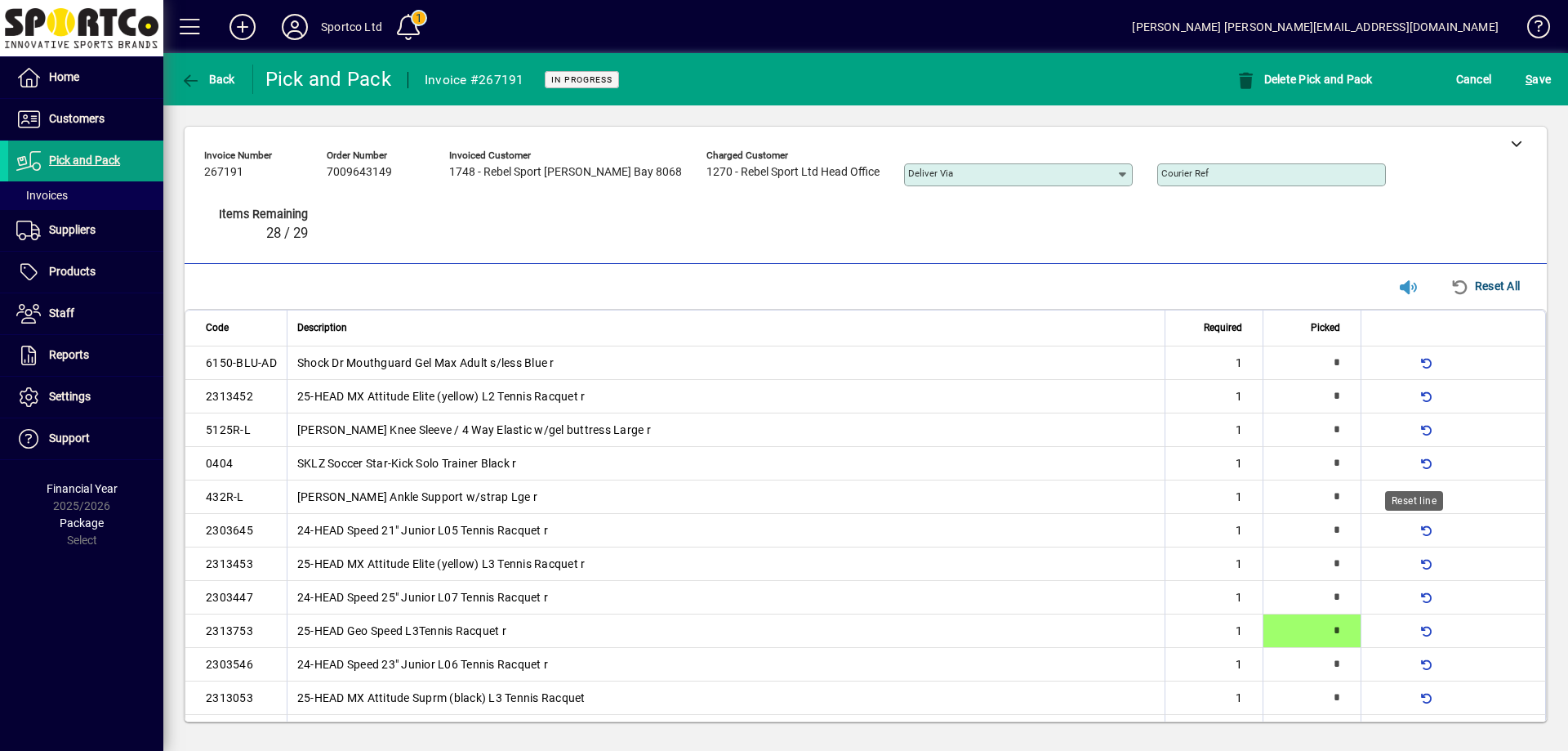
type input "*"
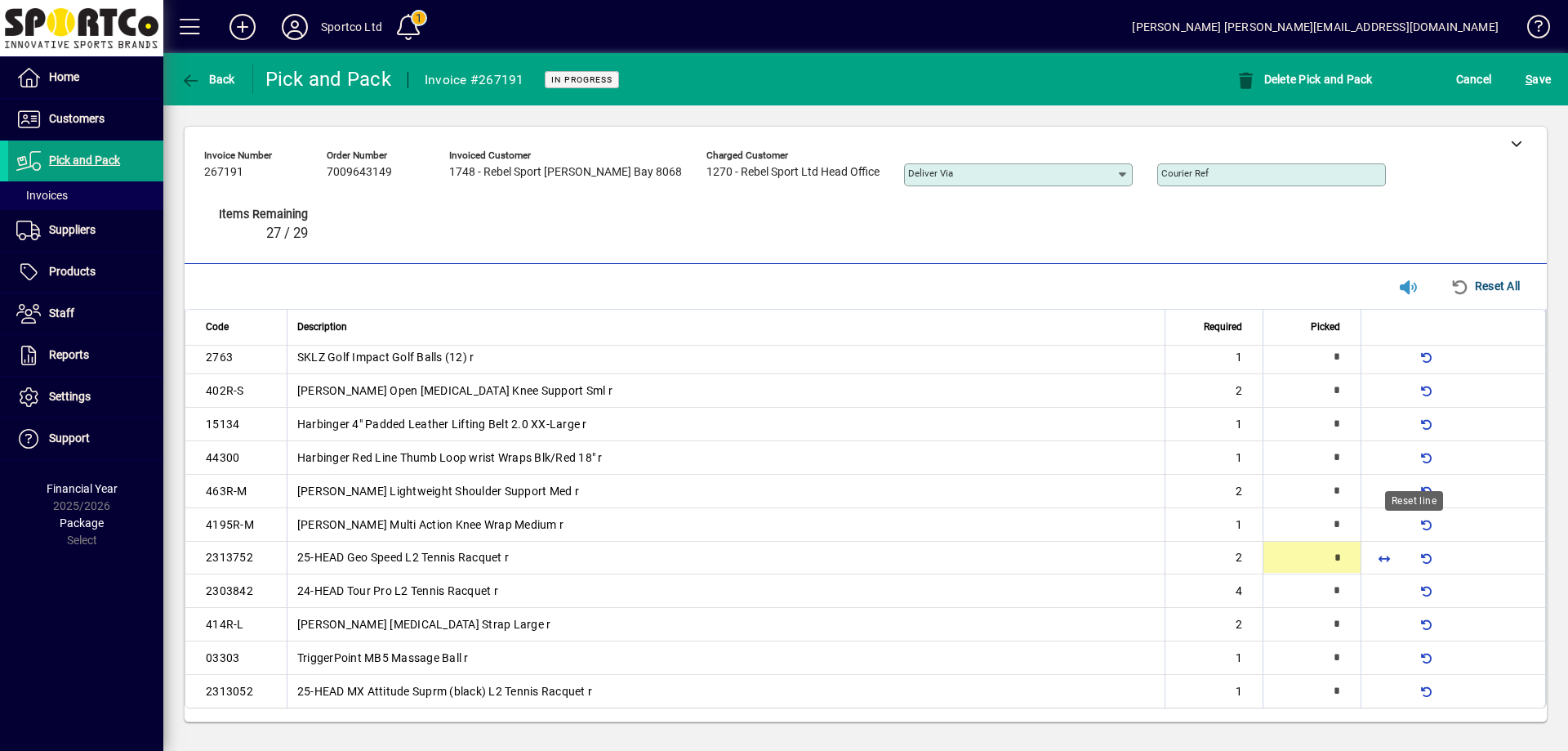
type input "*"
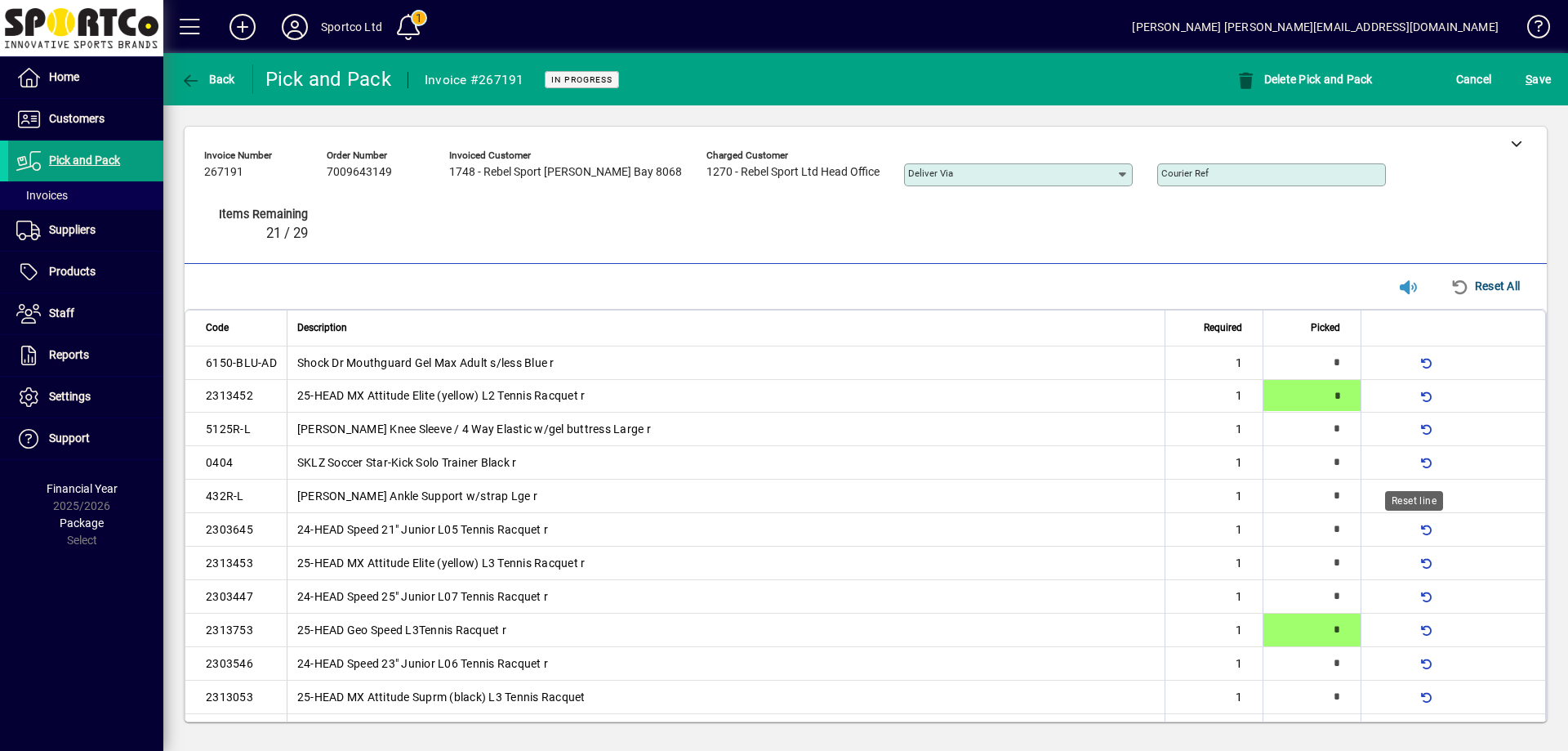
type input "*"
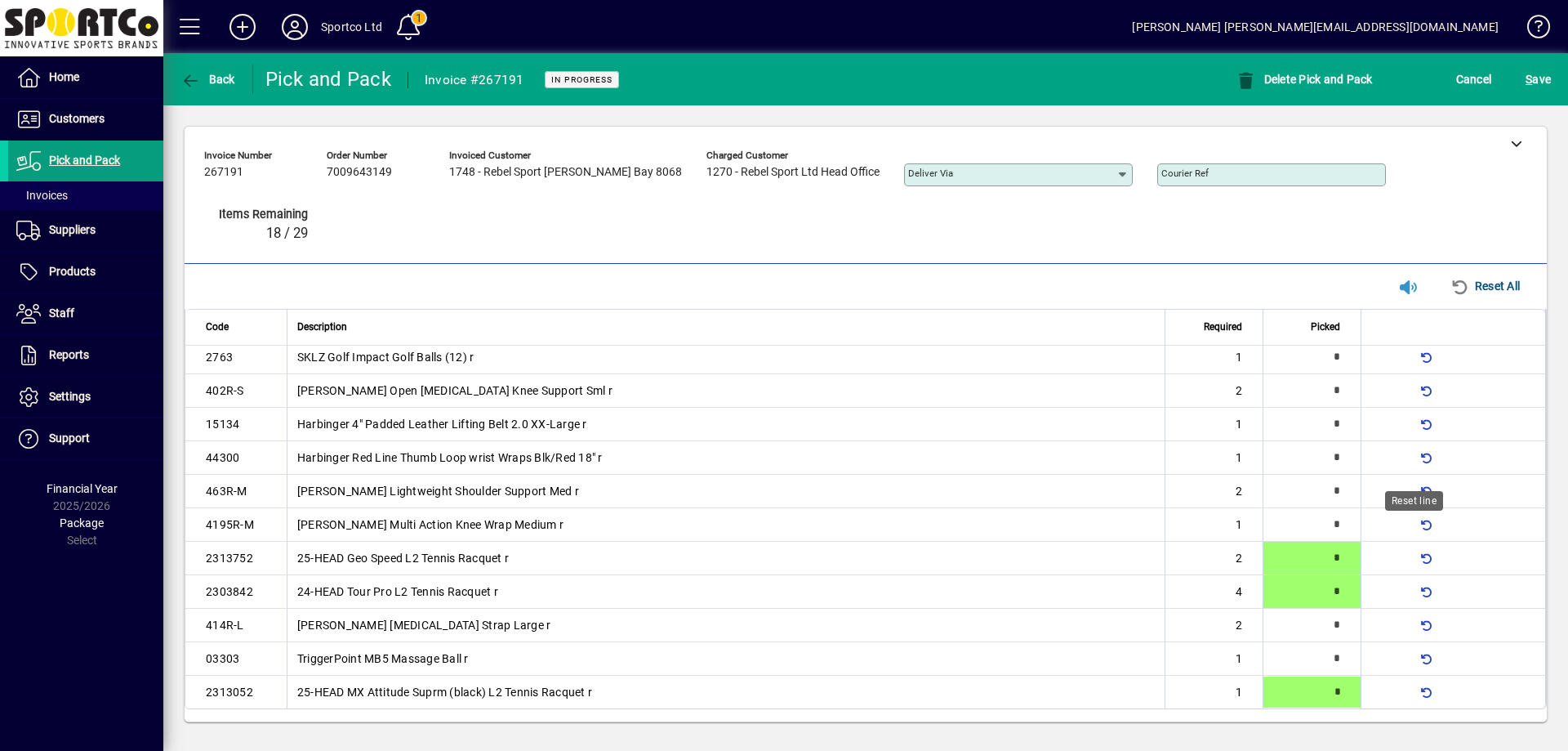
type input "*"
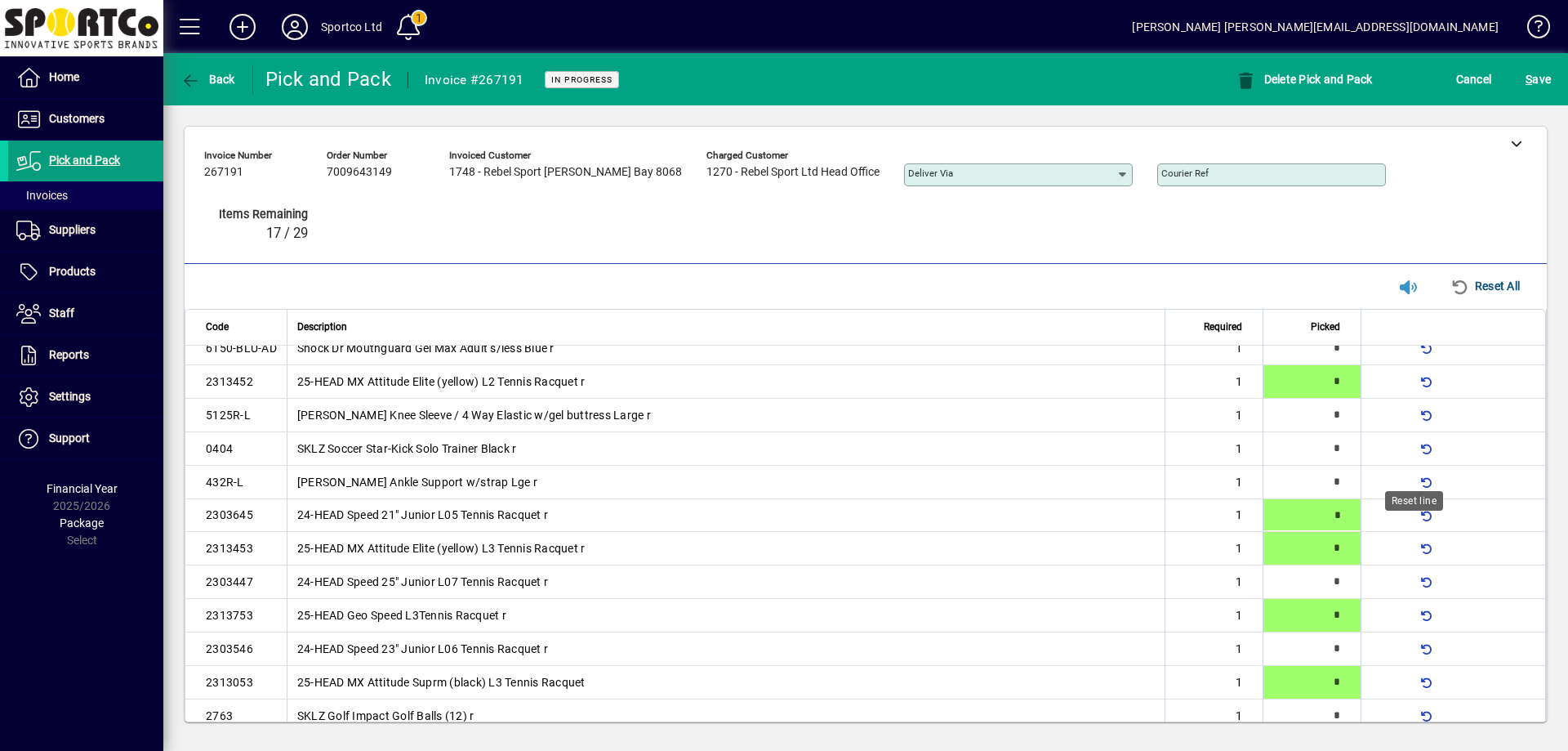
type input "*"
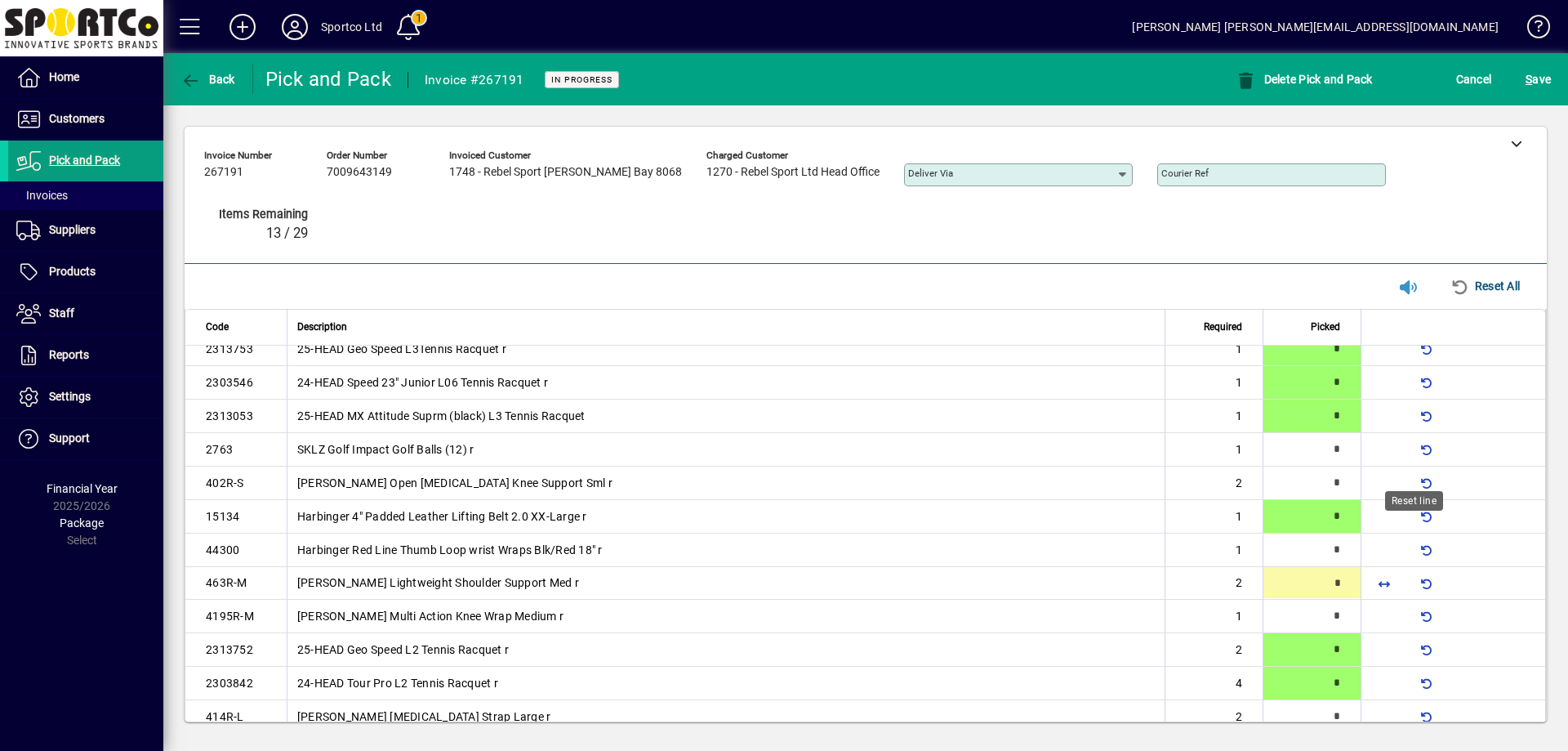
type input "*"
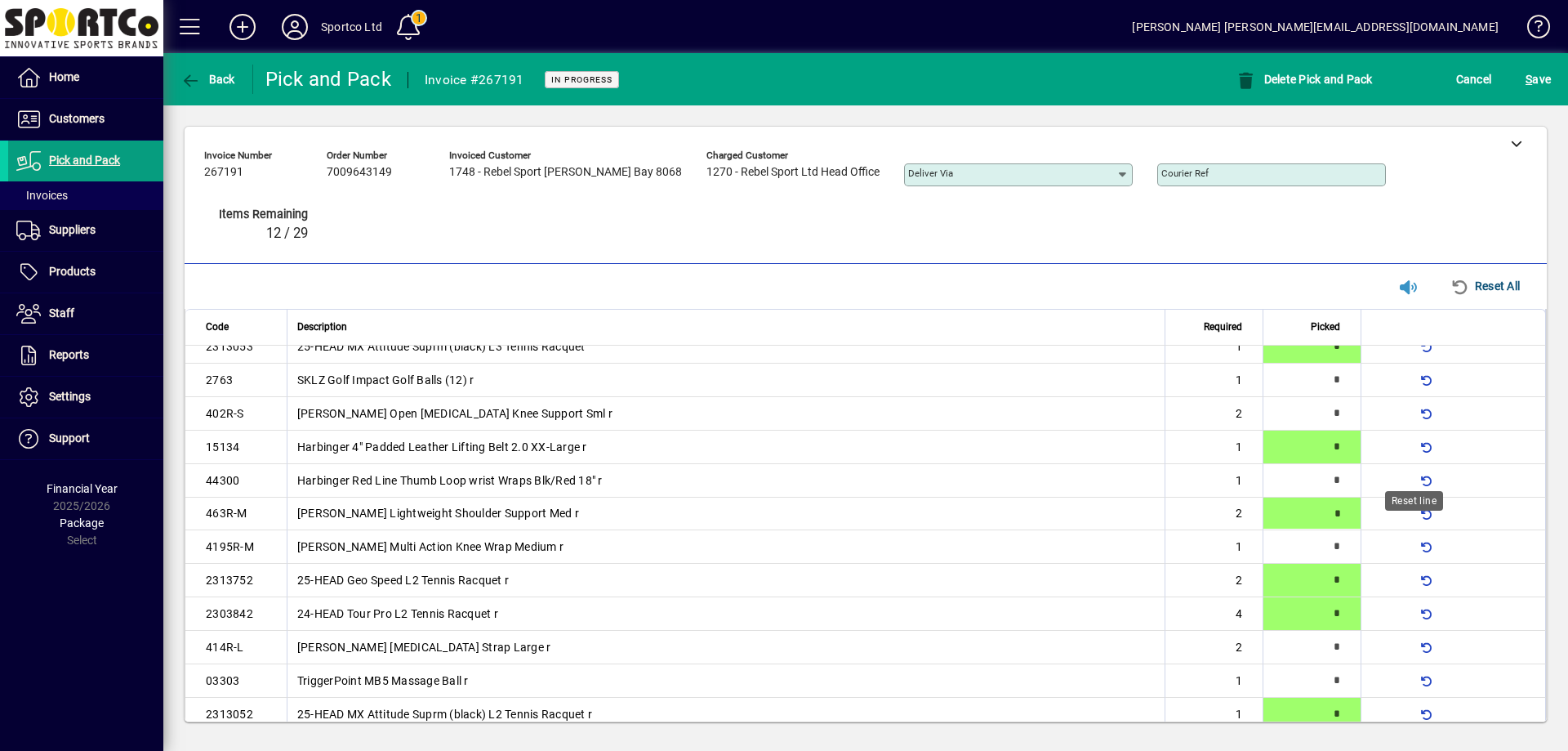
type input "*"
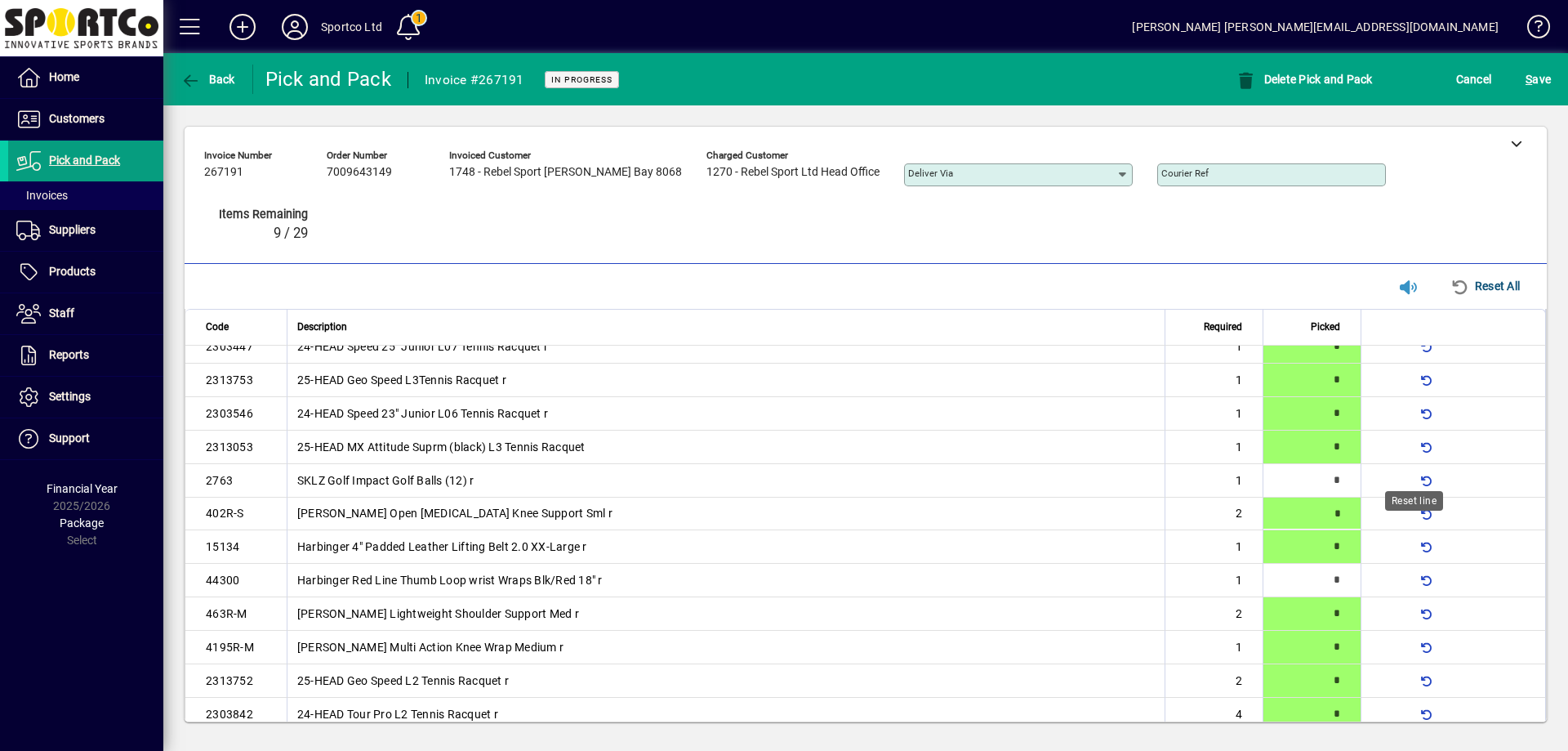
type input "*"
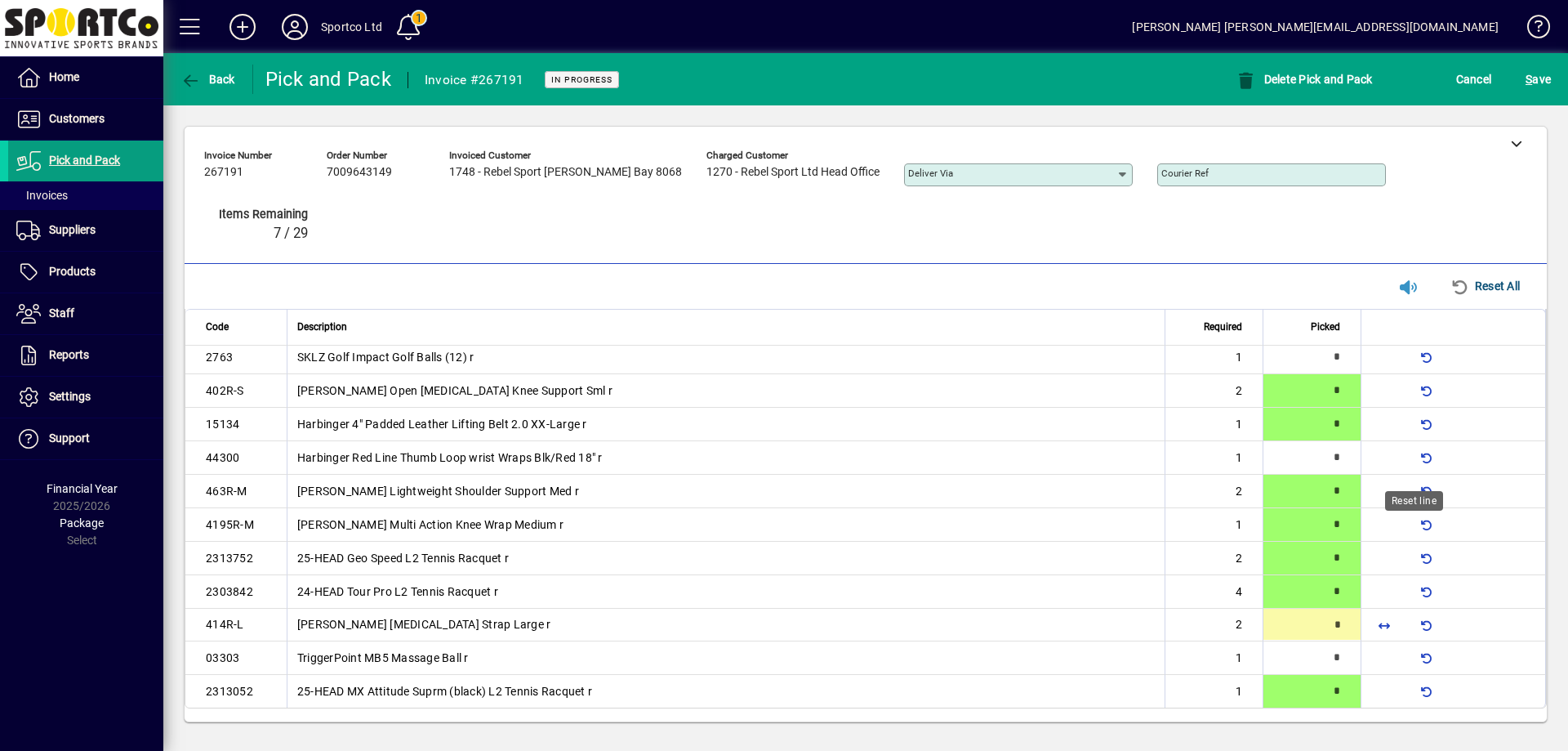
type input "*"
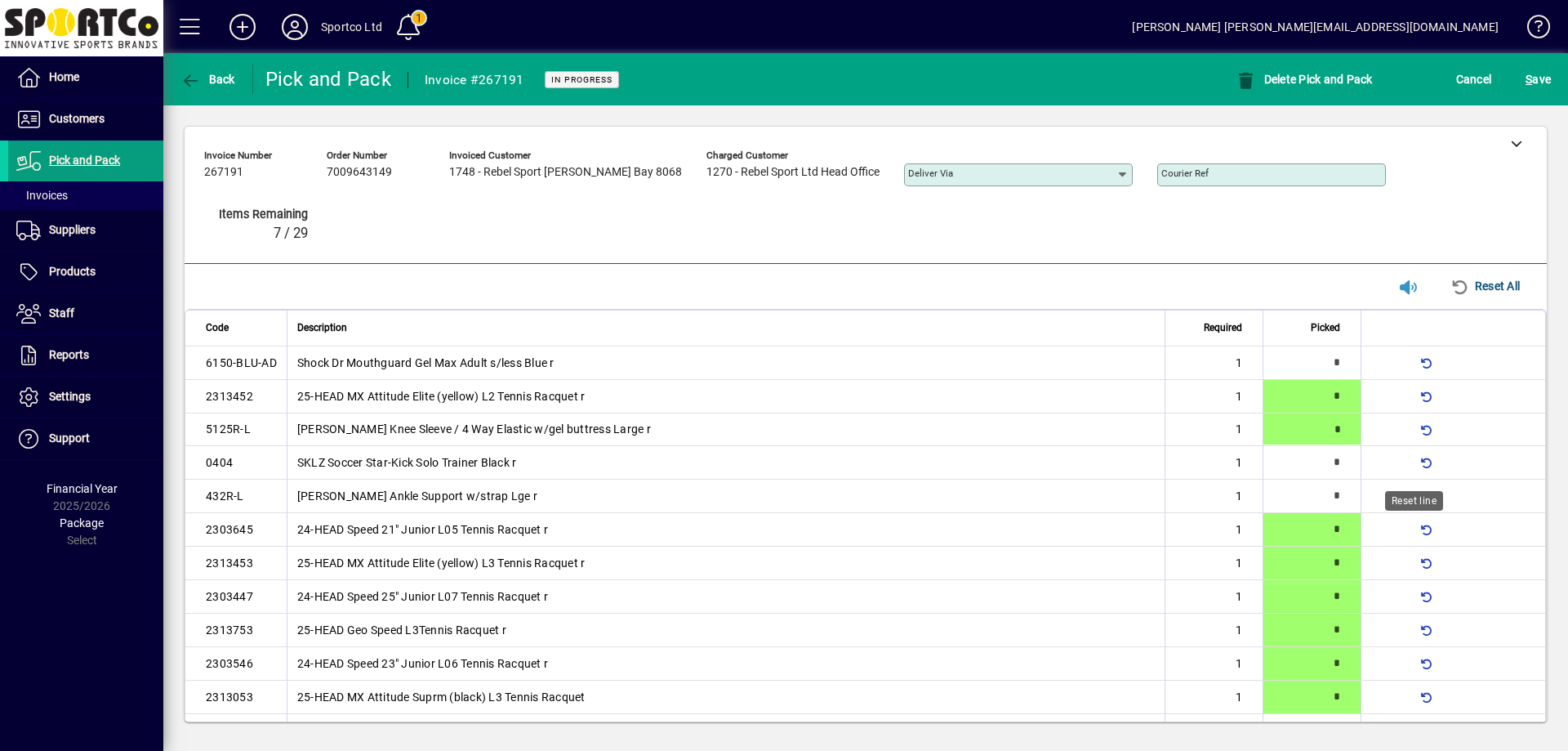
type input "*"
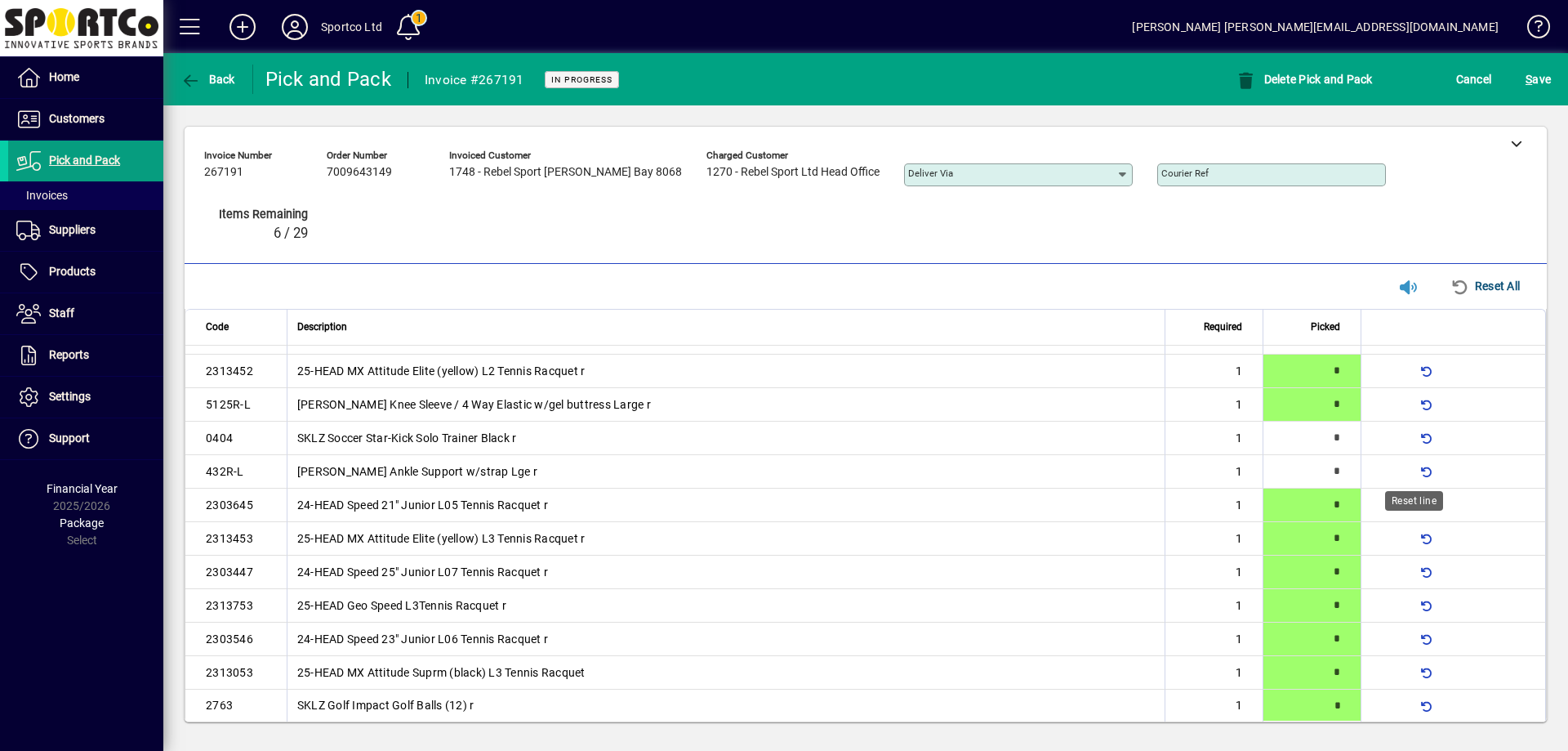
type input "*"
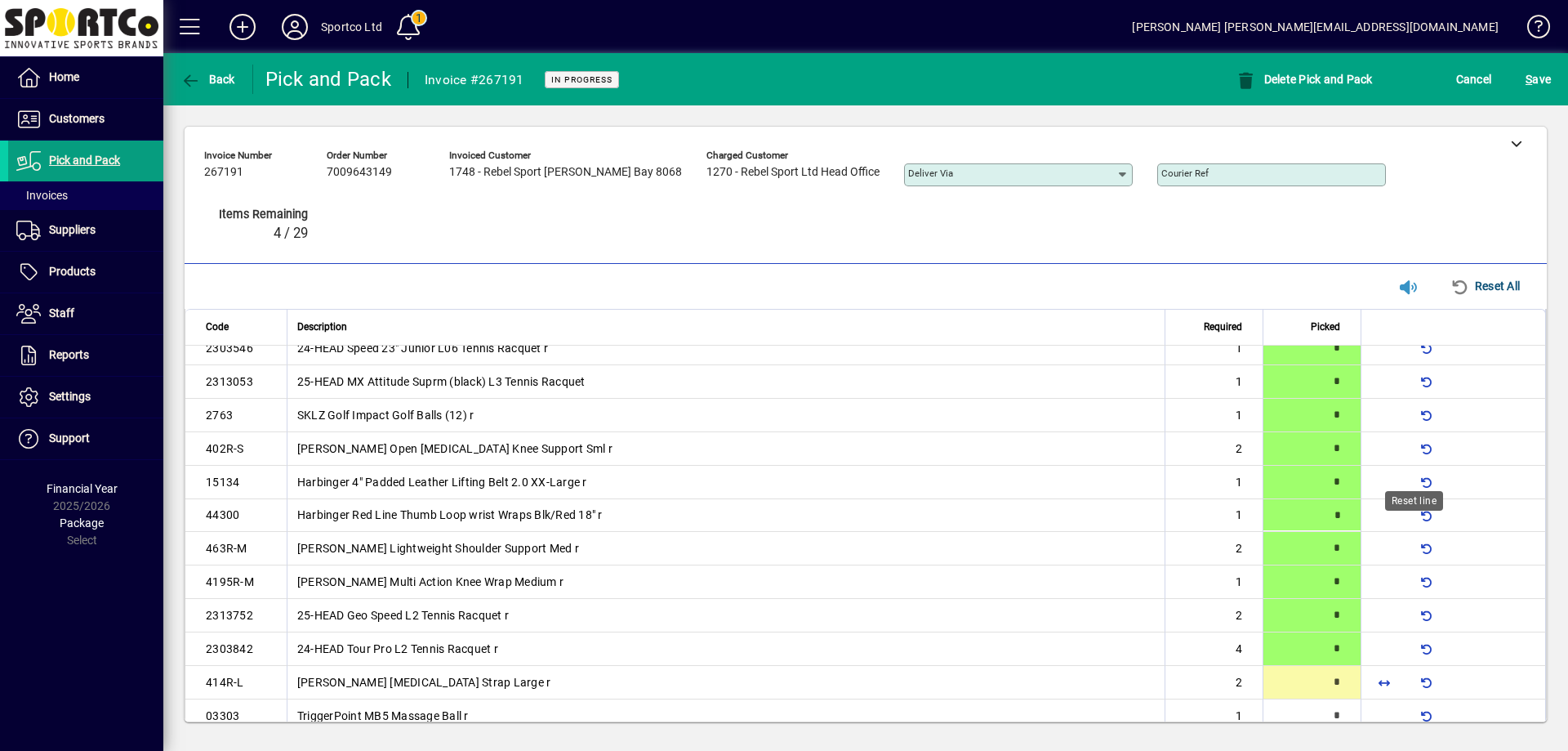
type input "*"
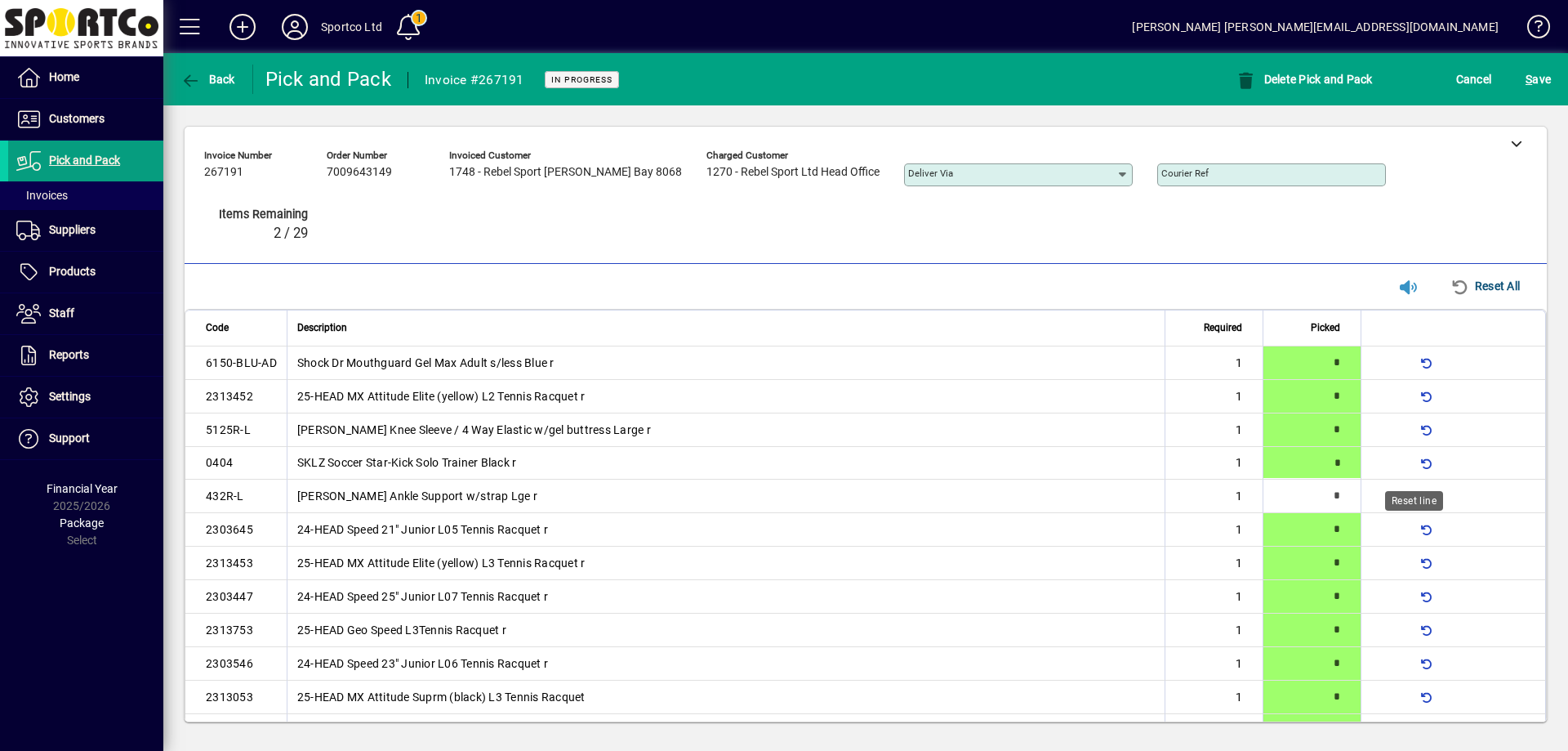
type input "*"
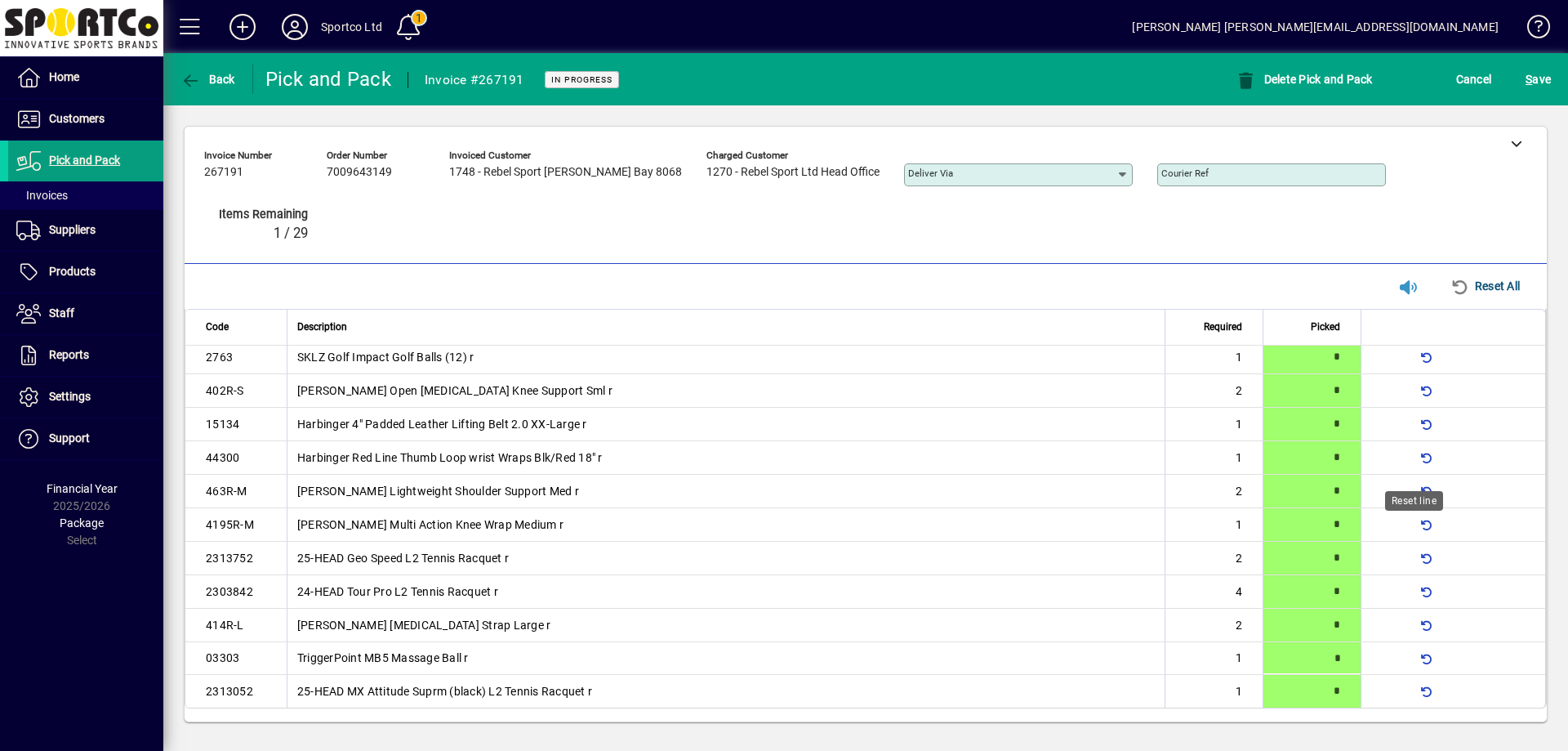
type input "*"
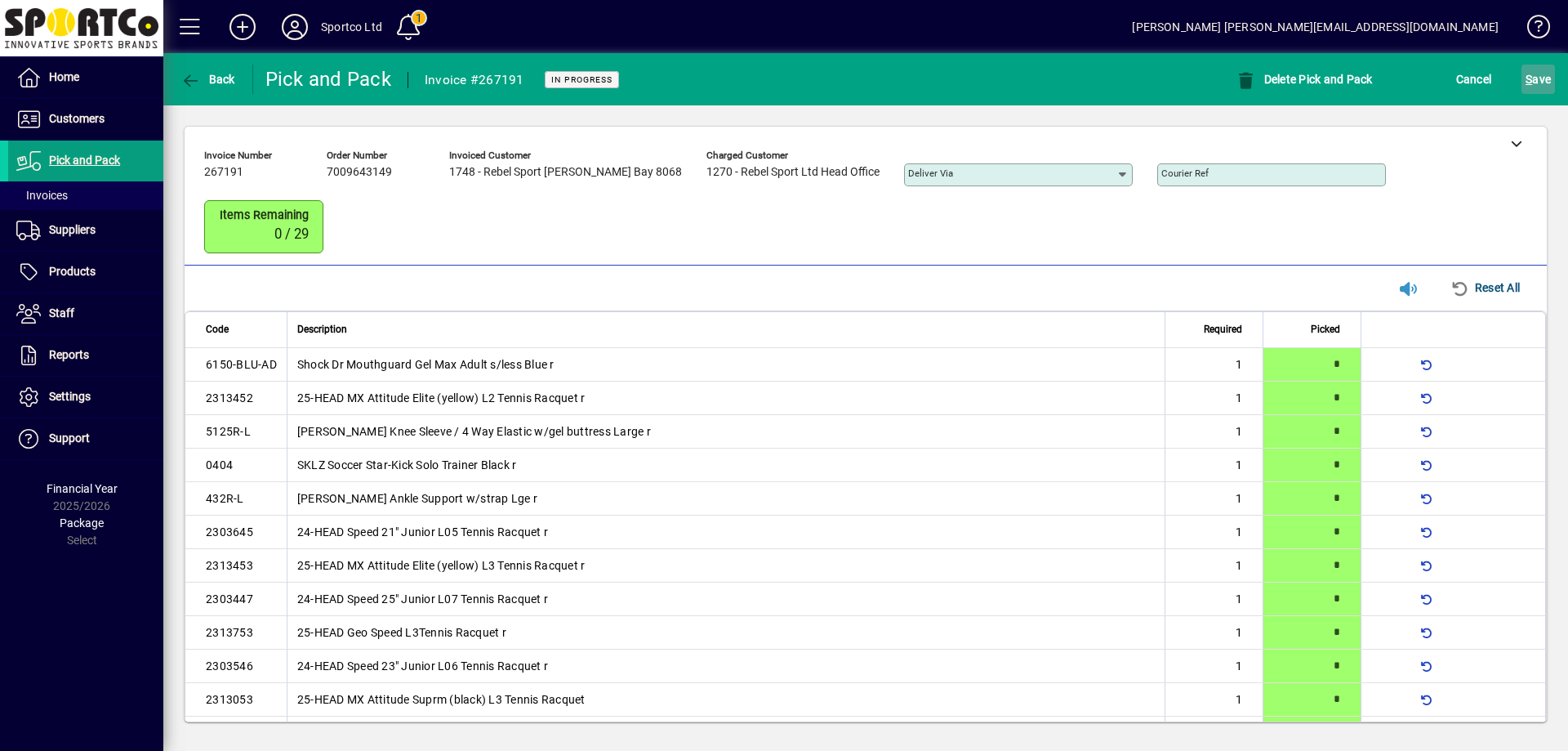
click at [1543, 70] on span "S ave" at bounding box center [1538, 79] width 25 height 26
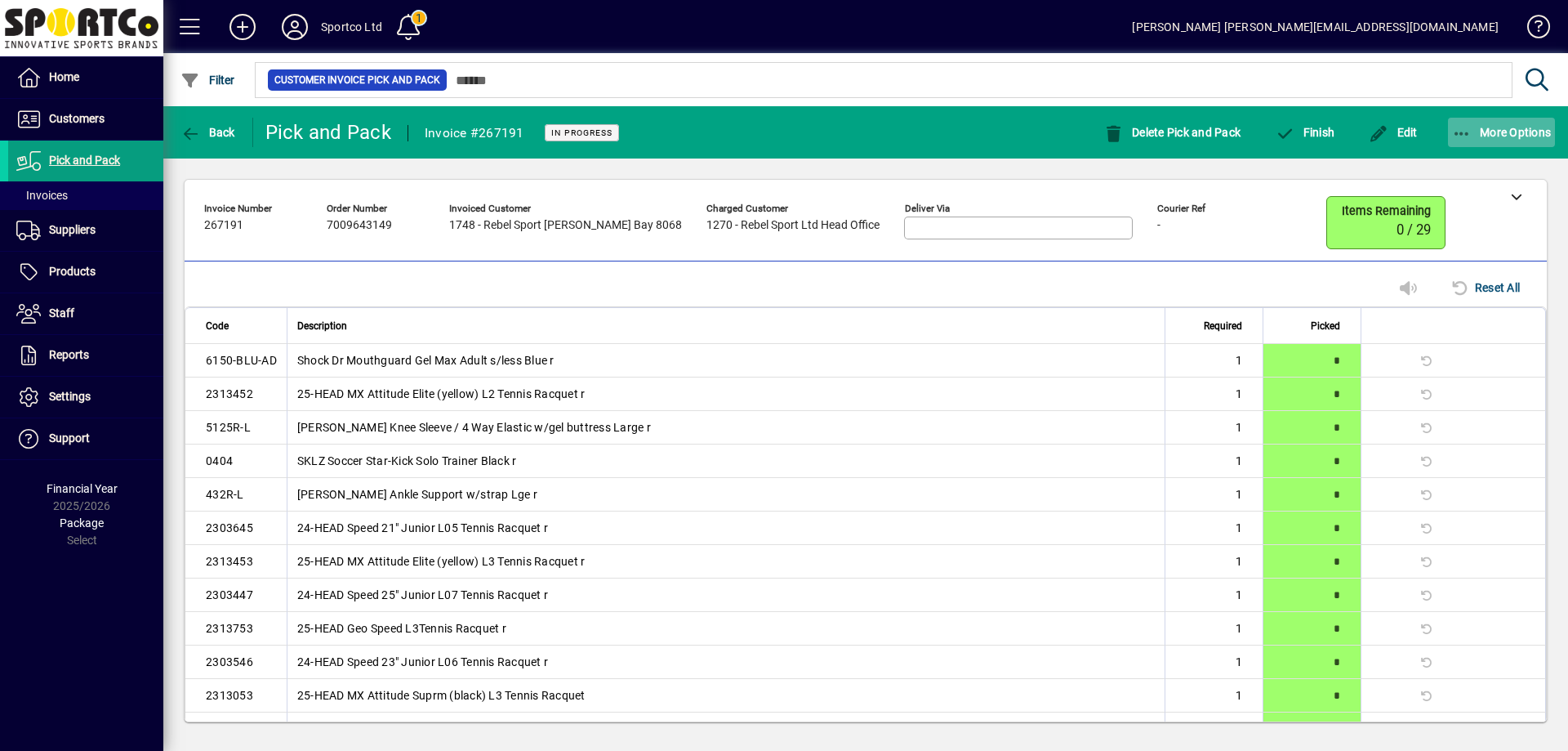
click at [1466, 128] on icon "button" at bounding box center [1462, 133] width 21 height 16
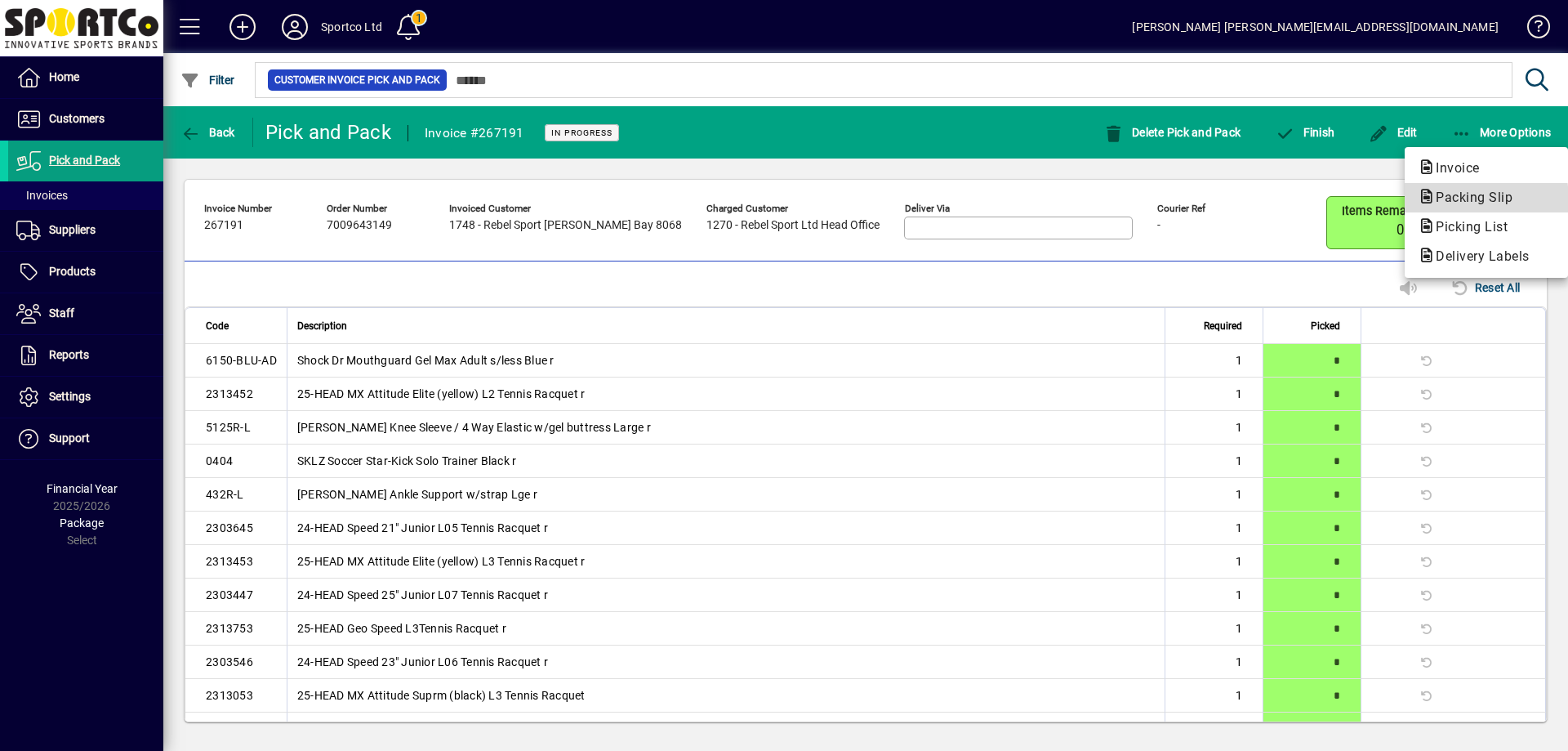
click at [1447, 199] on span "Packing Slip" at bounding box center [1469, 197] width 103 height 16
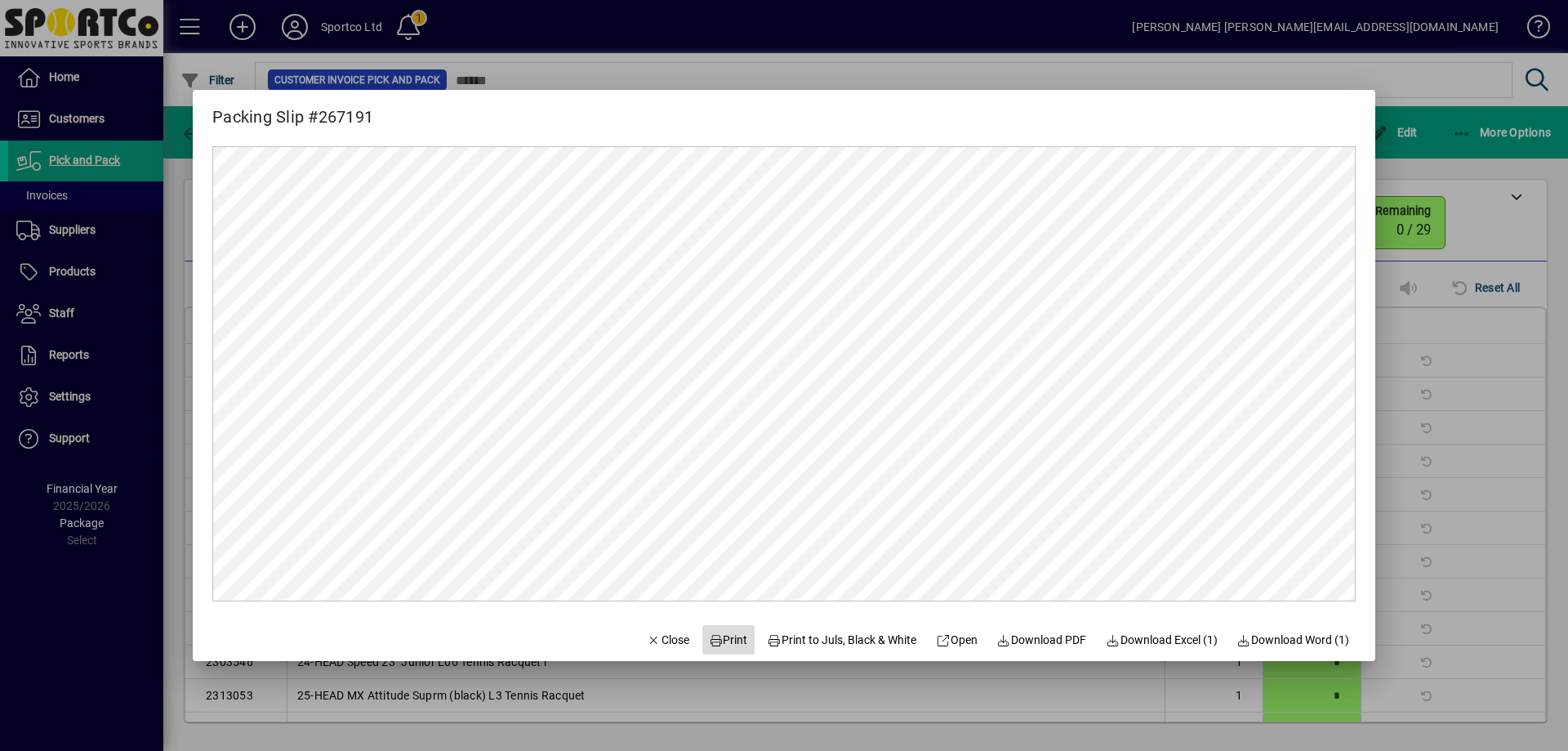
click at [716, 632] on span "Print" at bounding box center [728, 640] width 39 height 17
click at [659, 628] on span "button" at bounding box center [667, 640] width 55 height 39
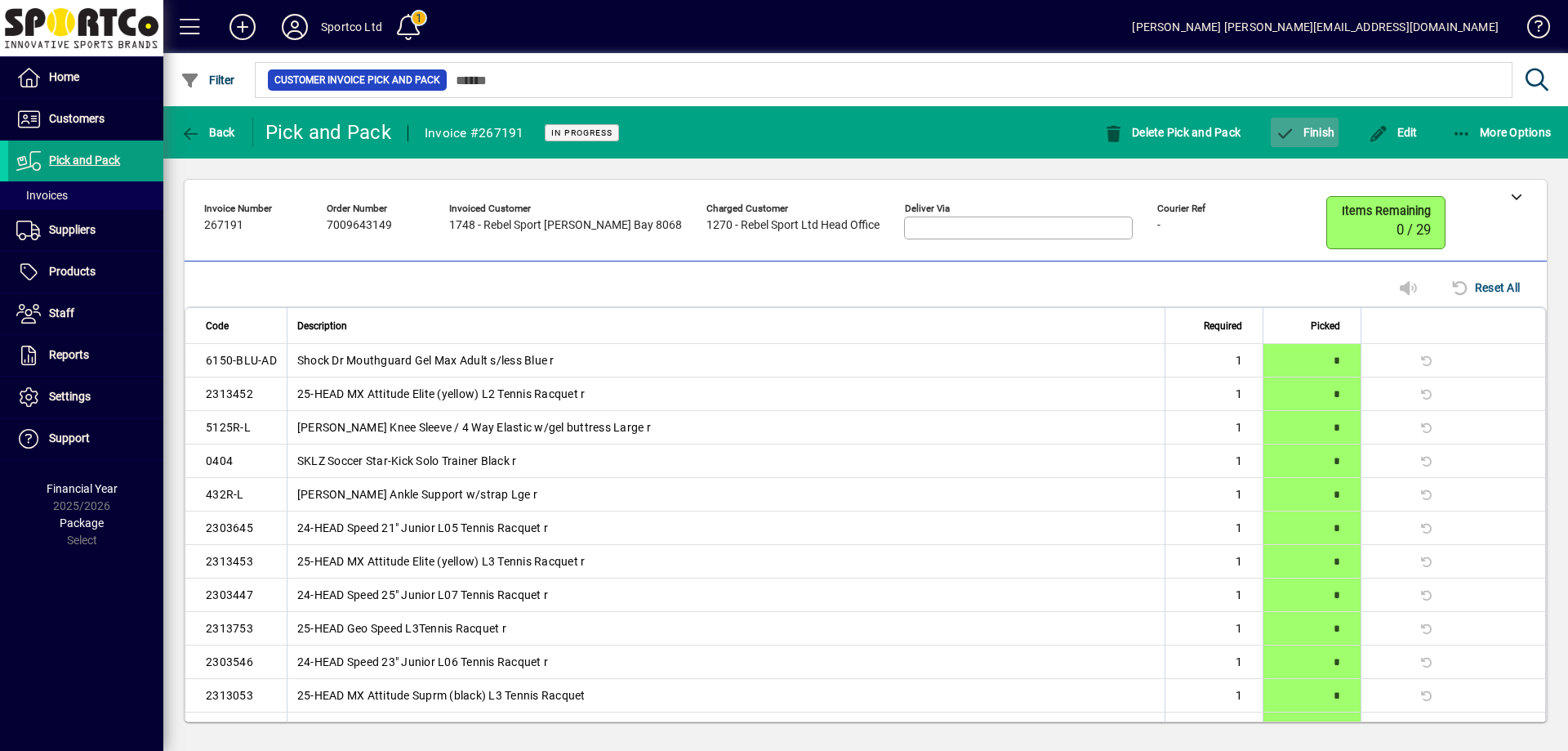
click at [1310, 127] on span "Finish" at bounding box center [1304, 133] width 59 height 13
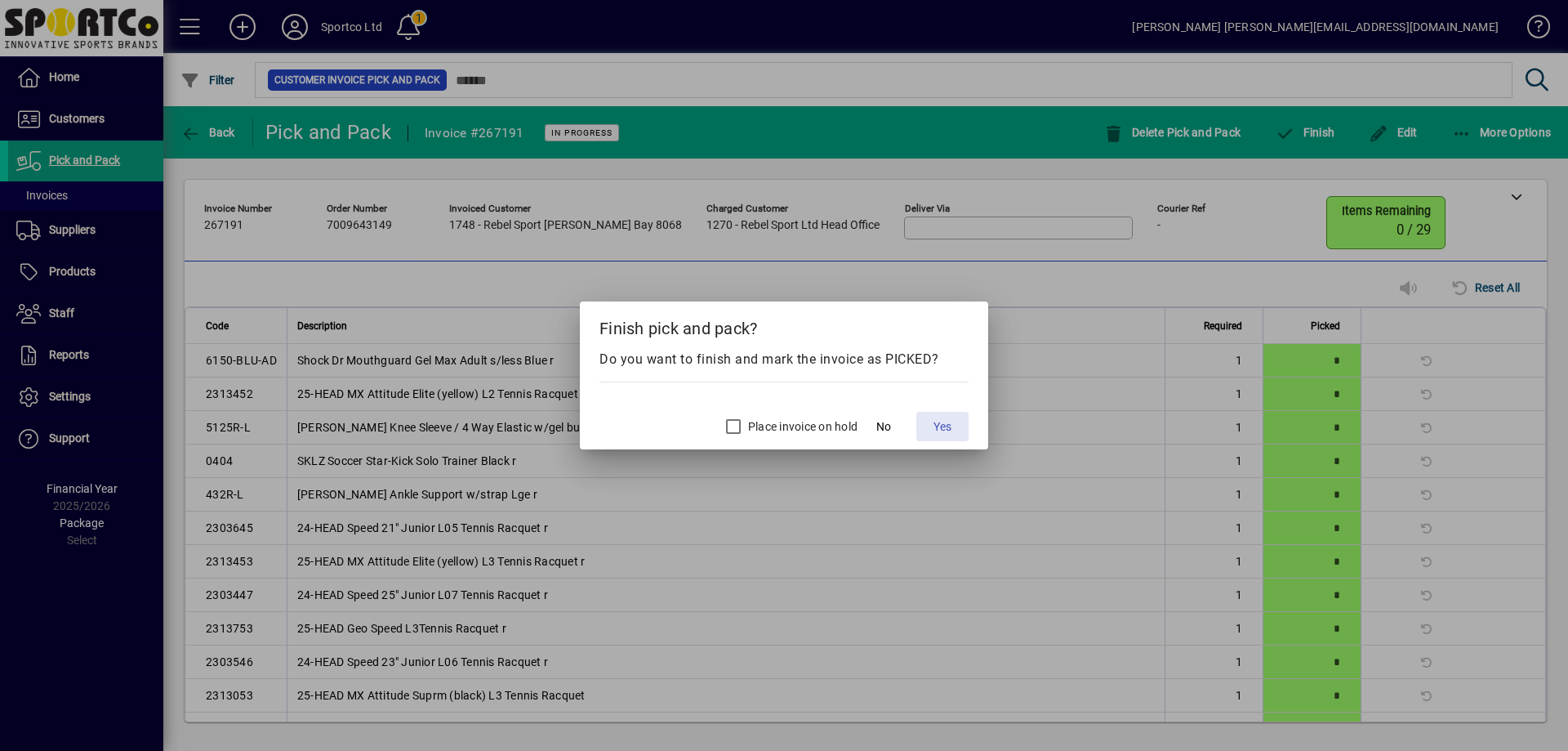
click at [936, 427] on span "Yes" at bounding box center [941, 427] width 18 height 17
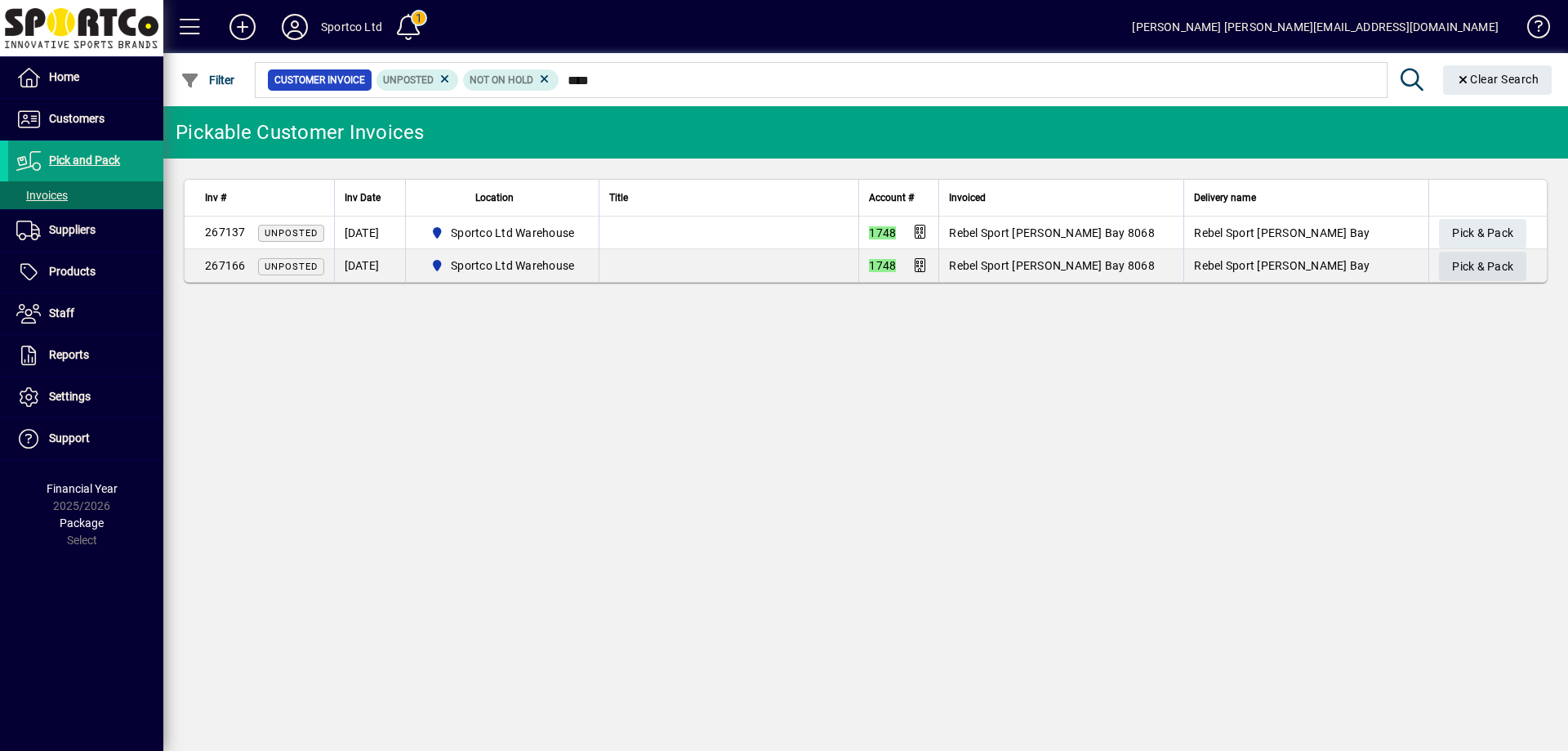
type input "****"
click at [1488, 264] on span "Pick & Pack" at bounding box center [1482, 266] width 61 height 27
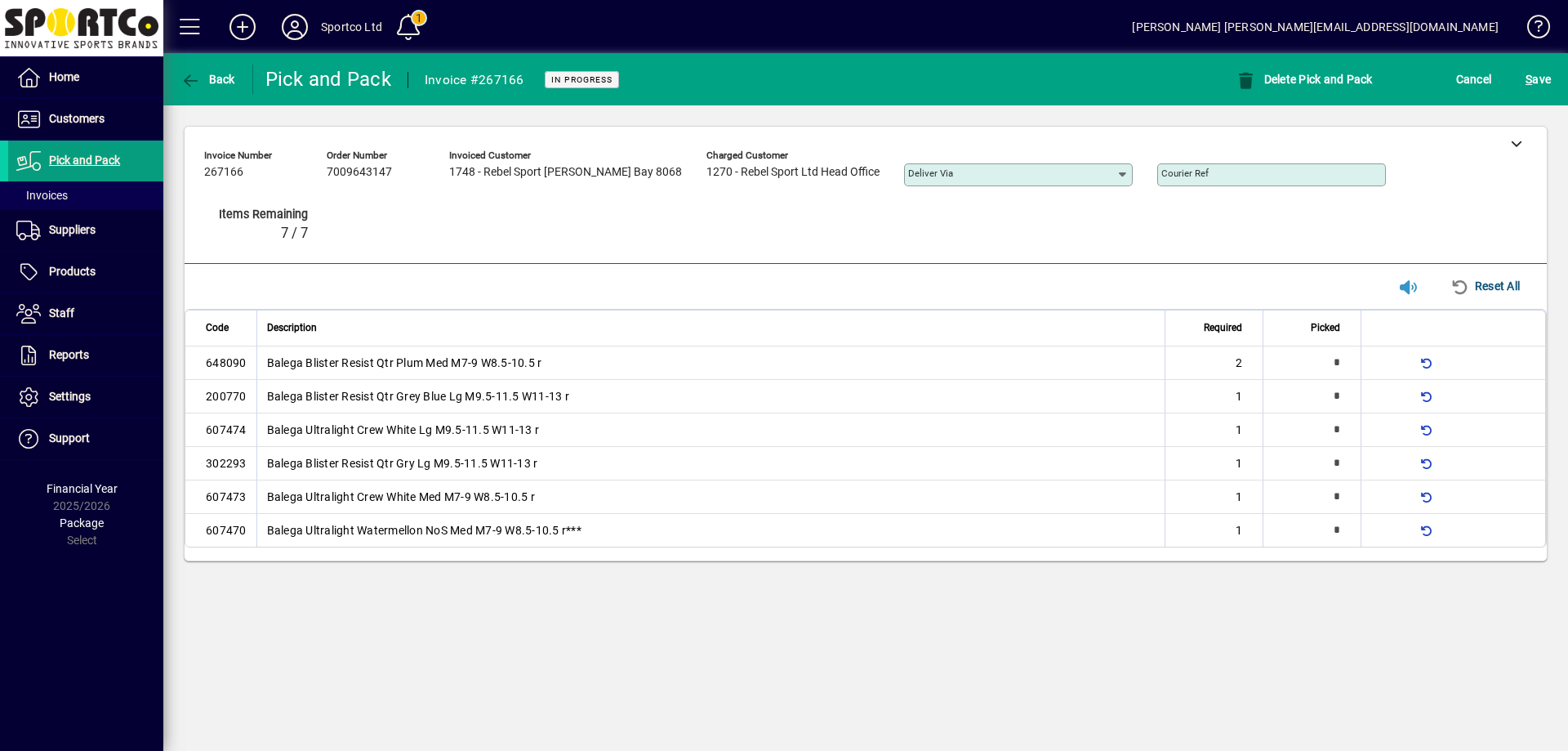
type input "*"
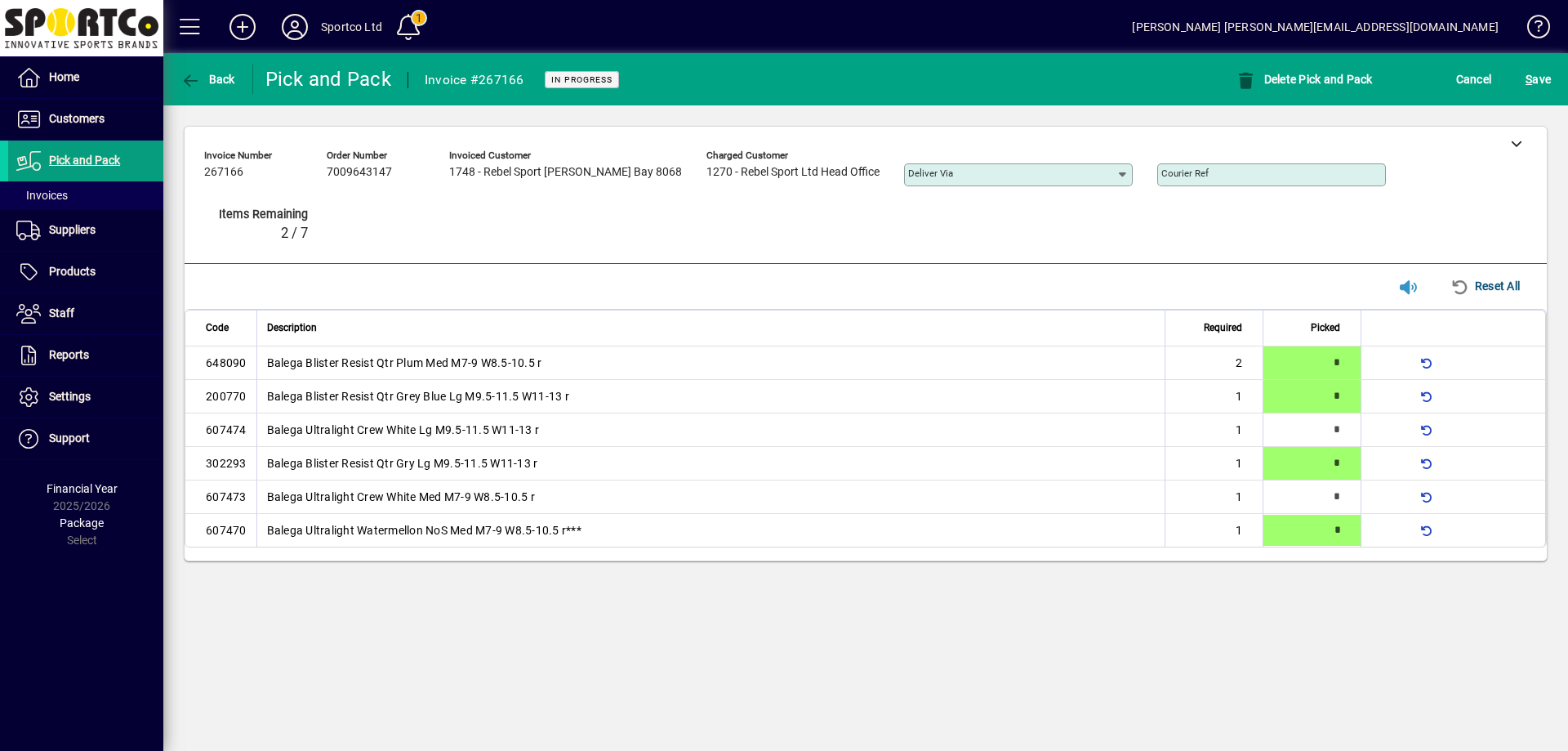
type input "*"
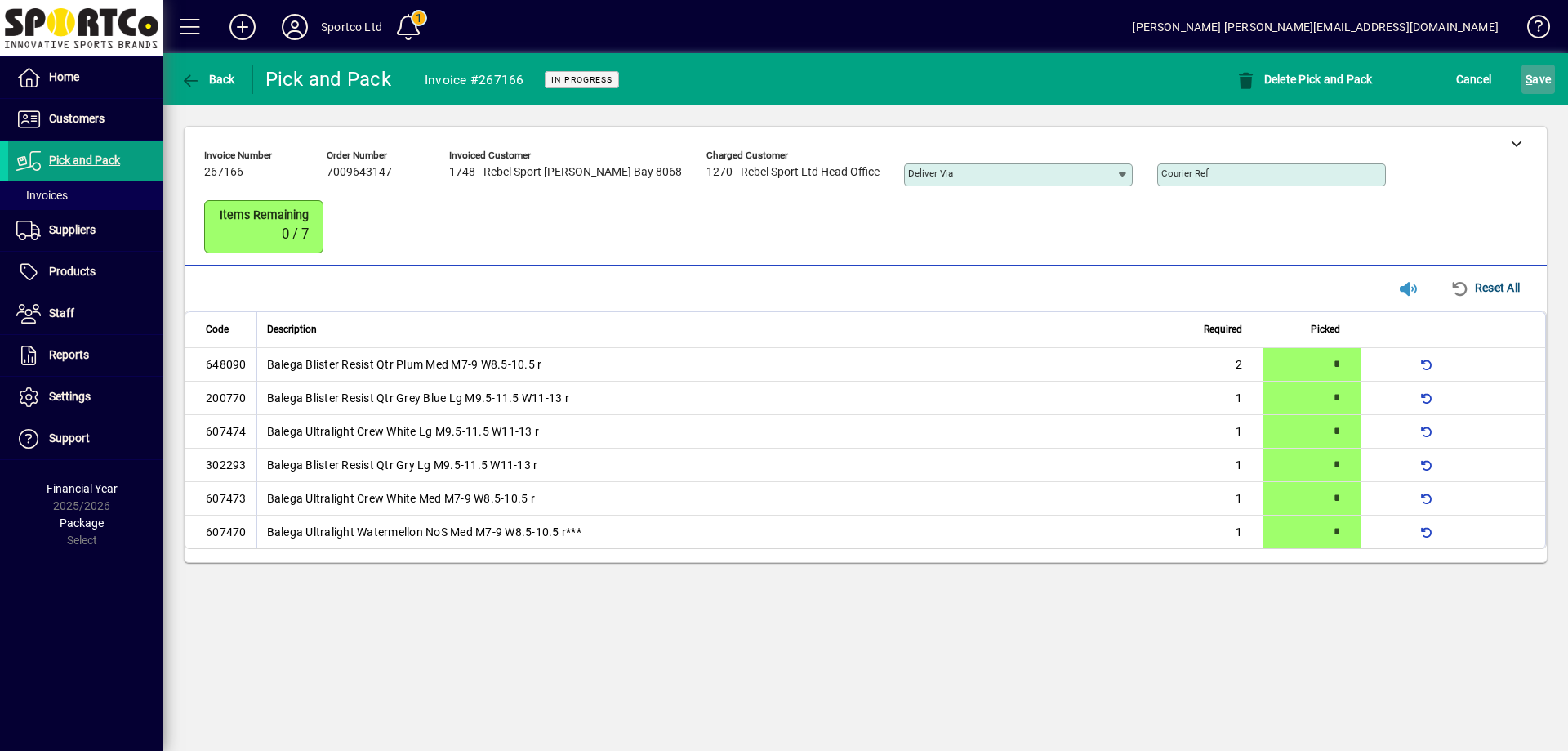
click at [1536, 75] on span "S ave" at bounding box center [1538, 79] width 25 height 26
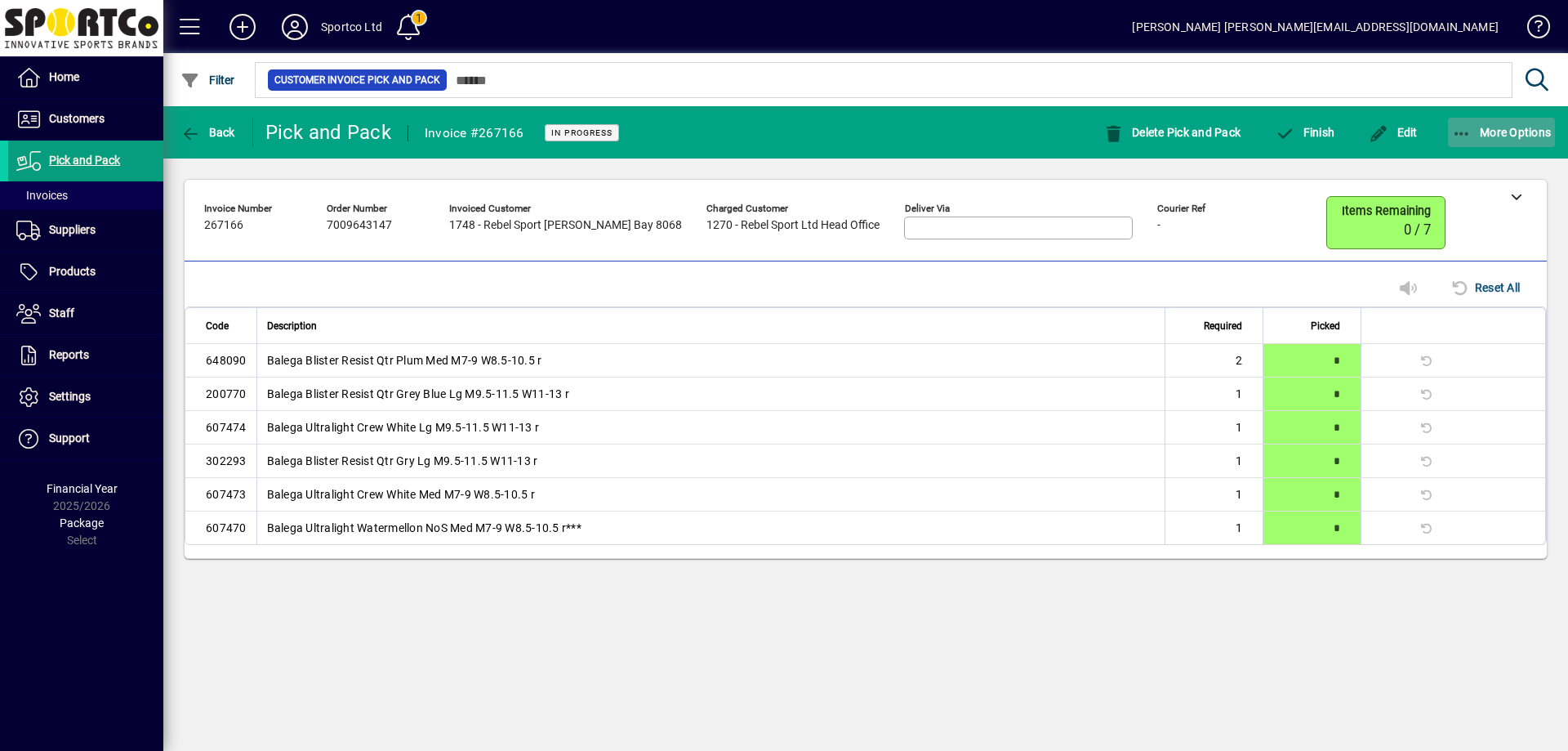
click at [1463, 128] on icon "button" at bounding box center [1462, 133] width 21 height 16
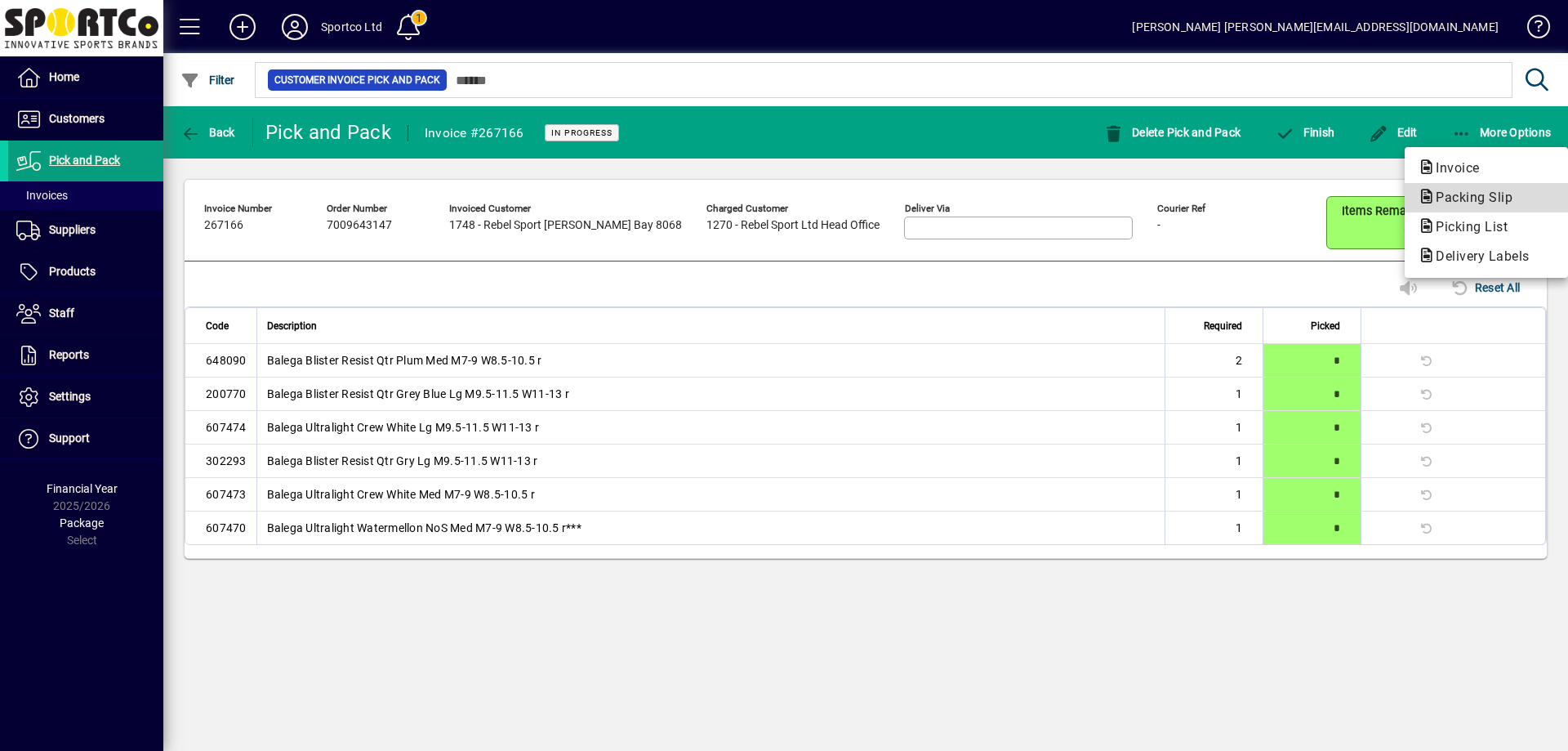
click at [1452, 192] on span "Packing Slip" at bounding box center [1469, 197] width 103 height 16
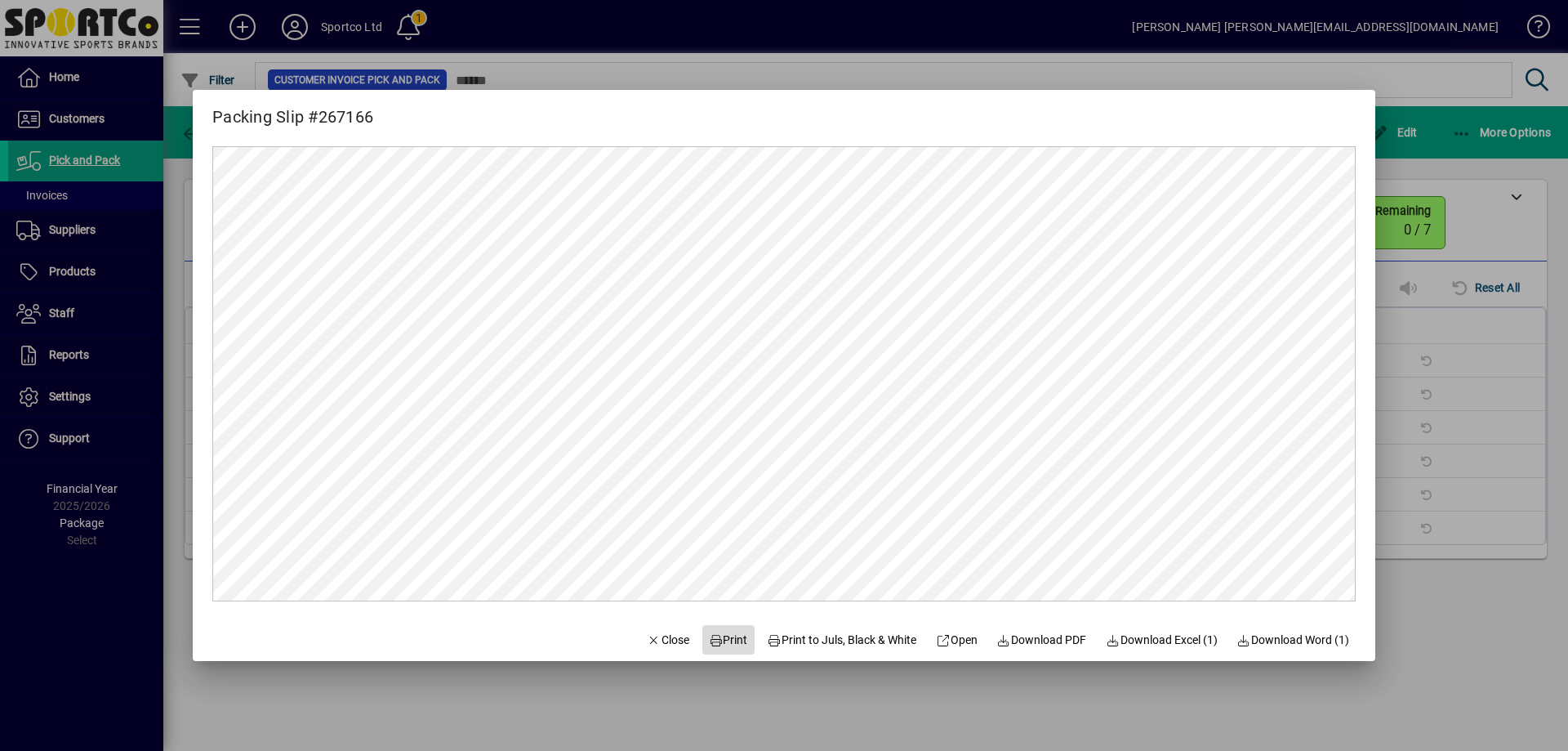
click at [726, 638] on span "Print" at bounding box center [728, 640] width 39 height 17
drag, startPoint x: 640, startPoint y: 637, endPoint x: 647, endPoint y: 631, distance: 9.2
click at [646, 637] on span "Close" at bounding box center [667, 640] width 42 height 17
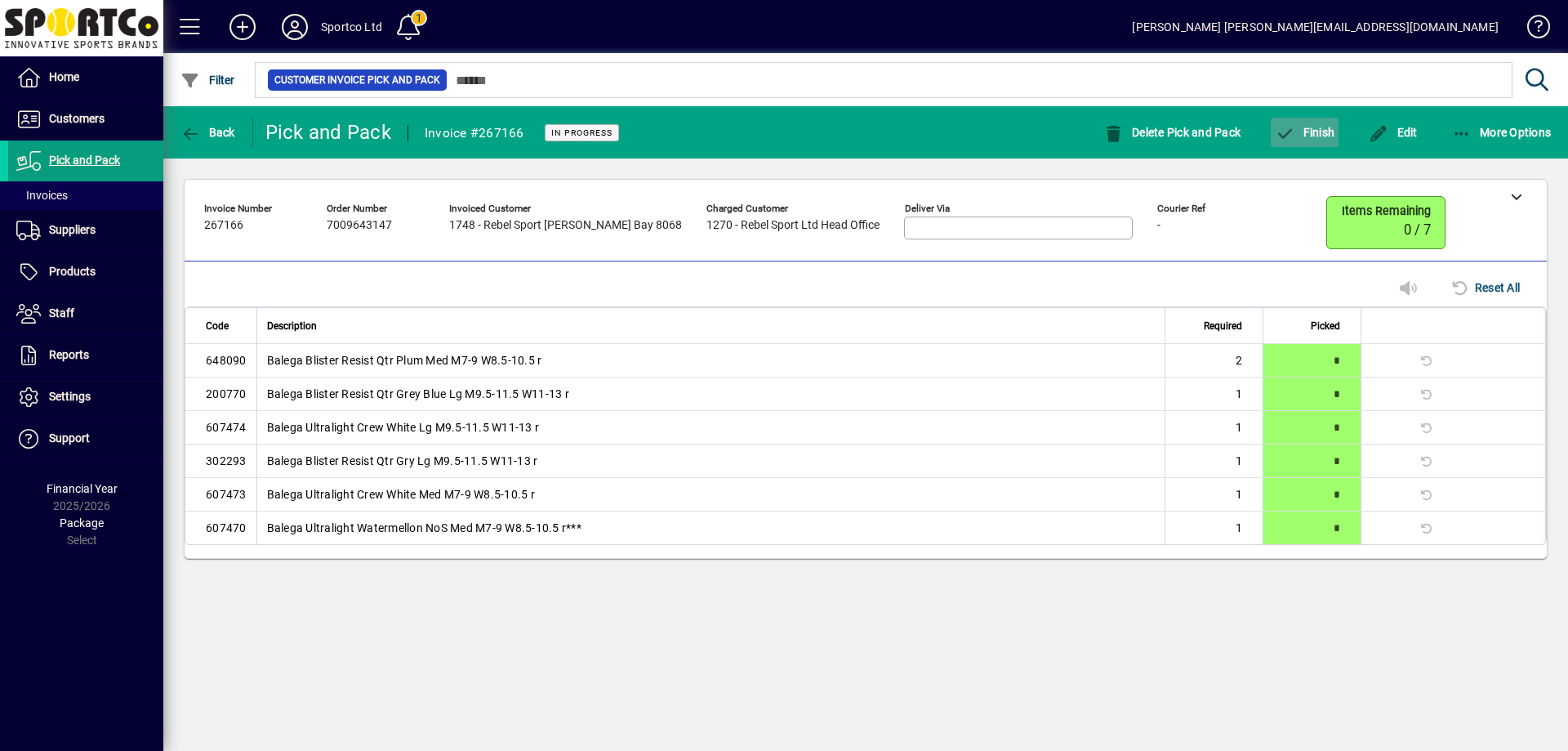
click at [1296, 129] on span "Finish" at bounding box center [1304, 133] width 59 height 13
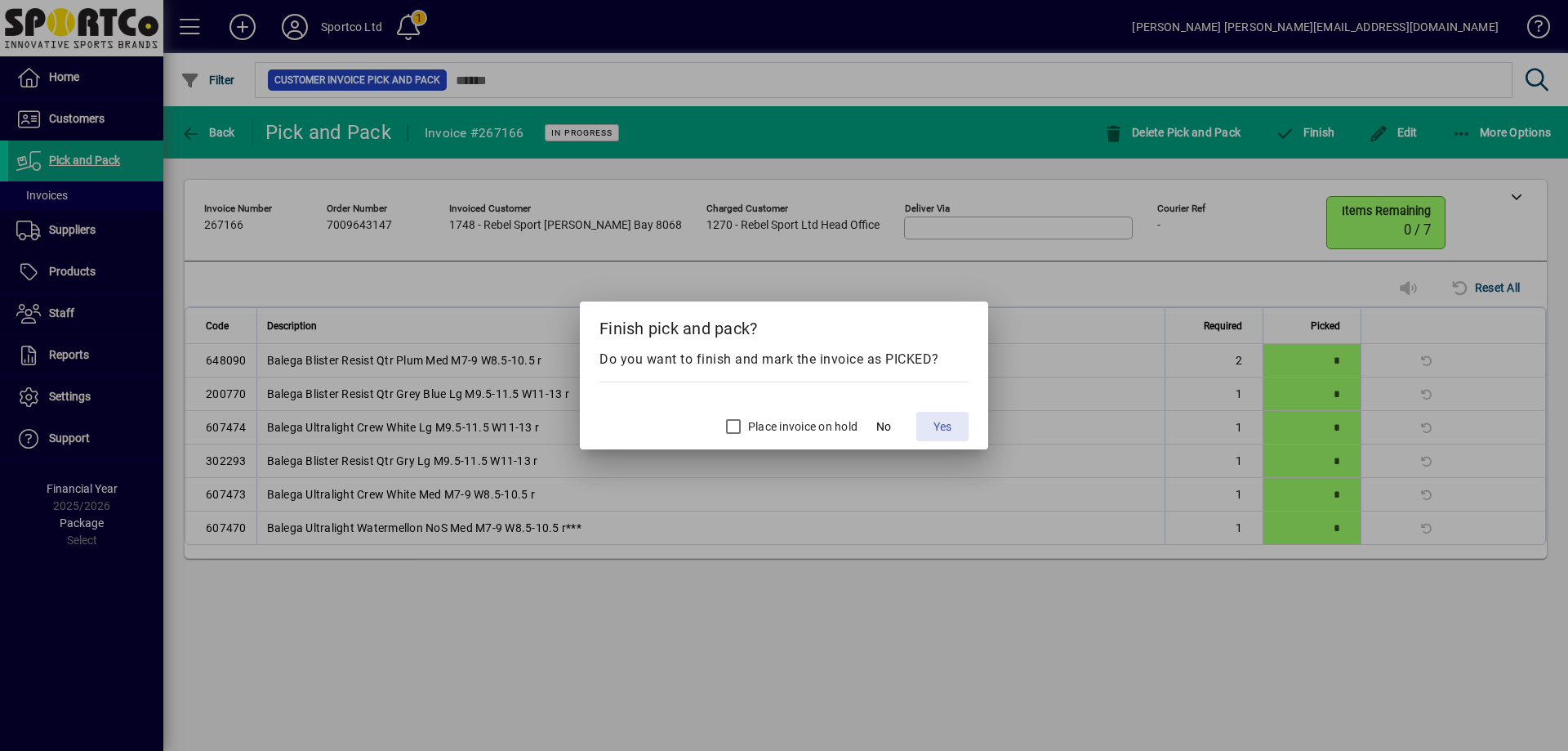
click at [943, 420] on span "Yes" at bounding box center [941, 427] width 18 height 17
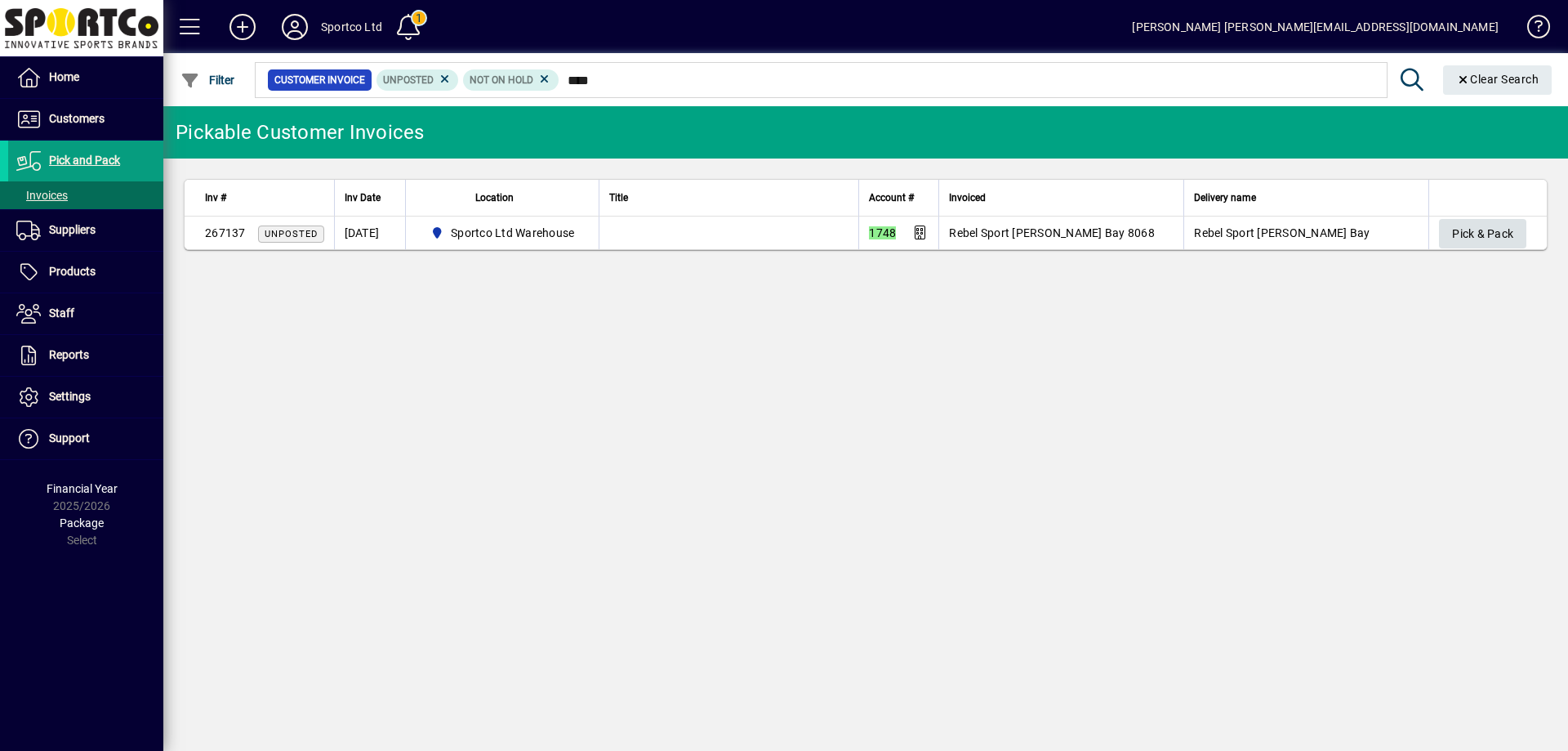
type input "****"
click at [1488, 233] on span "Pick & Pack" at bounding box center [1482, 234] width 61 height 27
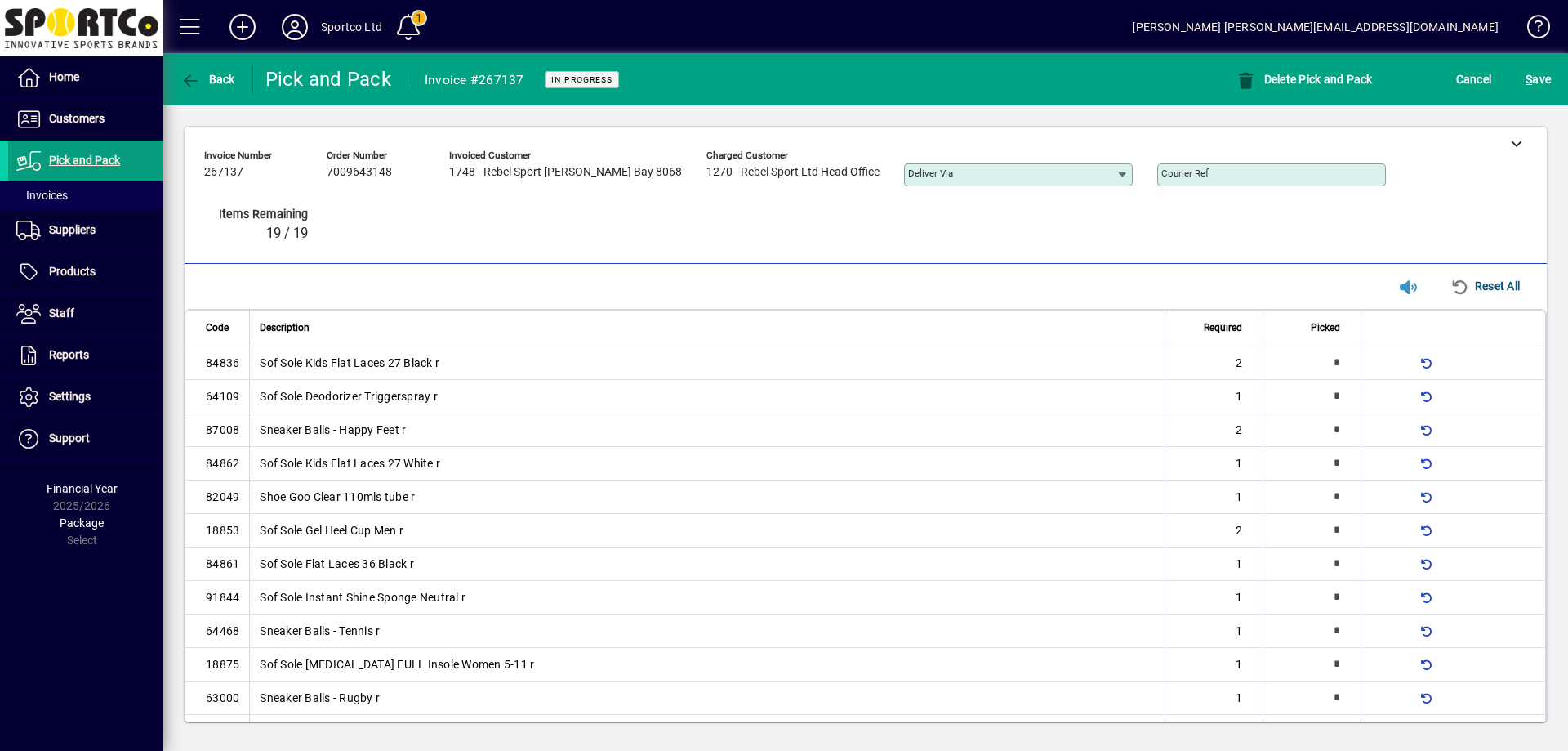
type input "*"
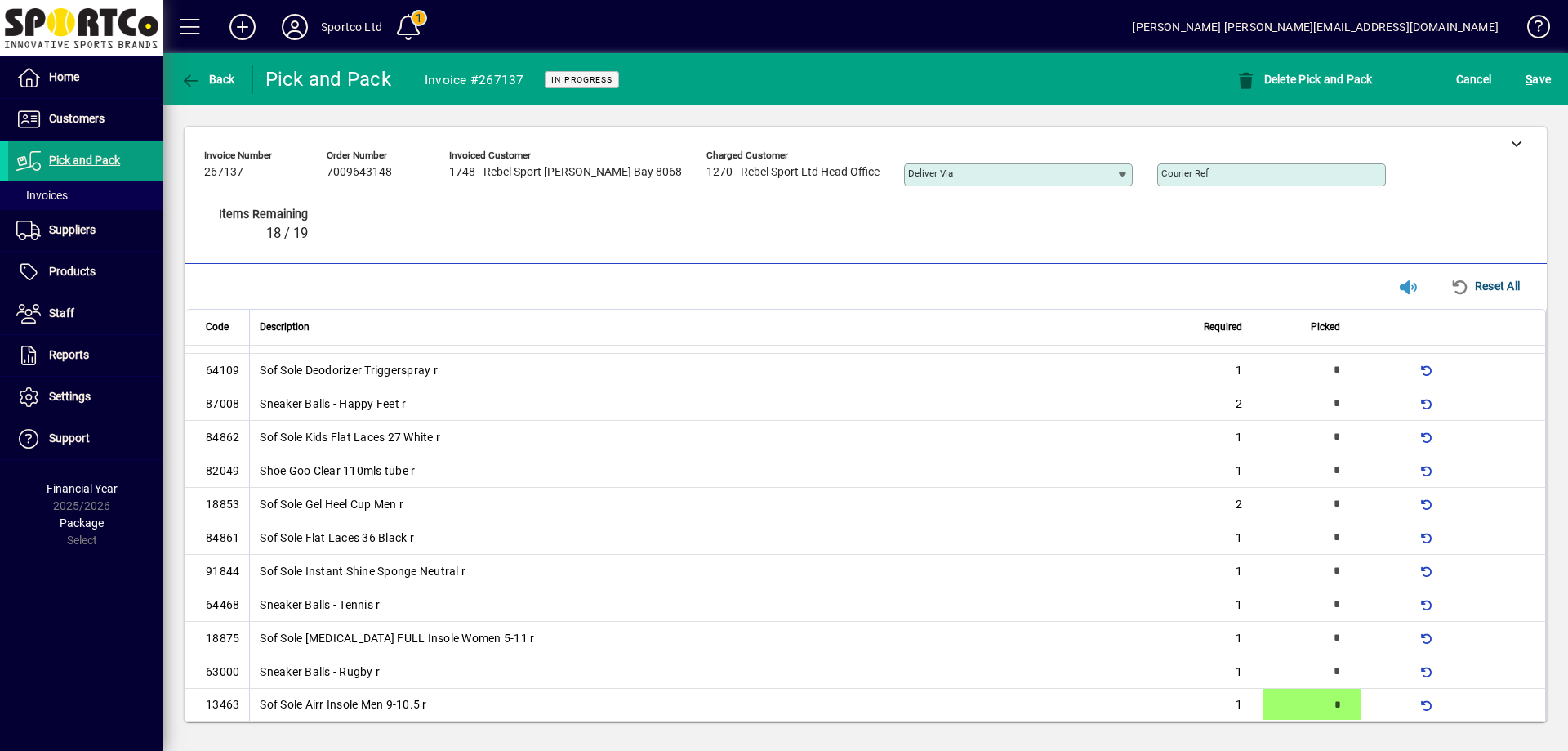
type input "*"
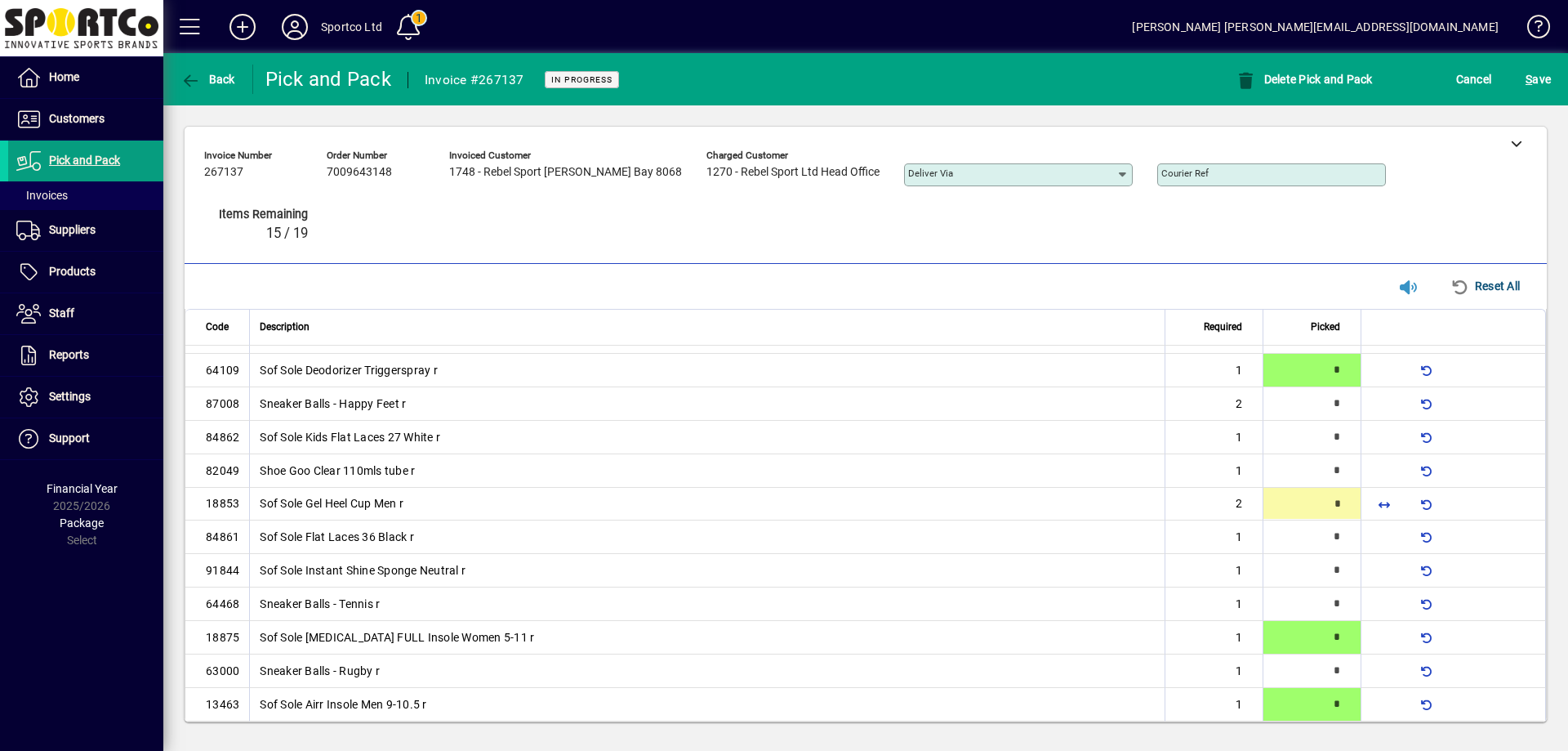
type input "*"
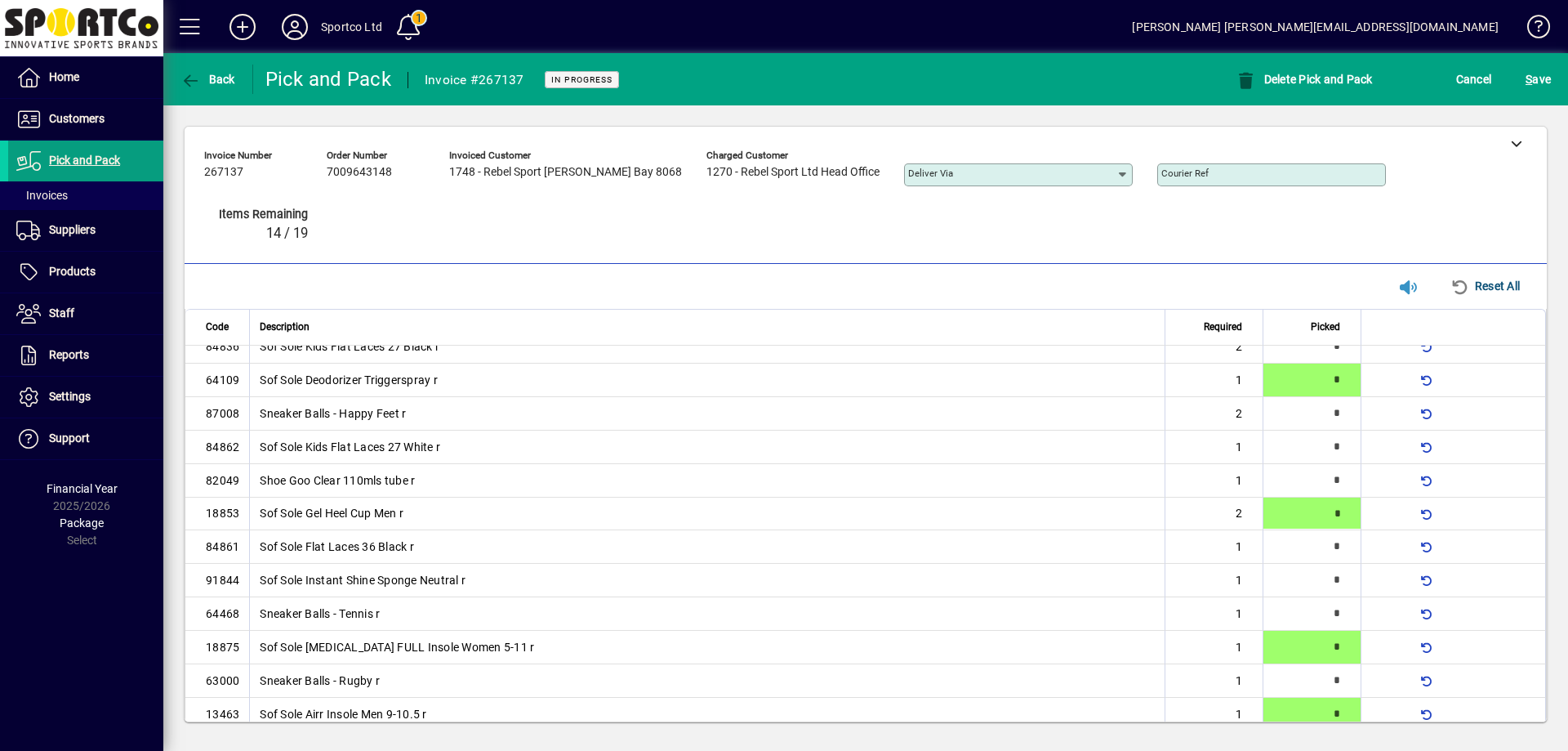
type input "*"
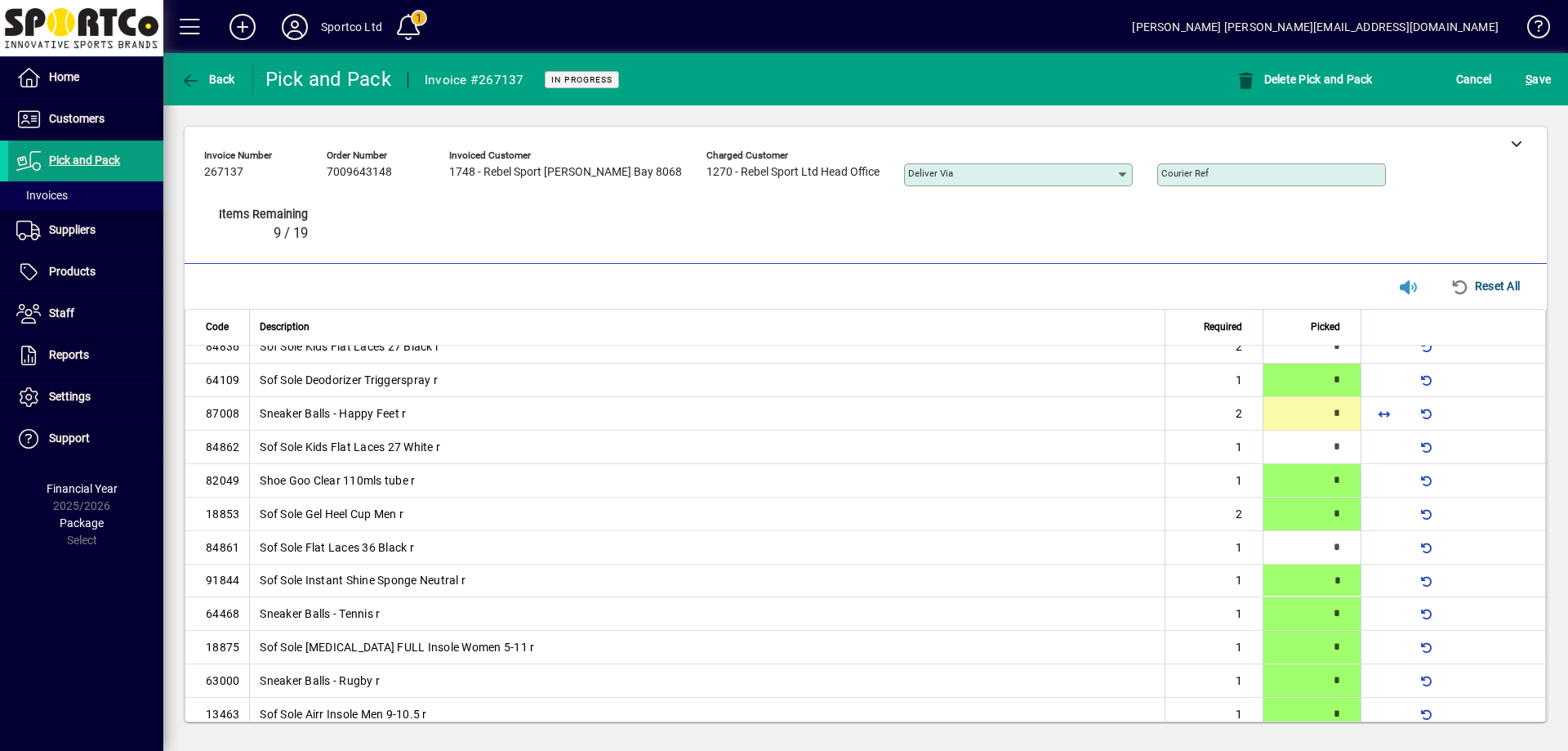
type input "*"
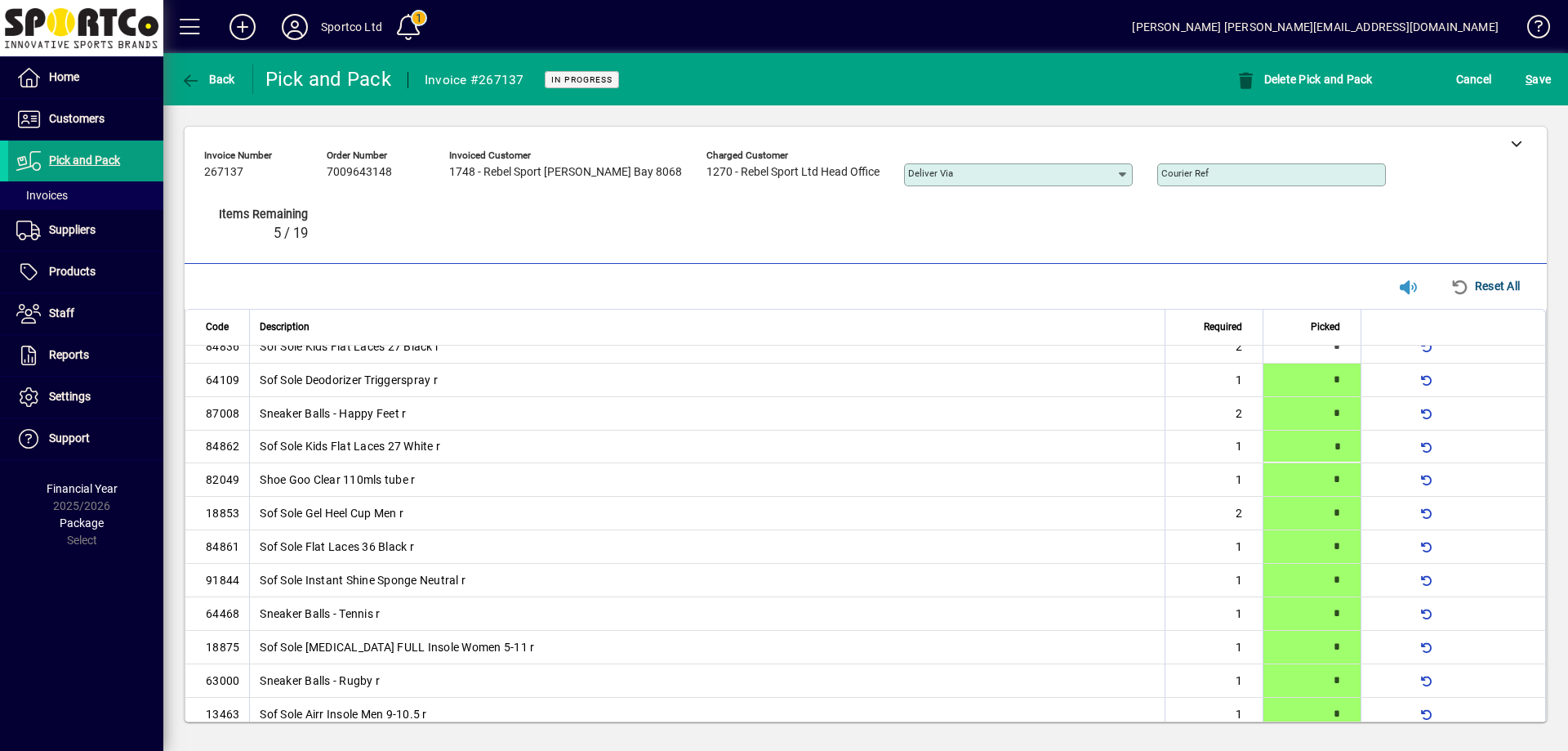
scroll to position [106, 0]
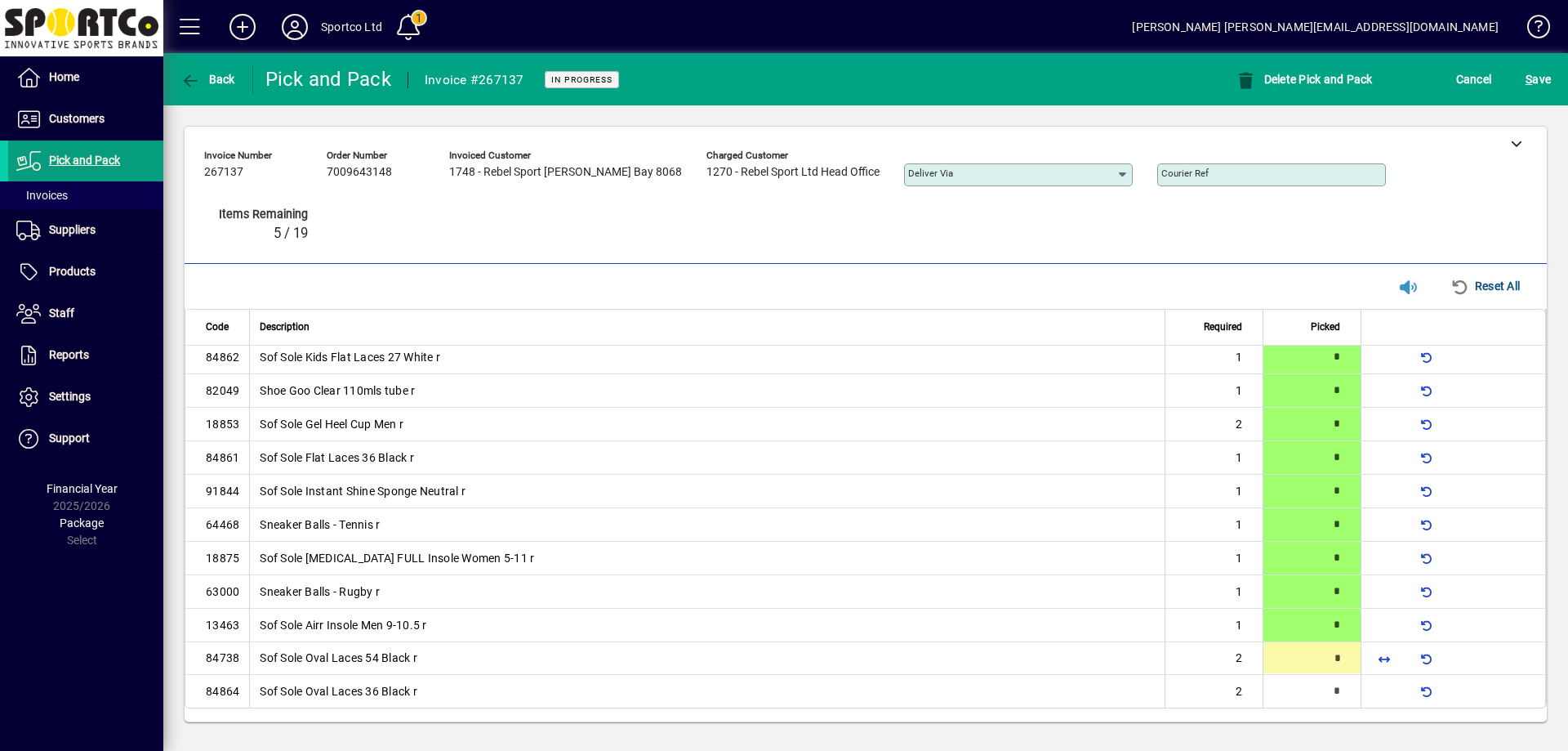
type input "*"
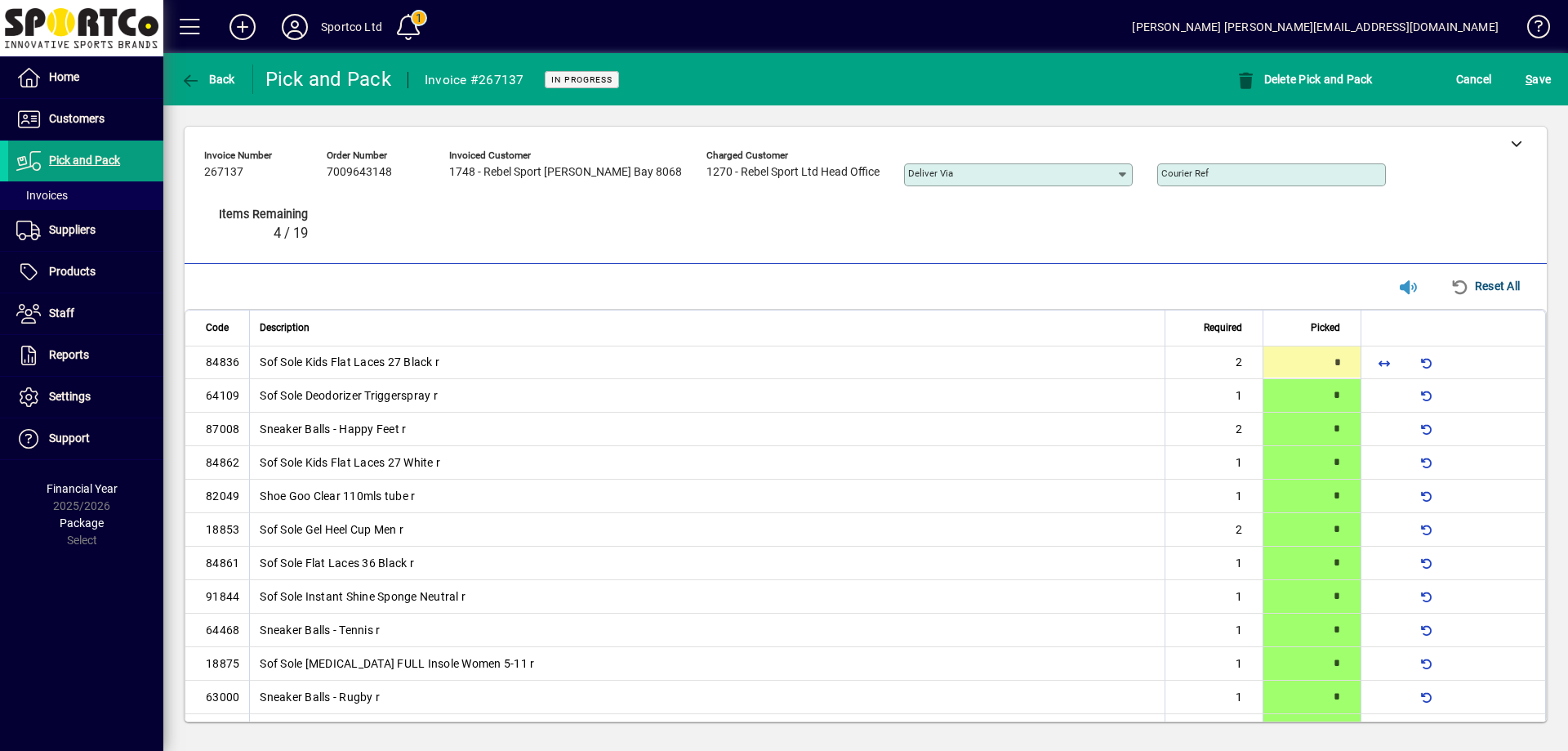
type input "*"
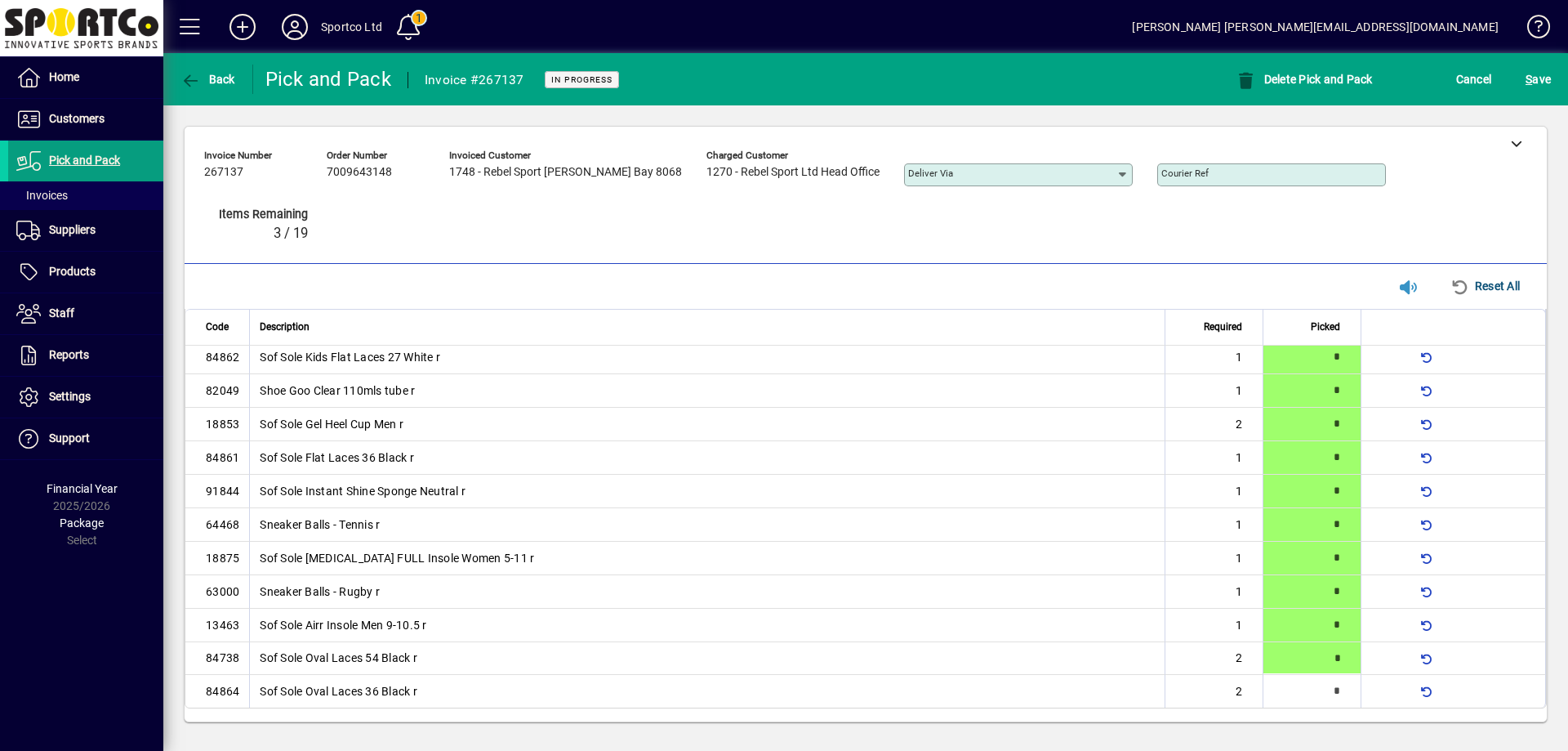
type input "*"
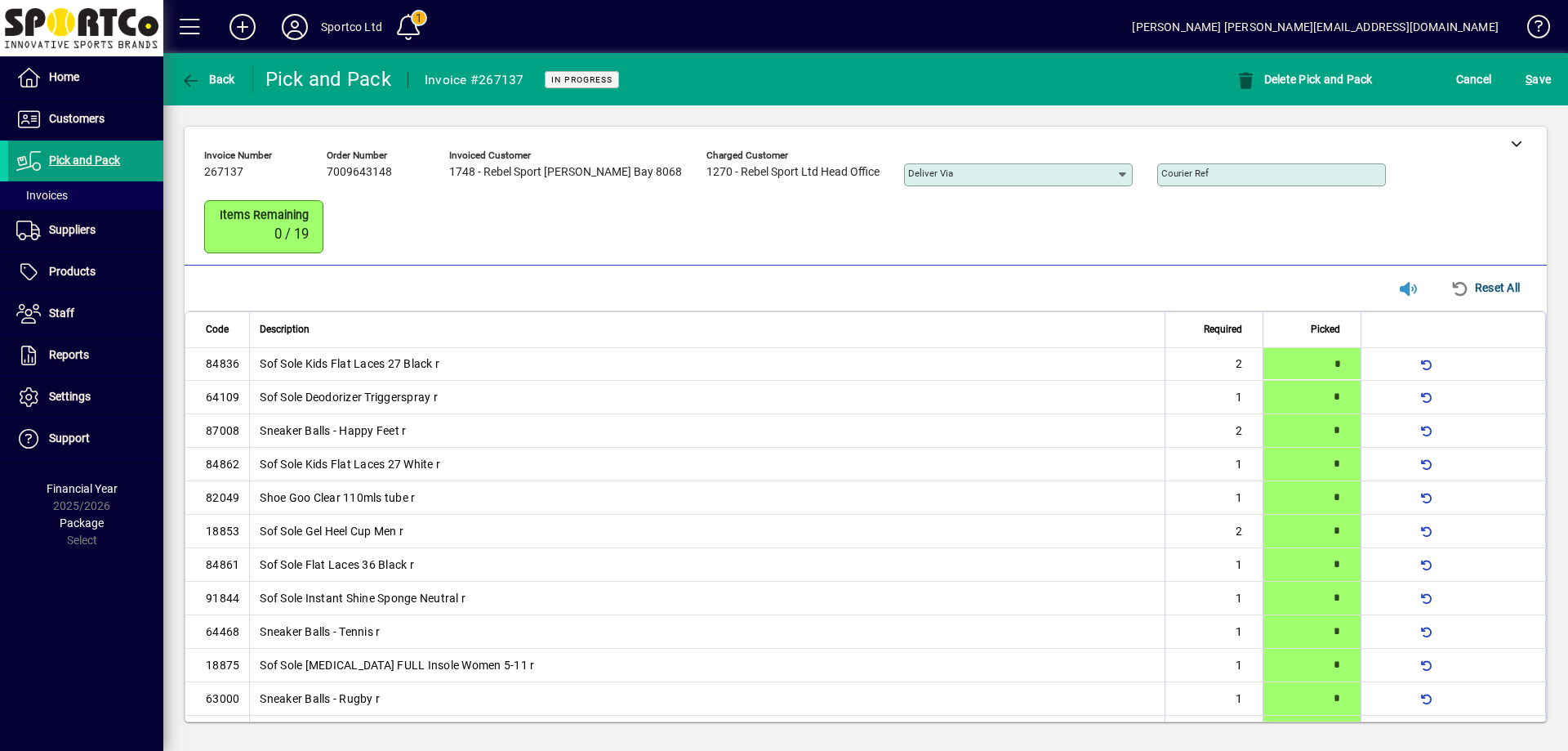
type input "*"
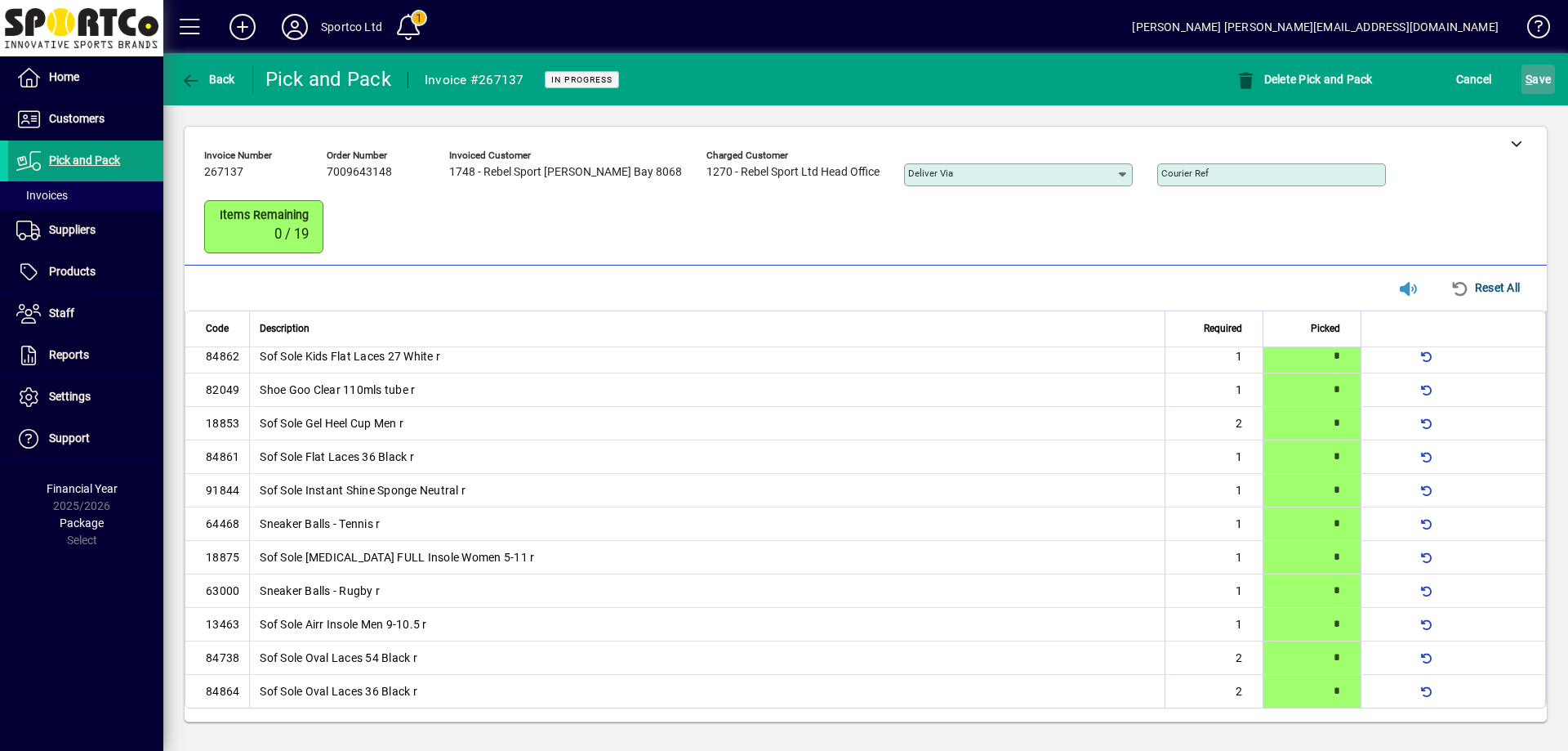
click at [1545, 84] on span "S ave" at bounding box center [1538, 79] width 25 height 26
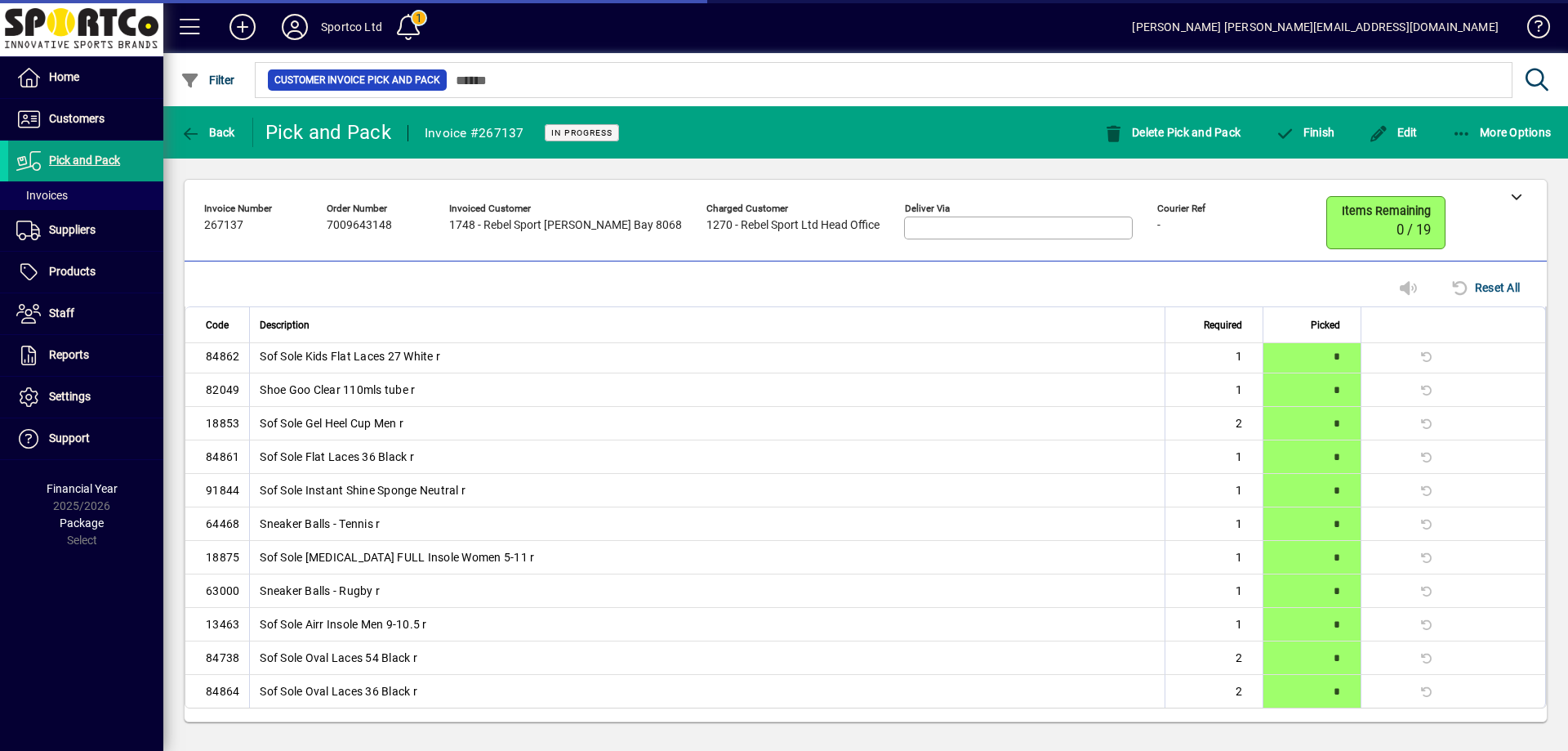
scroll to position [68, 0]
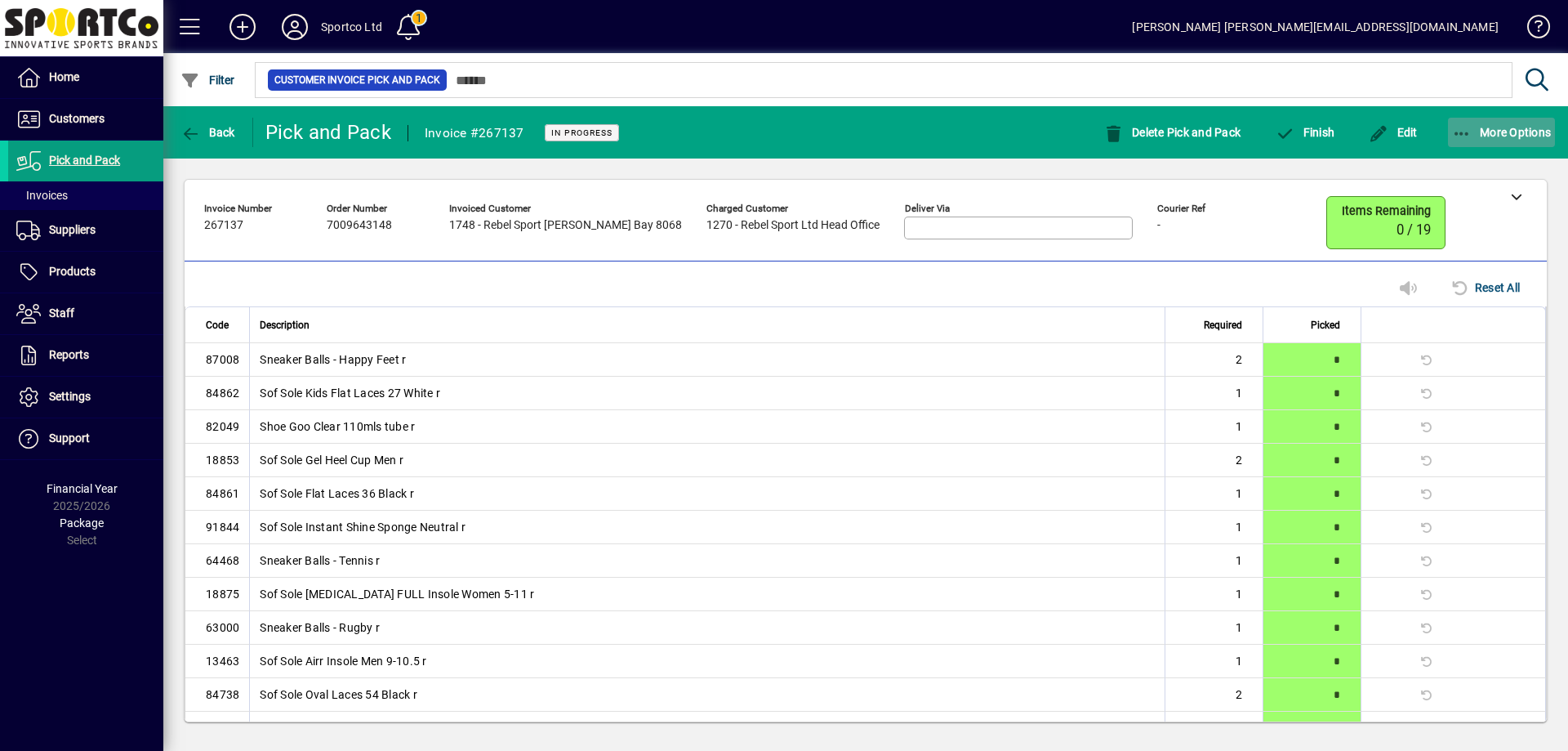
click at [1454, 130] on icon "button" at bounding box center [1462, 133] width 21 height 16
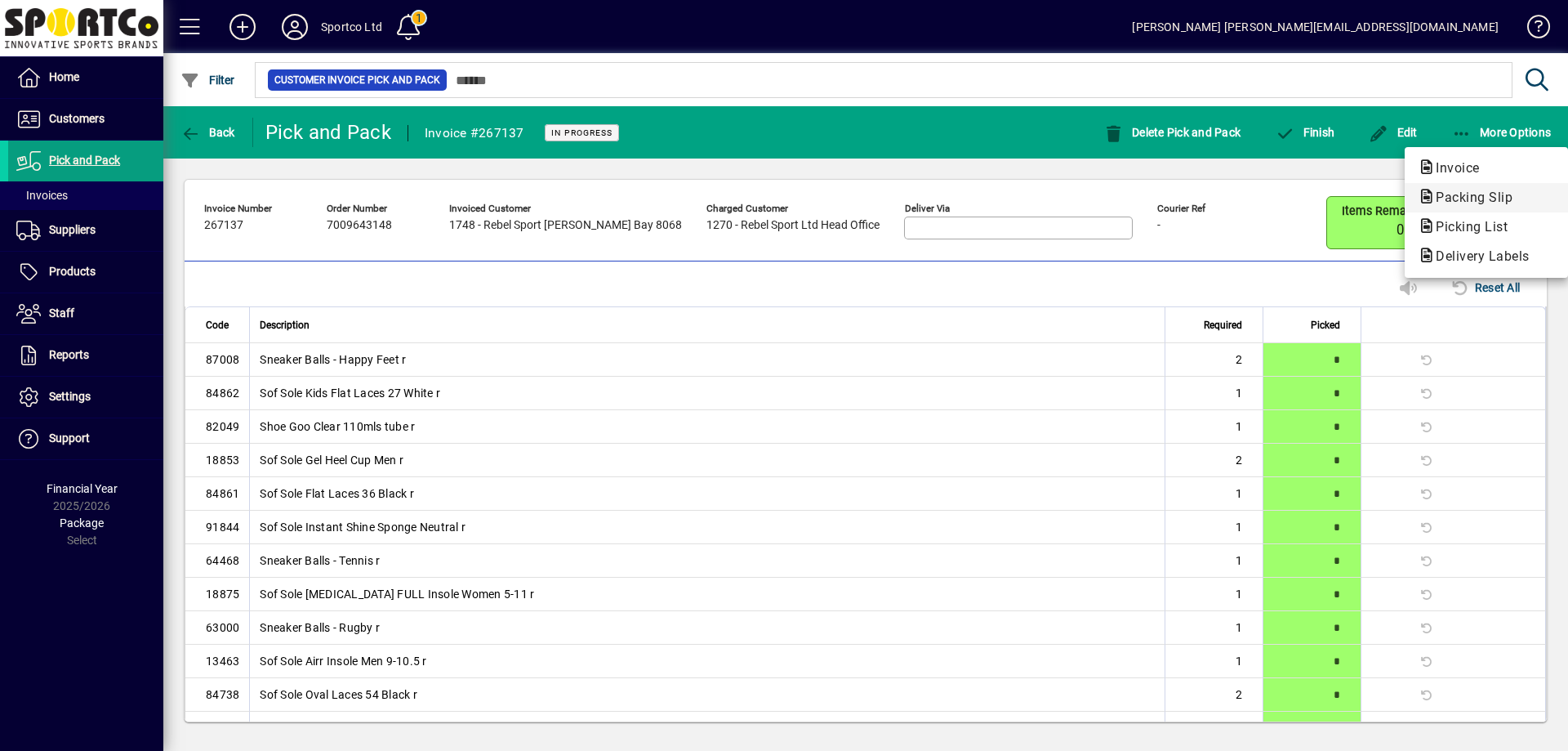
click at [1467, 195] on span "Packing Slip" at bounding box center [1469, 197] width 103 height 16
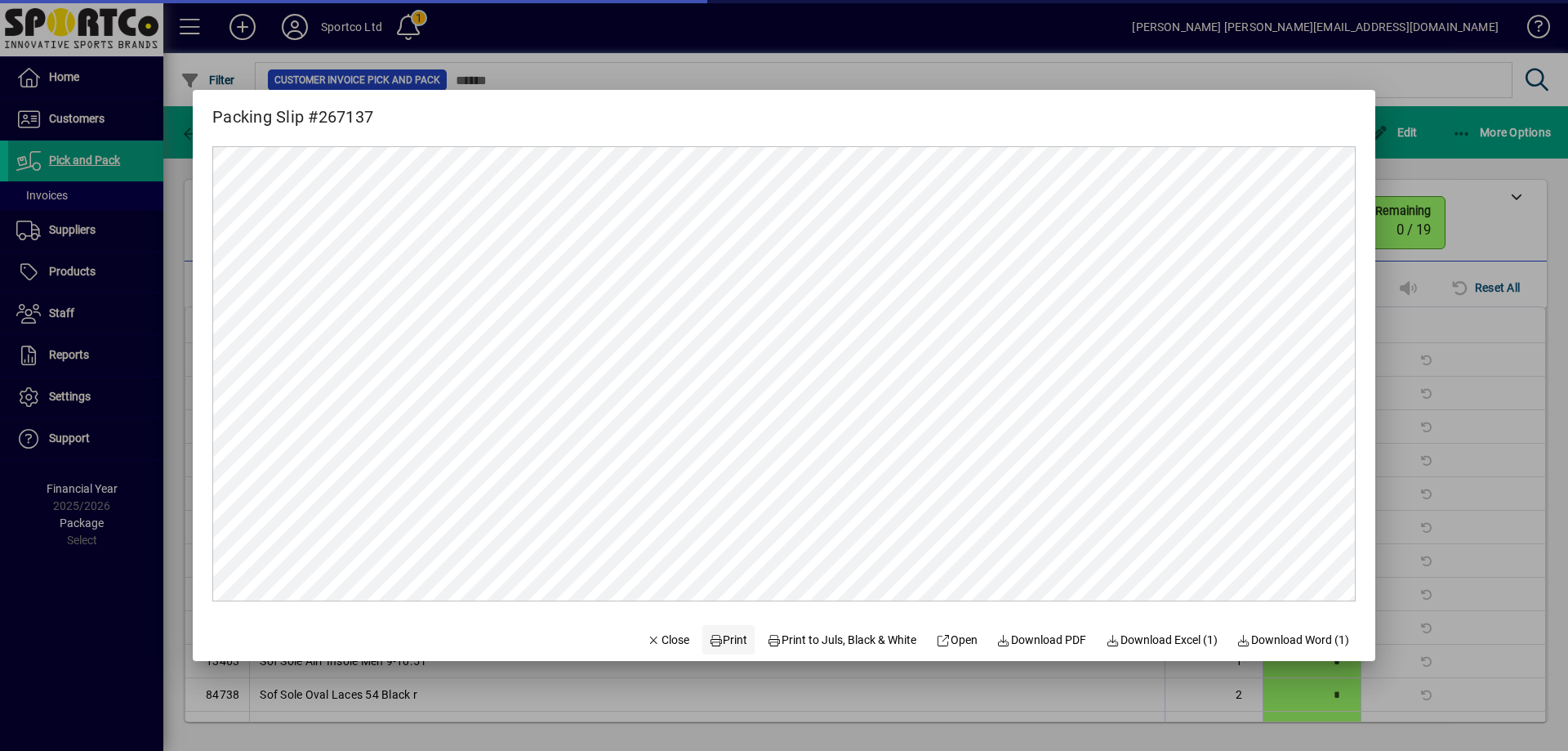
scroll to position [0, 0]
click at [721, 637] on span "Print" at bounding box center [728, 640] width 39 height 17
click at [662, 641] on span "Close" at bounding box center [667, 640] width 42 height 17
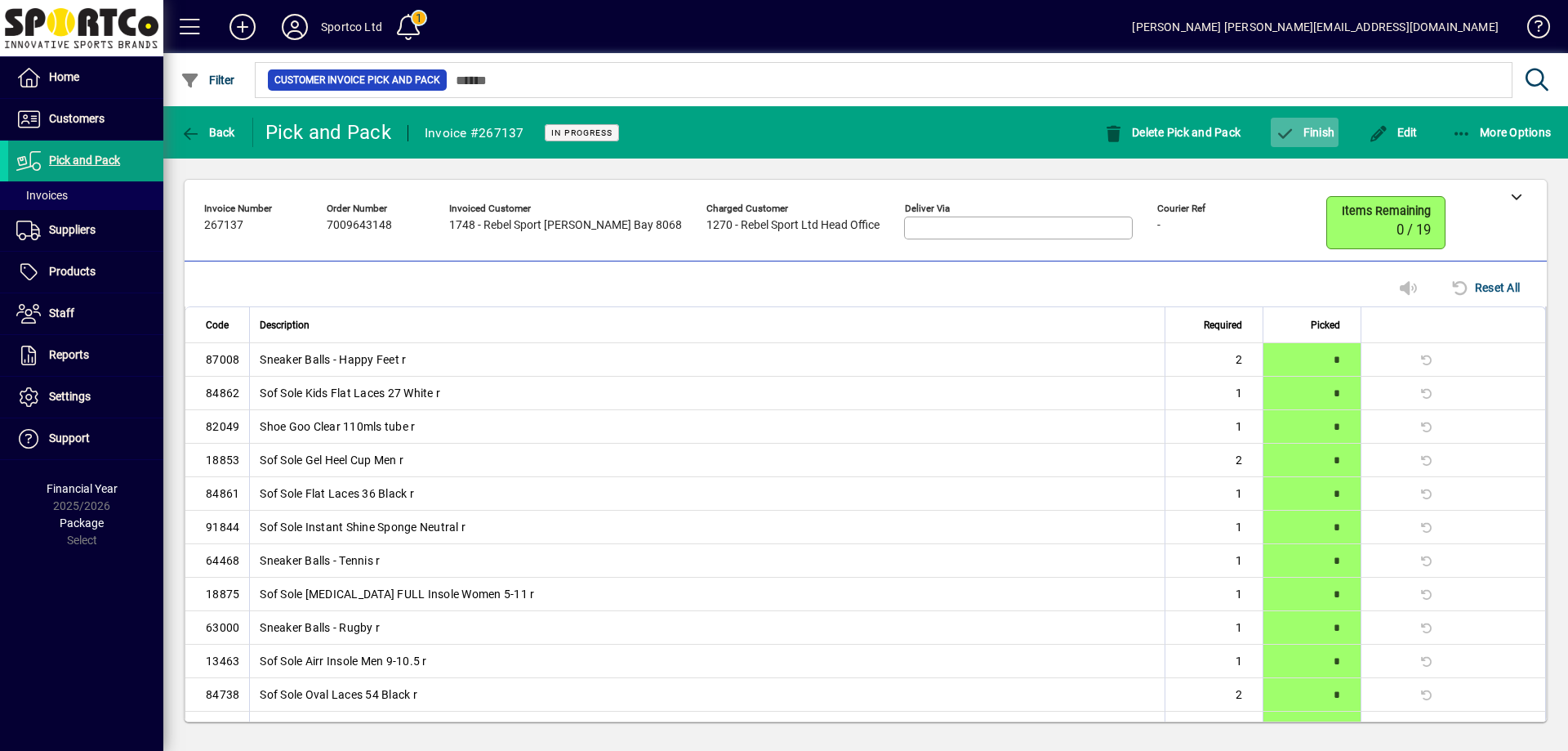
click at [1330, 126] on button "Finish" at bounding box center [1304, 132] width 68 height 29
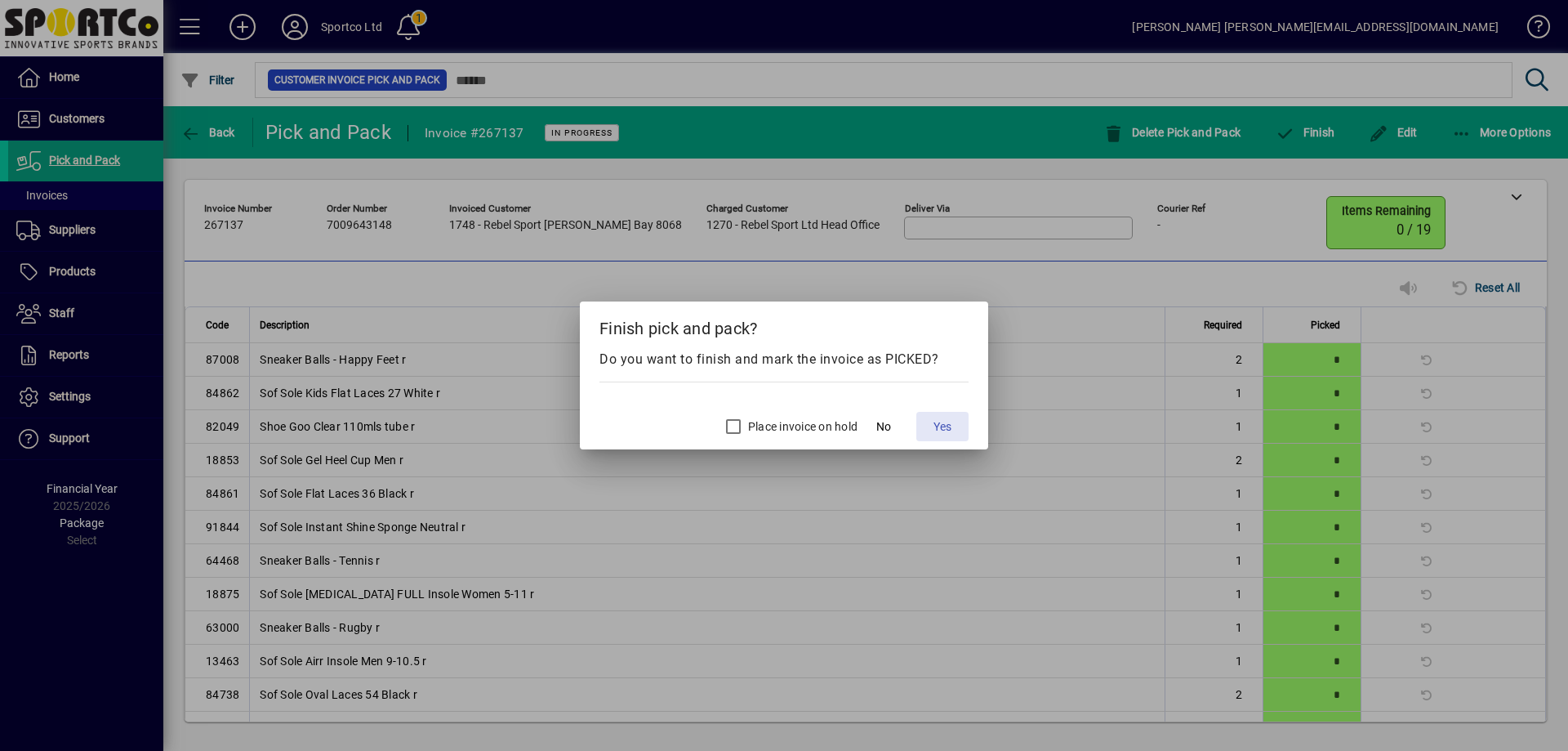
click at [952, 433] on span "Yes" at bounding box center [941, 427] width 18 height 17
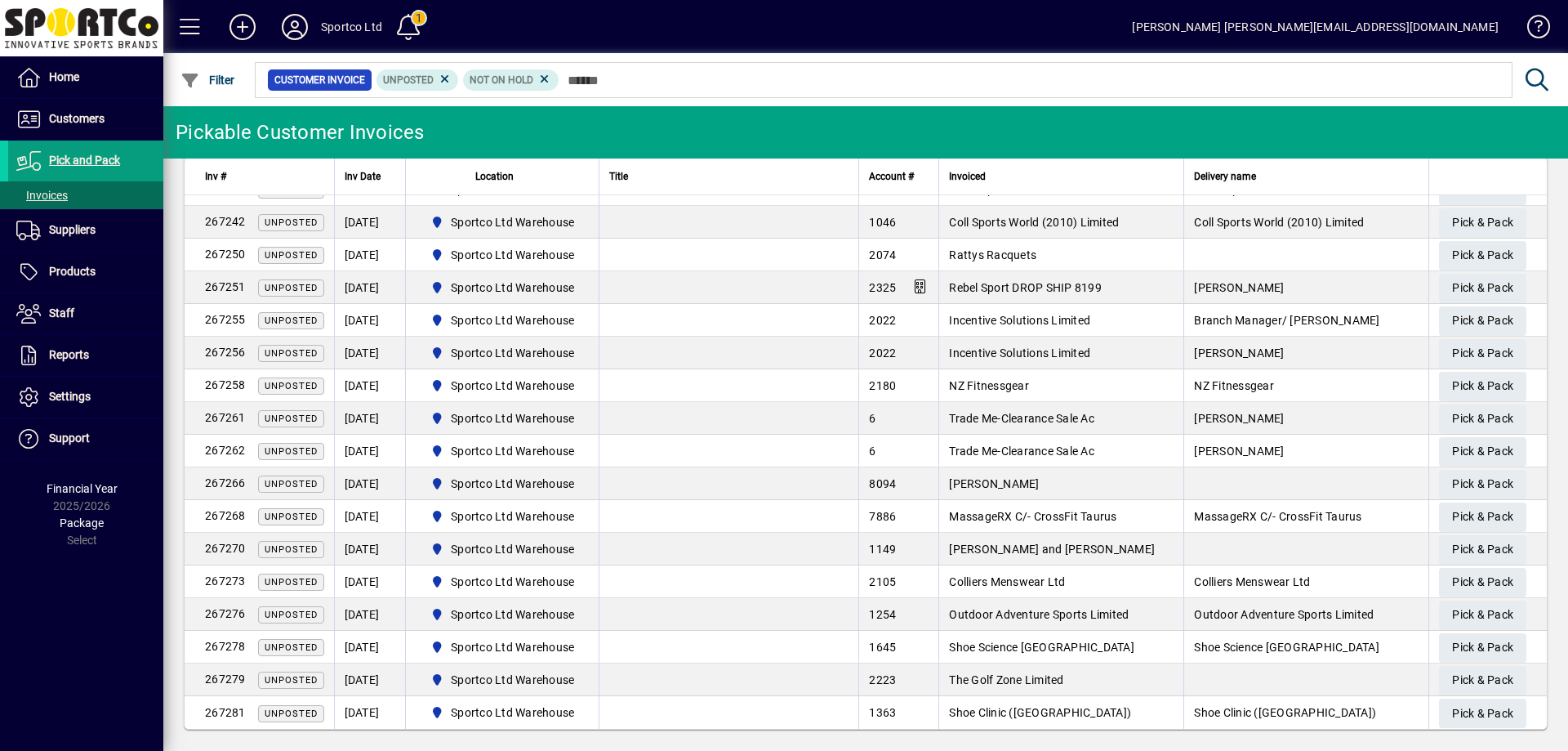
scroll to position [704, 0]
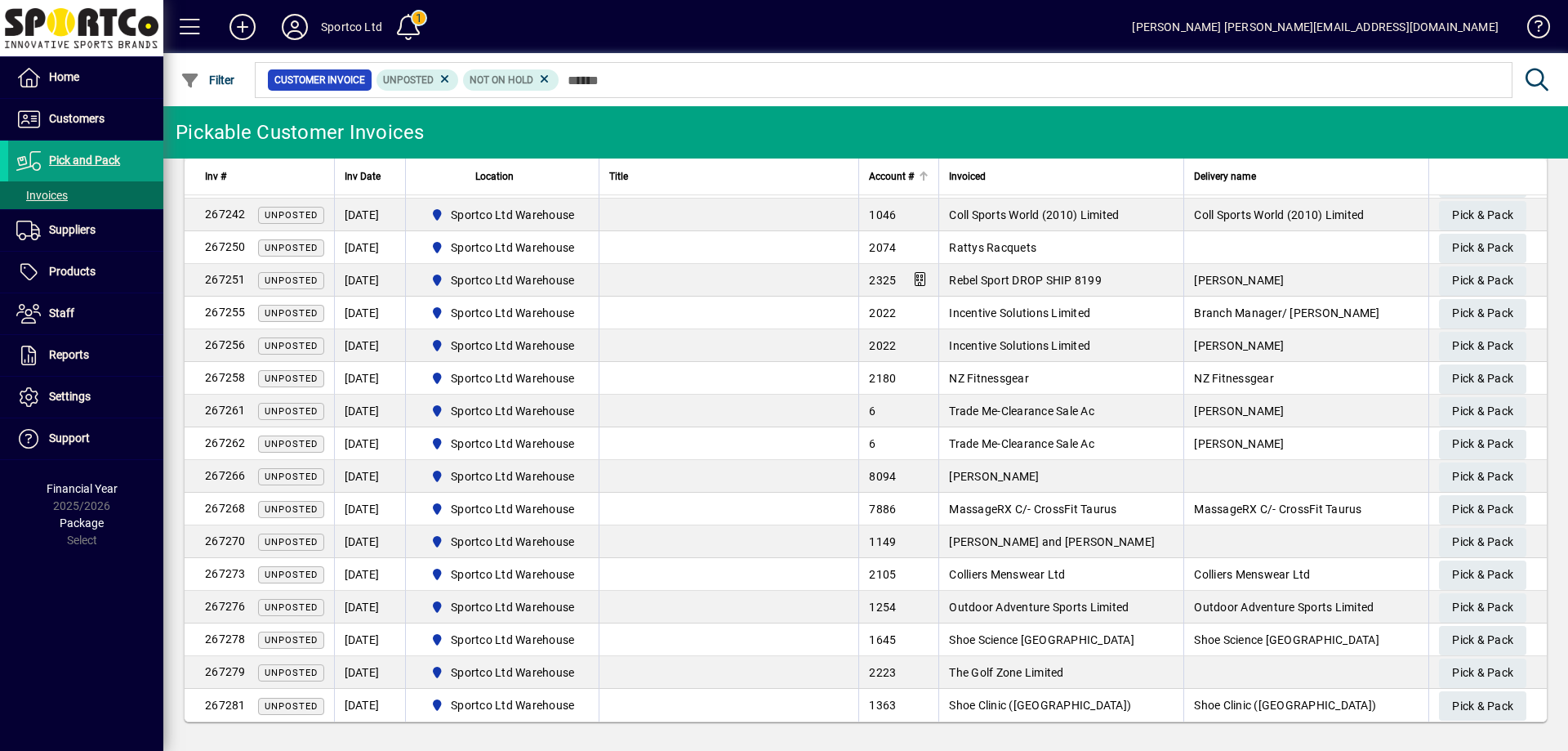
click at [878, 172] on span "Account #" at bounding box center [892, 176] width 45 height 18
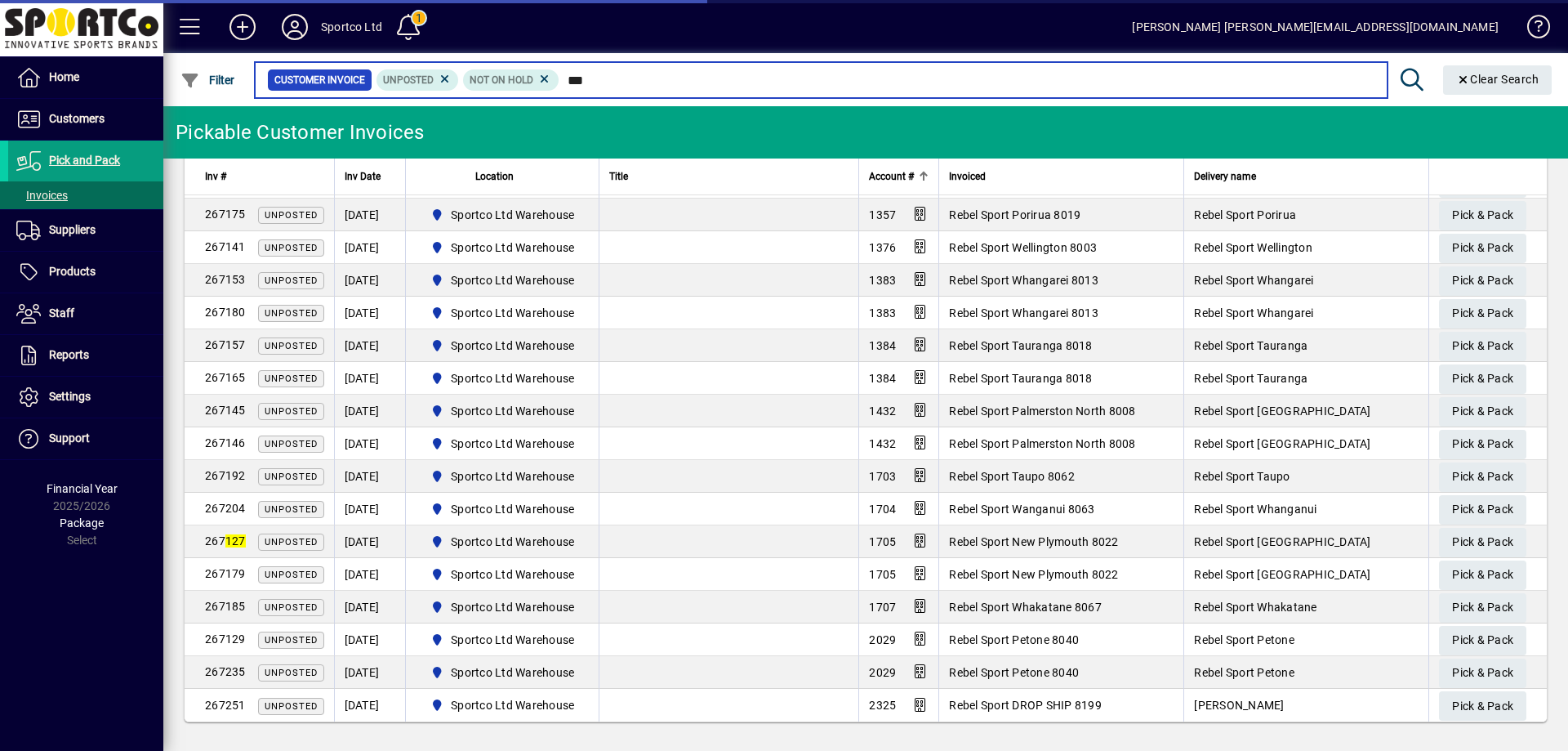
scroll to position [51, 0]
type input "***"
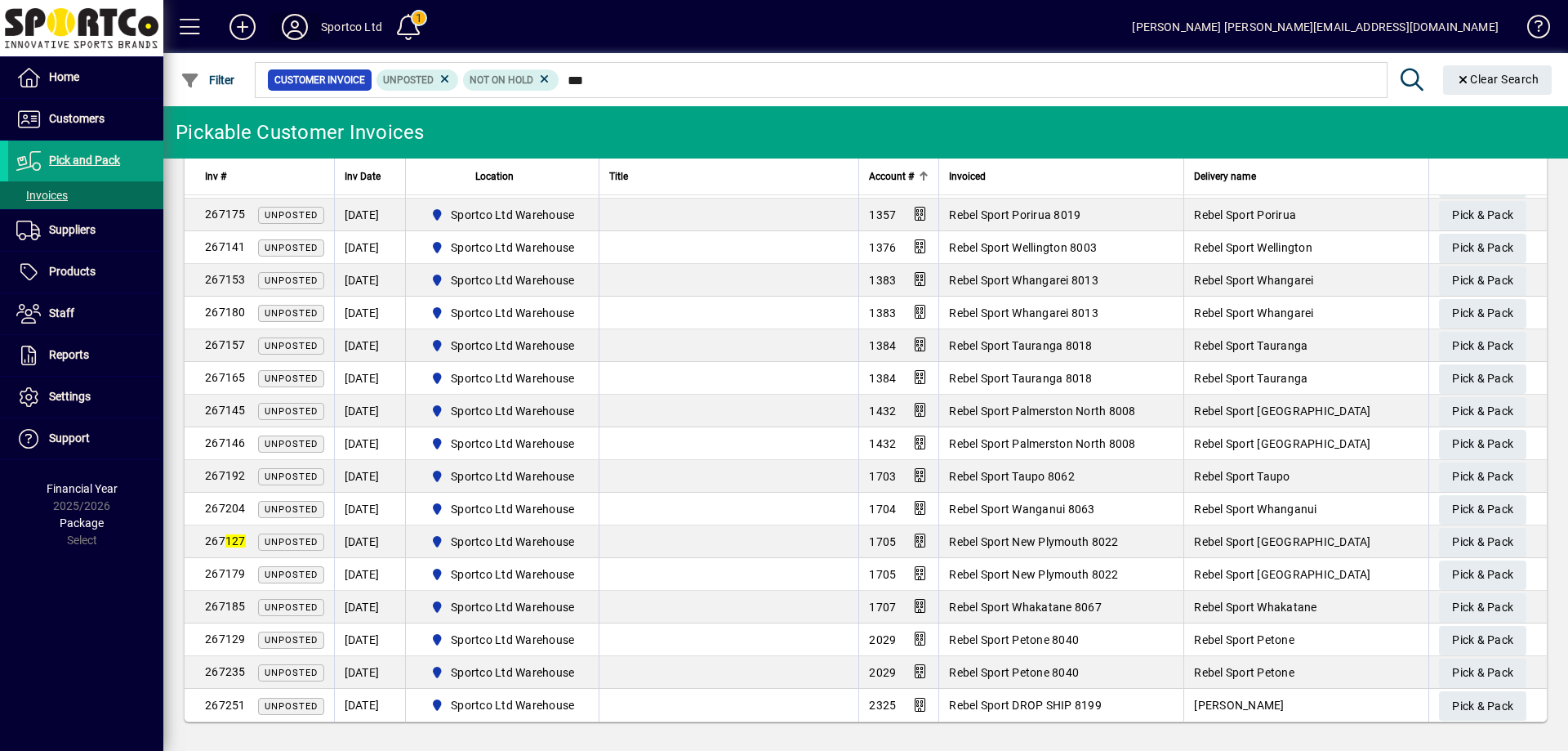
click at [296, 26] on icon at bounding box center [294, 27] width 33 height 26
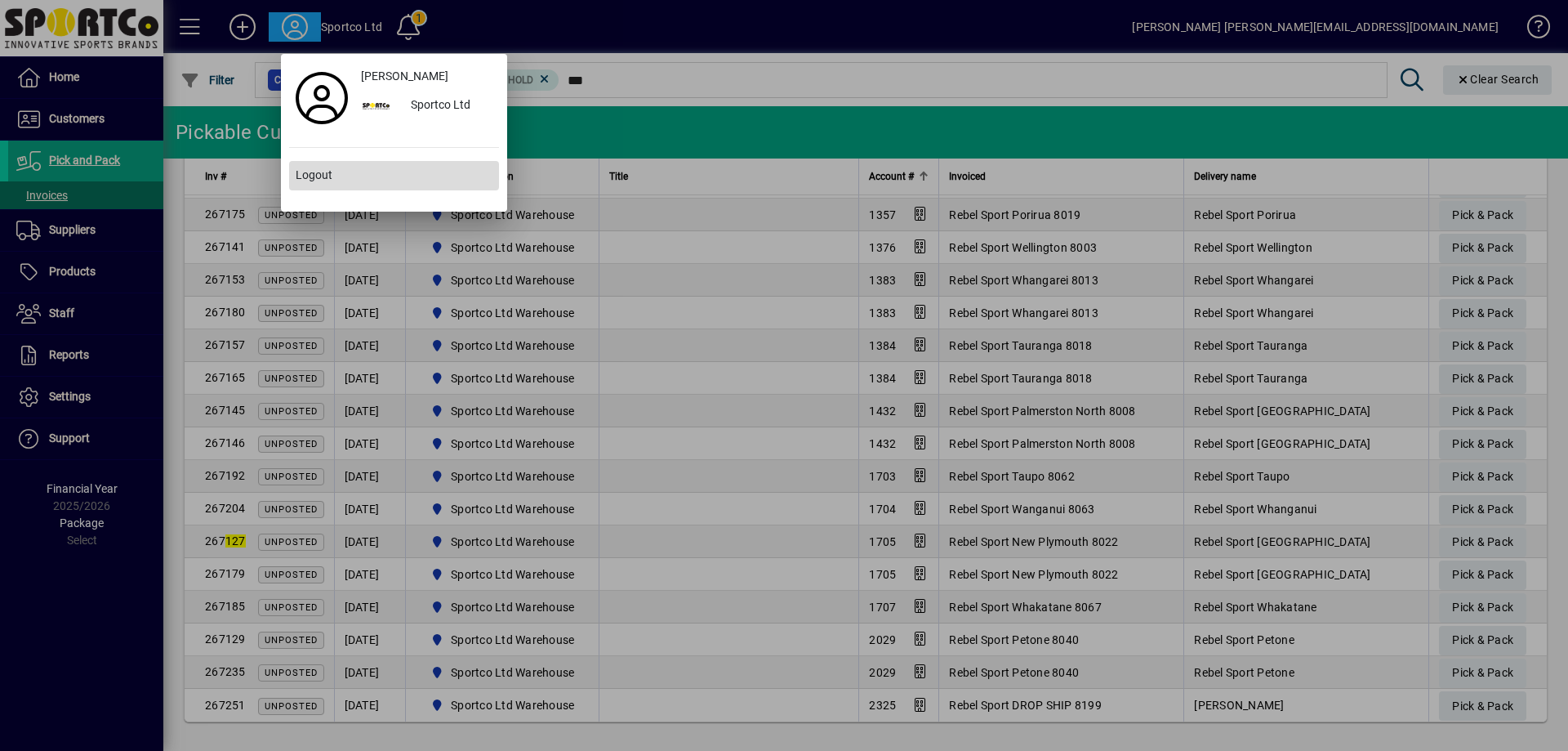
click at [376, 173] on span at bounding box center [394, 176] width 210 height 39
